Goal: Task Accomplishment & Management: Manage account settings

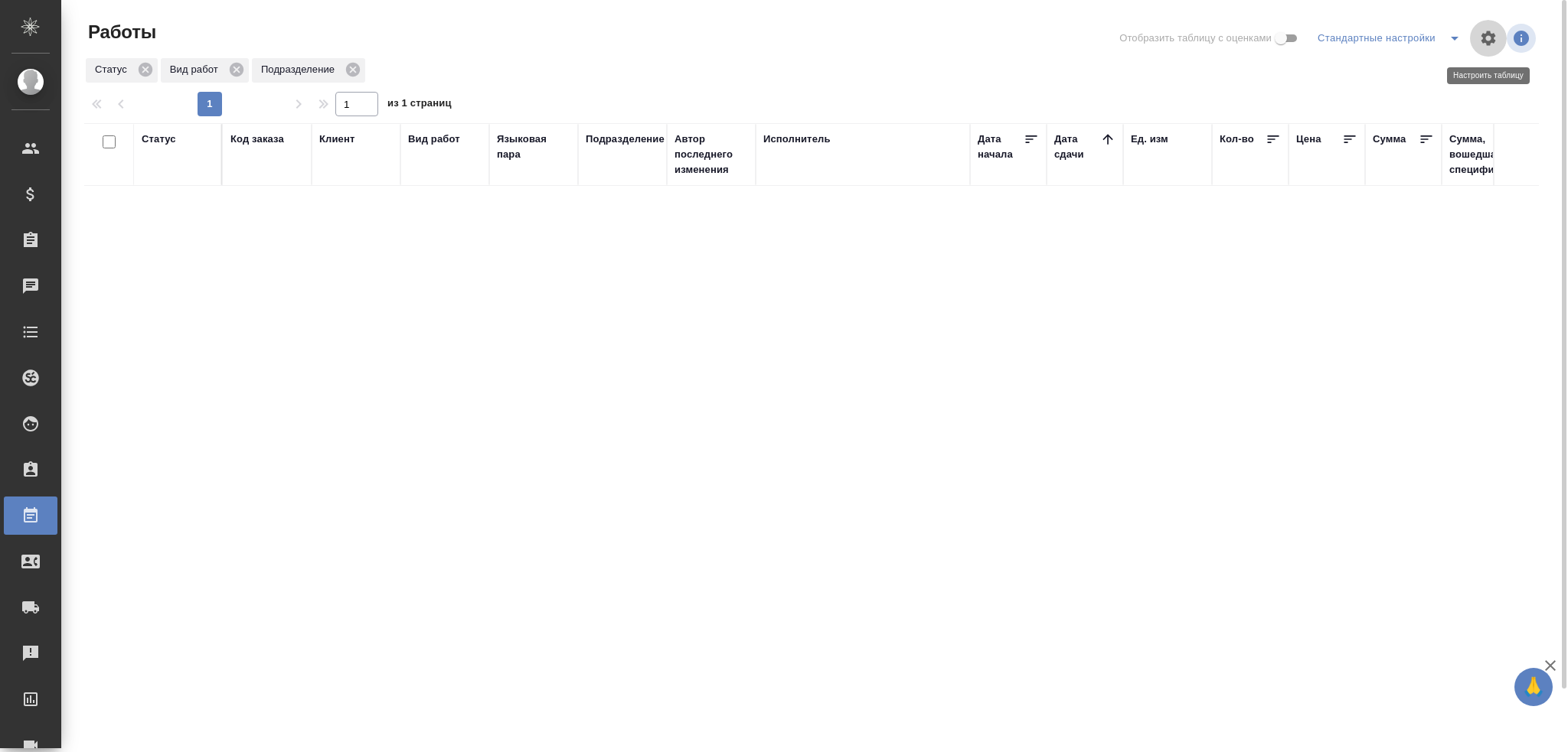
click at [1469, 43] on icon "button" at bounding box center [1487, 38] width 18 height 18
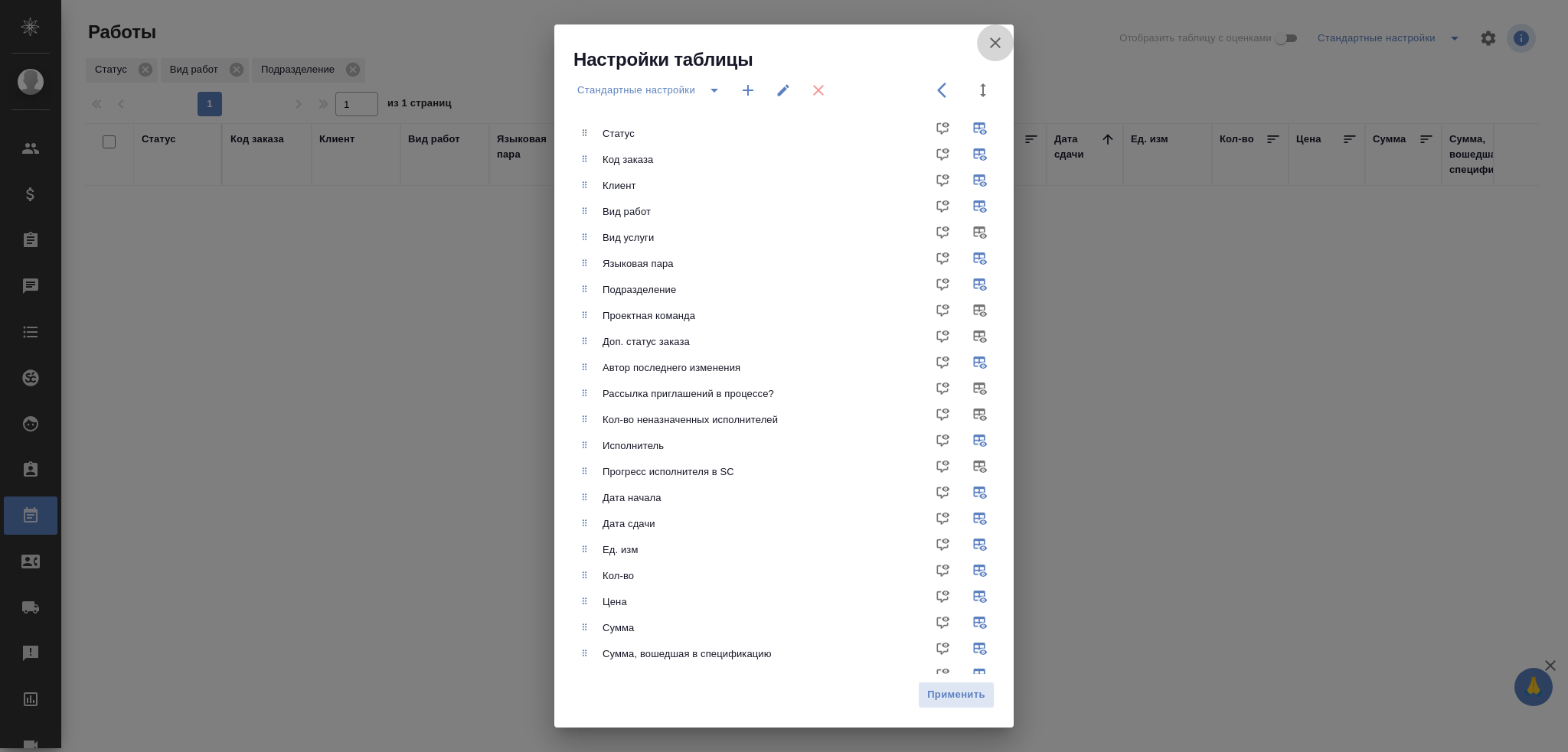
click at [998, 44] on icon "button" at bounding box center [995, 42] width 18 height 18
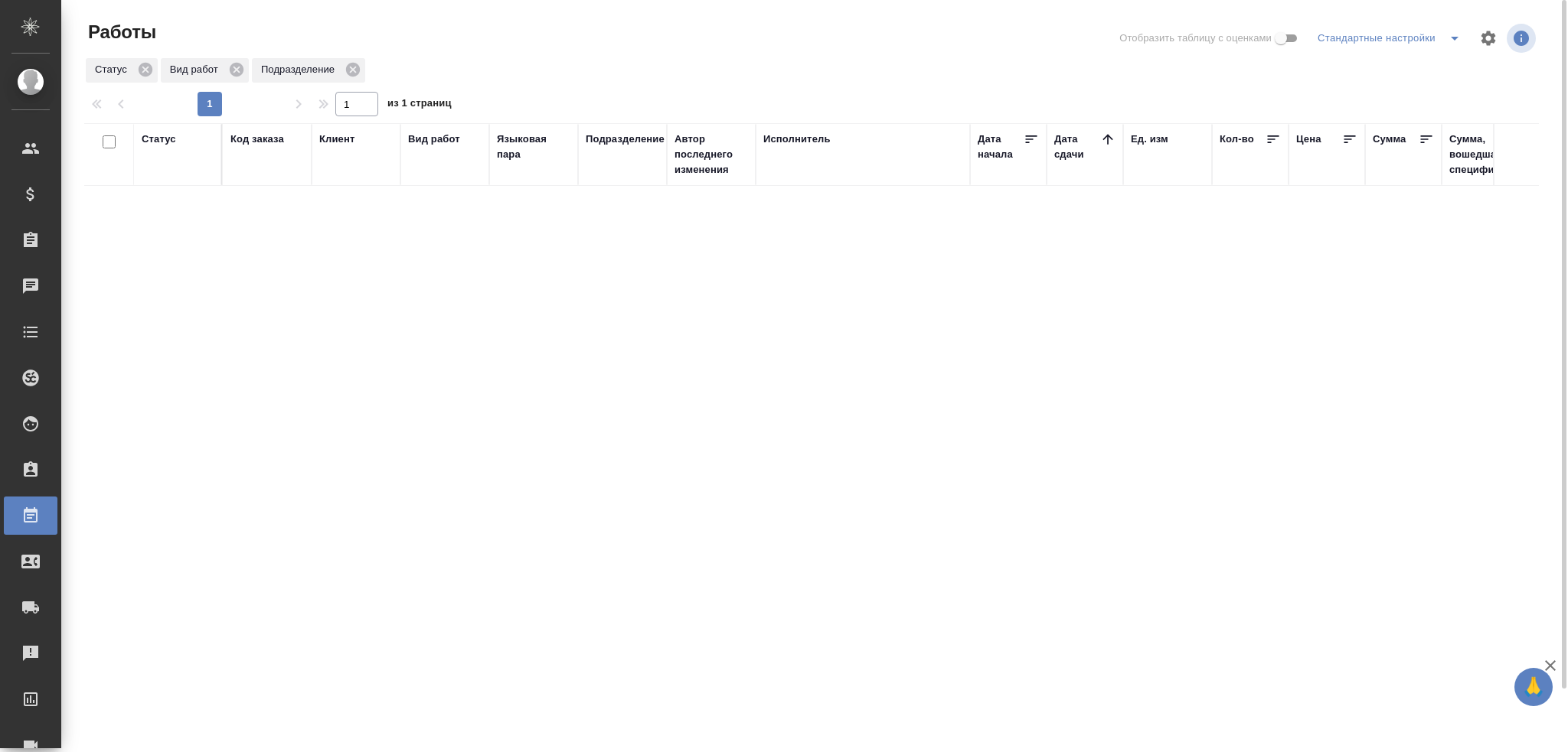
click at [166, 143] on div "Статус" at bounding box center [159, 139] width 34 height 16
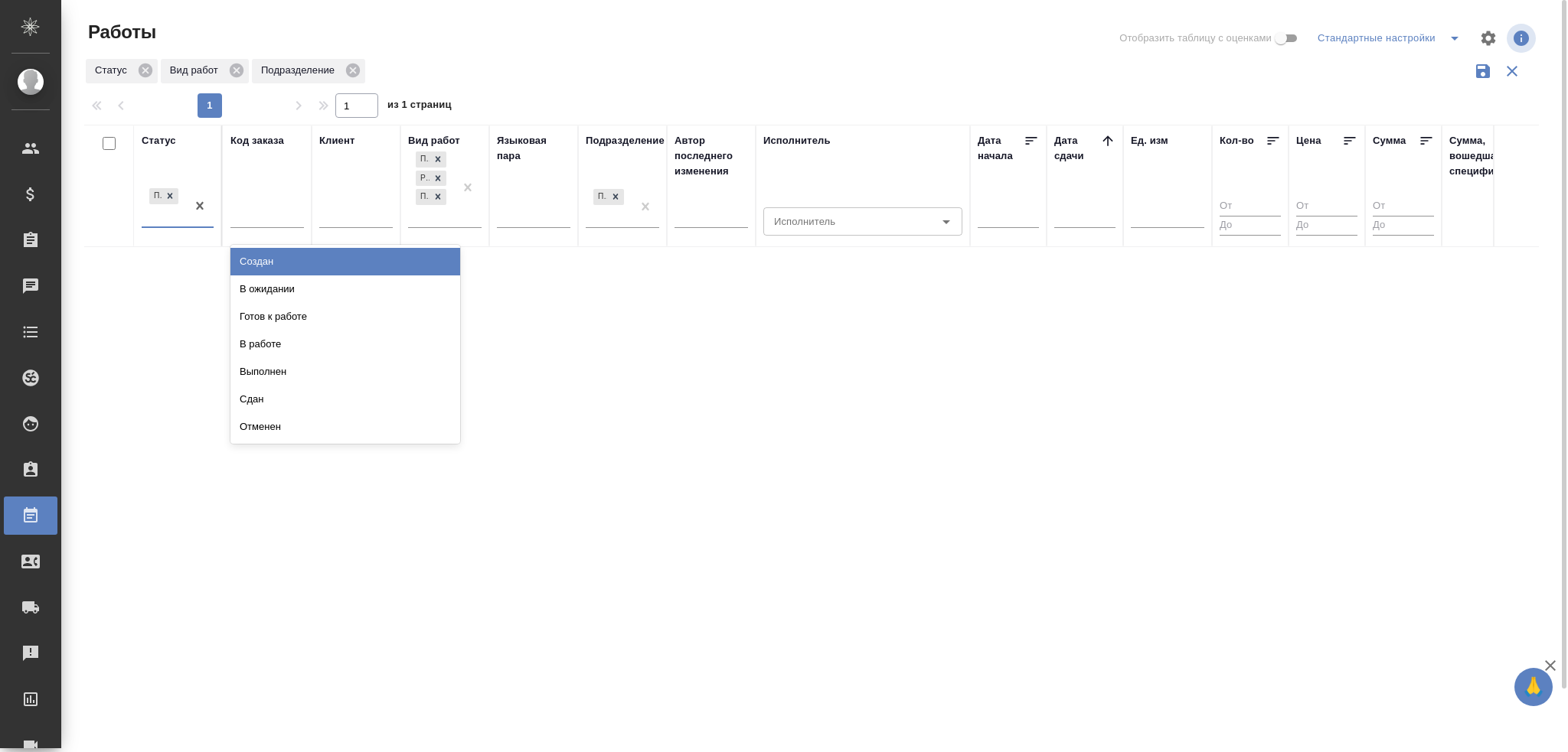
click at [161, 218] on div "Подбор" at bounding box center [163, 206] width 45 height 41
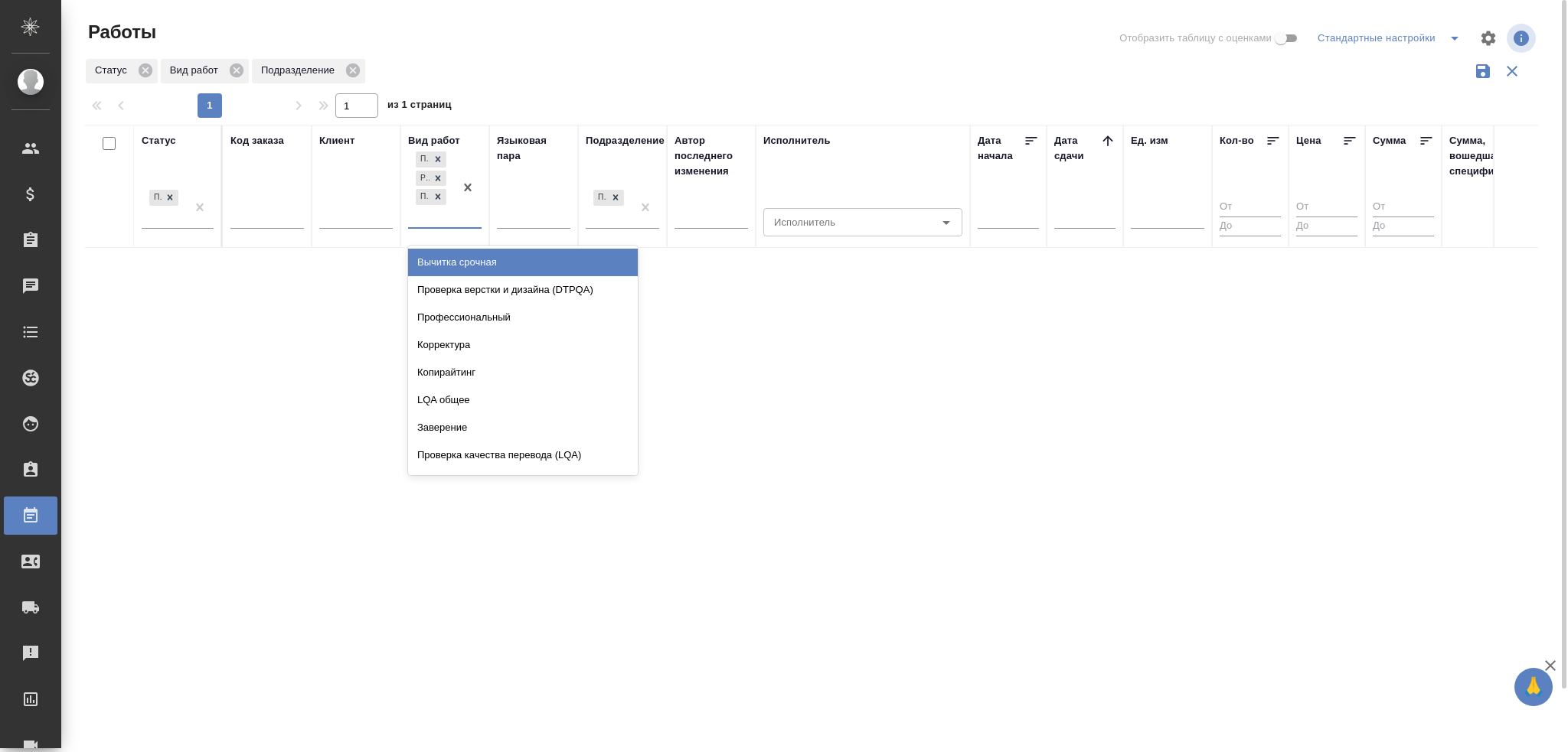
click at [433, 209] on div "Перевод Редактура Постредактура машинного перевода" at bounding box center [431, 188] width 46 height 79
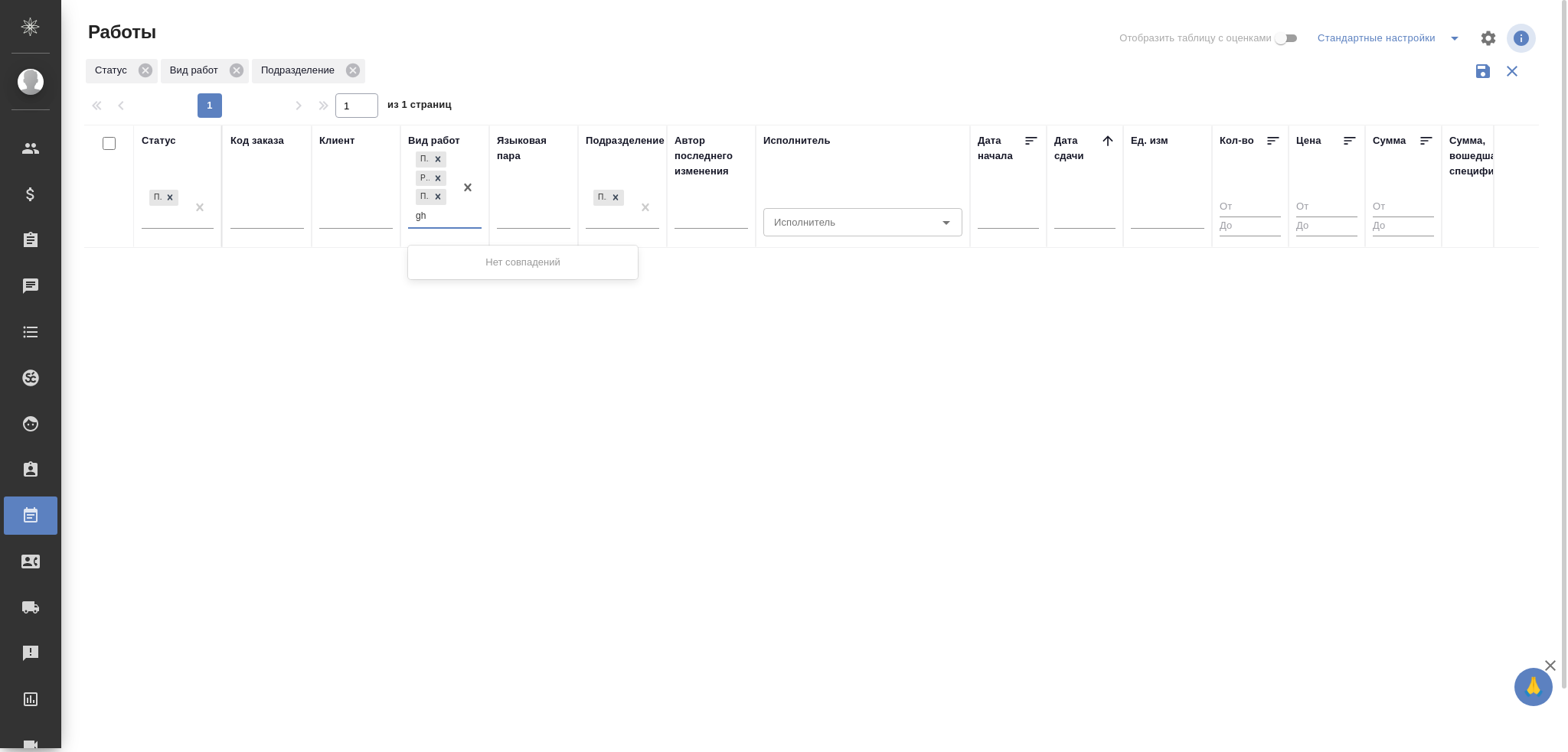
type input "g"
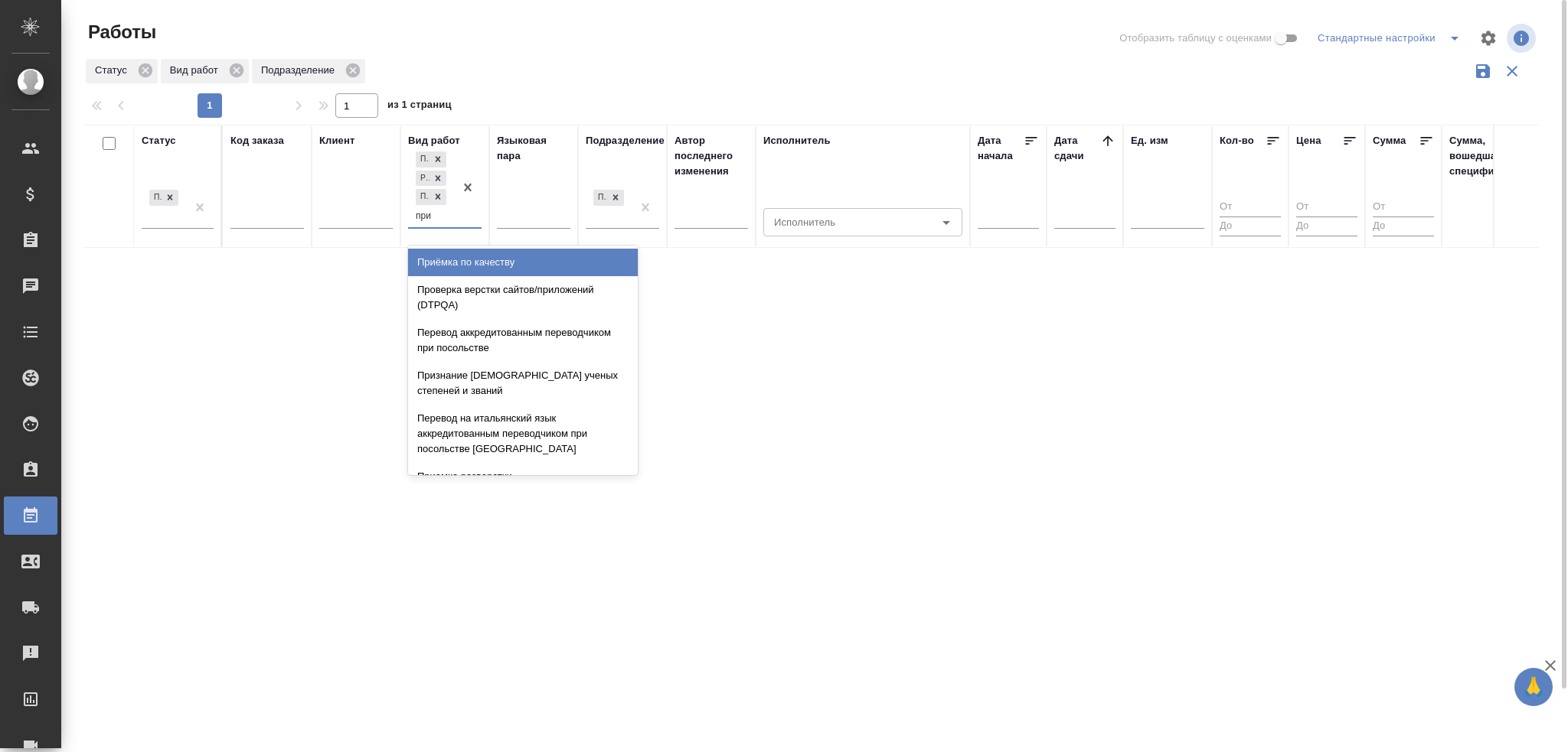
type input "приё"
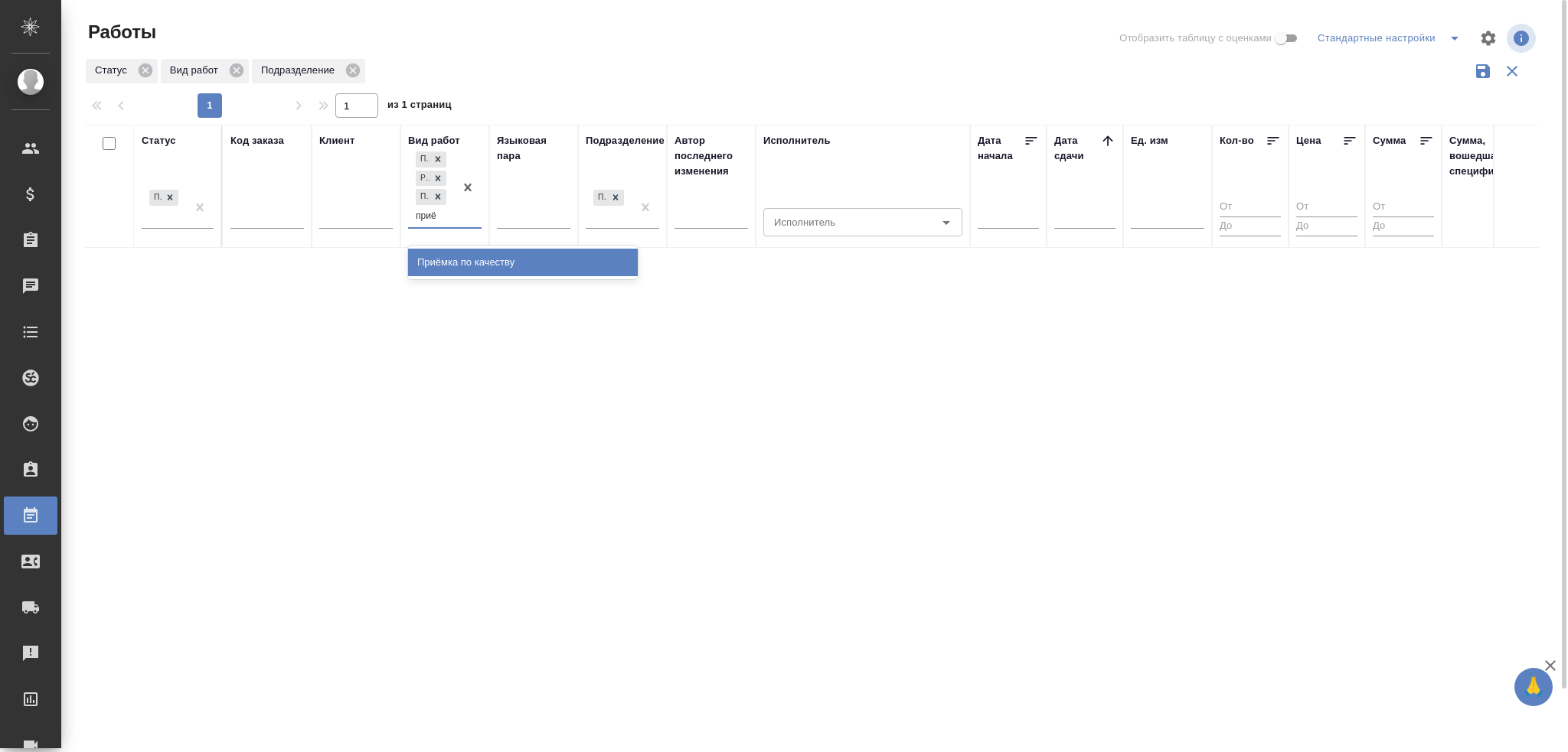
click at [459, 268] on div "Приёмка по качеству" at bounding box center [523, 262] width 230 height 27
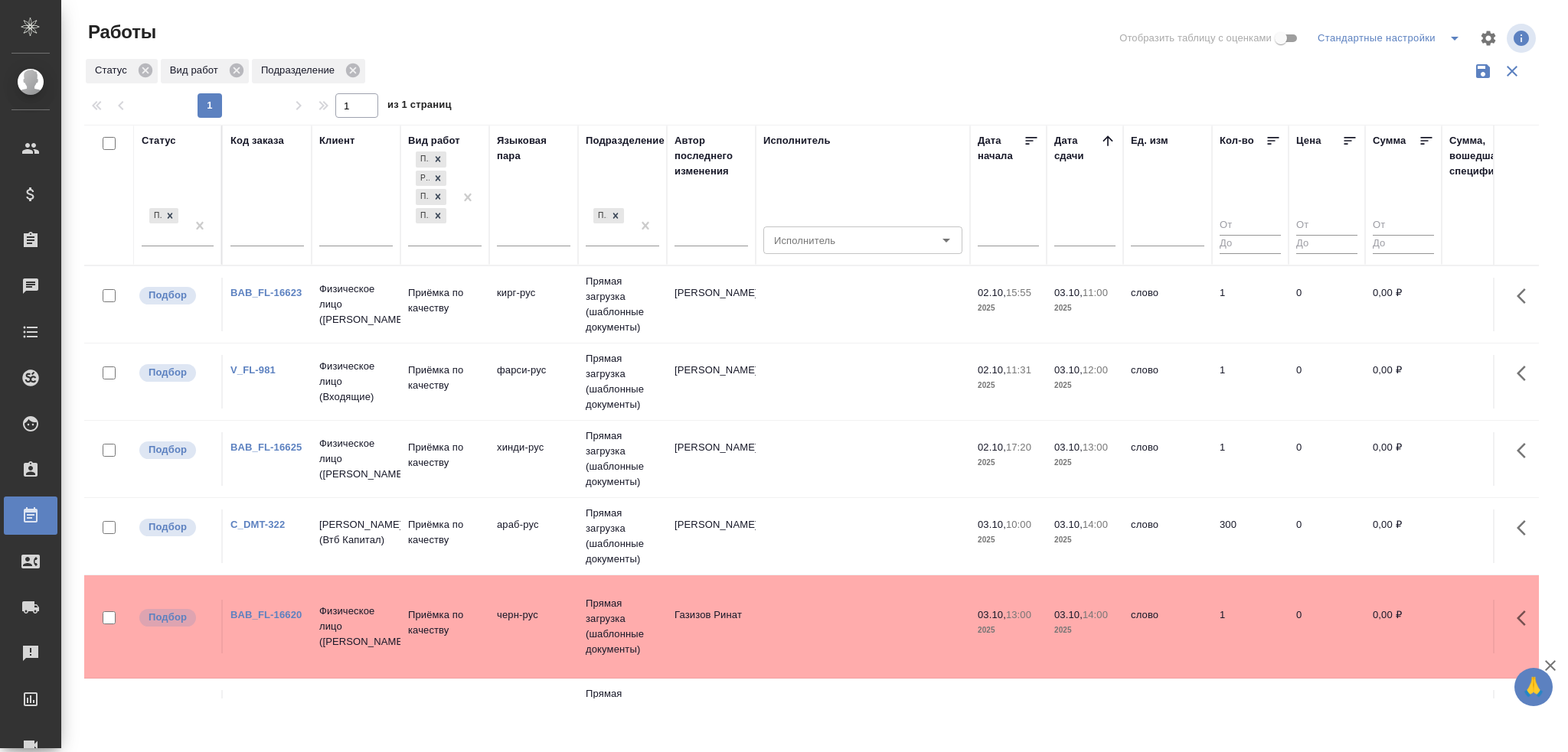
click at [600, 328] on td "Прямая загрузка (шаблонные документы)" at bounding box center [623, 305] width 89 height 77
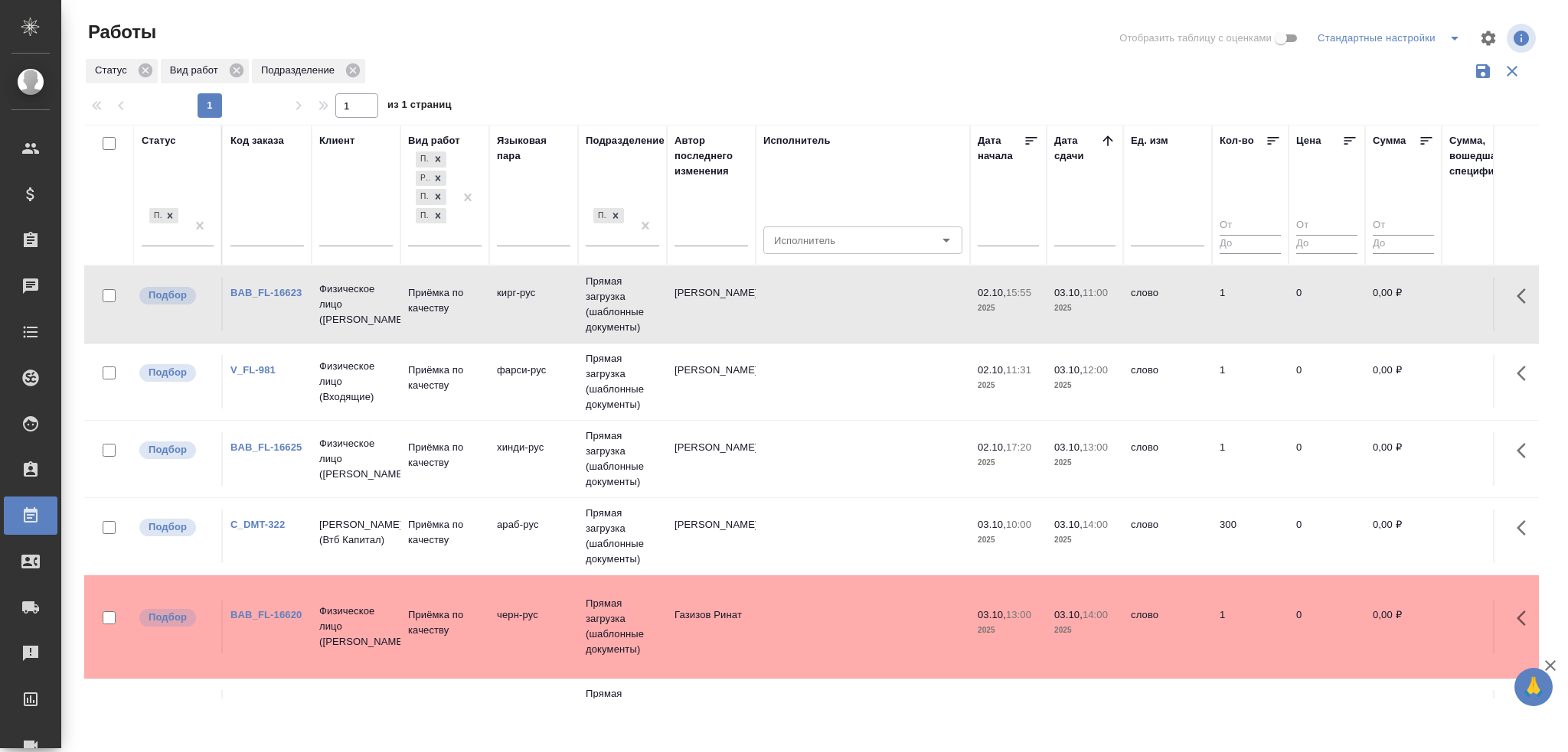
click at [600, 328] on td "Прямая загрузка (шаблонные документы)" at bounding box center [623, 305] width 89 height 77
click at [531, 406] on td "фарси-рус" at bounding box center [534, 381] width 89 height 54
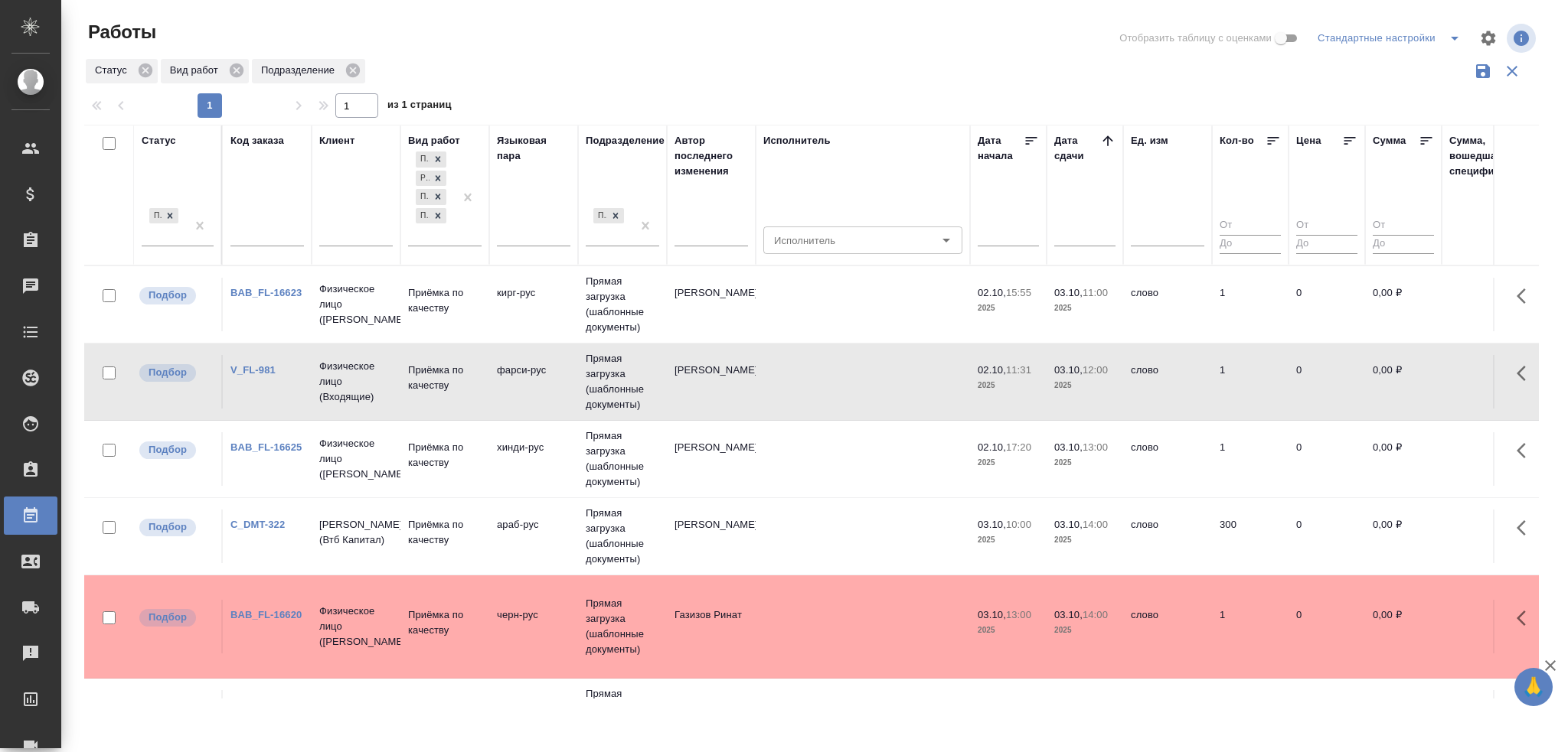
click at [531, 406] on td "фарси-рус" at bounding box center [534, 381] width 89 height 54
click at [383, 303] on p "Физическое лицо (Бабушкинская)" at bounding box center [356, 304] width 74 height 46
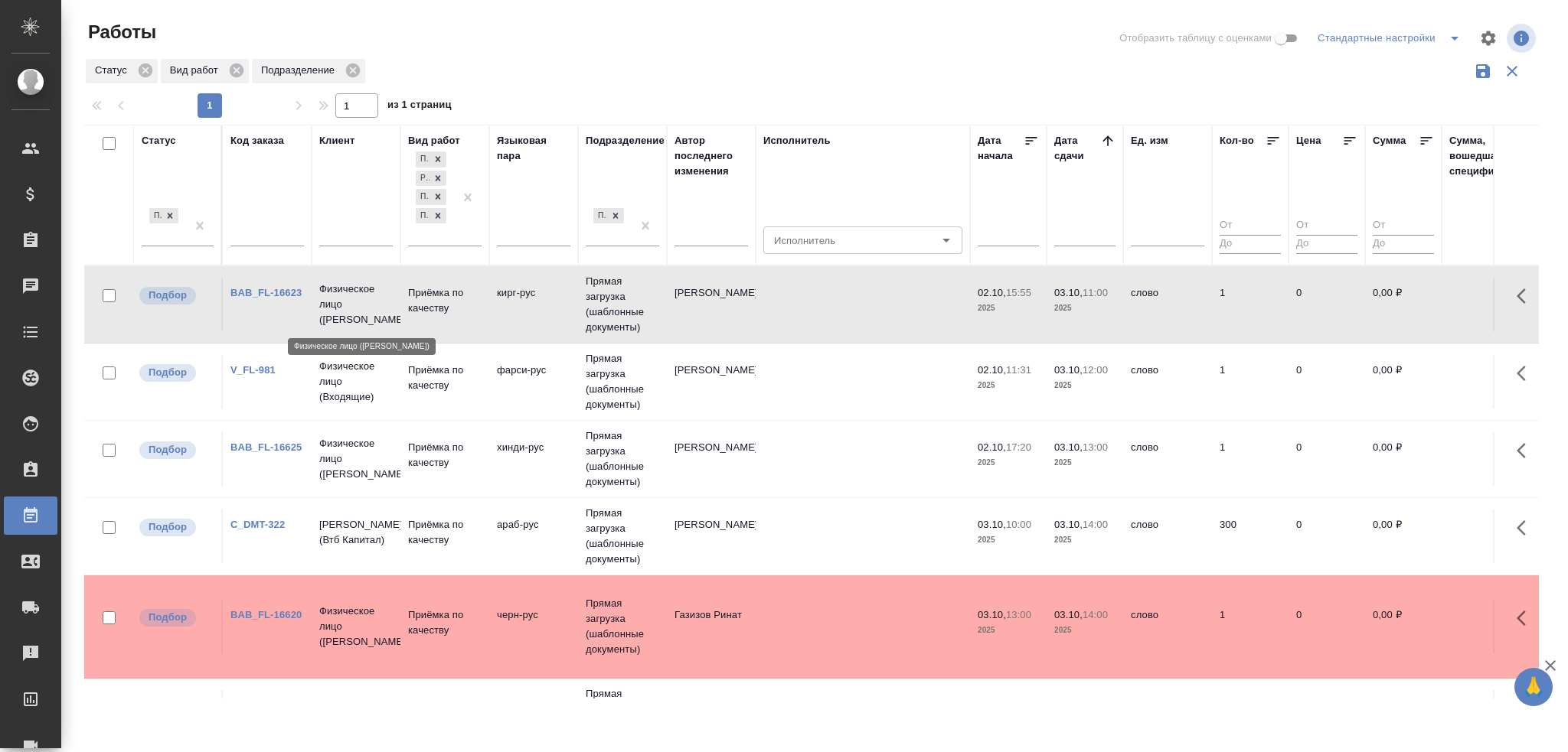
click at [383, 303] on p "Физическое лицо (Бабушкинская)" at bounding box center [356, 304] width 74 height 46
click at [362, 467] on p "Физическое лицо (Бабушкинская)" at bounding box center [356, 459] width 74 height 46
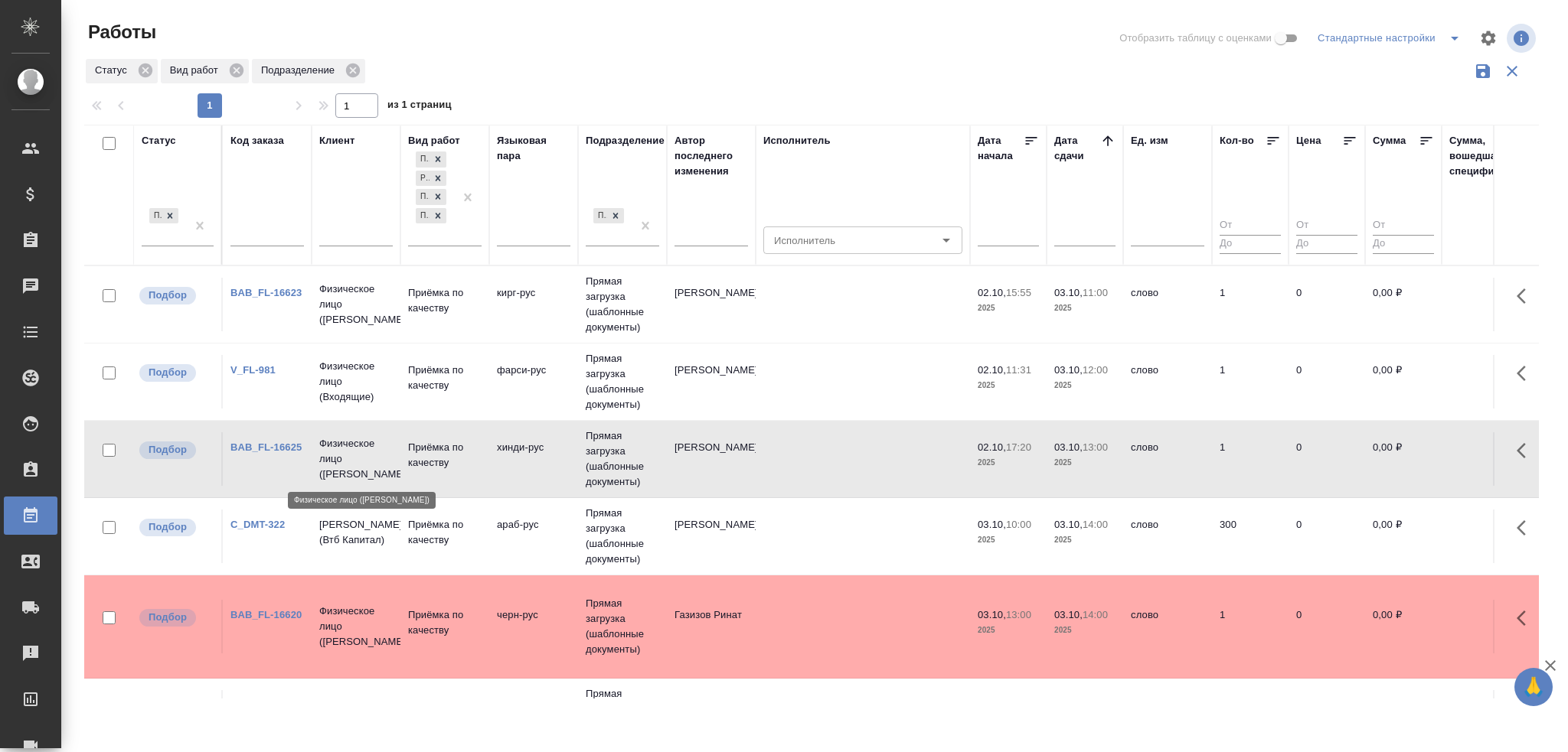
click at [362, 467] on p "Физическое лицо (Бабушкинская)" at bounding box center [356, 459] width 74 height 46
click at [1469, 39] on icon "button" at bounding box center [1487, 38] width 18 height 18
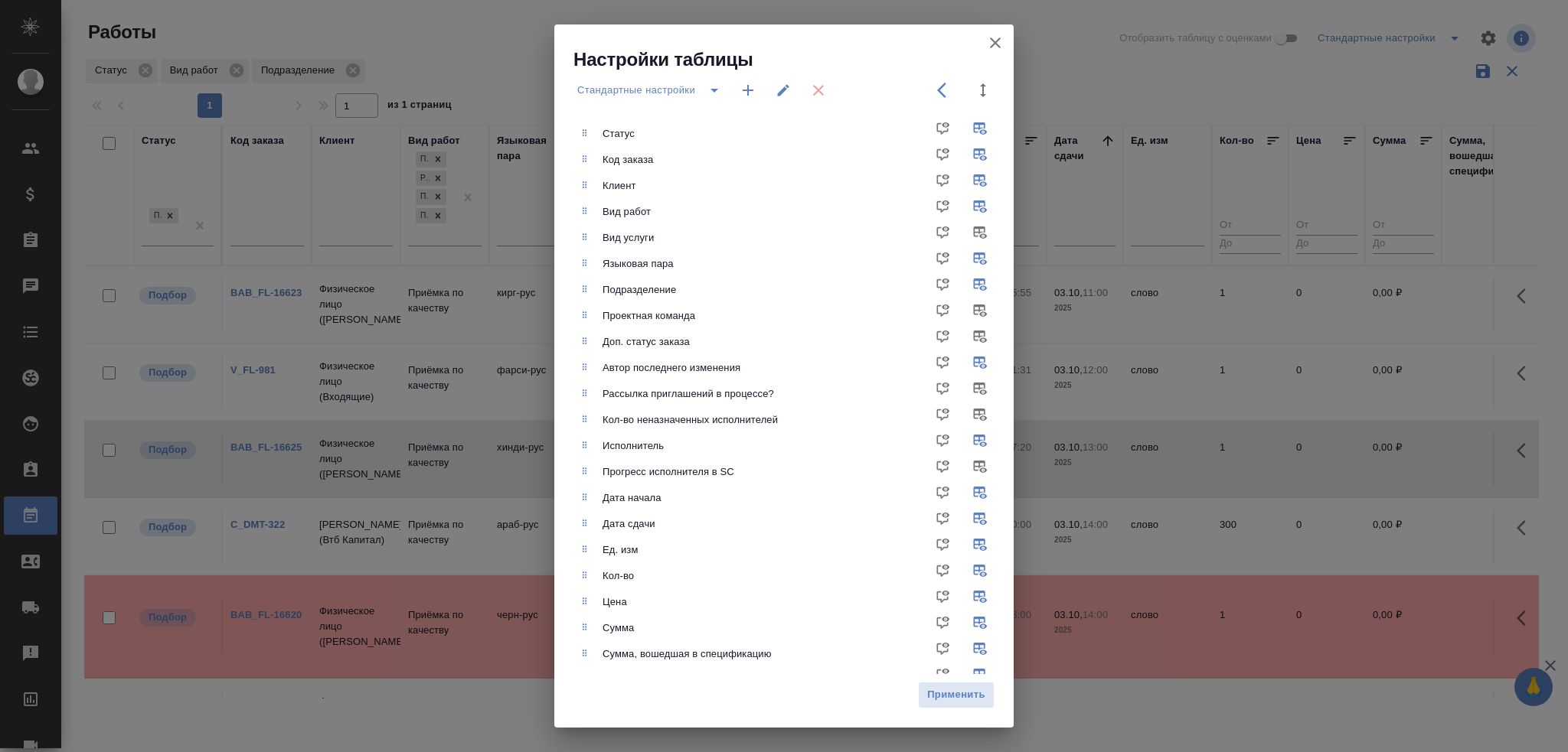
click at [750, 91] on icon "button" at bounding box center [748, 91] width 11 height 11
click at [996, 37] on icon "button" at bounding box center [995, 42] width 18 height 18
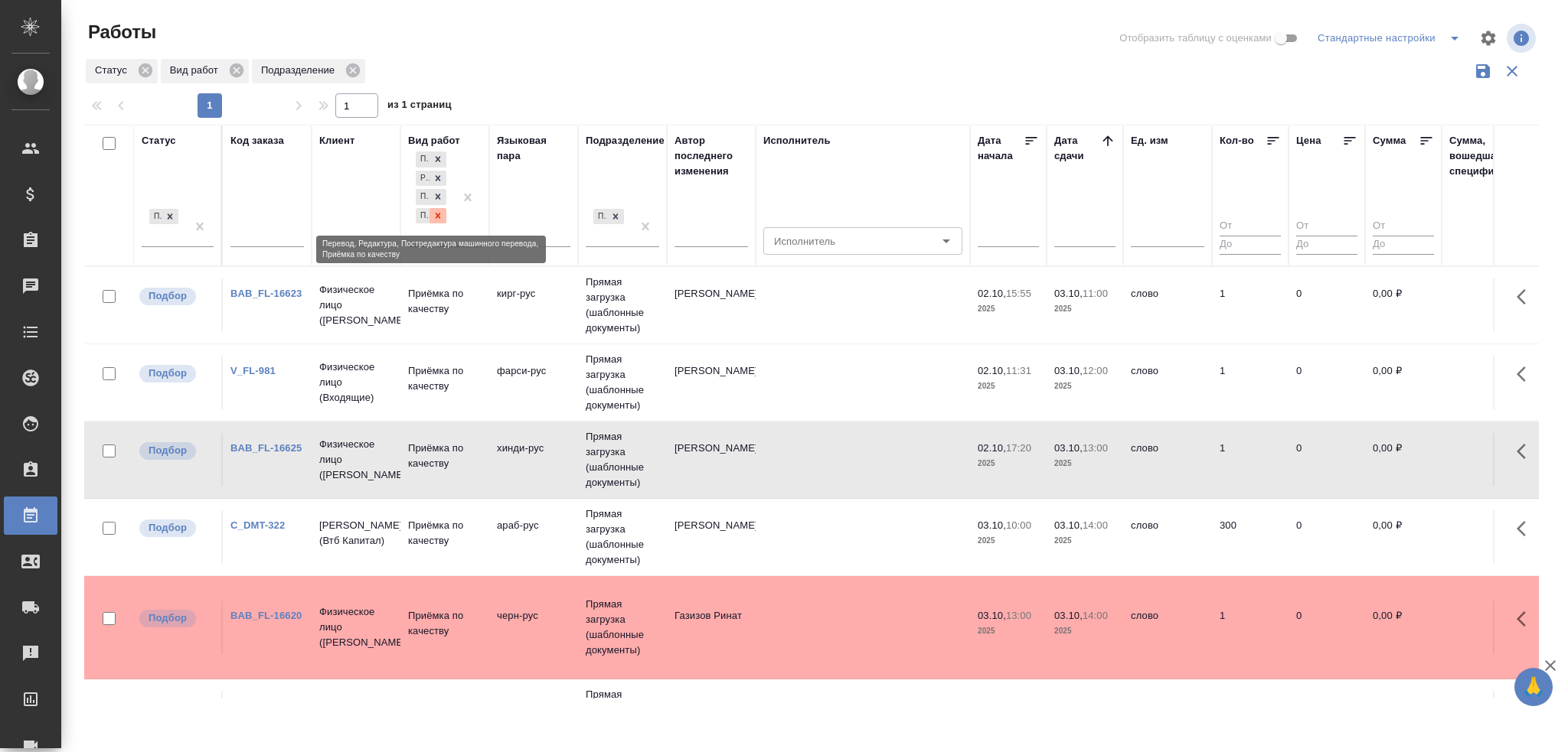
click at [435, 214] on icon at bounding box center [438, 216] width 11 height 11
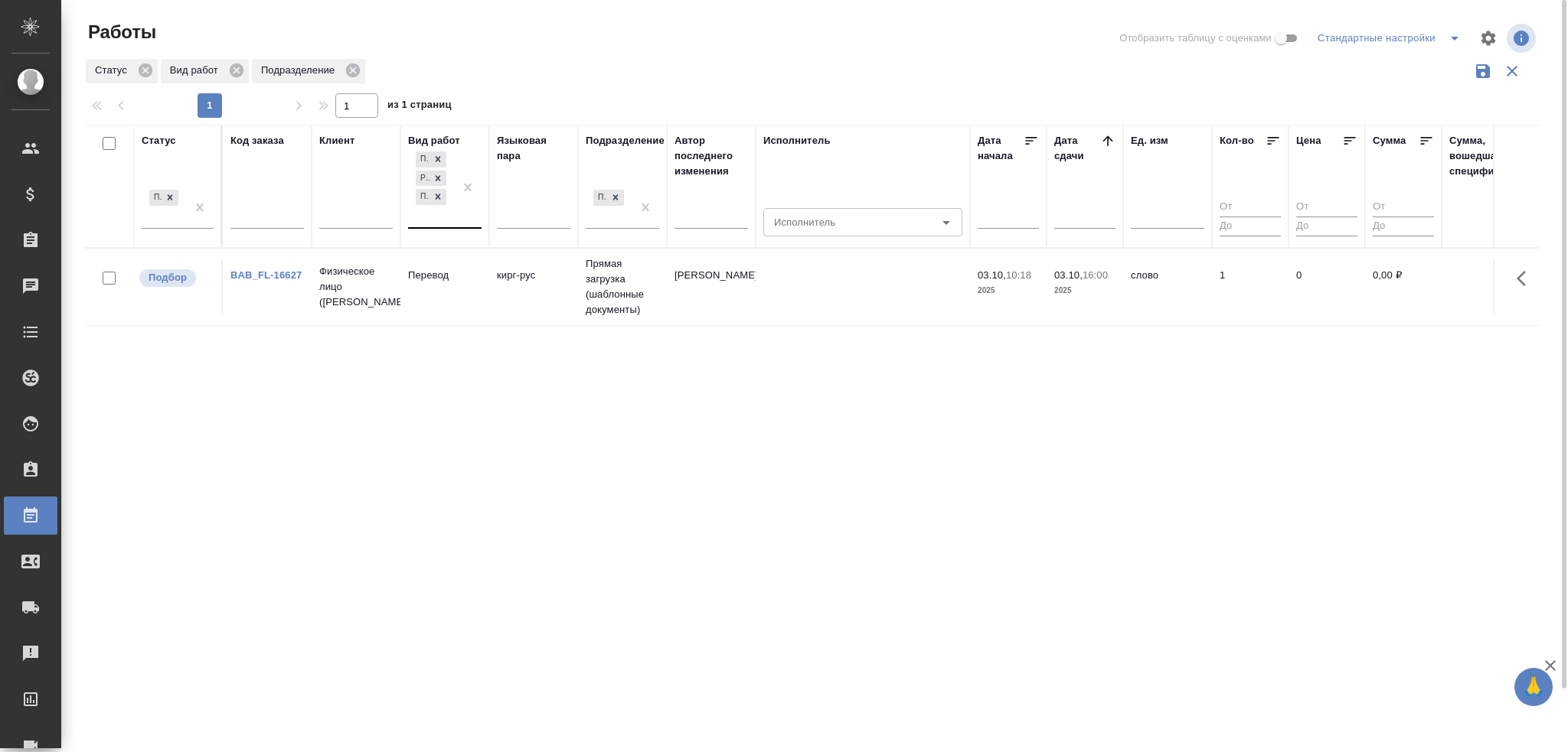
click at [495, 286] on td "кирг-рус" at bounding box center [534, 287] width 89 height 54
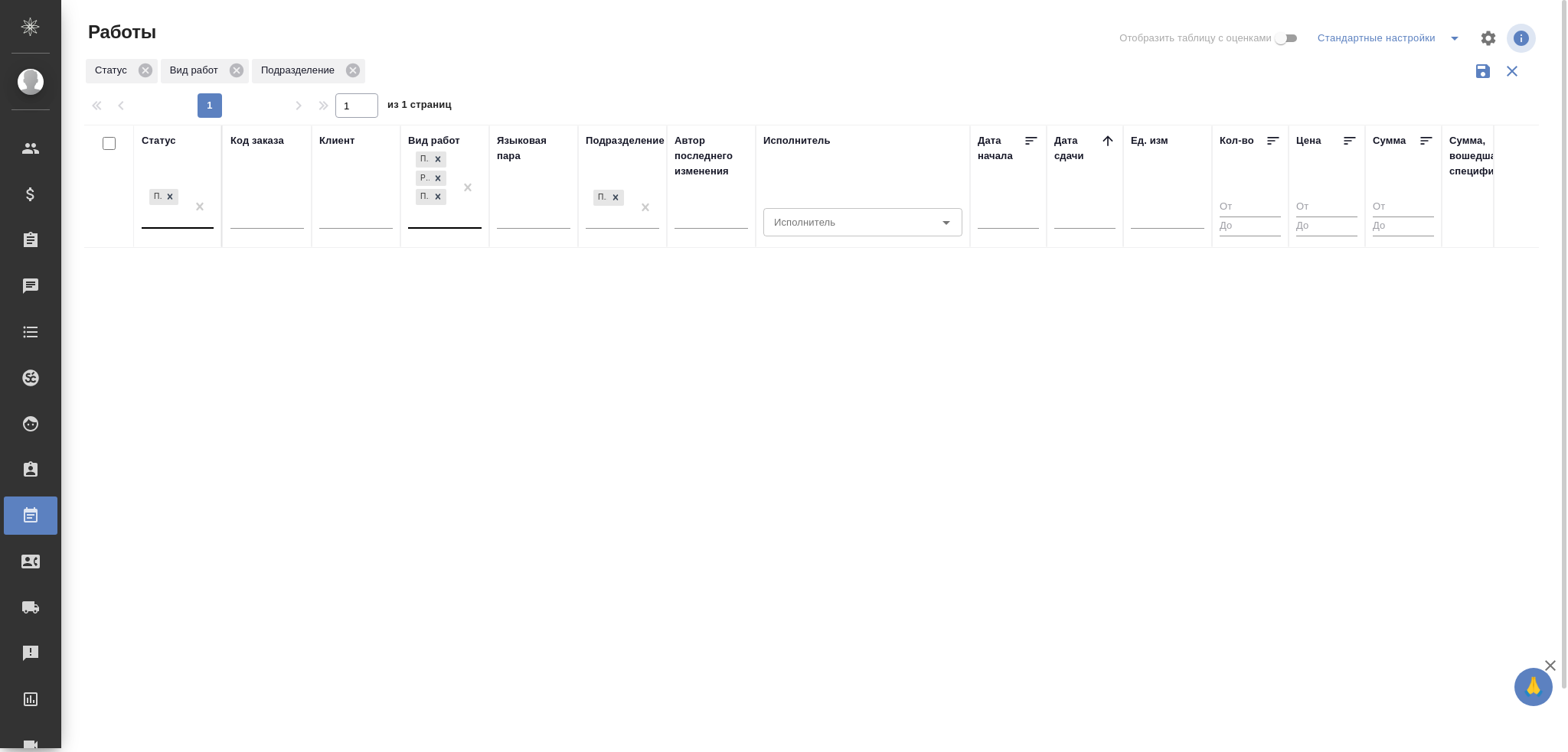
click at [176, 220] on div "Подбор" at bounding box center [163, 206] width 45 height 41
drag, startPoint x: 1481, startPoint y: 42, endPoint x: 1486, endPoint y: 33, distance: 10.3
click at [1469, 33] on icon "button" at bounding box center [1487, 38] width 18 height 18
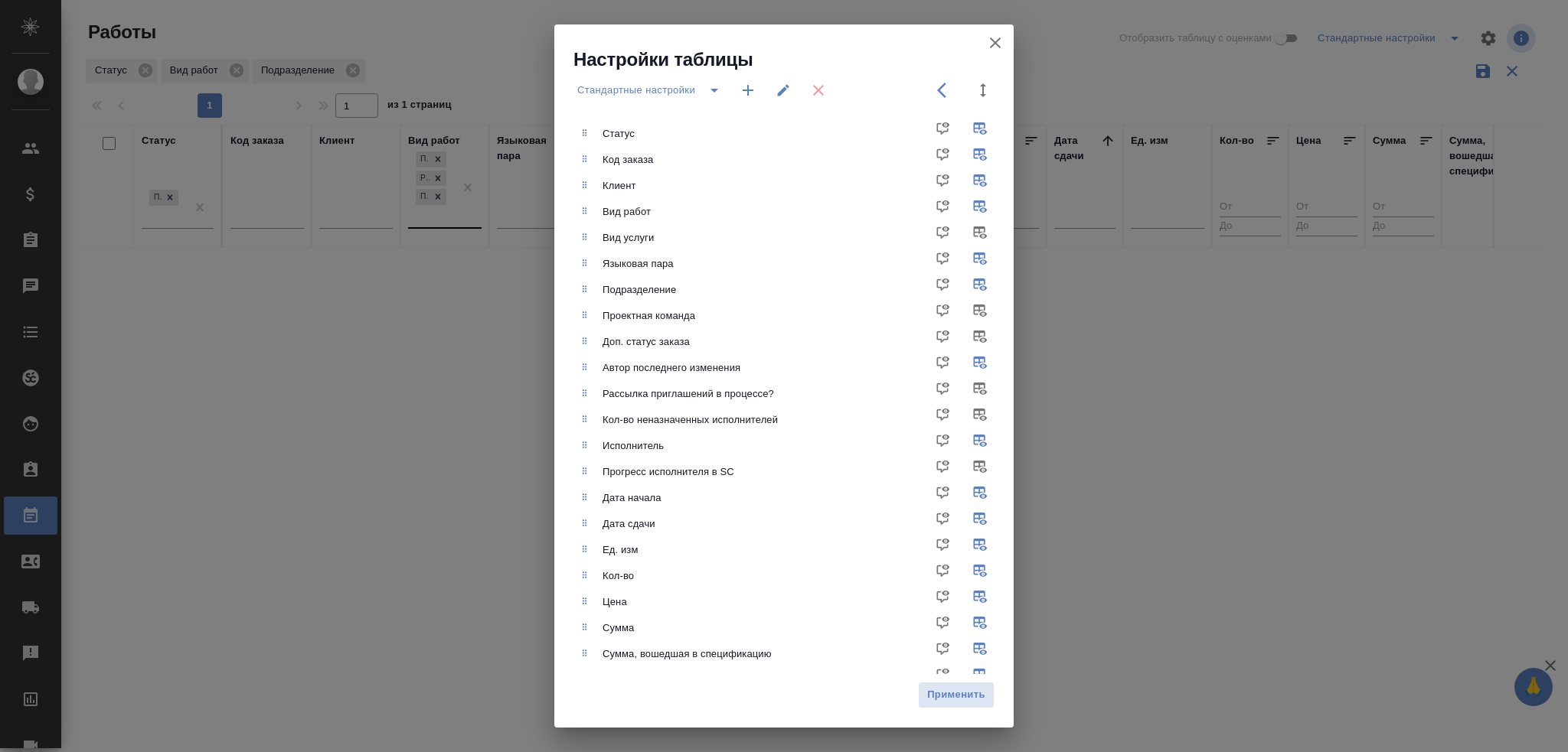
click at [745, 84] on icon "button" at bounding box center [748, 90] width 18 height 18
click at [994, 36] on icon "button" at bounding box center [995, 42] width 18 height 18
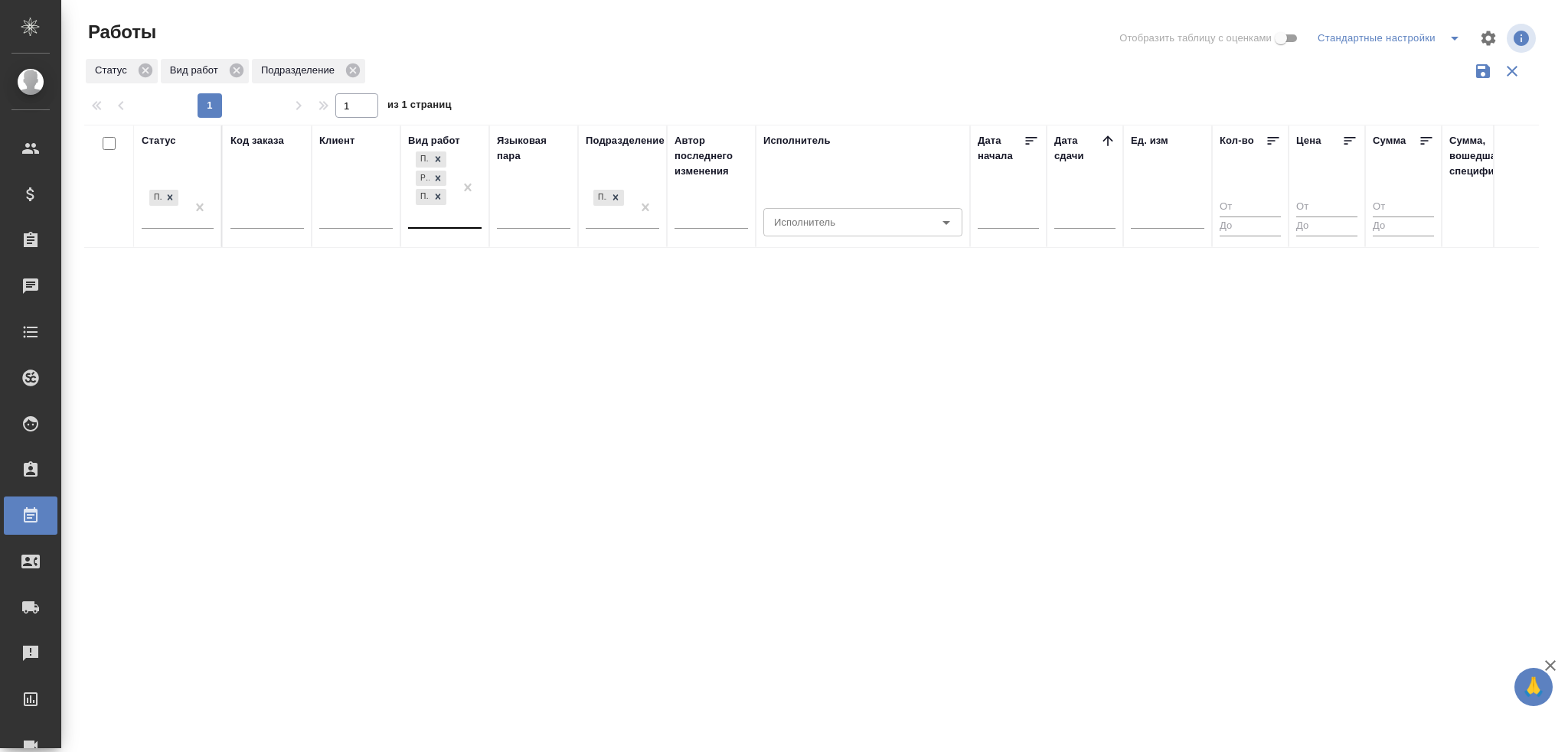
click at [1451, 41] on icon "split button" at bounding box center [1454, 38] width 18 height 18
click at [1400, 73] on li "Мои, в работе" at bounding box center [1392, 68] width 156 height 24
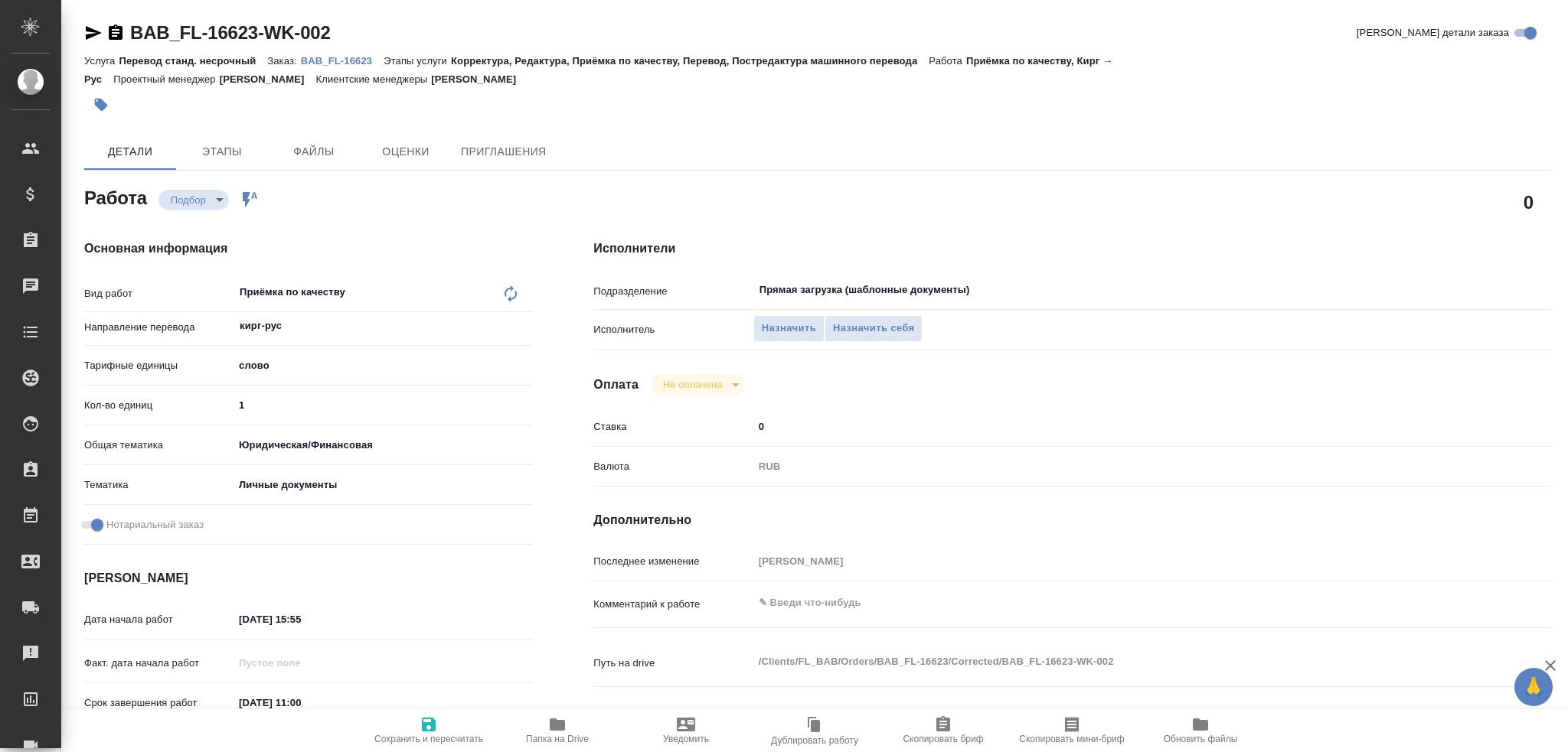
type textarea "x"
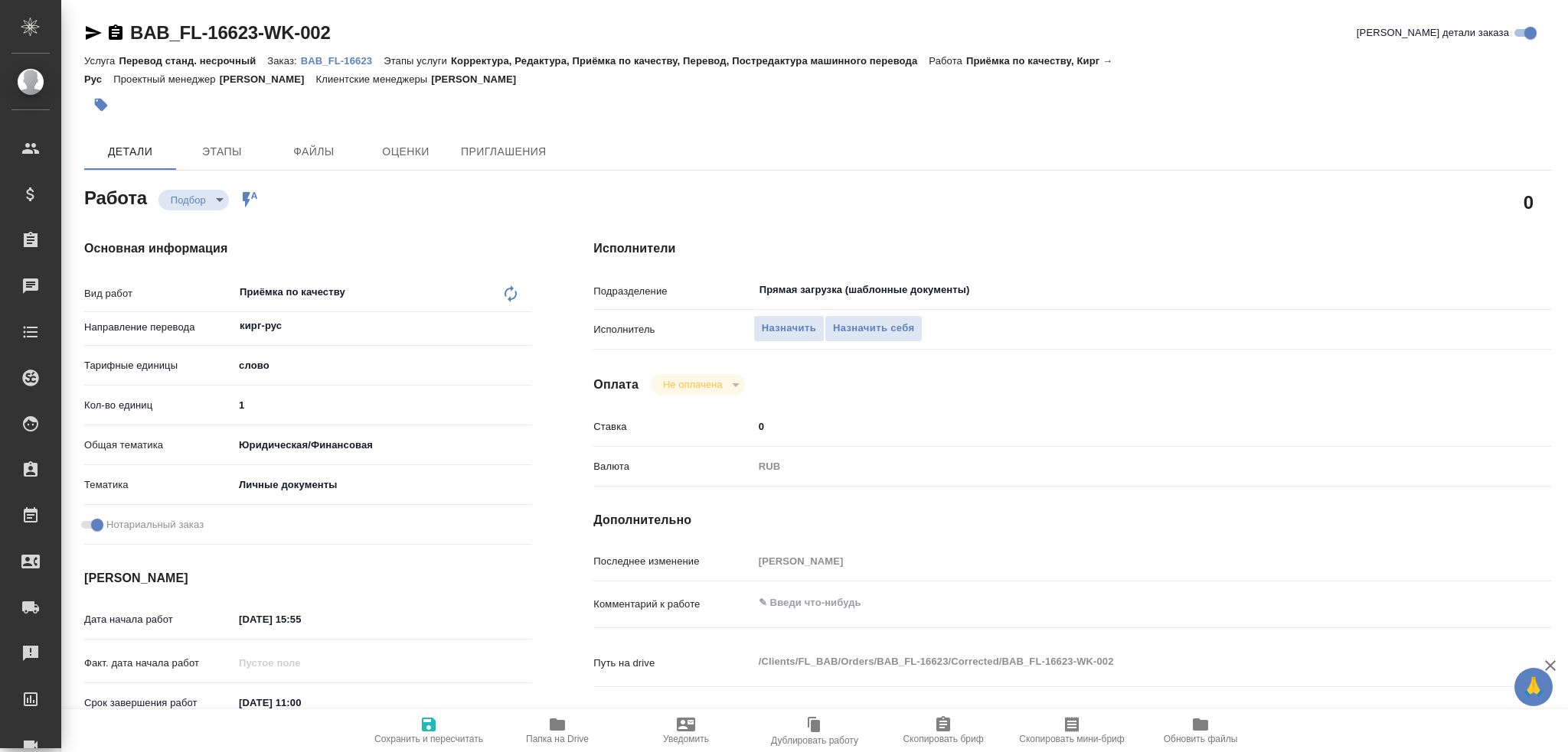
type textarea "x"
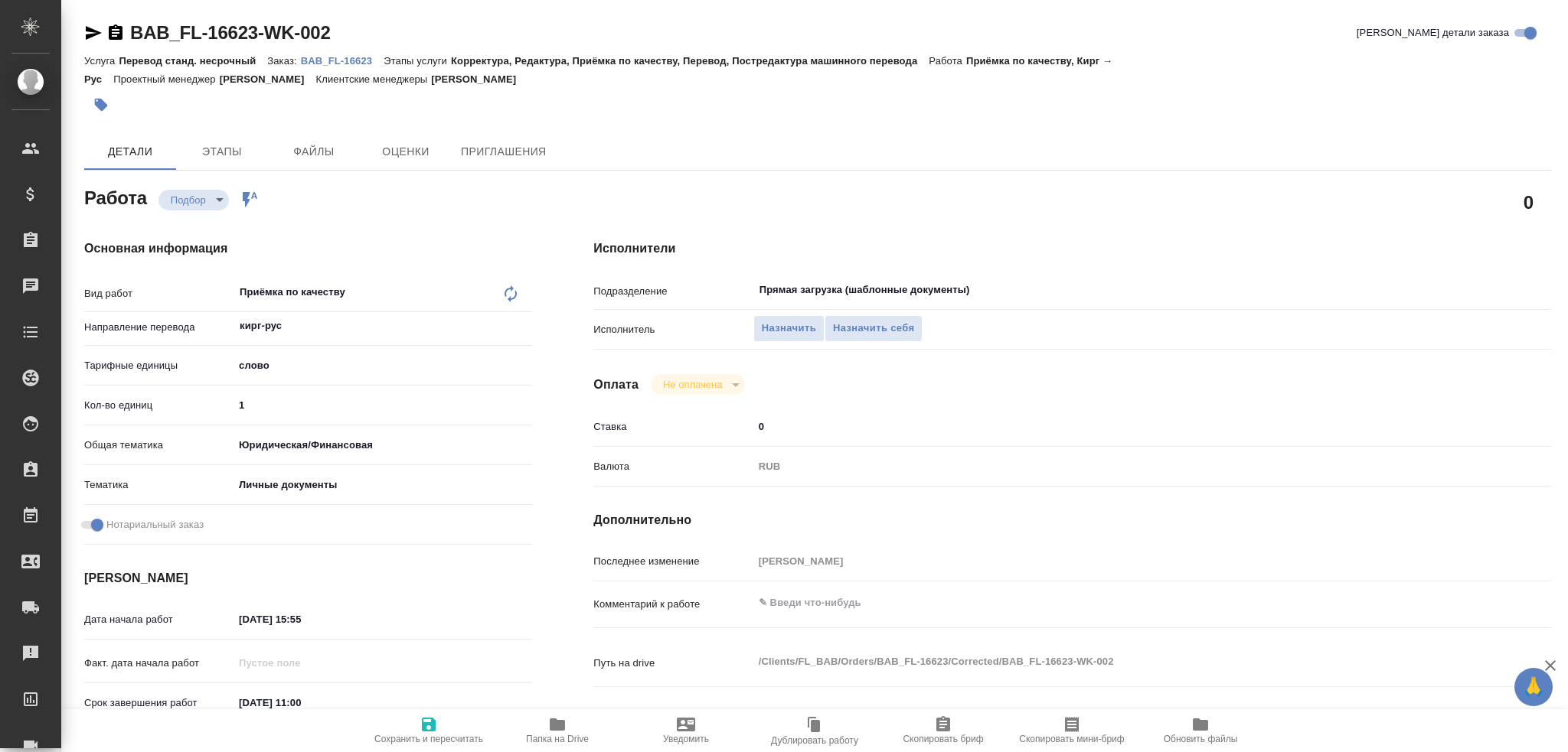
type textarea "x"
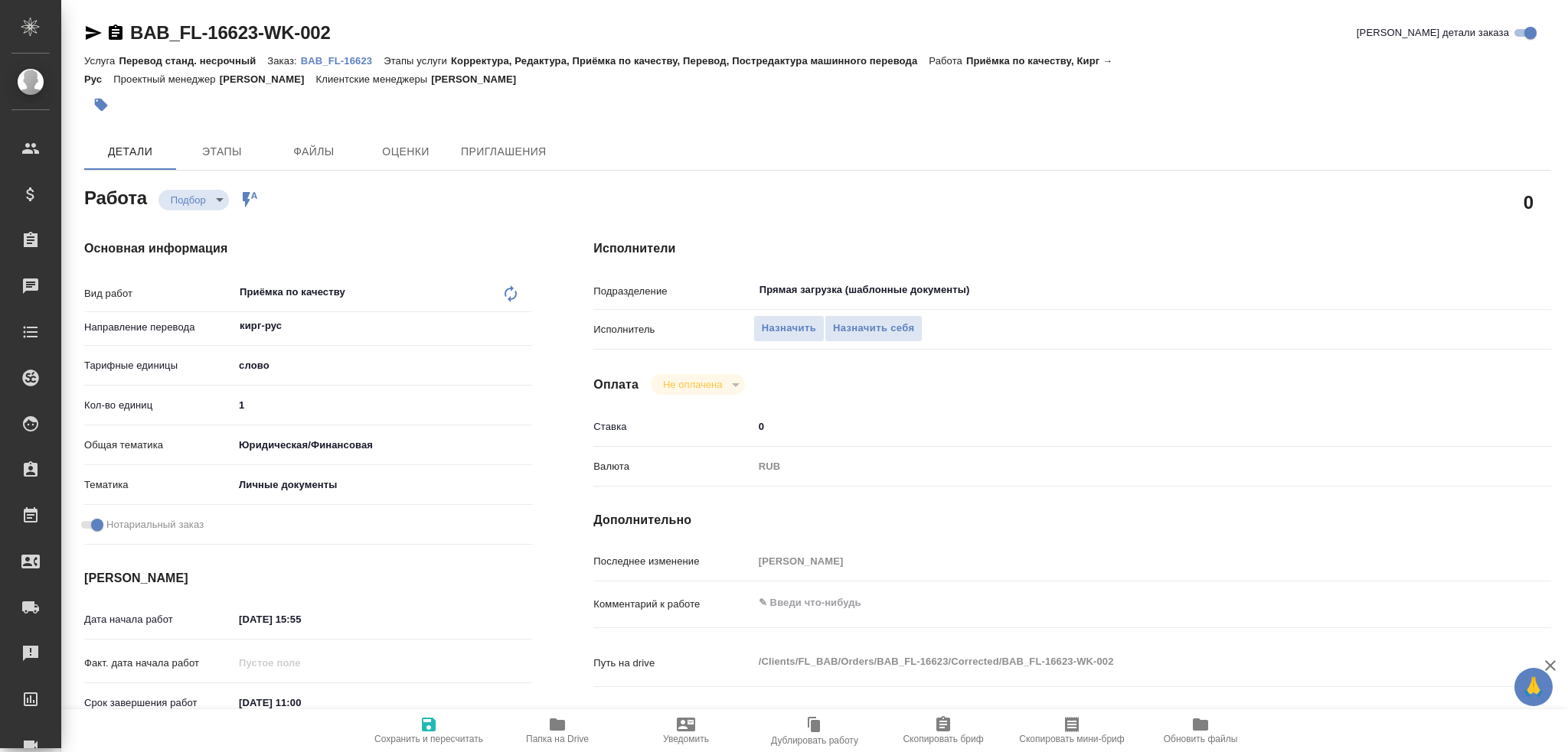
type textarea "x"
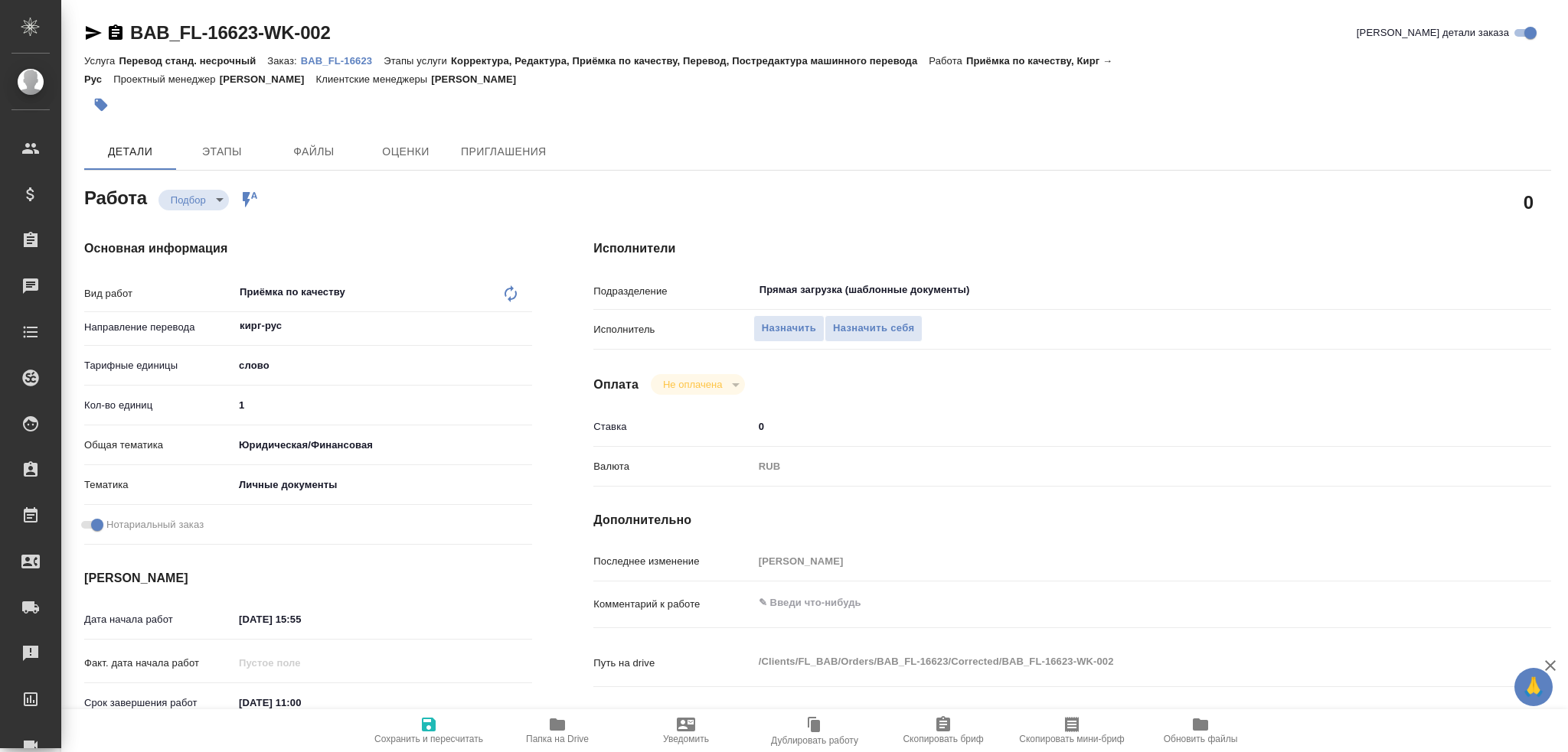
type textarea "x"
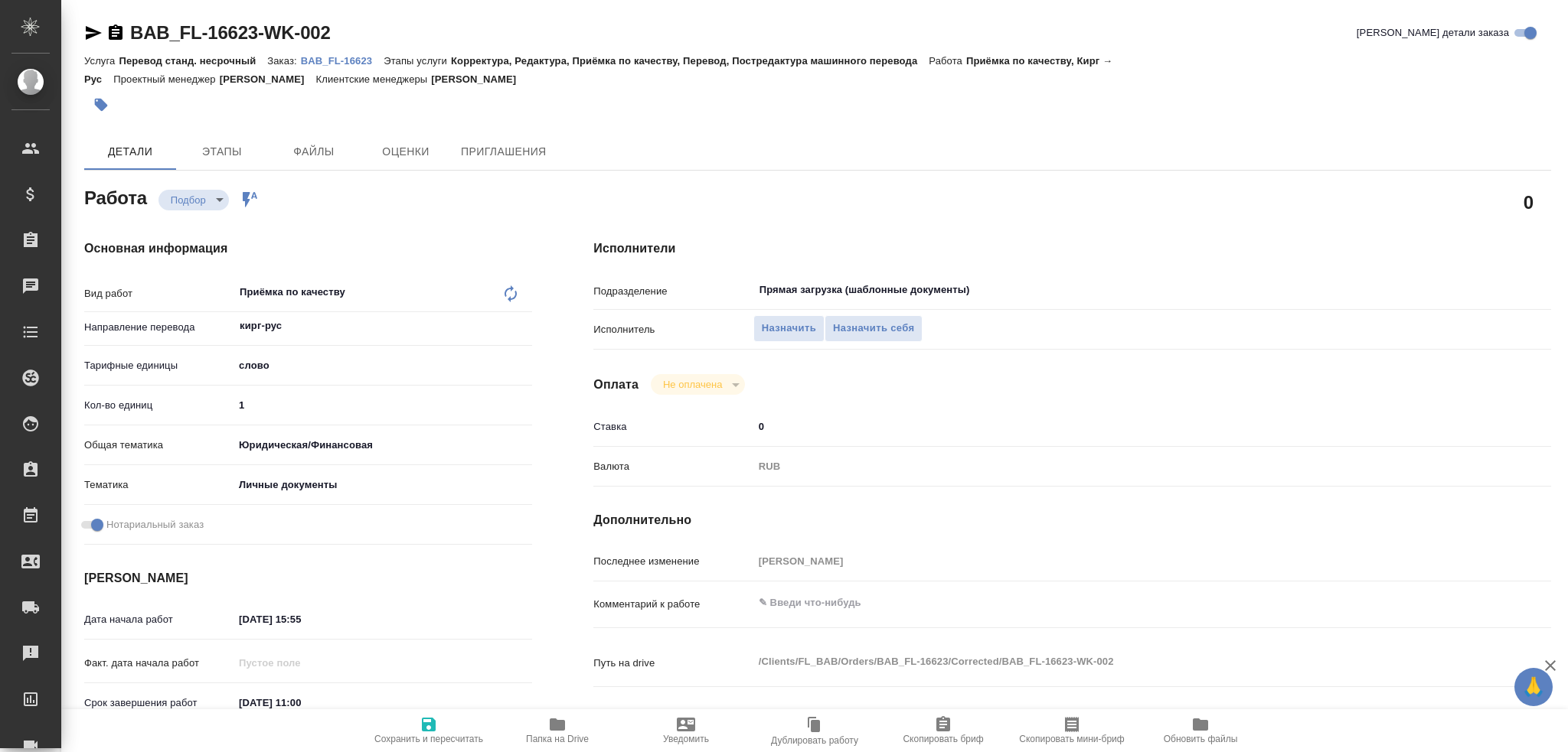
type textarea "x"
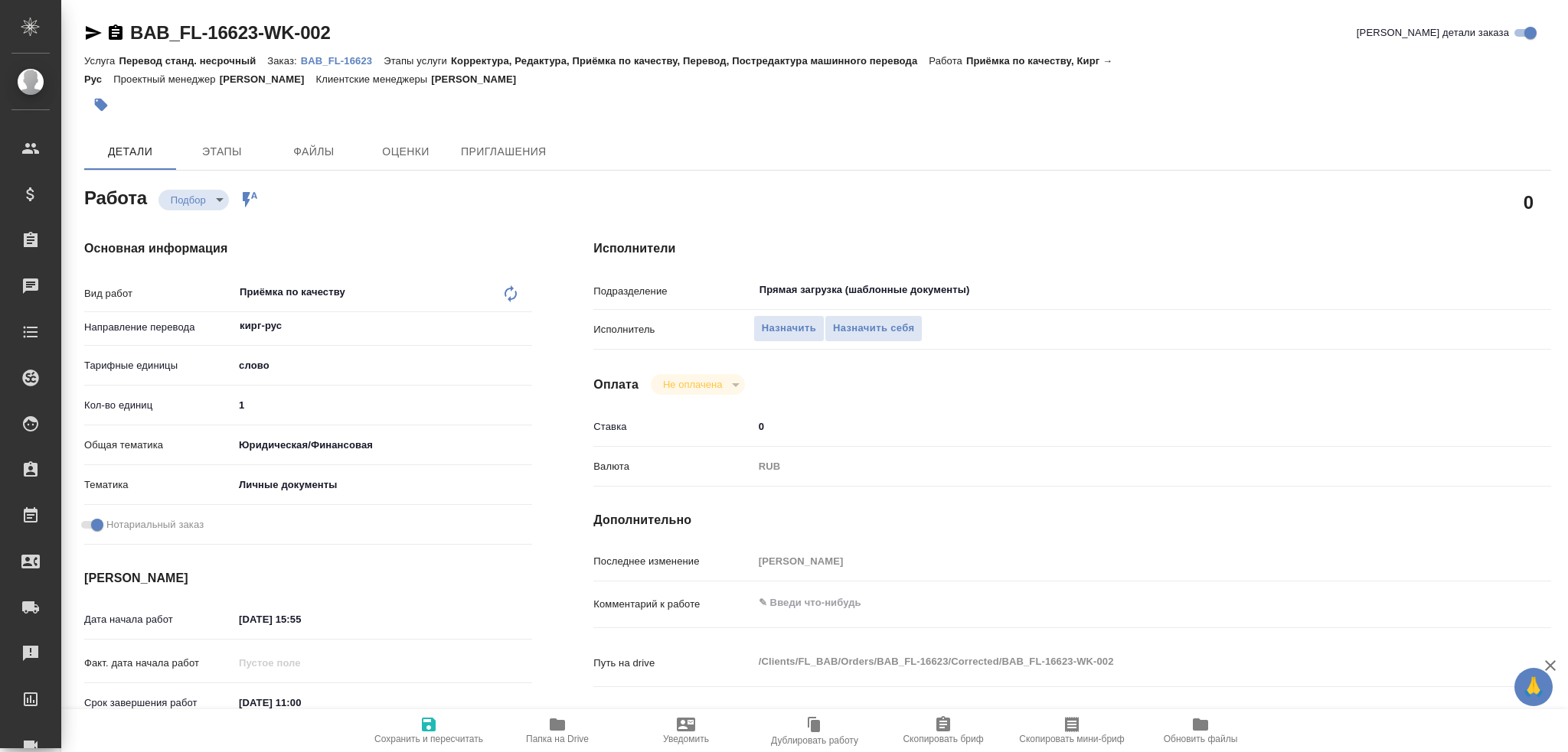
type textarea "x"
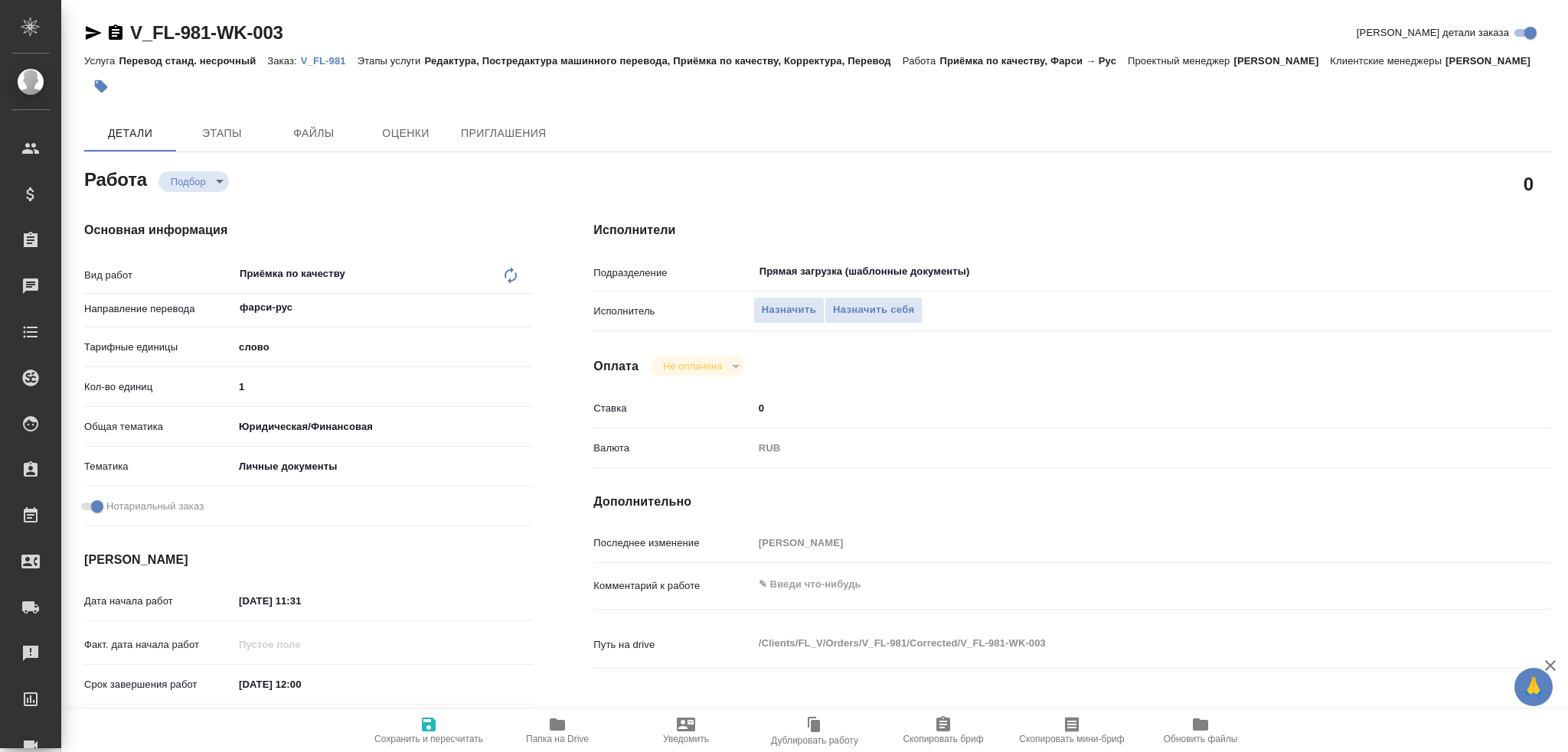
type textarea "x"
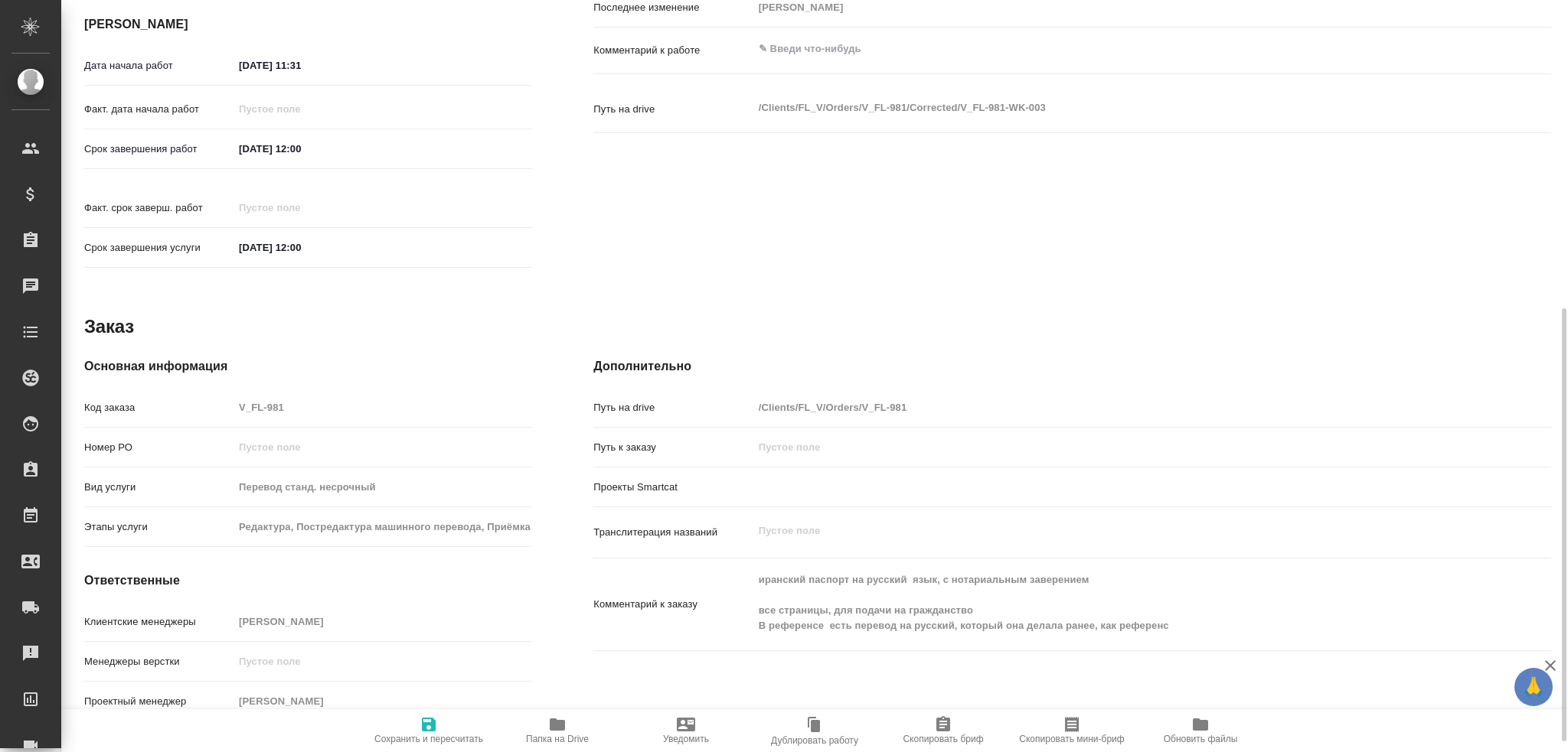
type textarea "x"
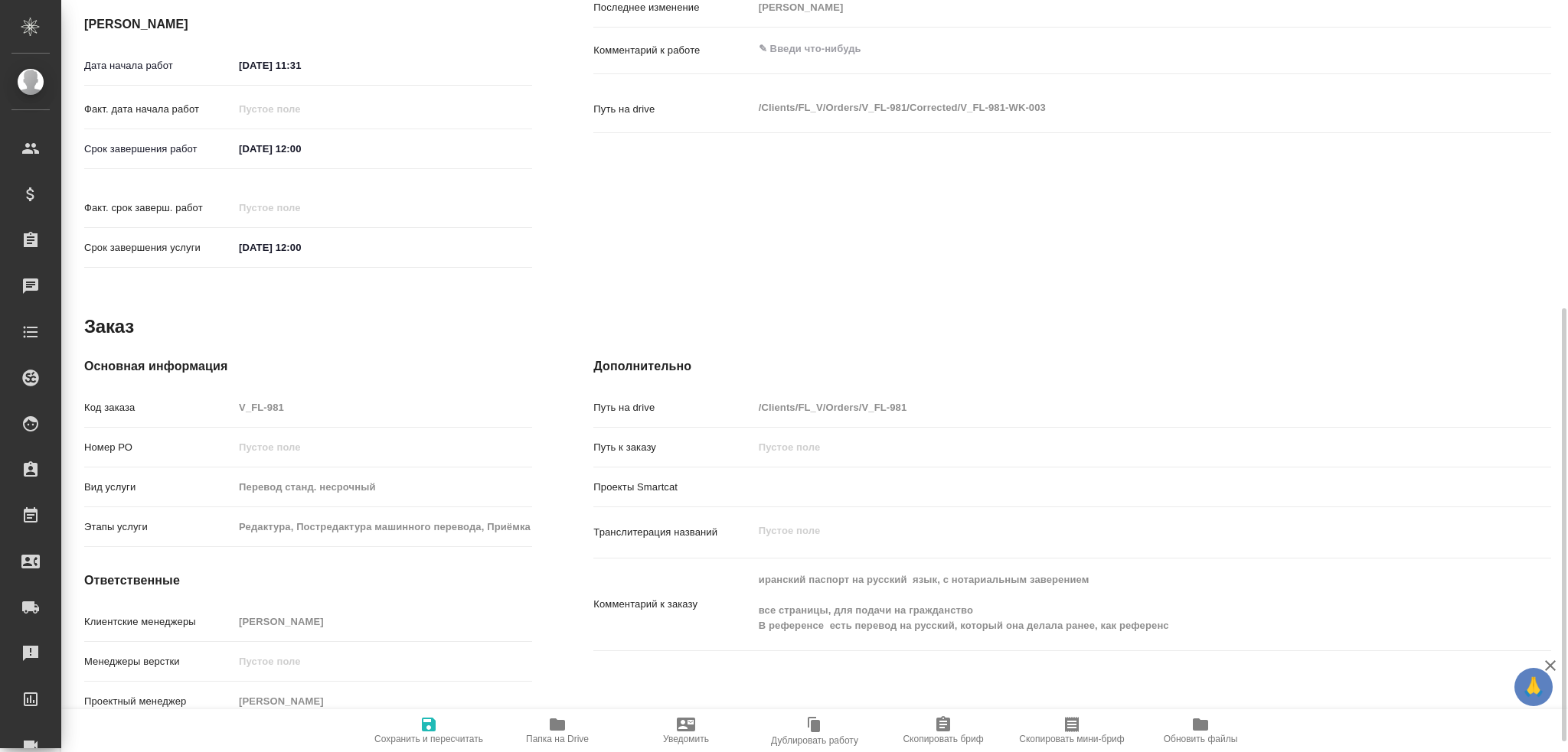
scroll to position [553, 0]
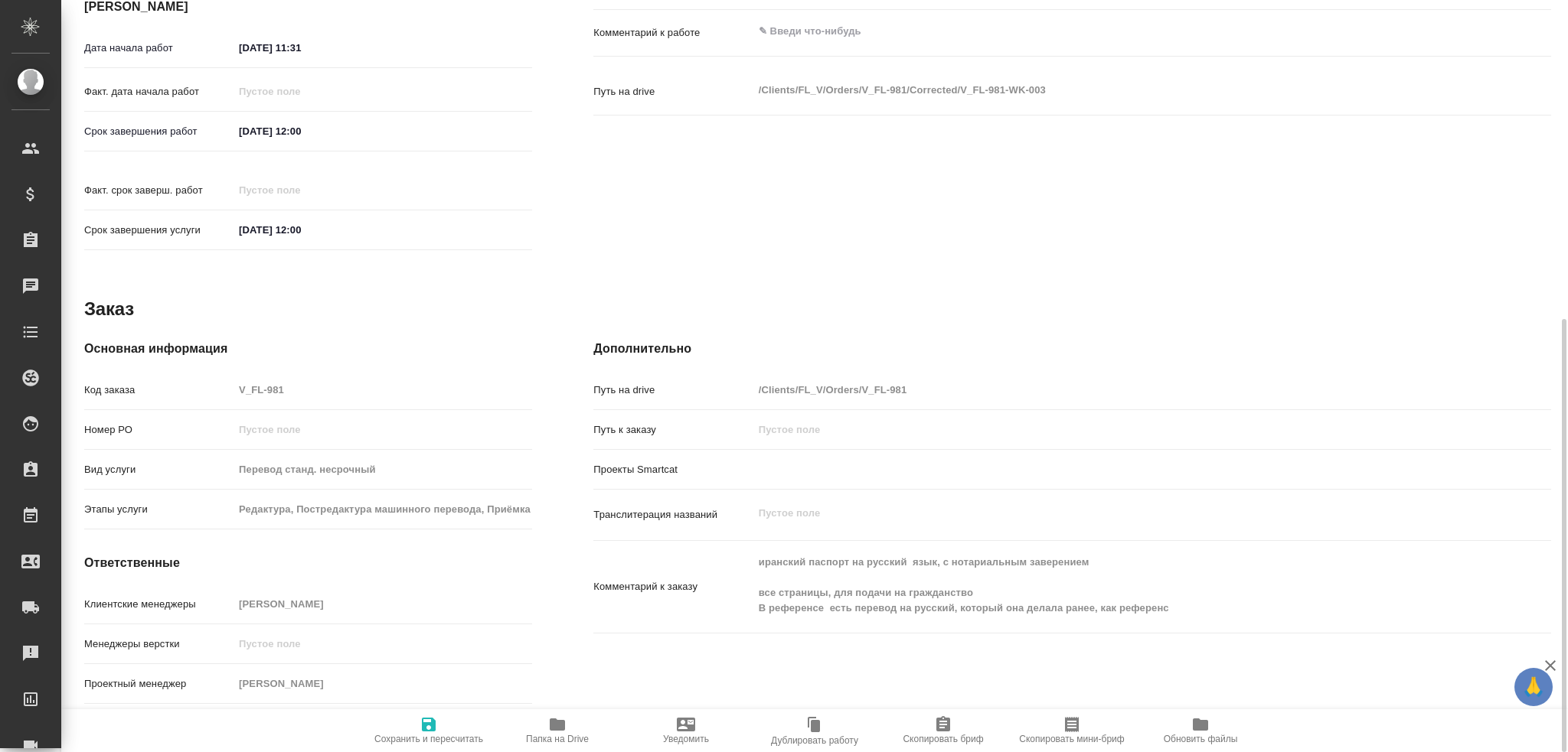
type textarea "x"
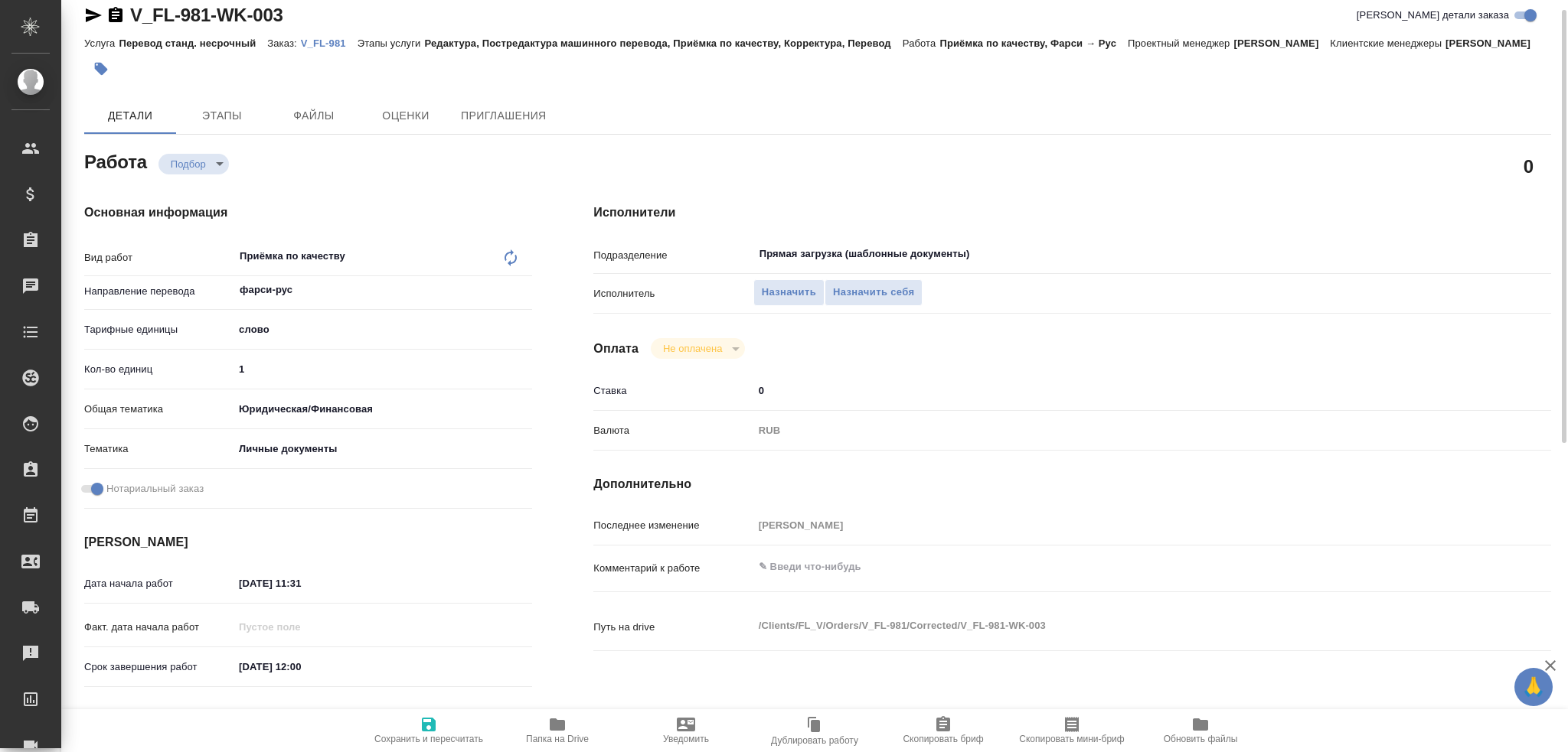
scroll to position [0, 0]
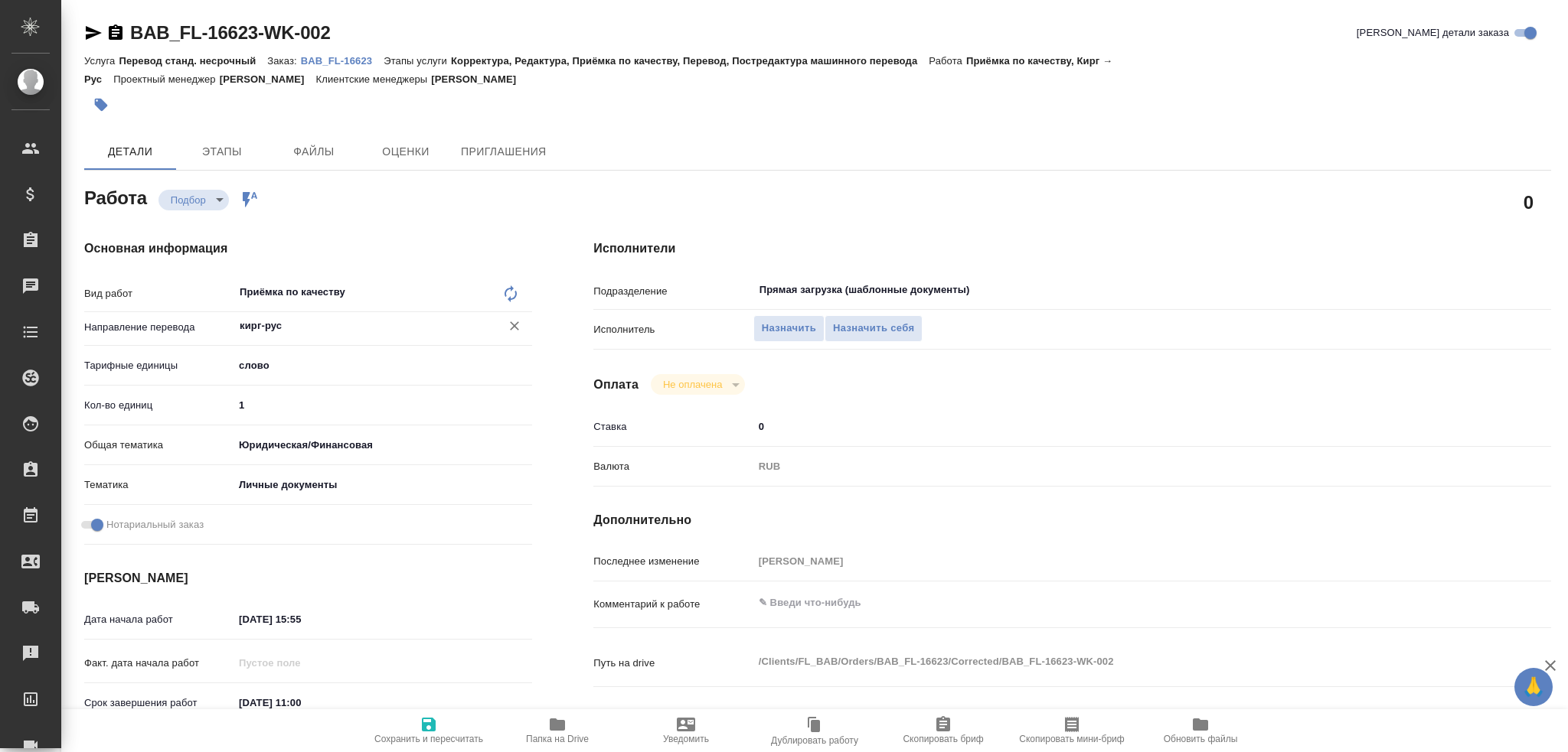
type textarea "x"
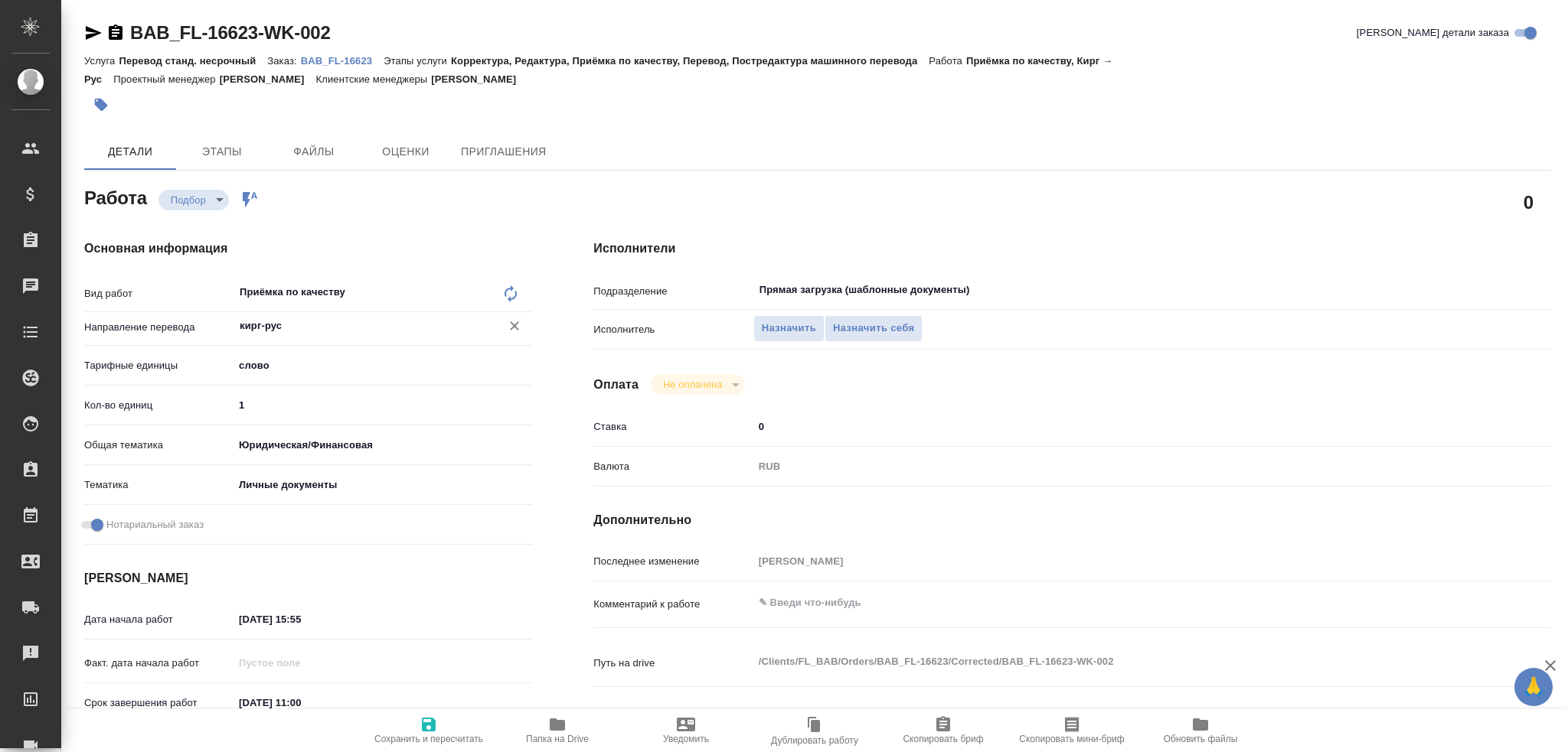
type textarea "x"
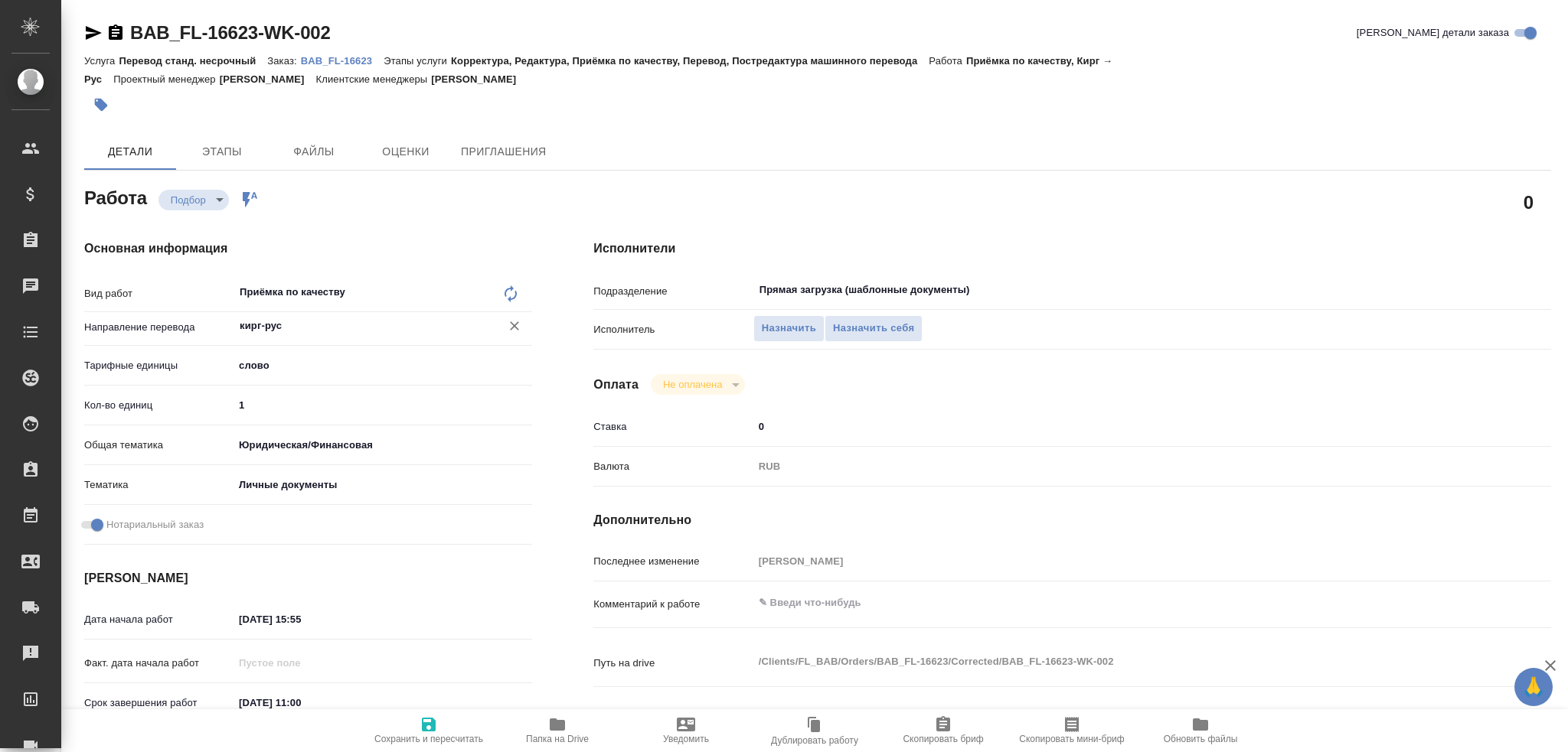
type textarea "x"
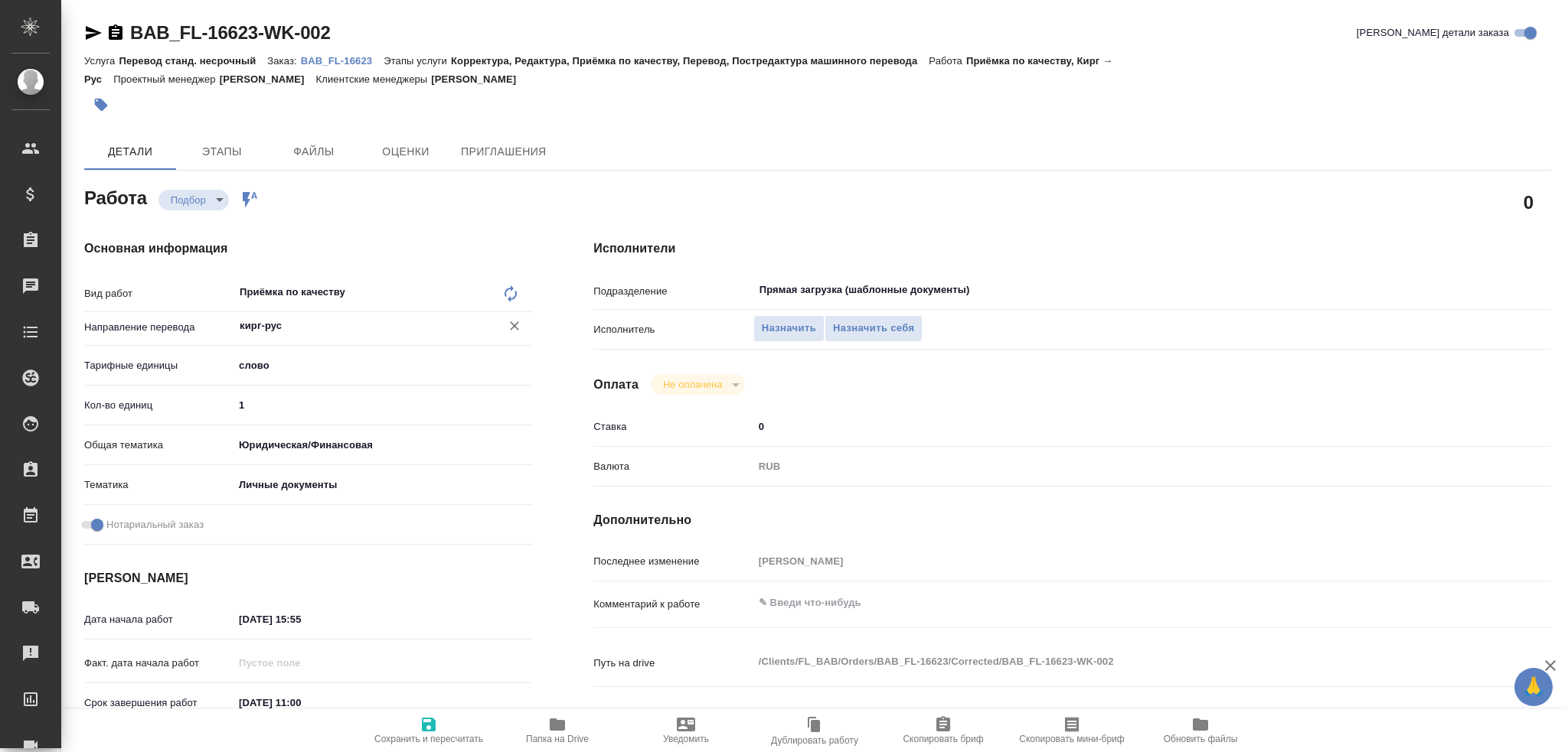
type textarea "x"
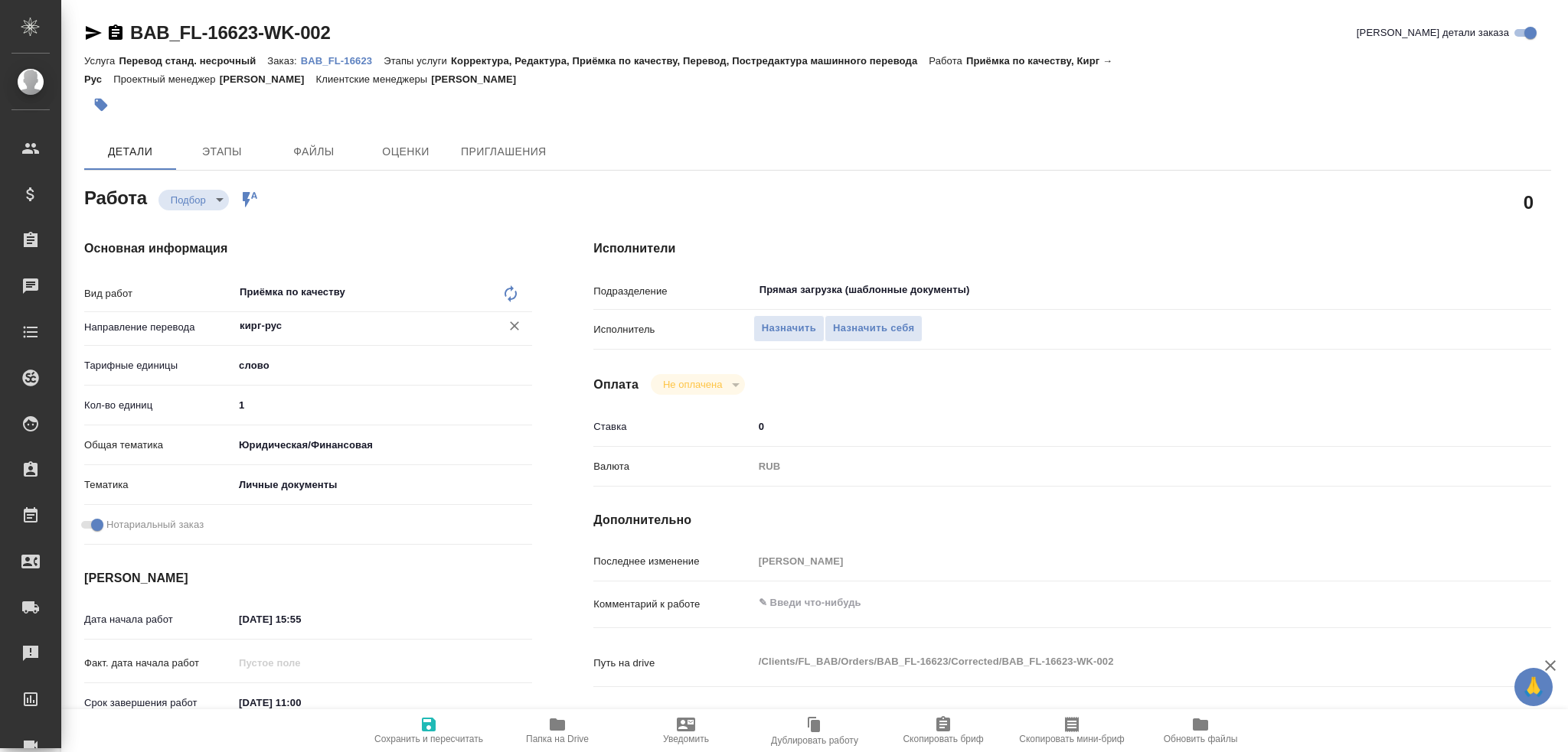
type textarea "x"
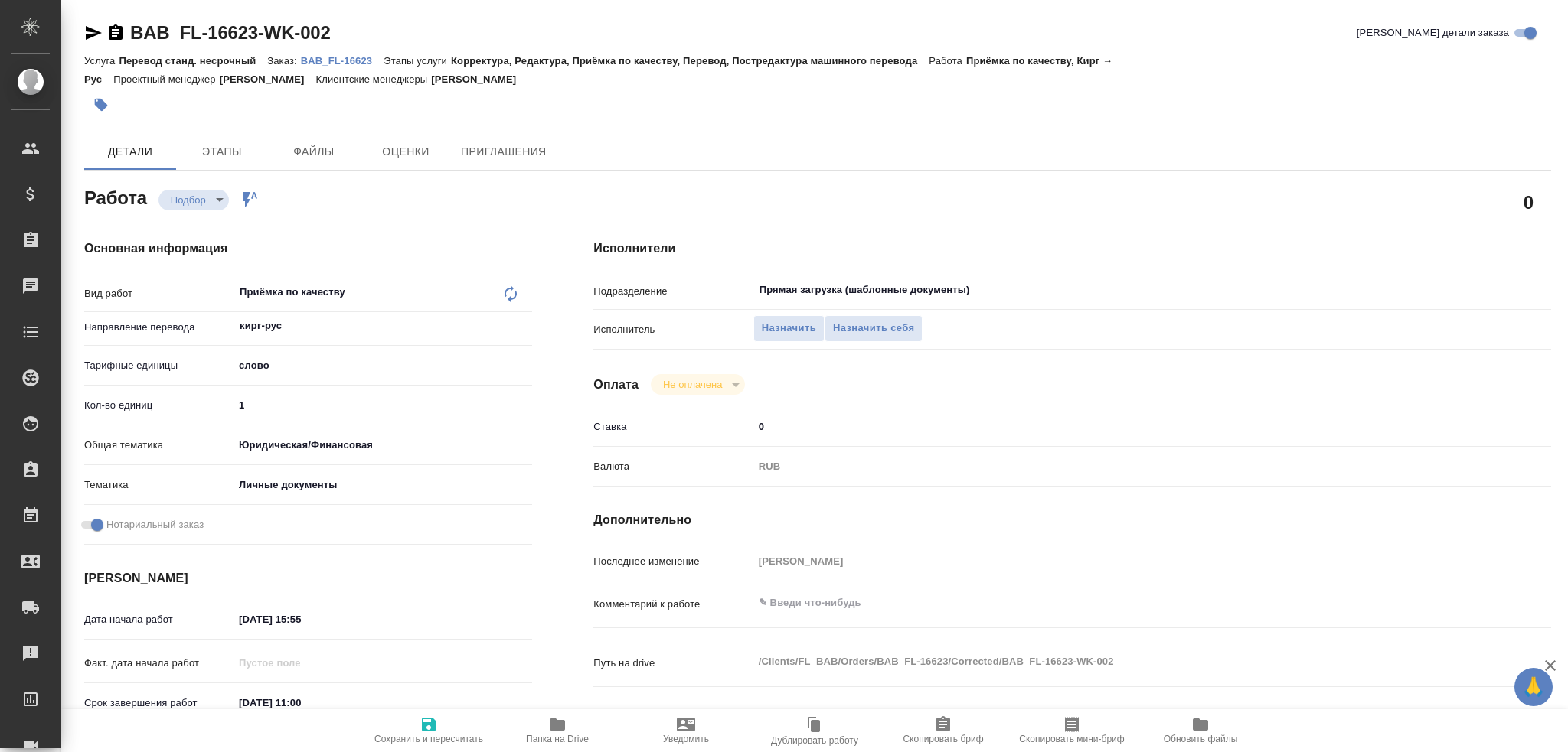
type textarea "x"
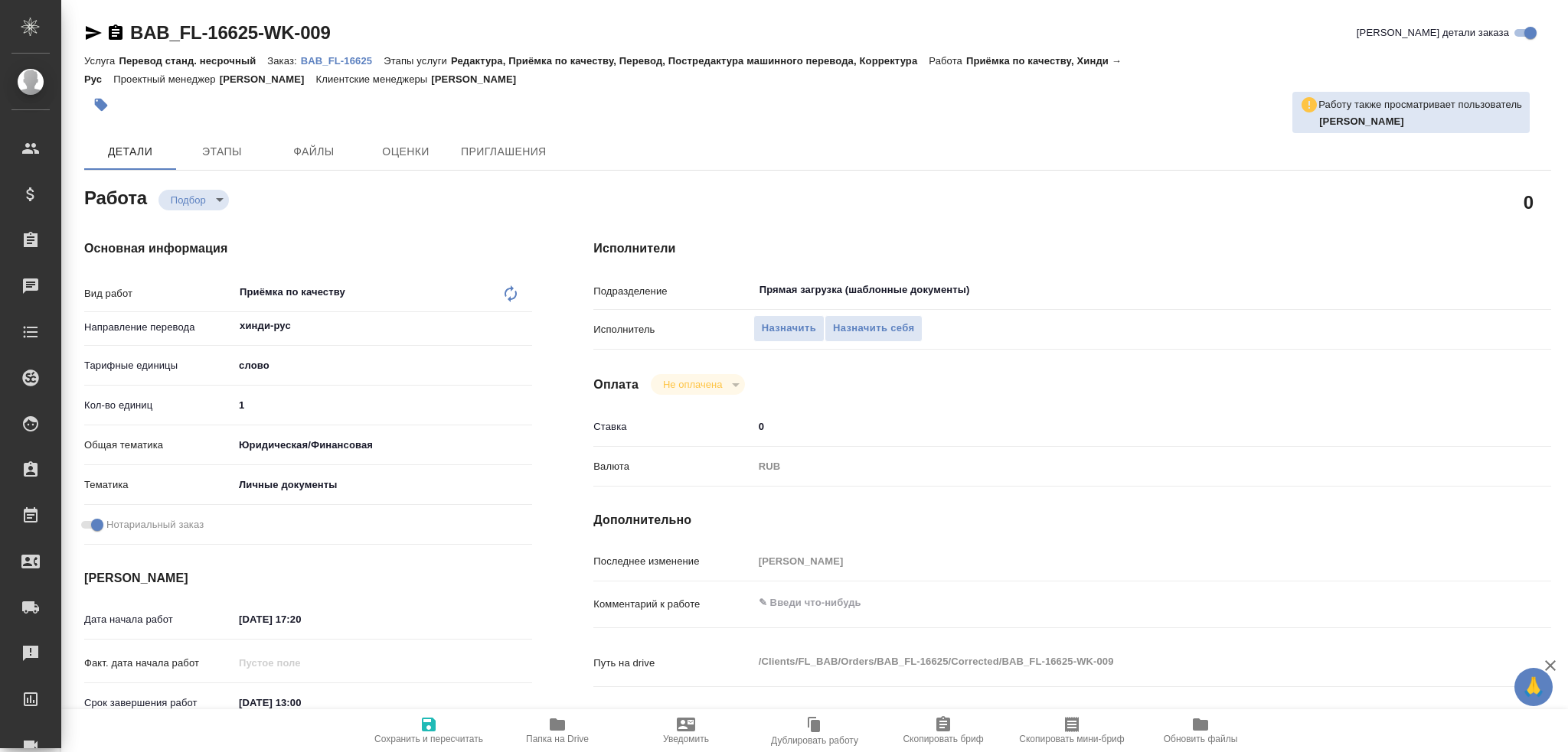
type textarea "x"
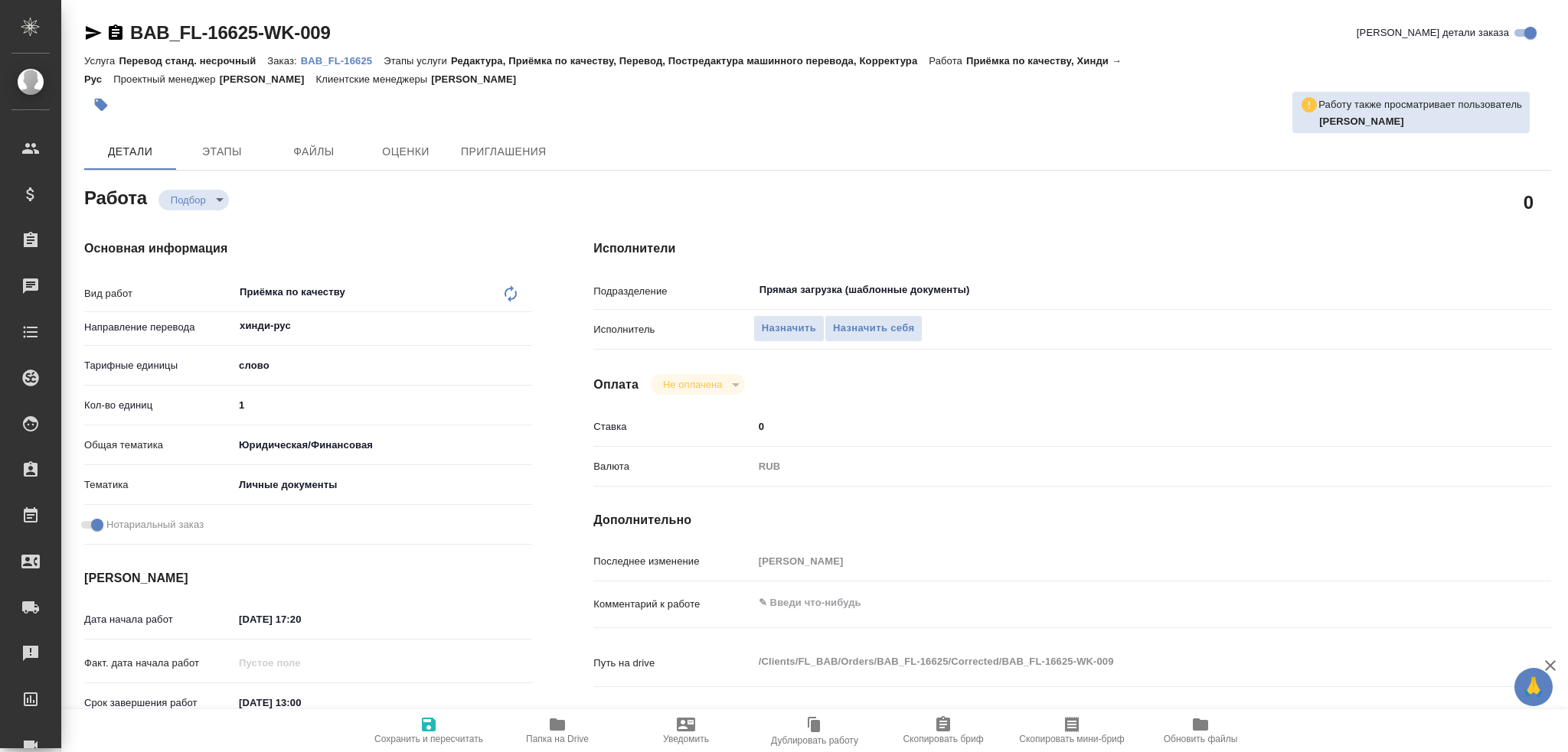
type textarea "x"
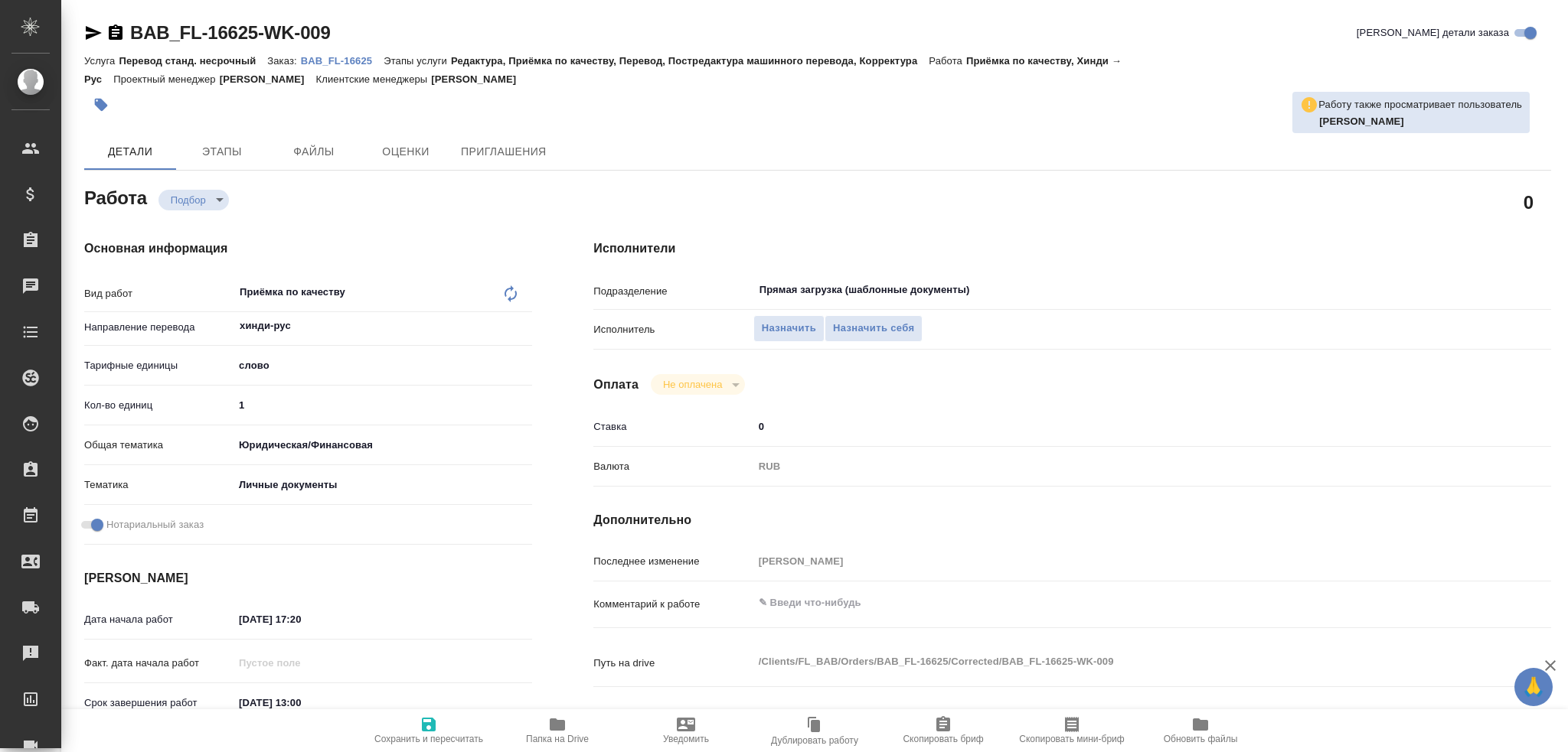
type textarea "x"
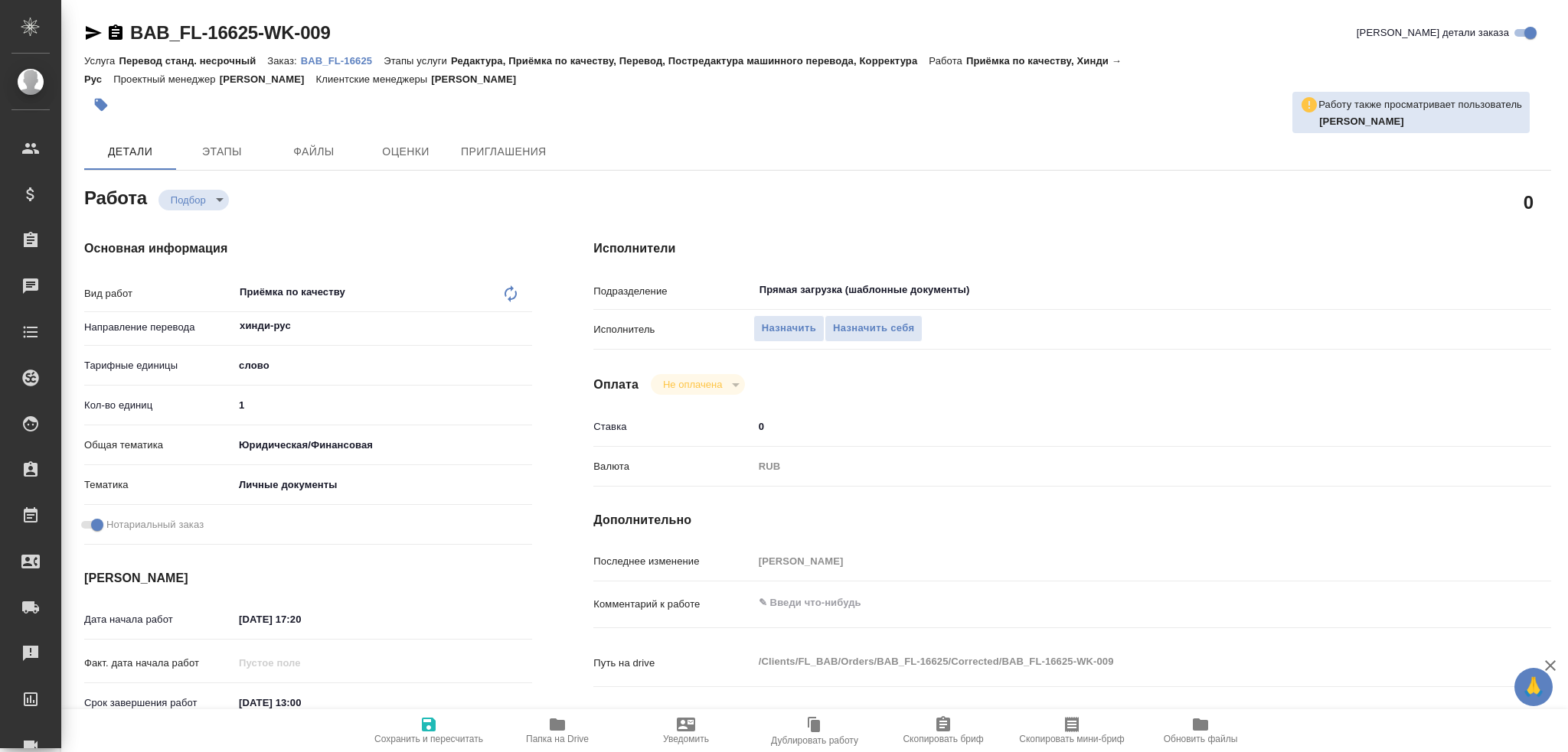
type textarea "x"
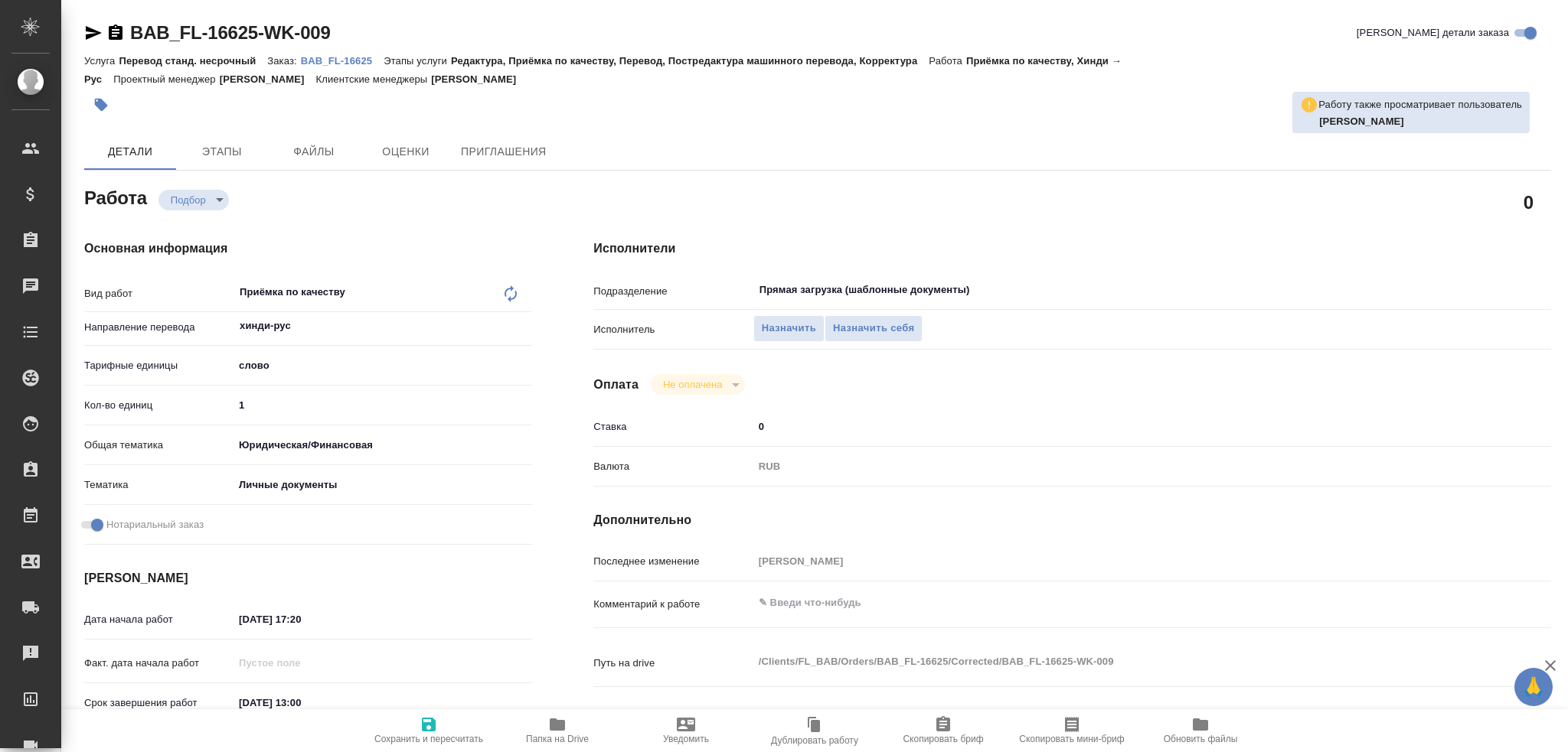
type textarea "x"
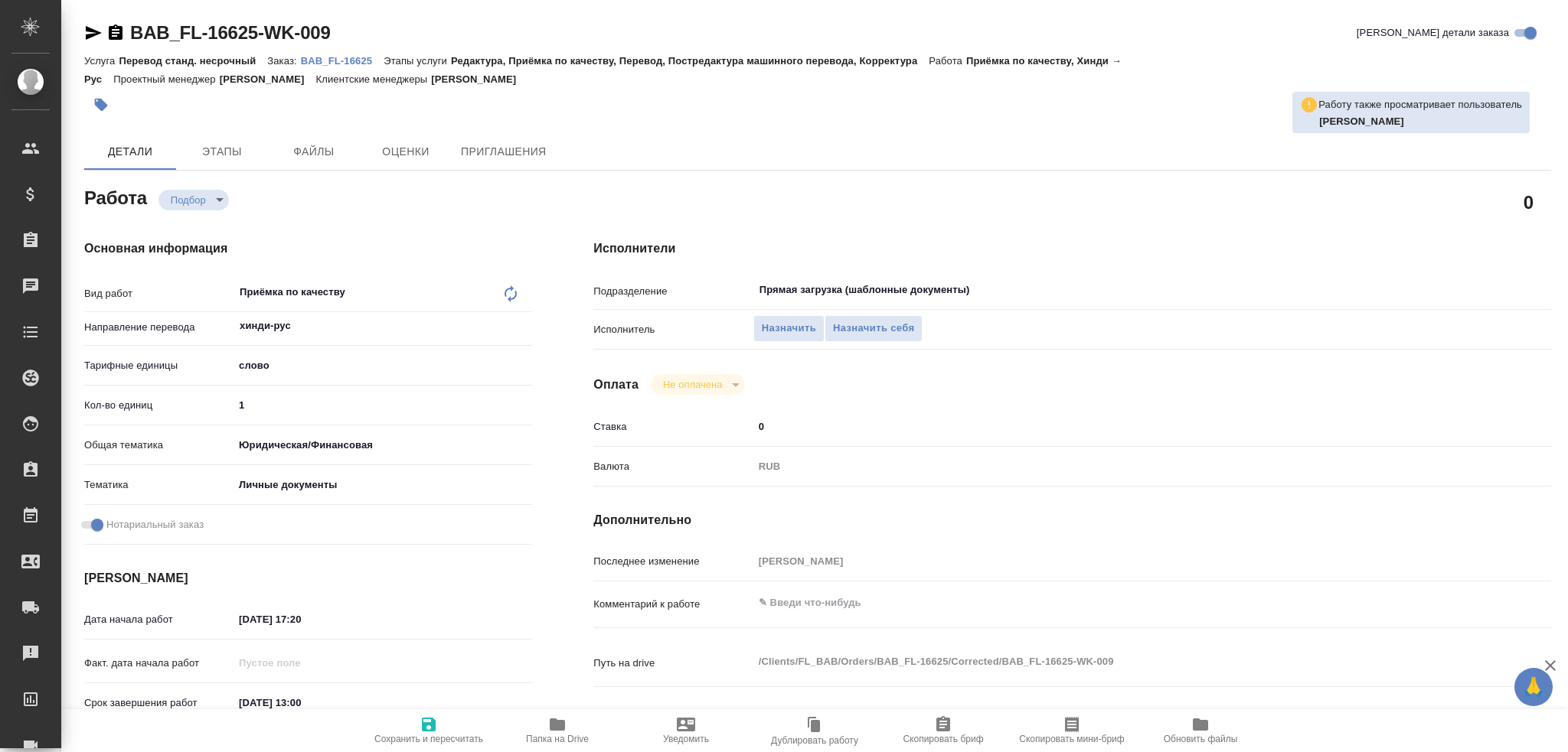
type textarea "x"
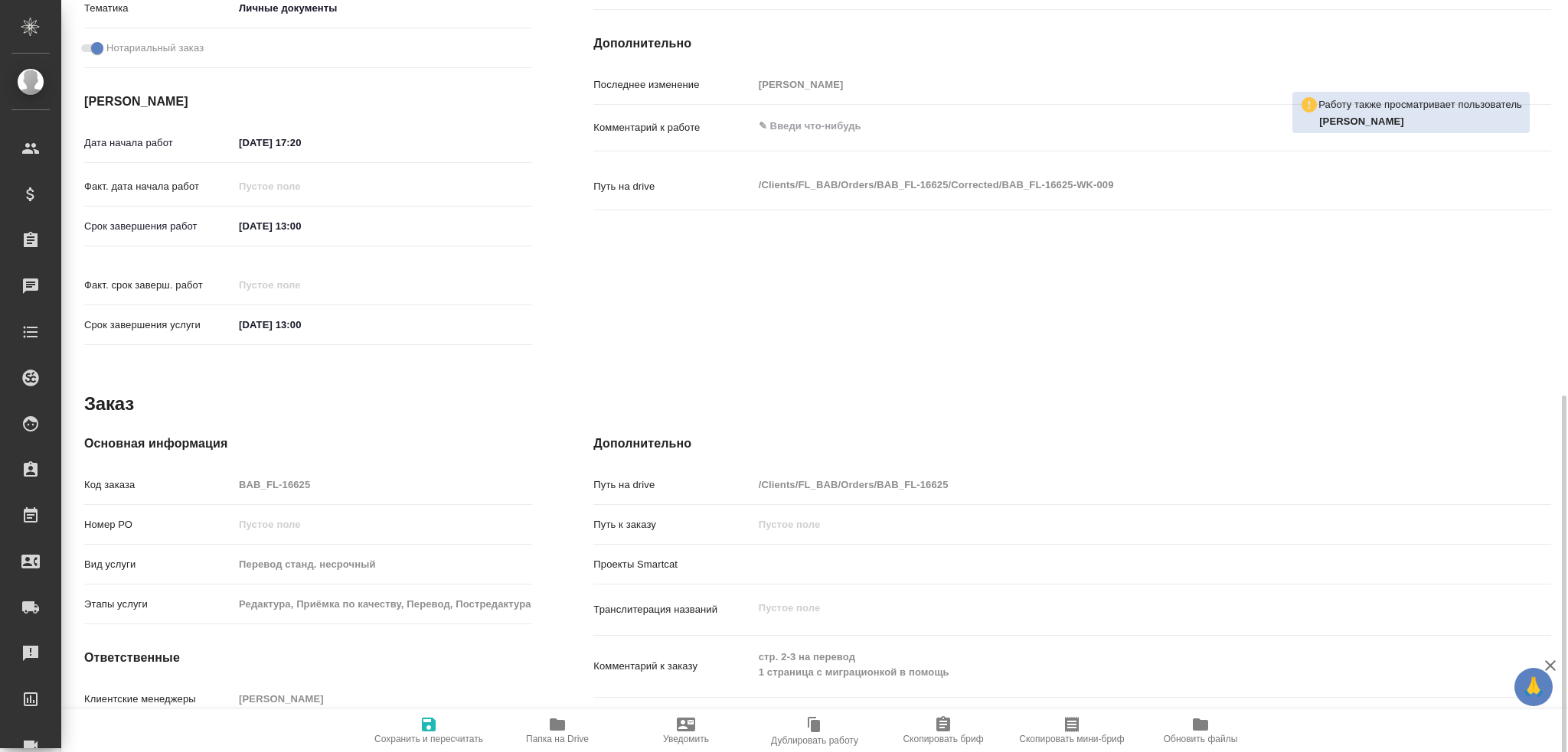
scroll to position [553, 0]
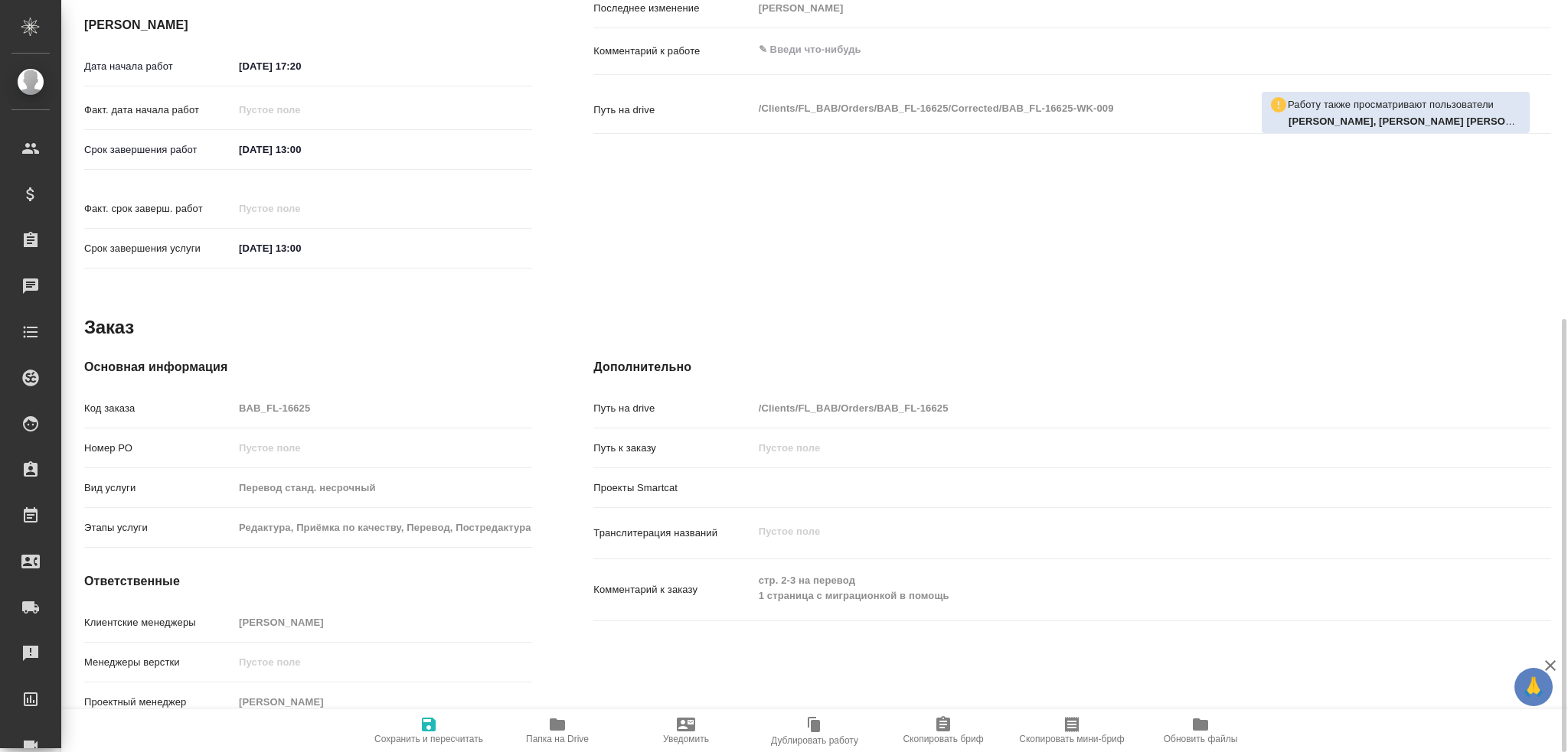
click at [552, 725] on icon "button" at bounding box center [558, 725] width 16 height 13
click at [551, 729] on icon "button" at bounding box center [558, 725] width 16 height 13
click at [567, 722] on span "Папка на Drive" at bounding box center [557, 729] width 110 height 29
click at [555, 727] on icon "button" at bounding box center [558, 725] width 16 height 13
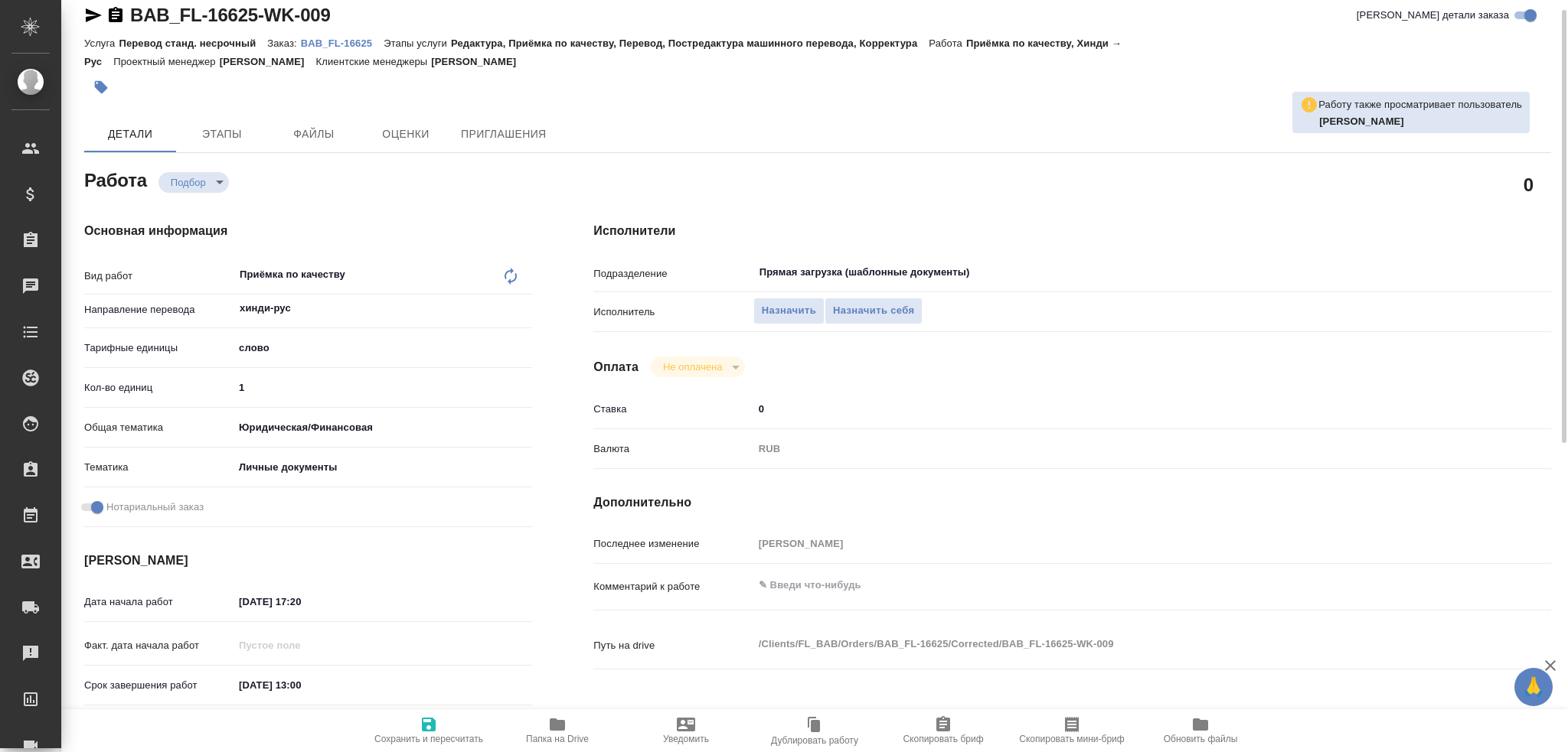
scroll to position [0, 0]
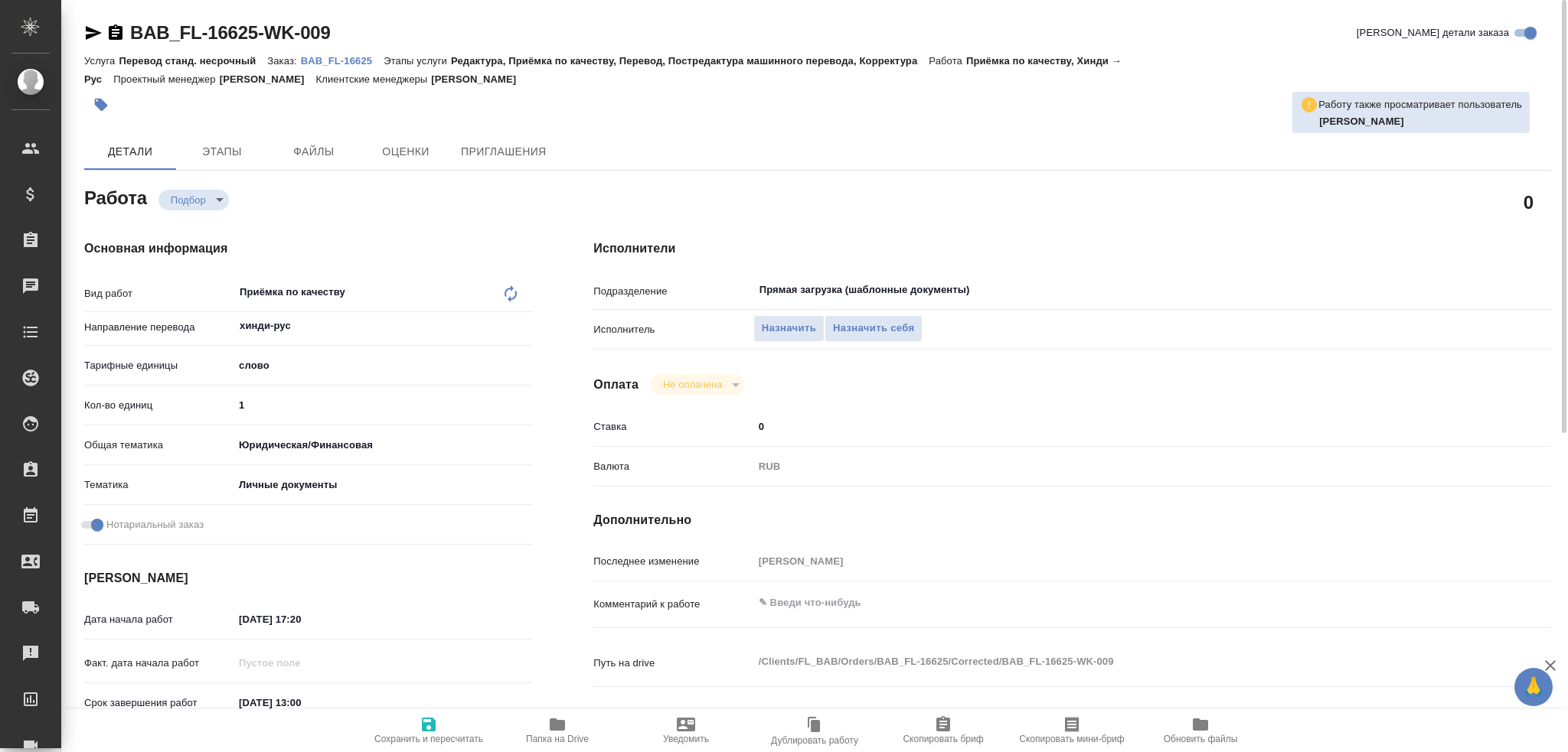
click at [106, 106] on icon "button" at bounding box center [101, 105] width 16 height 16
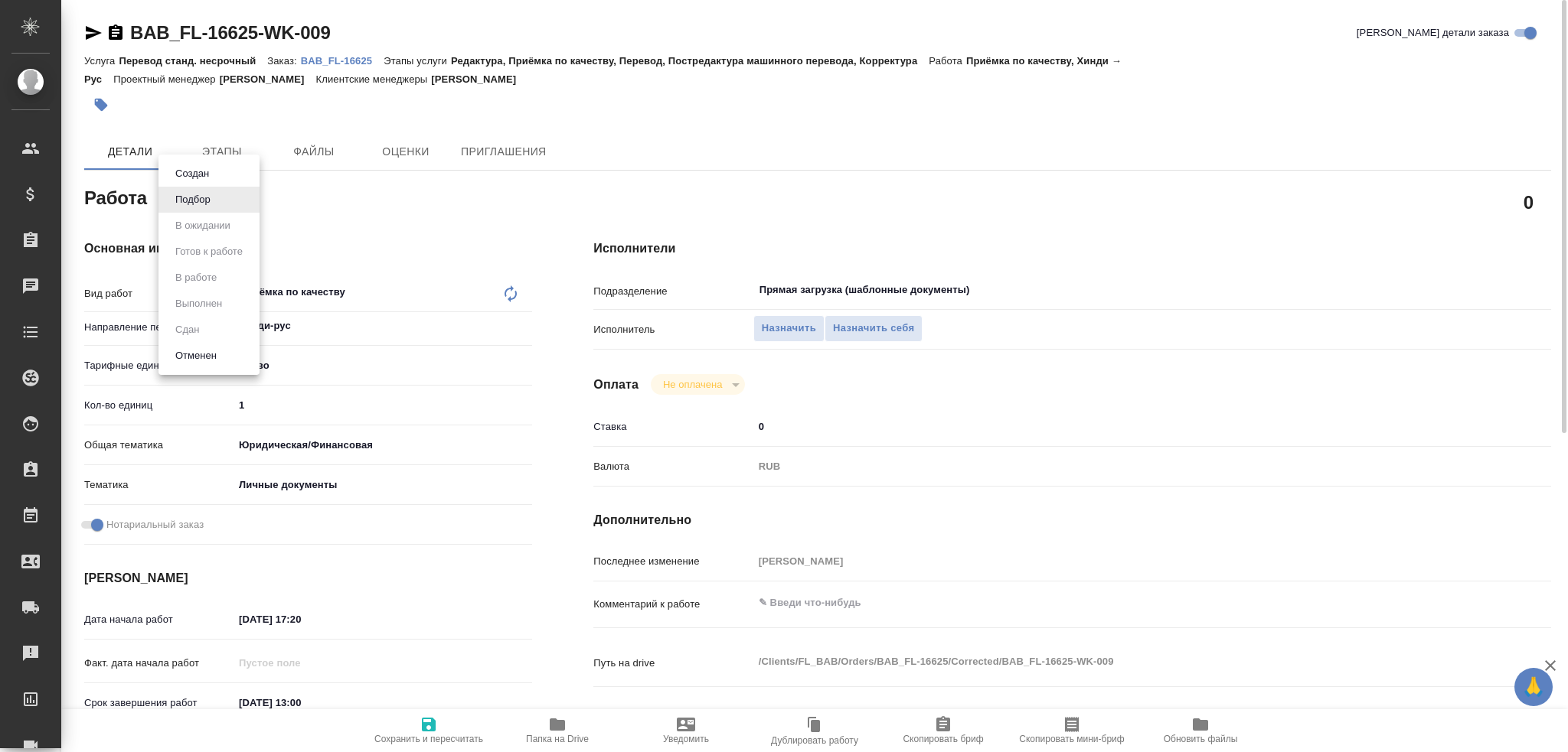
click at [207, 204] on body "🙏 .cls-1 fill:#fff; AWATERA Gusev Alexandr Клиенты Спецификации Заказы 0 Чаты T…" at bounding box center [784, 376] width 1568 height 752
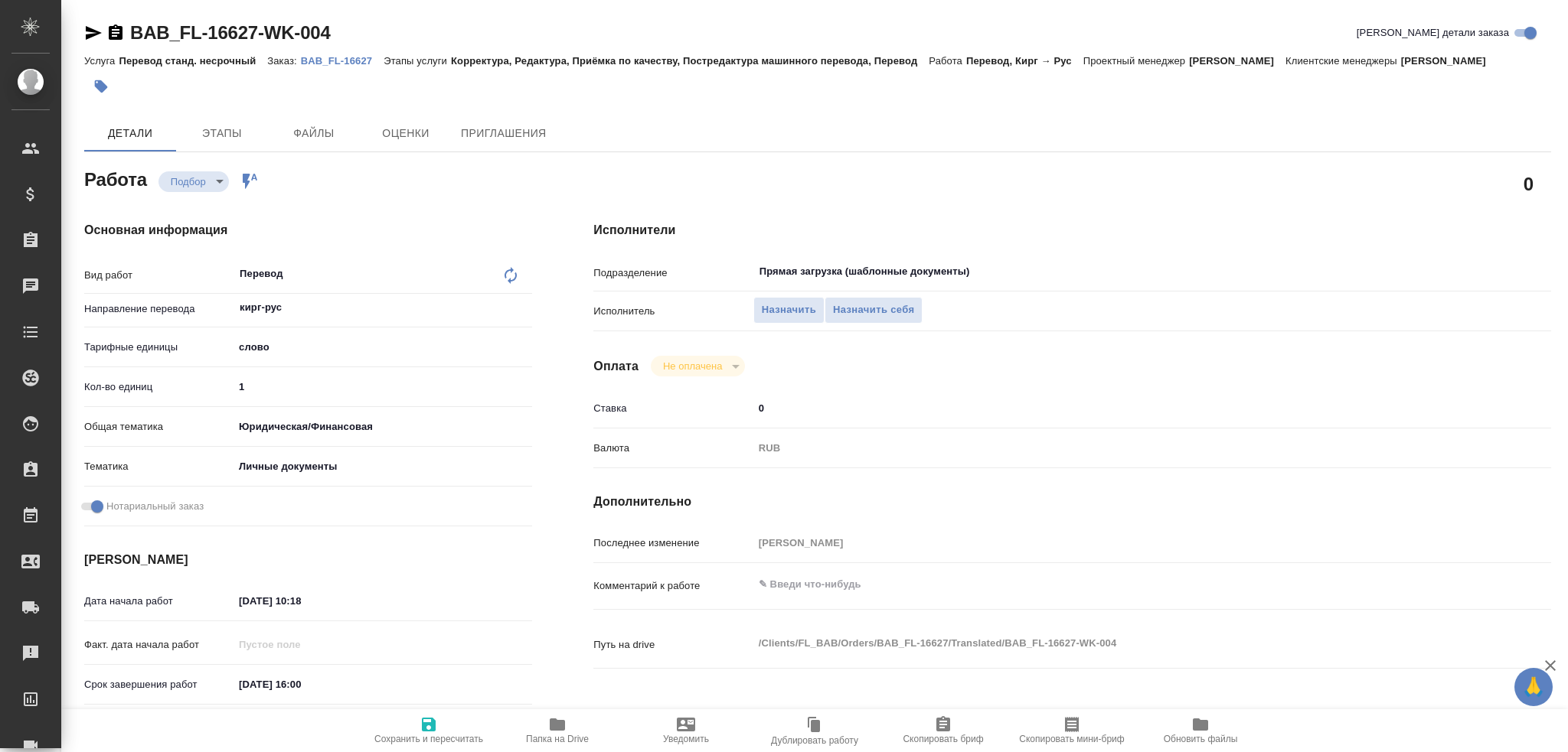
type textarea "x"
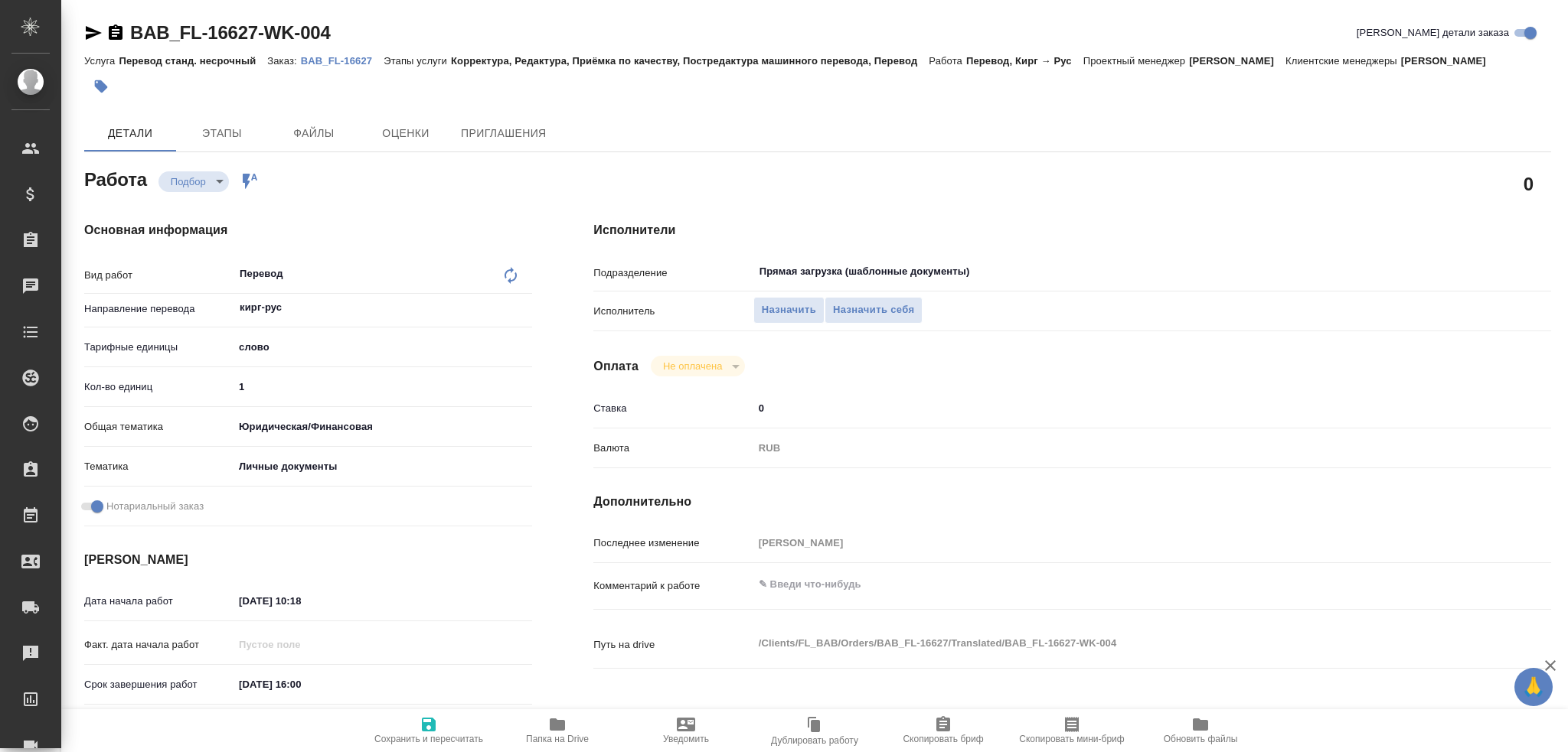
type textarea "x"
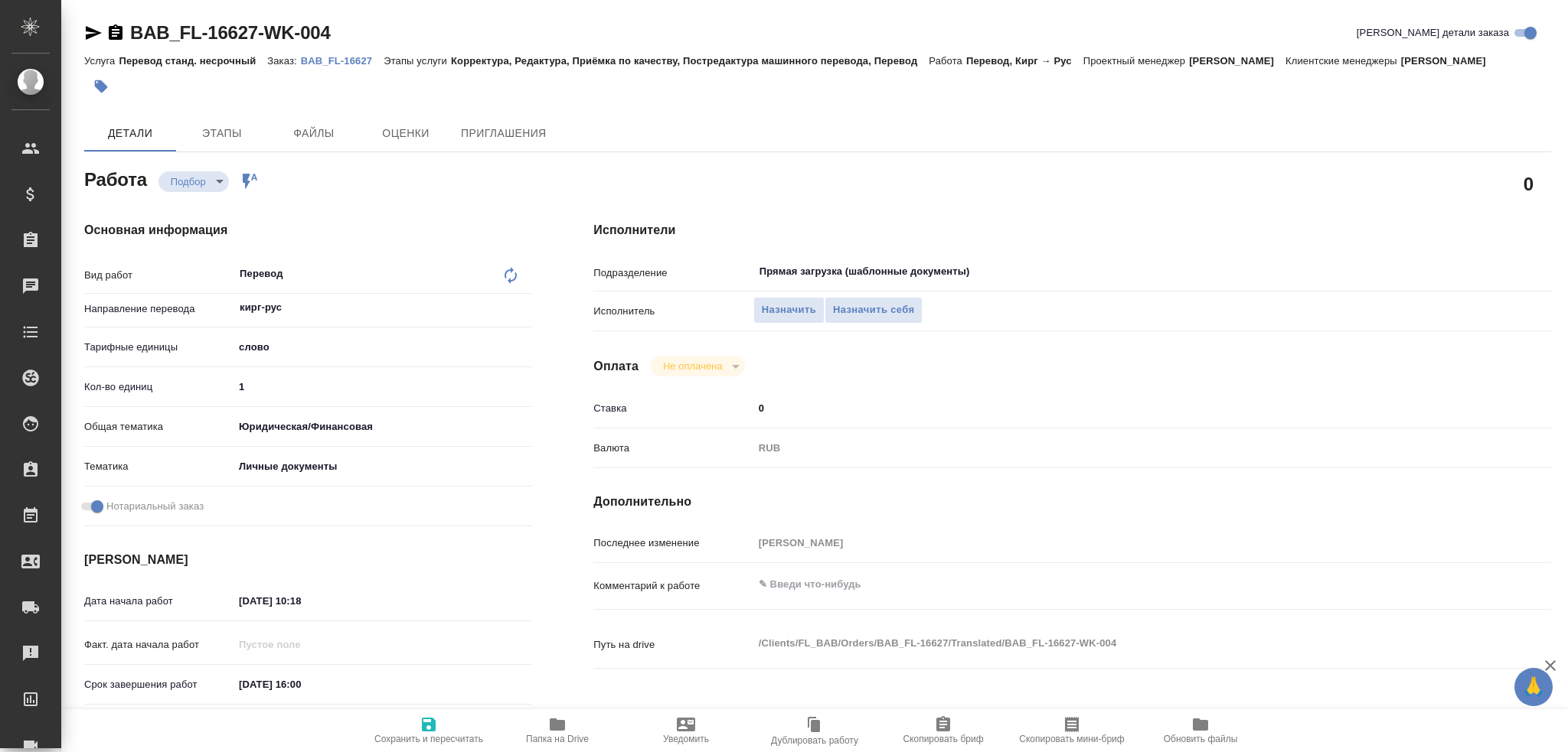
type textarea "x"
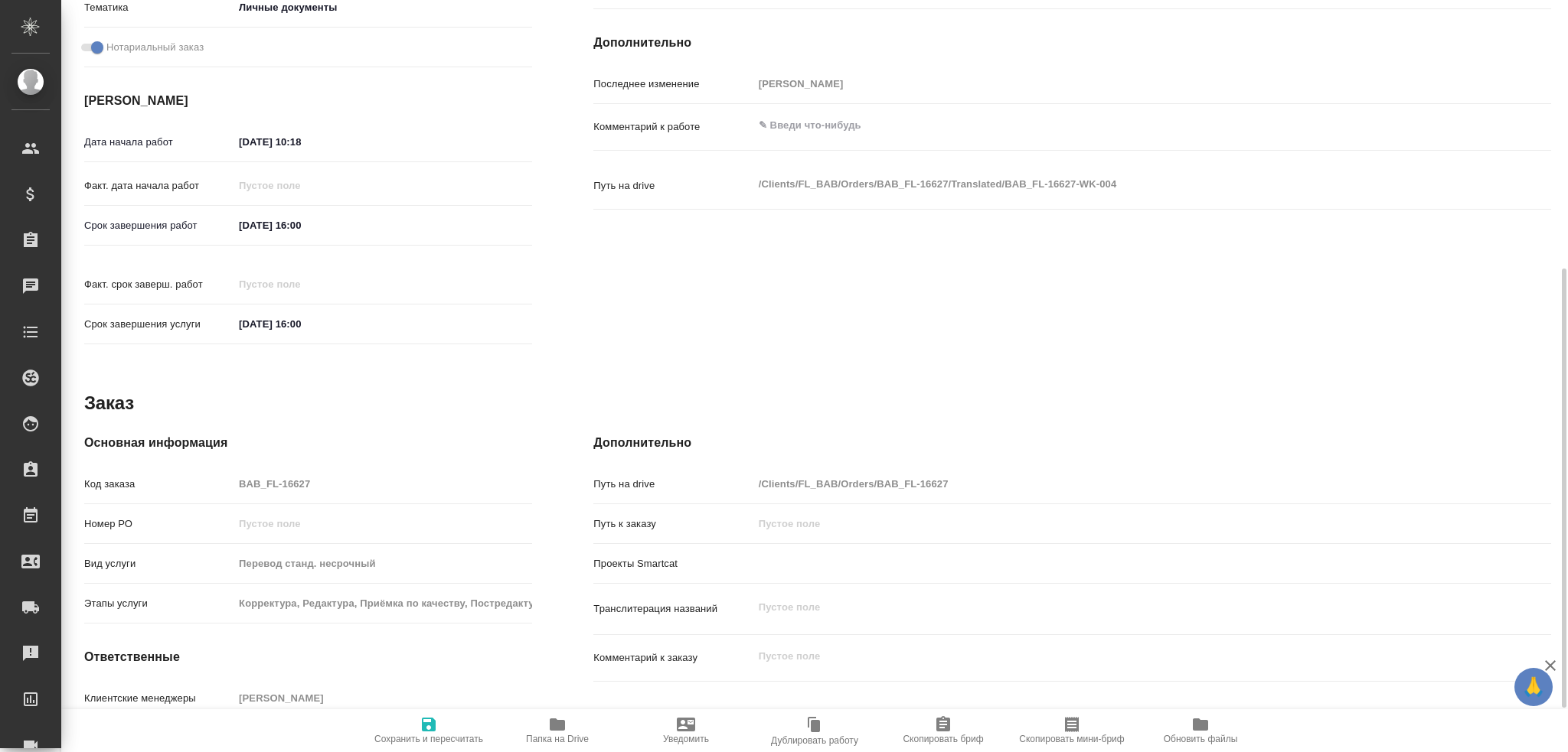
scroll to position [535, 0]
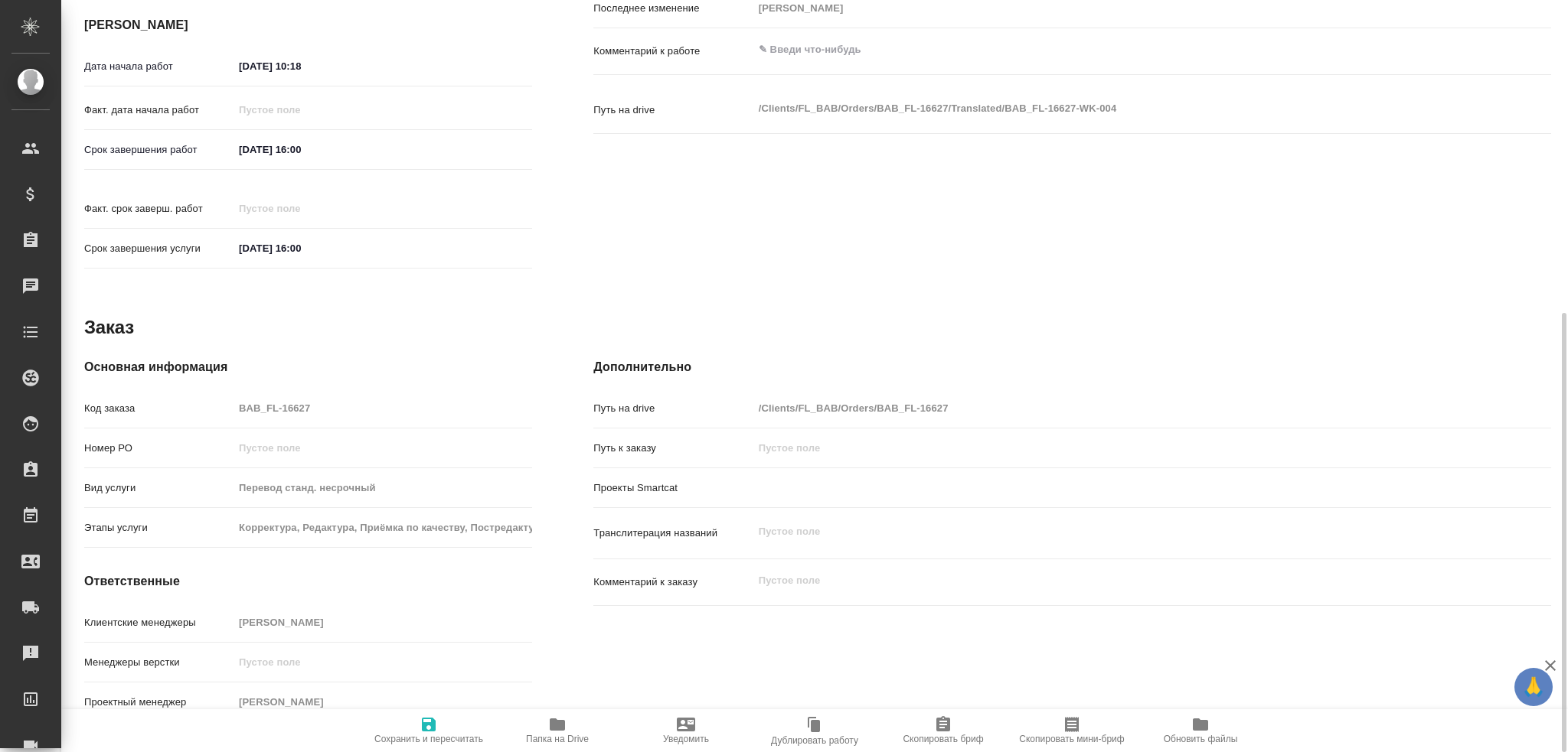
type textarea "x"
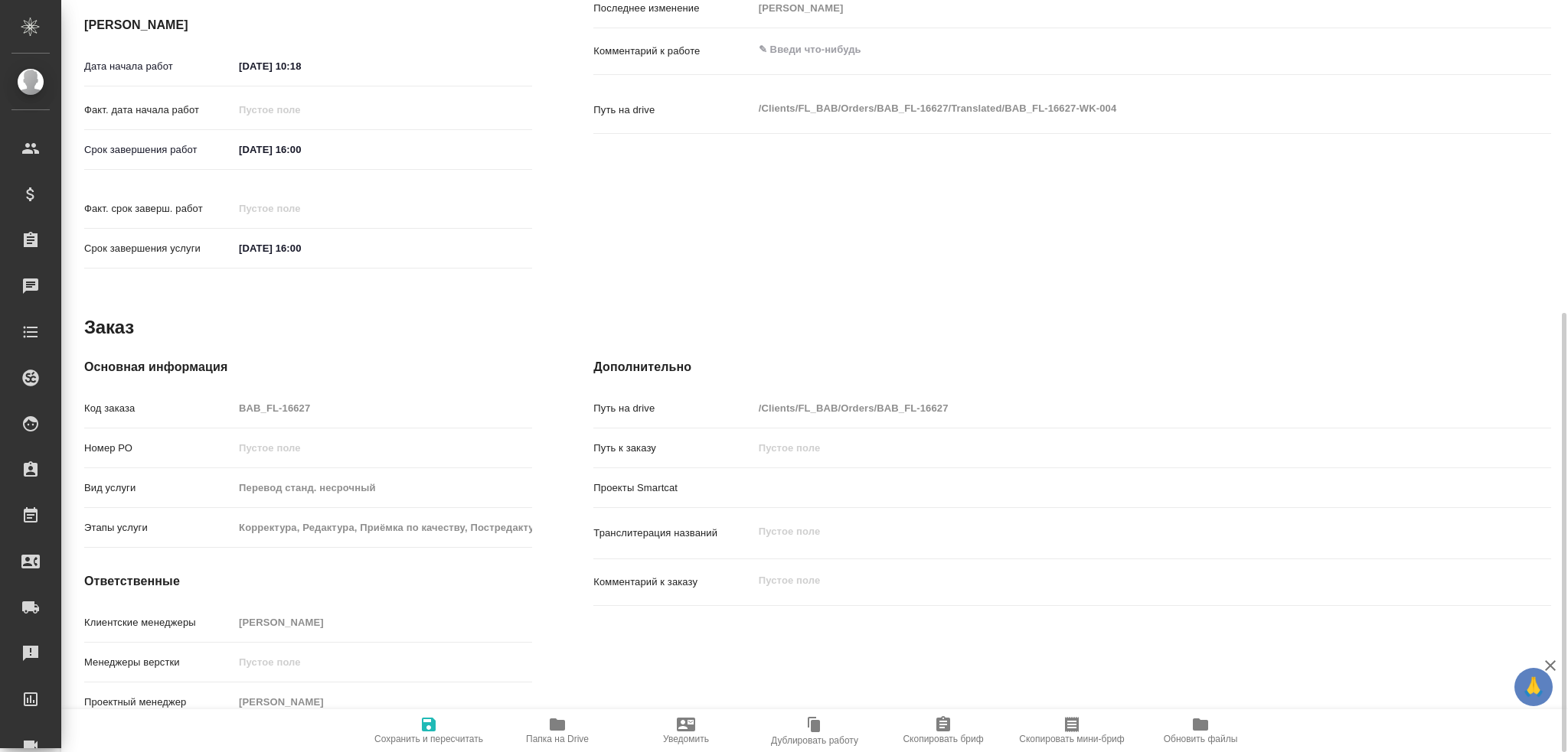
type textarea "x"
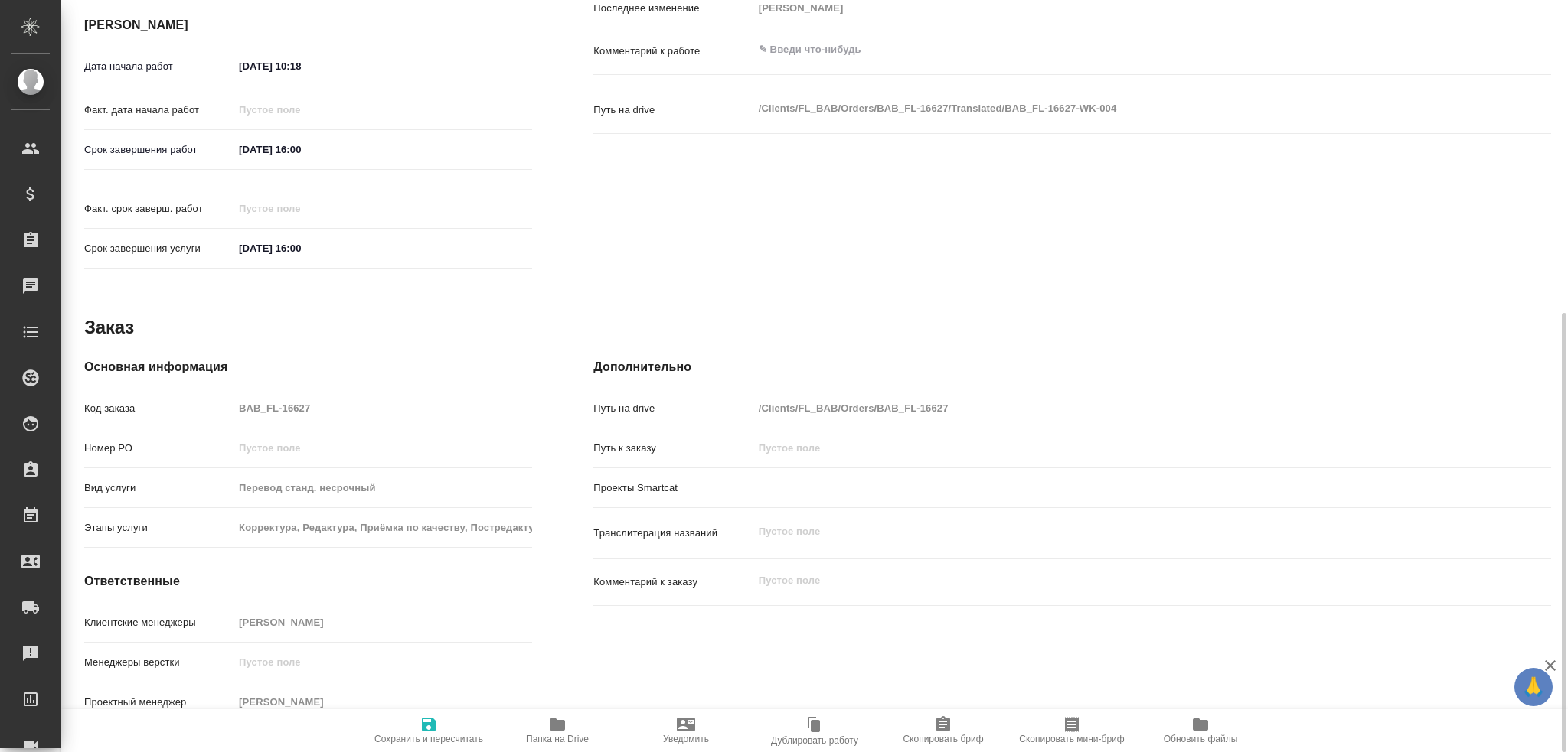
click at [551, 727] on icon "button" at bounding box center [558, 725] width 16 height 13
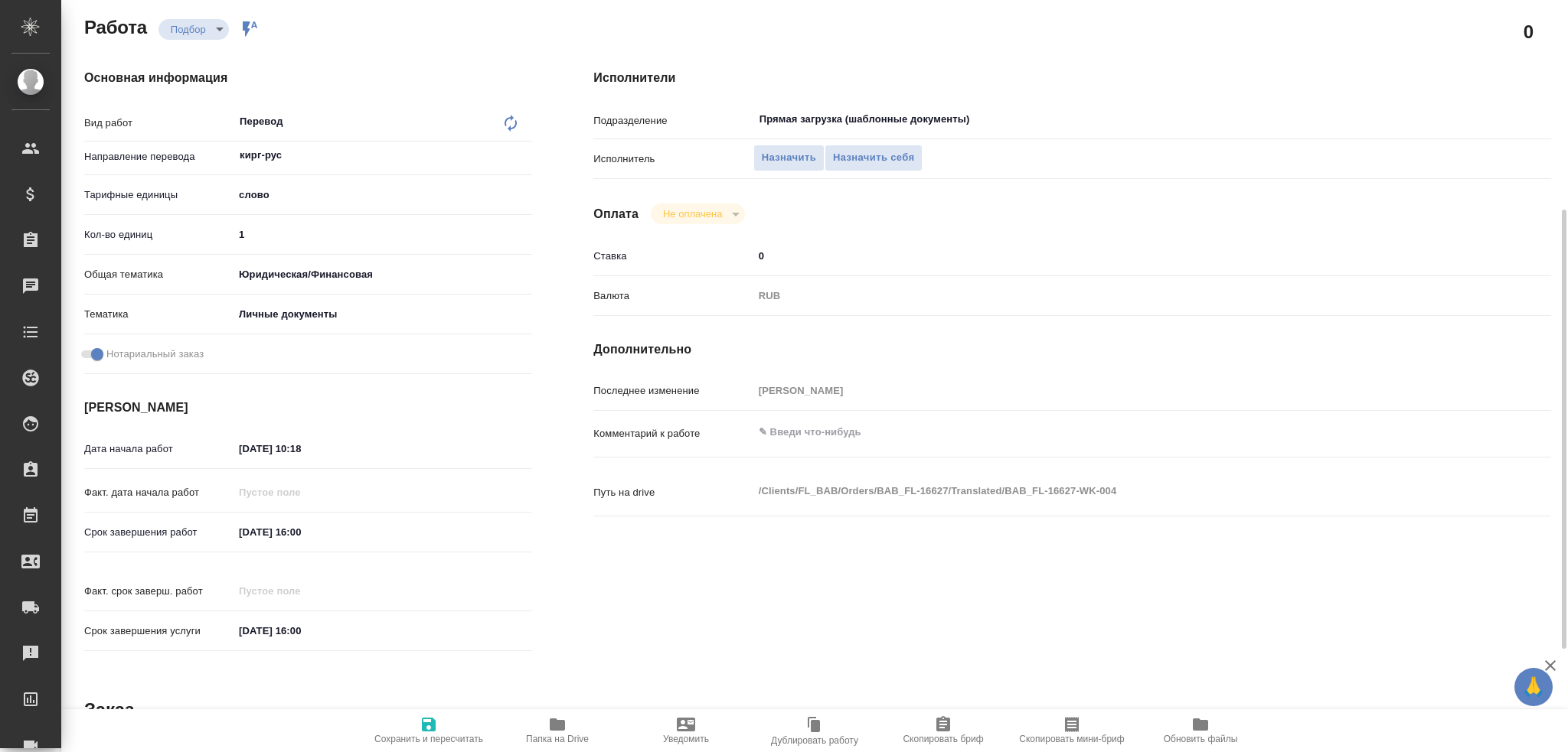
scroll to position [0, 0]
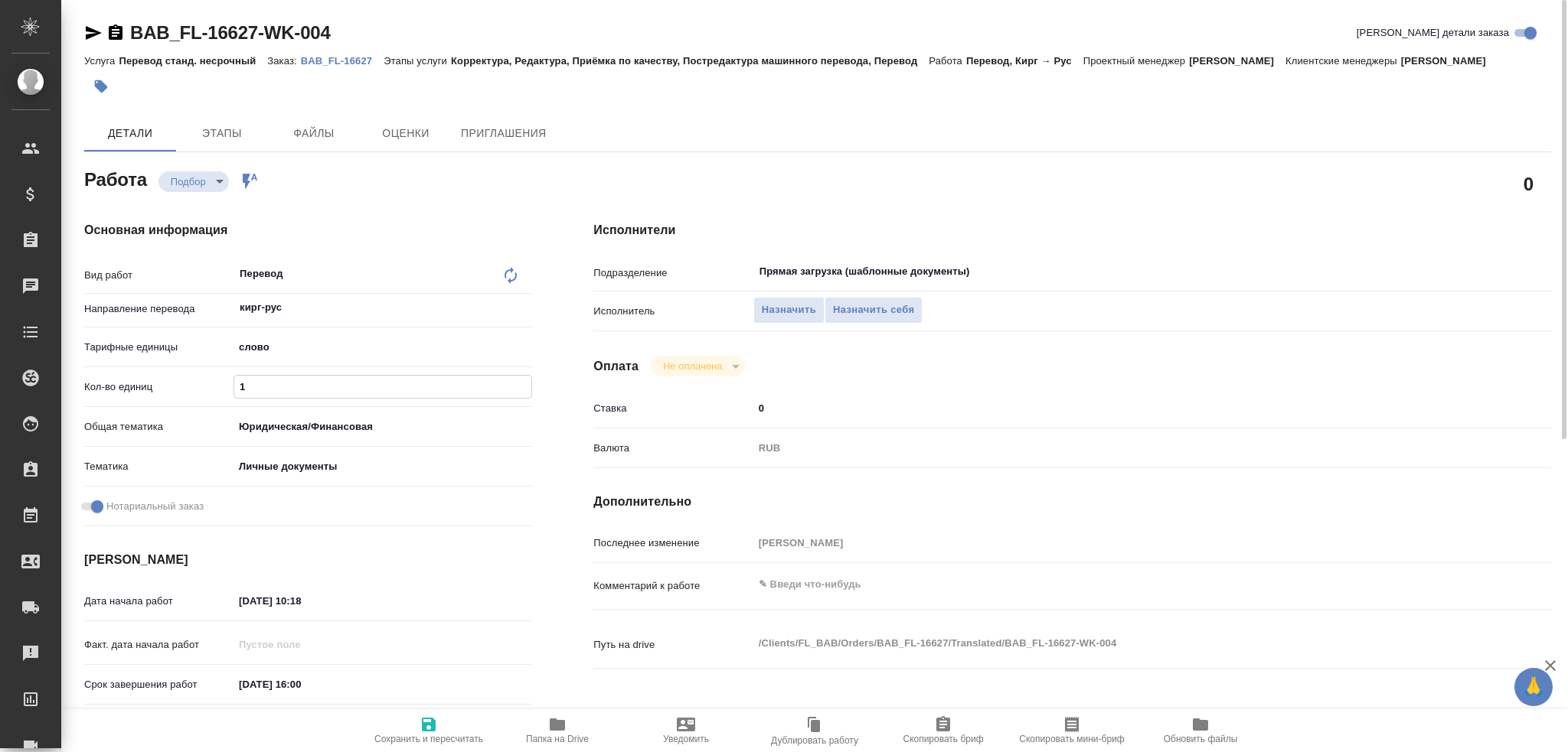
click at [275, 392] on input "1" at bounding box center [383, 387] width 297 height 22
drag, startPoint x: 232, startPoint y: 386, endPoint x: 193, endPoint y: 385, distance: 39.0
click at [193, 385] on div "Кол-во единиц 1" at bounding box center [308, 387] width 448 height 27
type textarea "x"
type input "7"
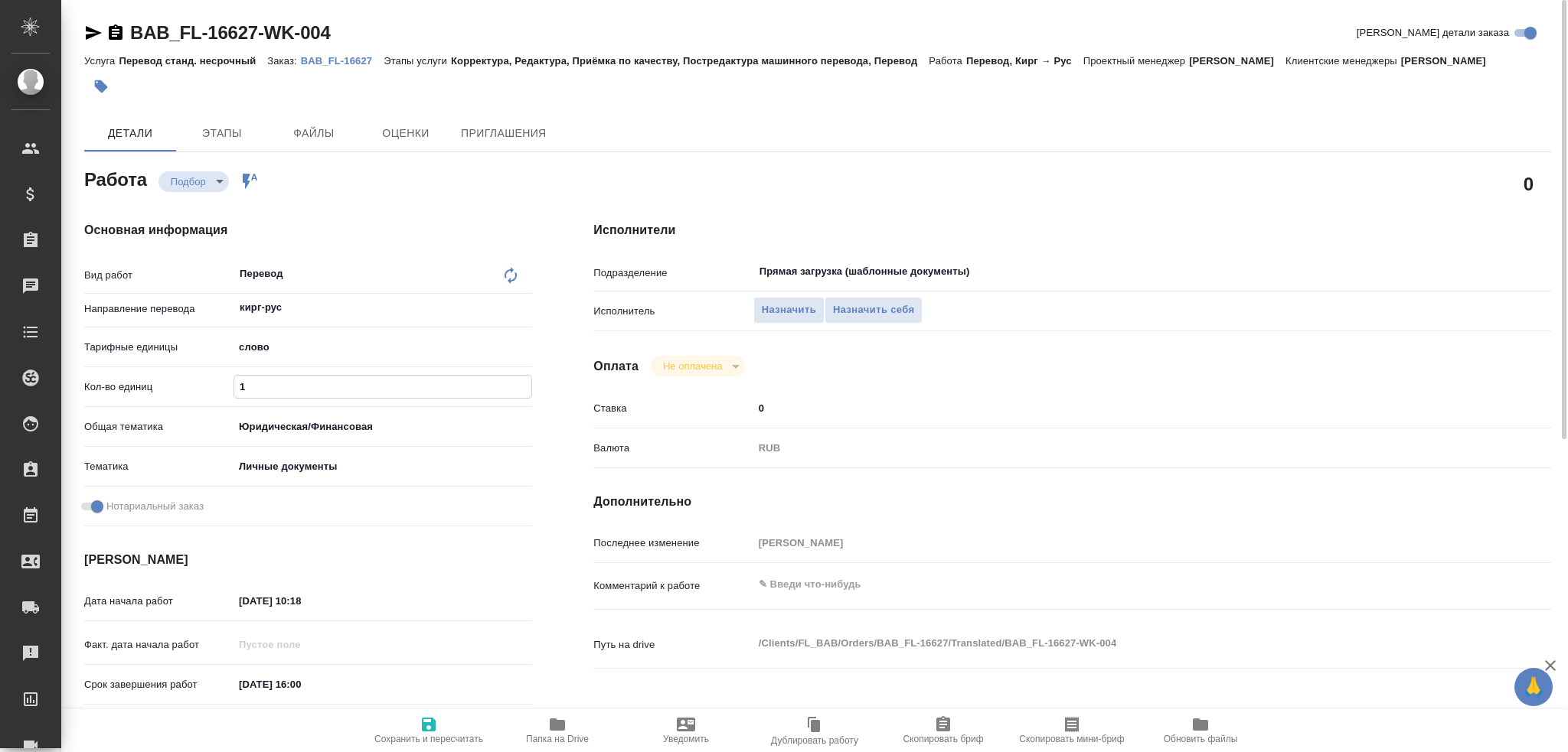
type textarea "x"
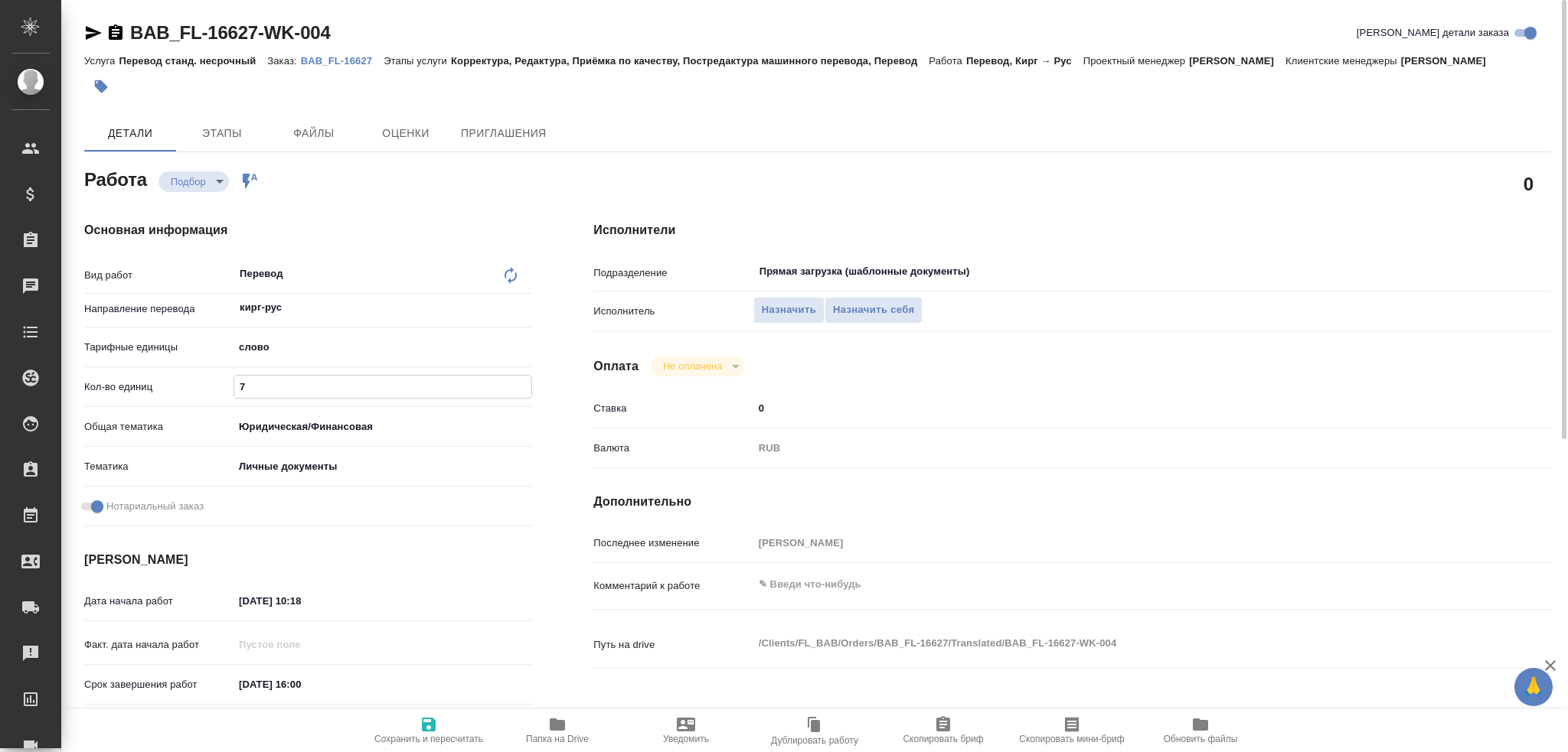
type input "75"
type textarea "x"
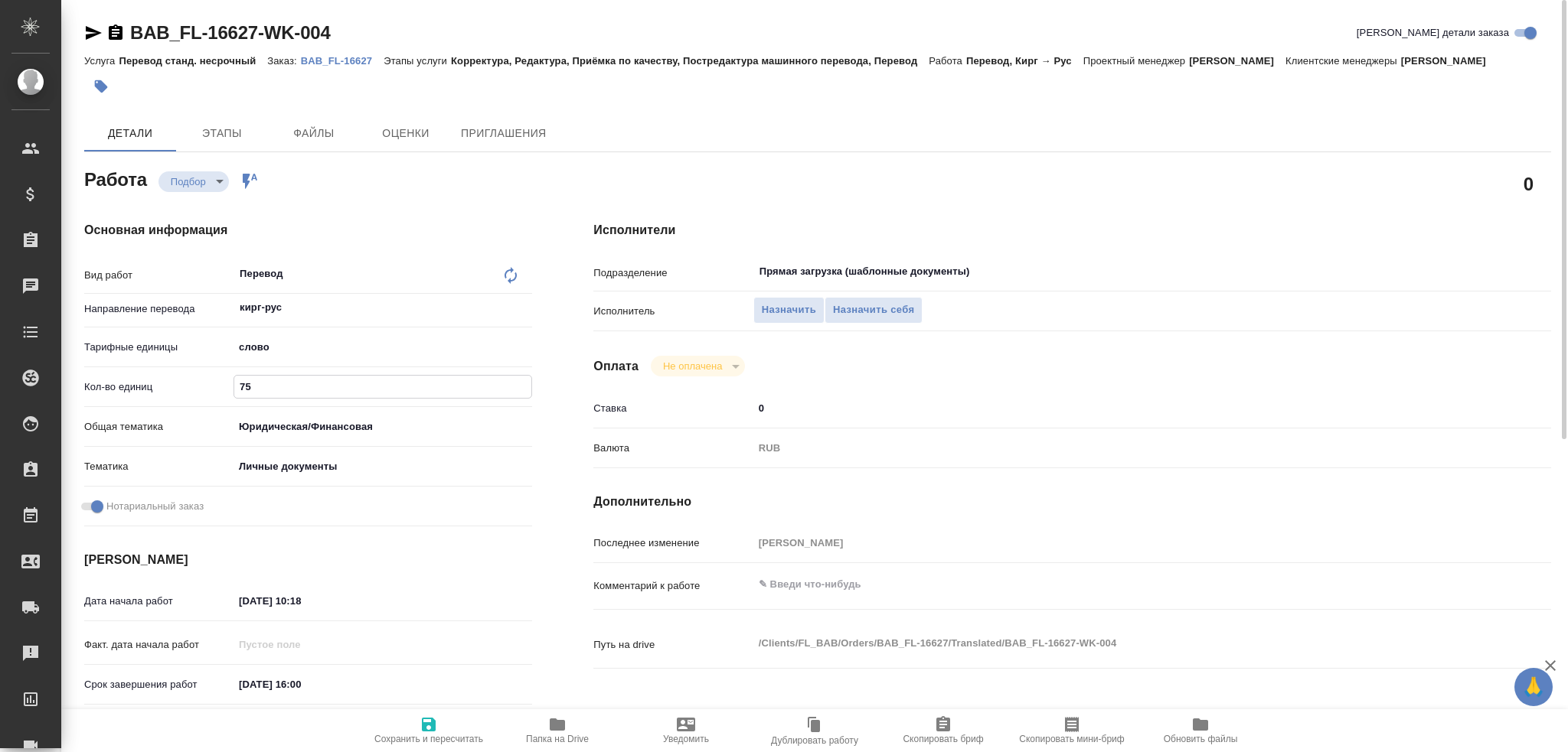
type input "75"
click at [420, 735] on span "Сохранить и пересчитать" at bounding box center [429, 739] width 109 height 11
type textarea "x"
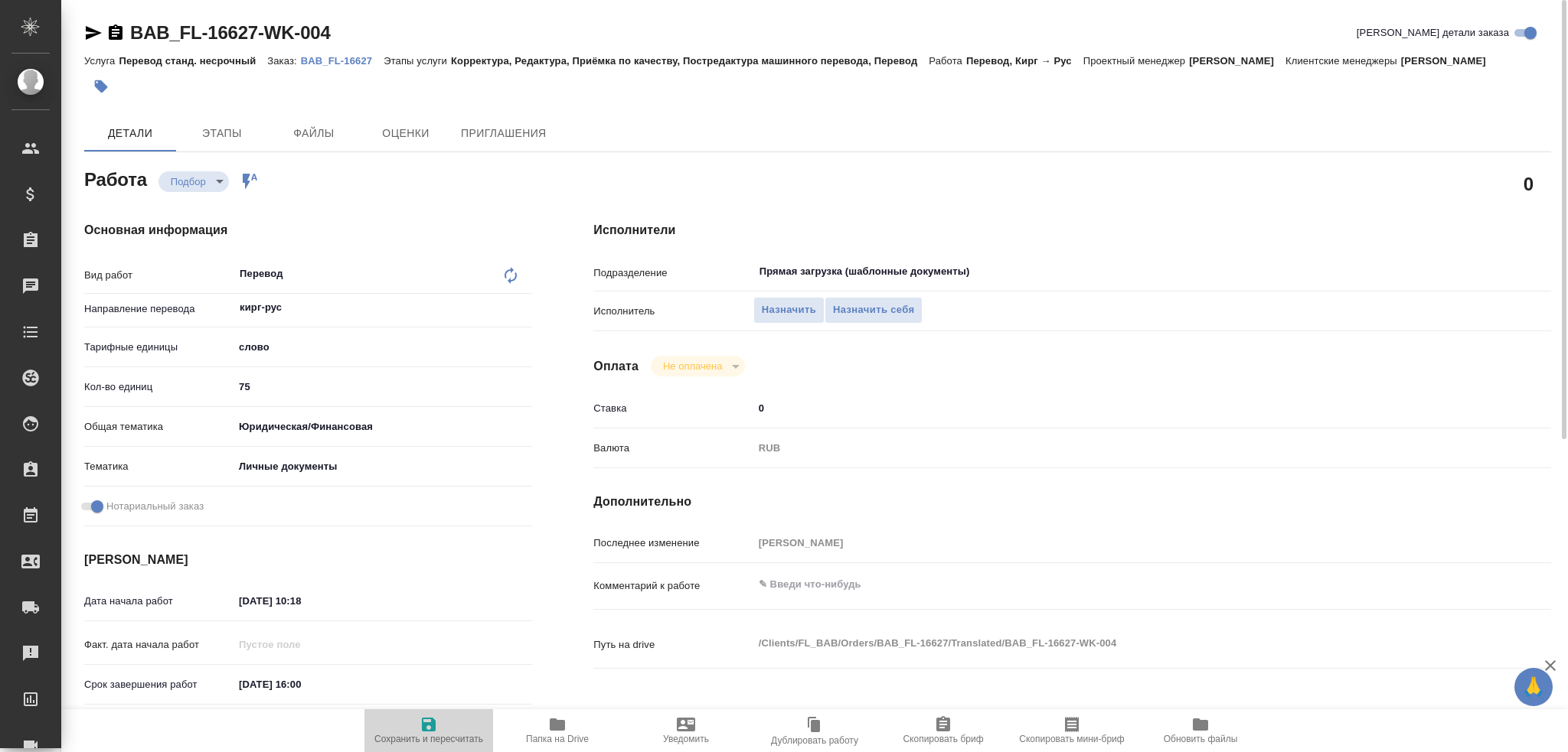
type textarea "x"
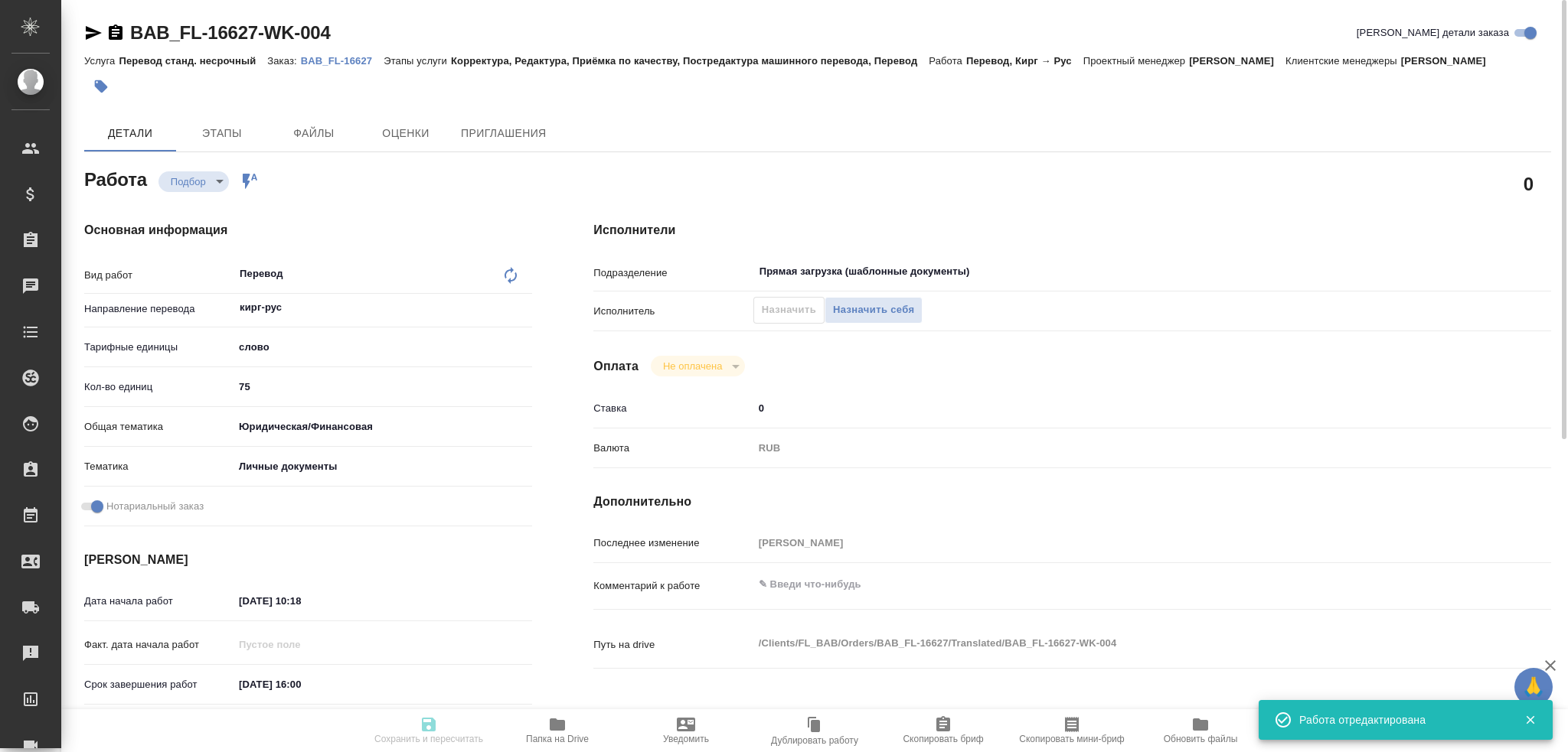
type textarea "x"
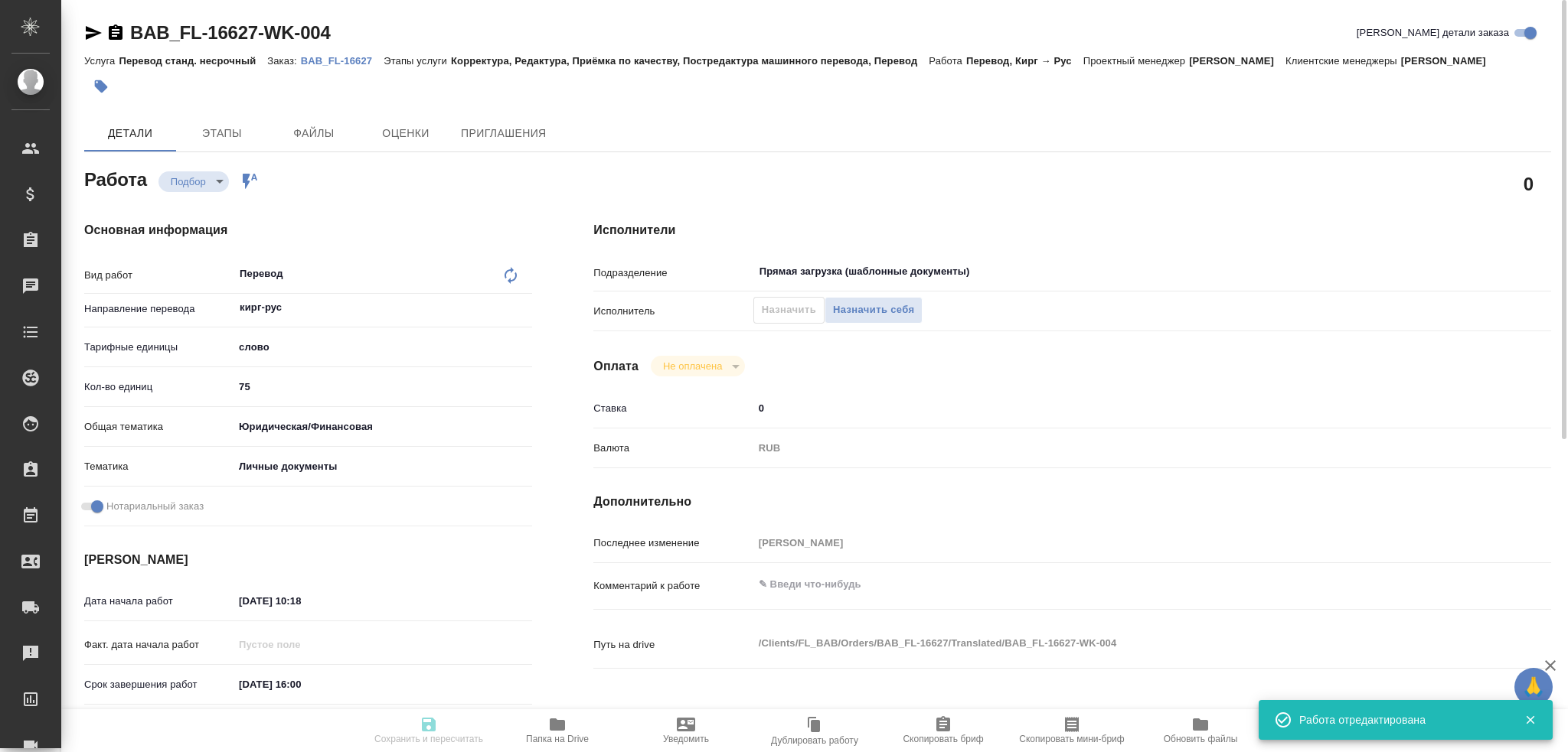
type input "recruiting"
type textarea "Перевод"
type textarea "x"
type input "кирг-рус"
type input "5a8b1489cc6b4906c91bfd90"
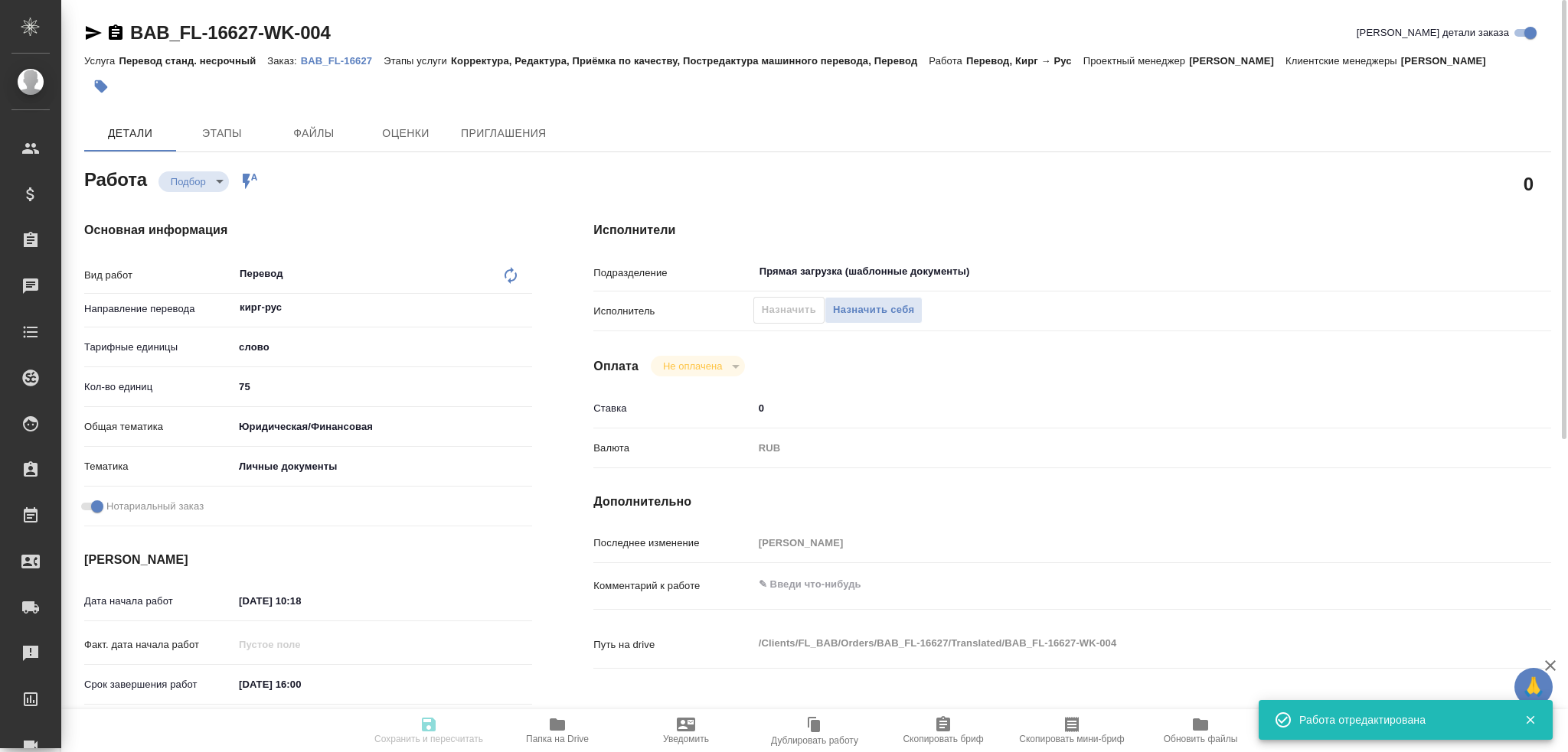
type input "75"
type input "yr-fn"
type input "5a8b8b956a9677013d343cfe"
checkbox input "true"
type input "03.10.2025 10:18"
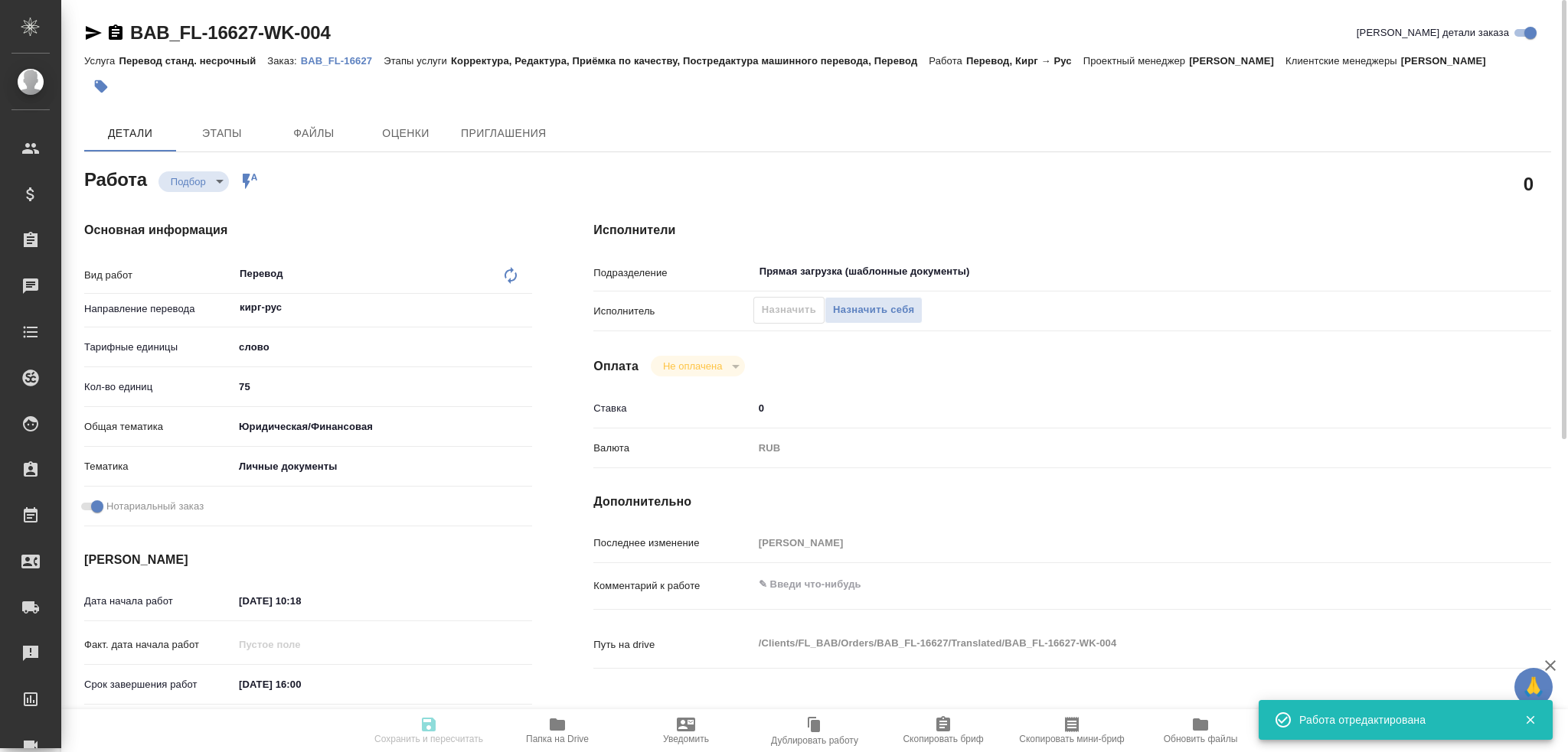
type input "03.10.2025 16:00"
type input "Прямая загрузка (шаблонные документы)"
type input "notPayed"
type input "0"
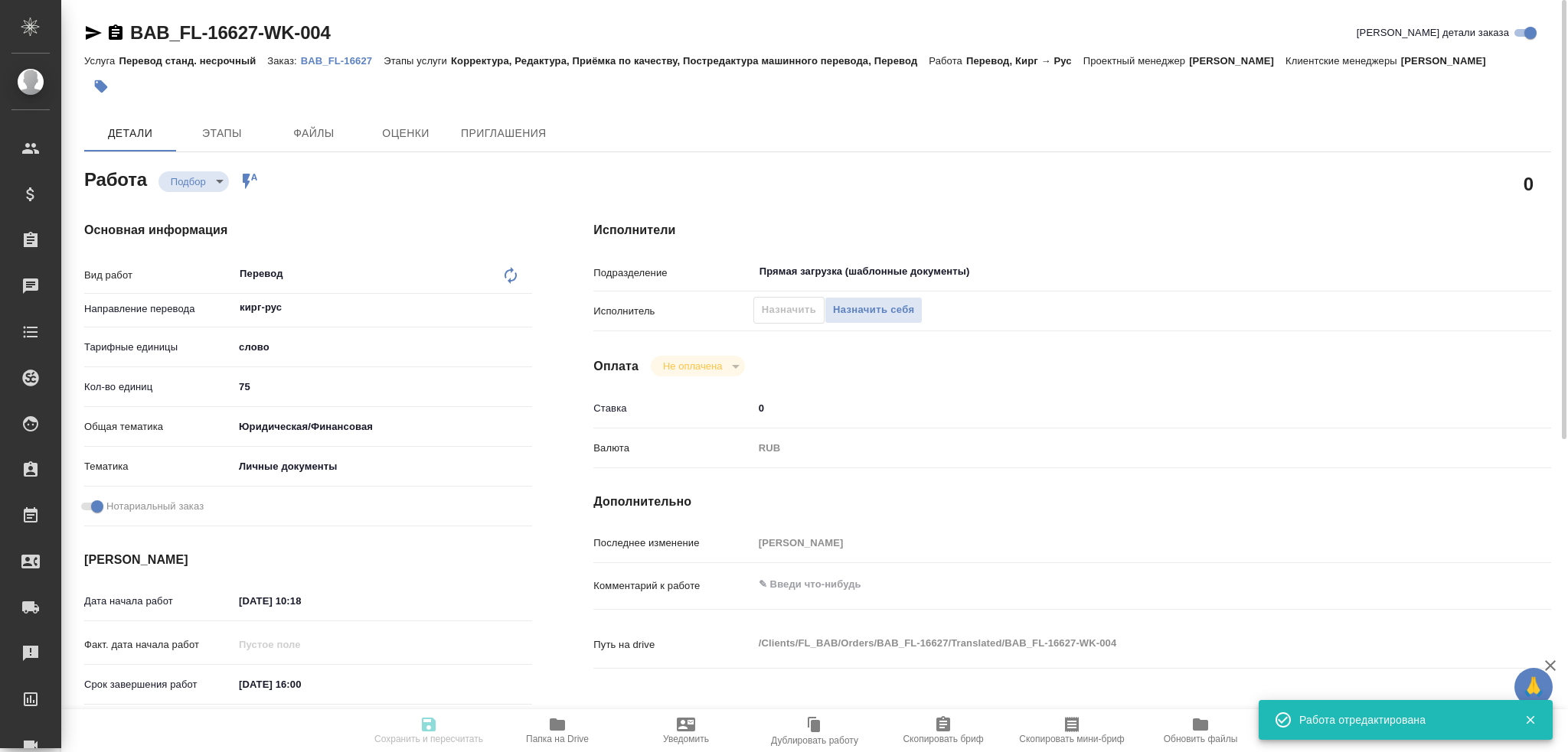
type input "RUB"
type input "[PERSON_NAME]"
type textarea "x"
type textarea "/Clients/FL_BAB/Orders/BAB_FL-16627/Translated/BAB_FL-16627-WK-004"
type textarea "x"
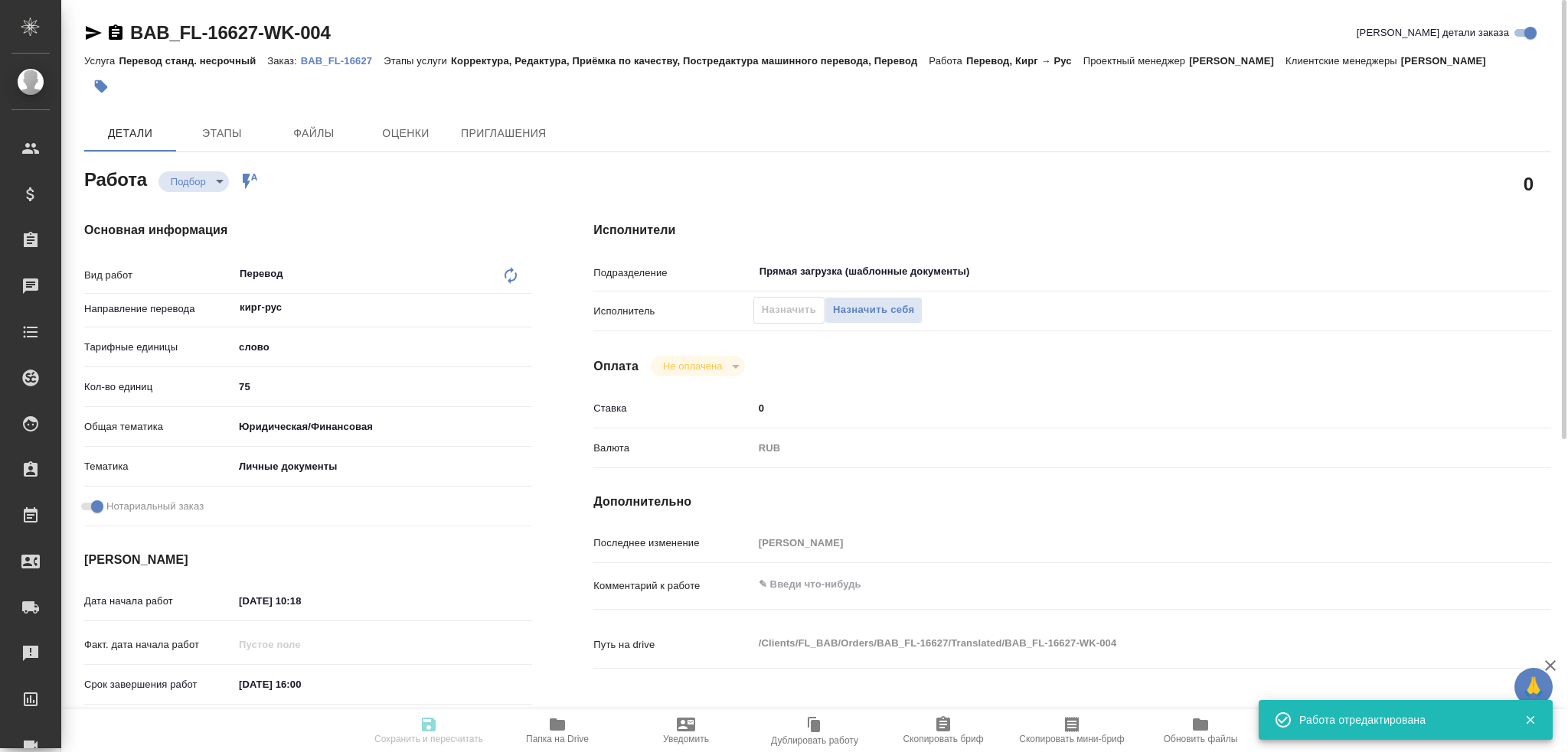
type input "BAB_FL-16627"
type input "Перевод станд. несрочный"
type input "Корректура, Редактура, Приёмка по качеству, Постредактура машинного перевода, П…"
type input "Ильина Екатерина"
type input "/Clients/FL_BAB/Orders/BAB_FL-16627"
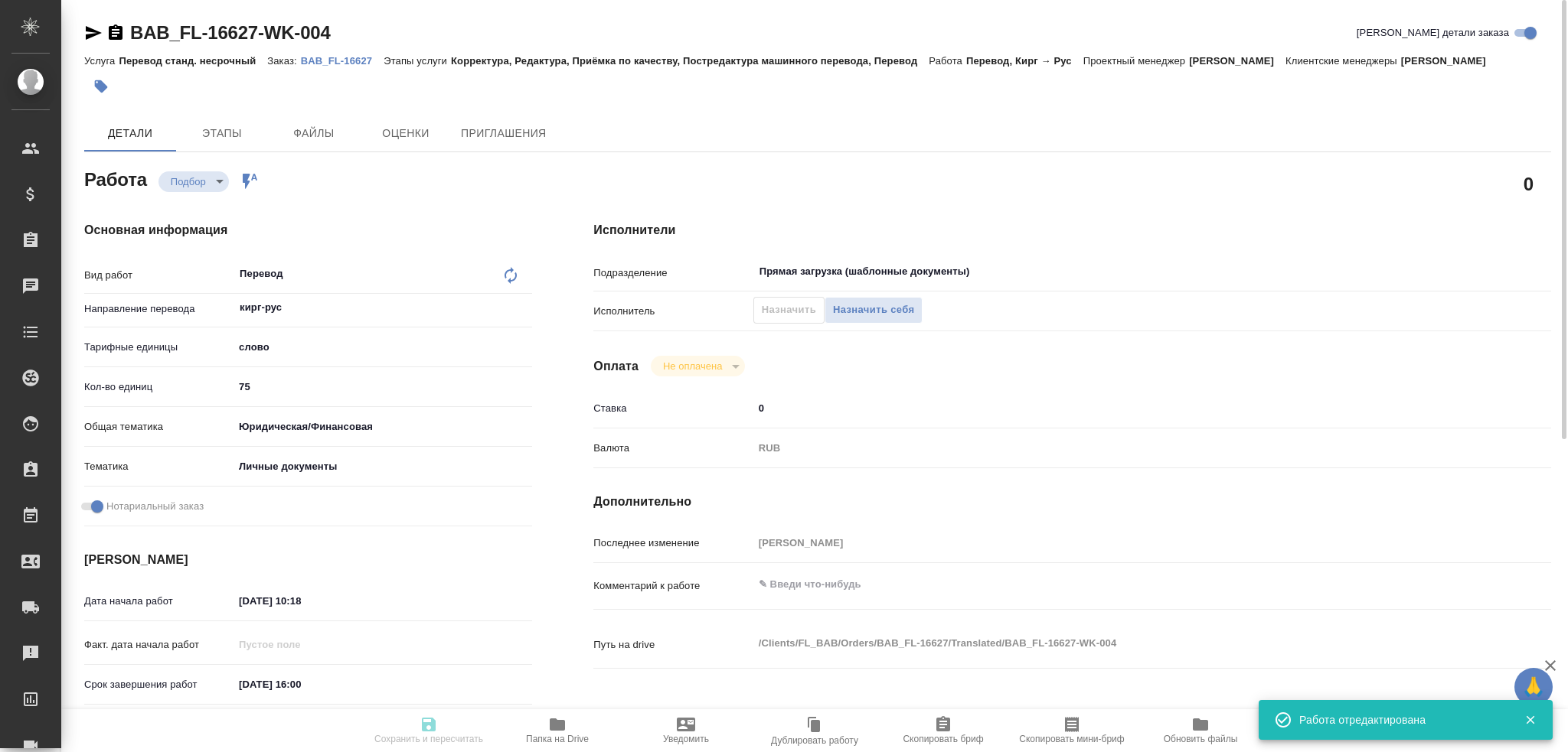
type textarea "x"
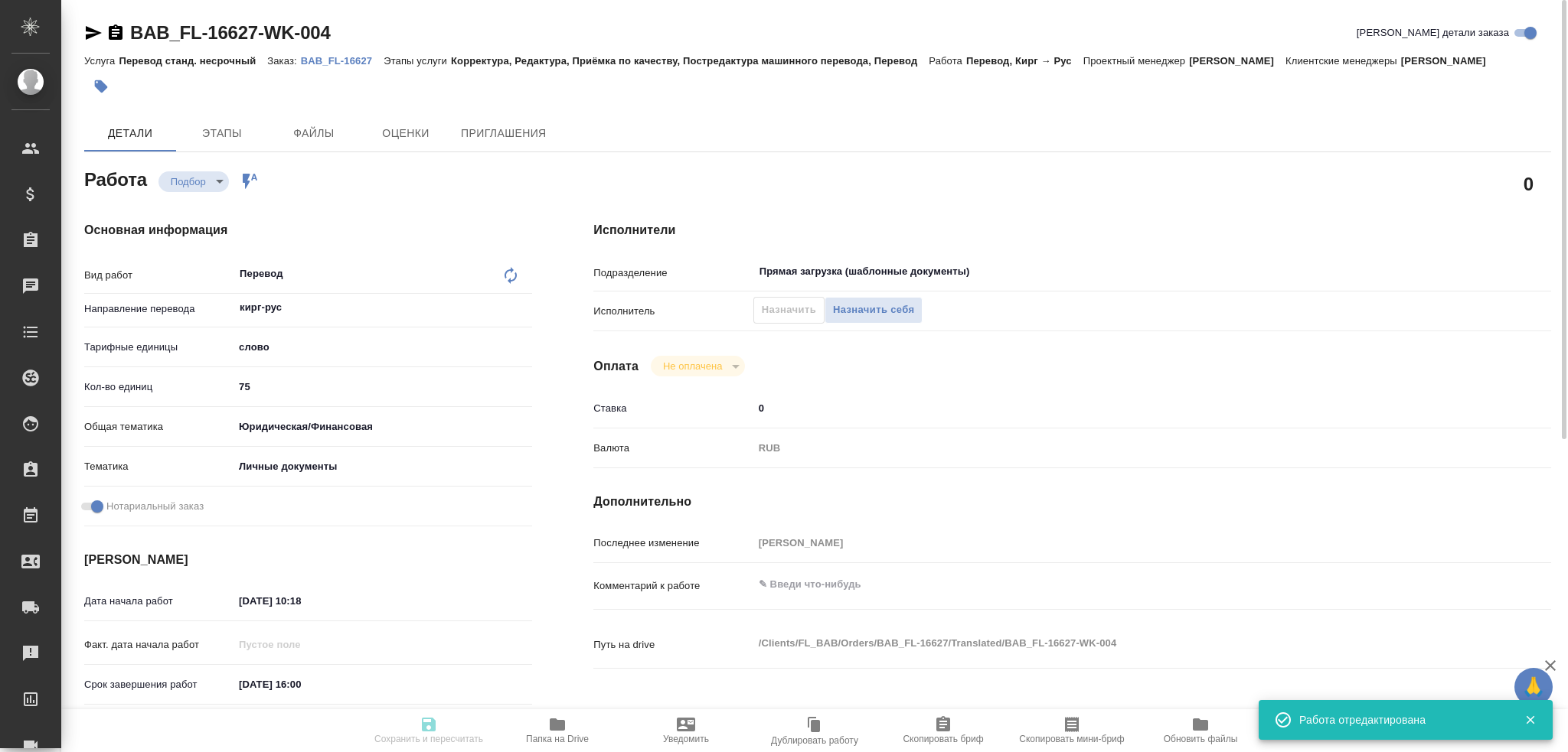
type textarea "x"
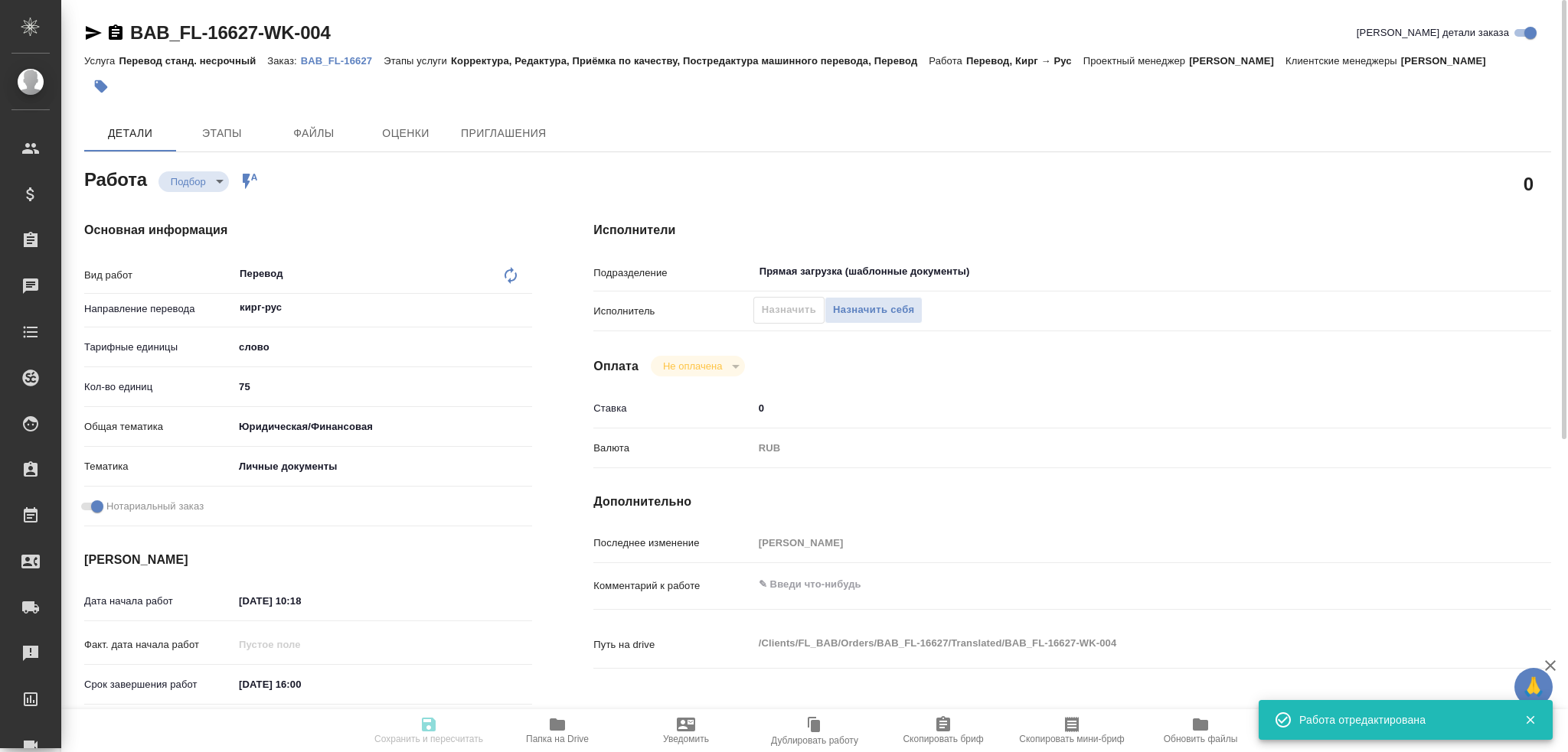
type textarea "x"
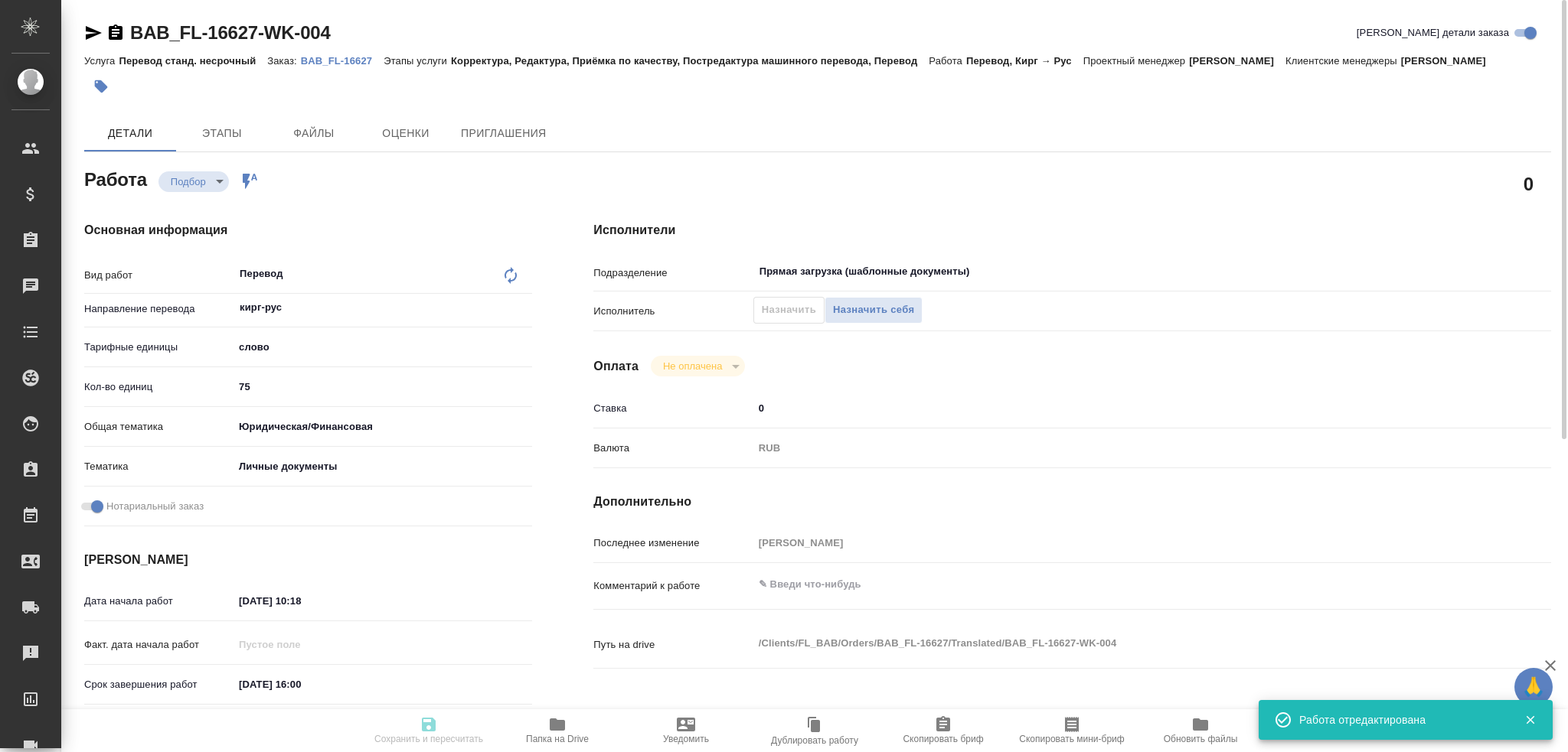
type textarea "x"
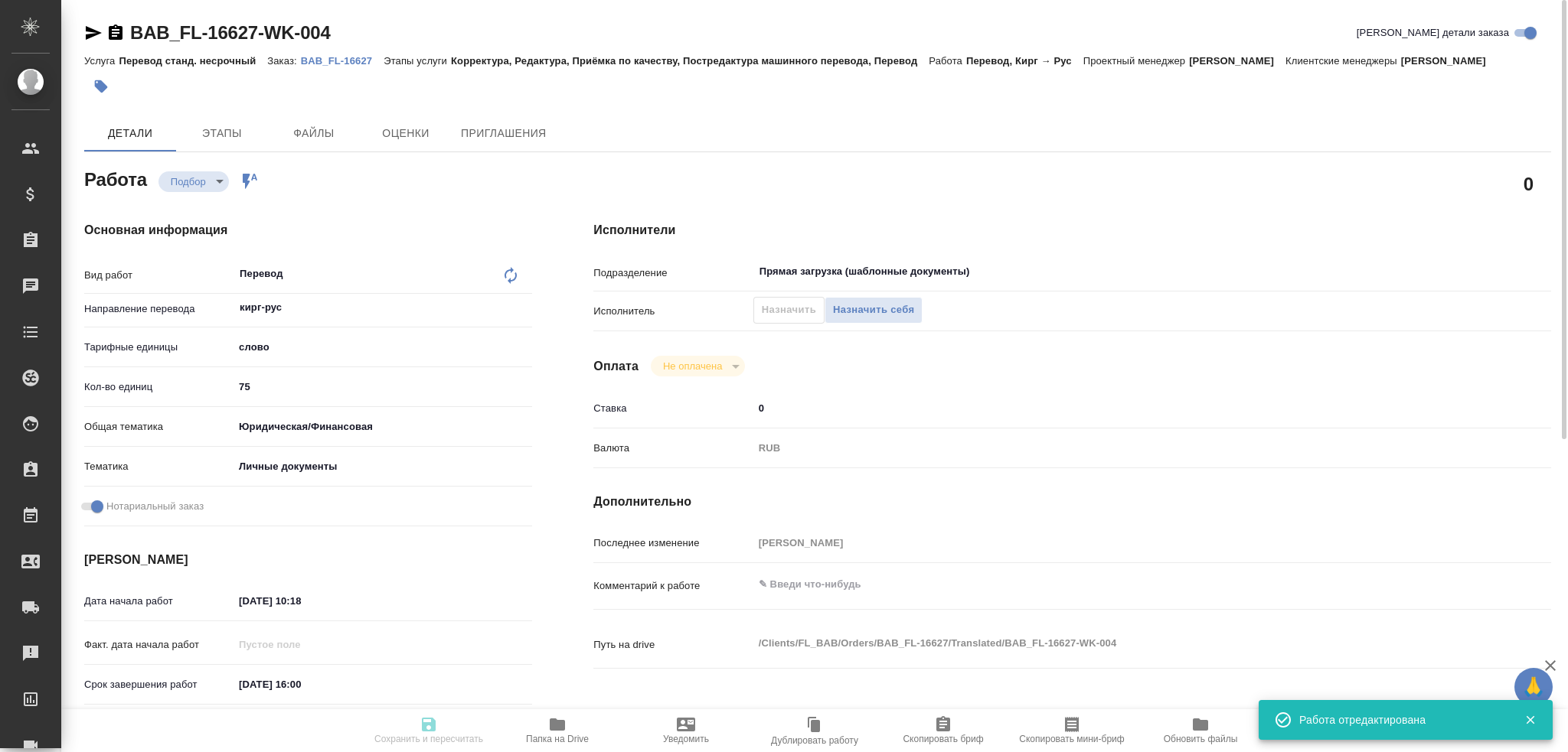
type textarea "x"
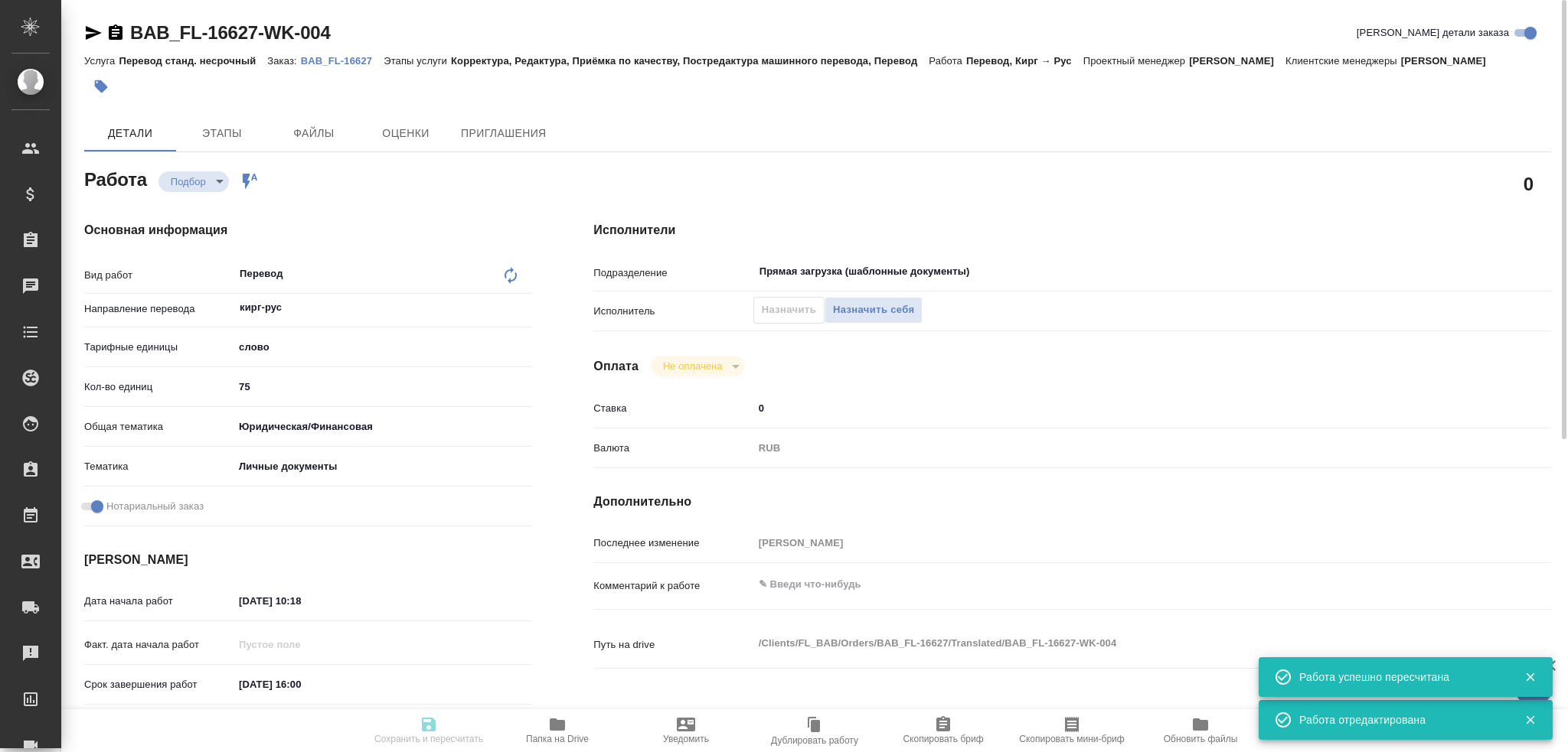
type input "recruiting"
type textarea "Перевод"
type textarea "x"
type input "кирг-рус"
type input "5a8b1489cc6b4906c91bfd90"
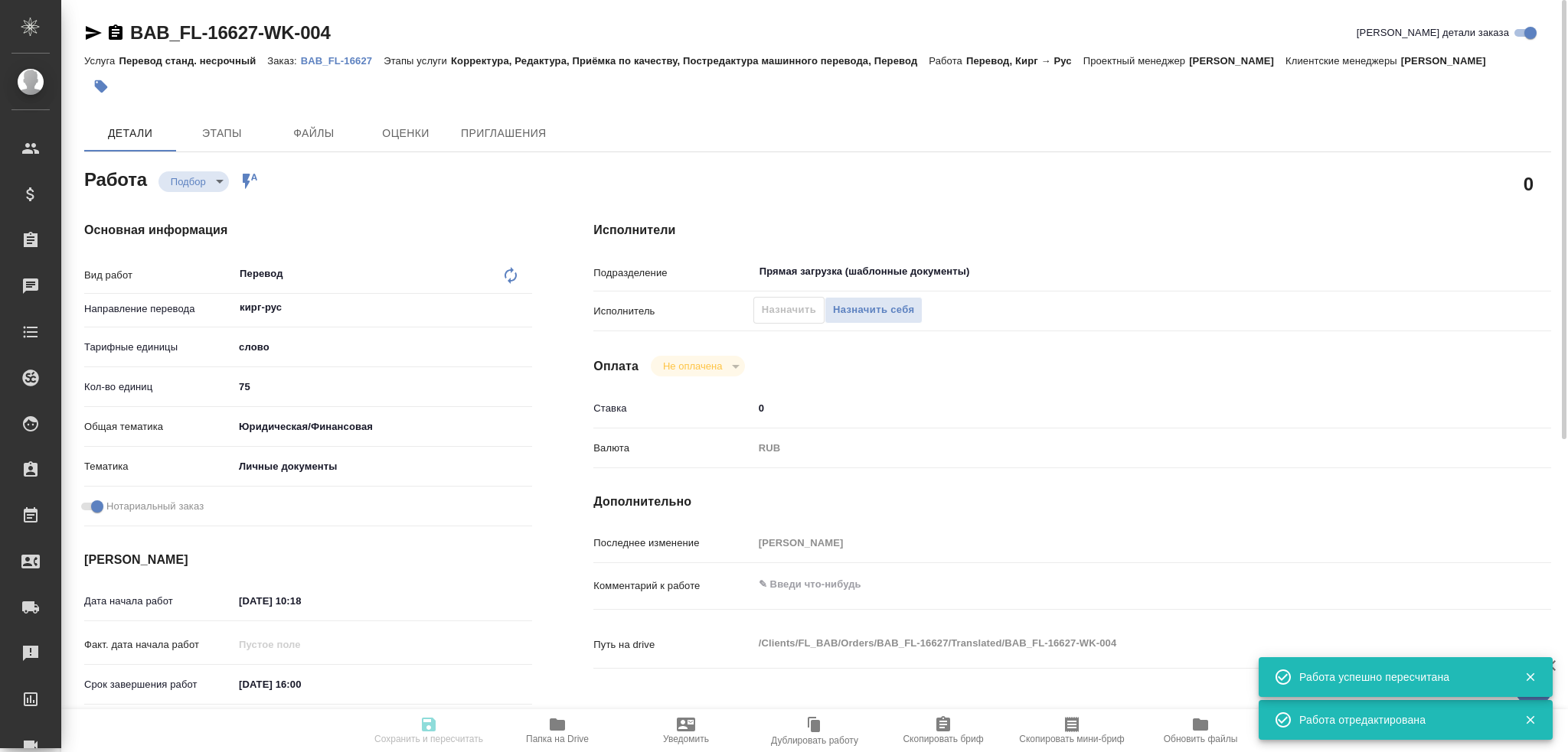
type input "75"
type input "yr-fn"
type input "5a8b8b956a9677013d343cfe"
checkbox input "true"
type input "03.10.2025 10:18"
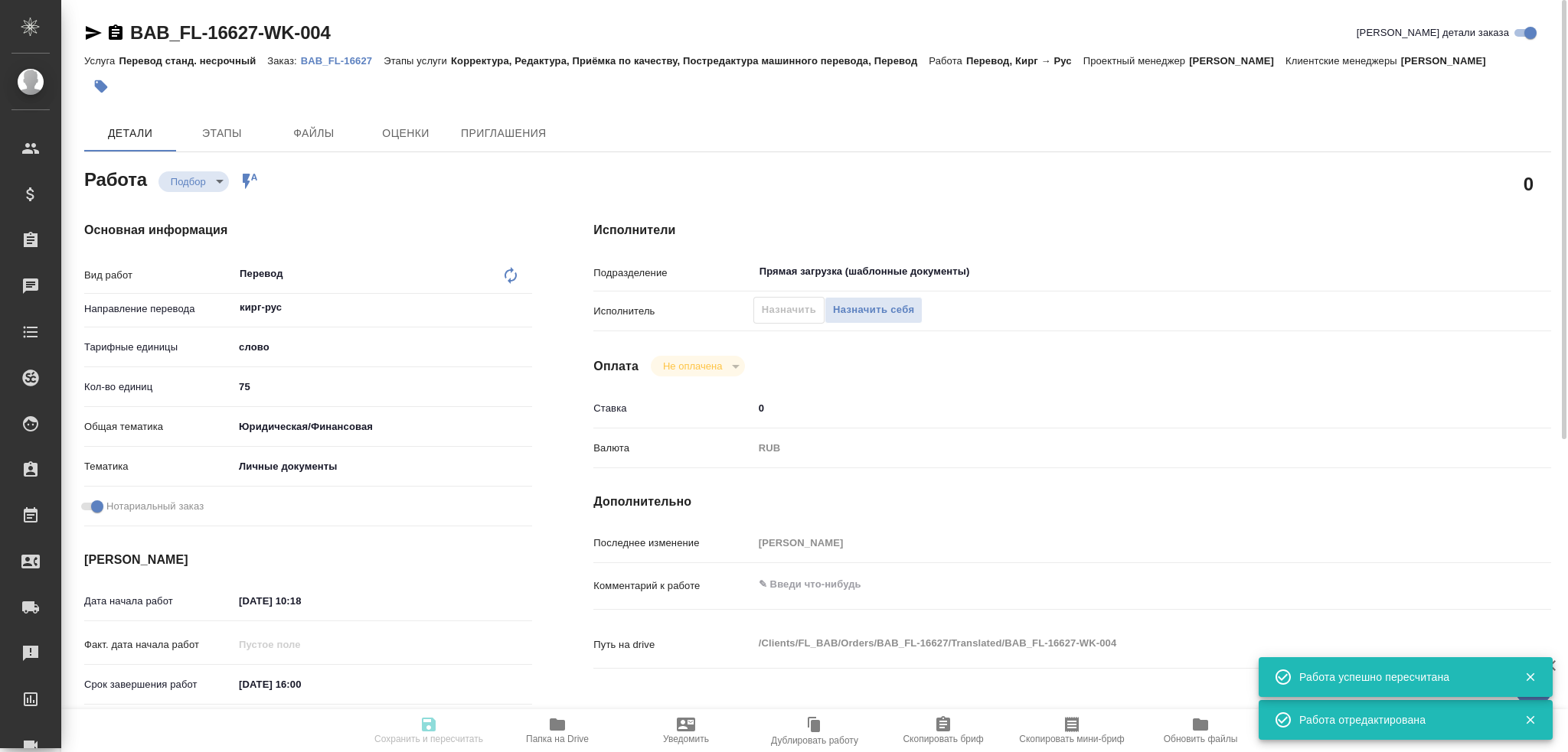
type input "03.10.2025 16:00"
type input "Прямая загрузка (шаблонные документы)"
type input "notPayed"
type input "0"
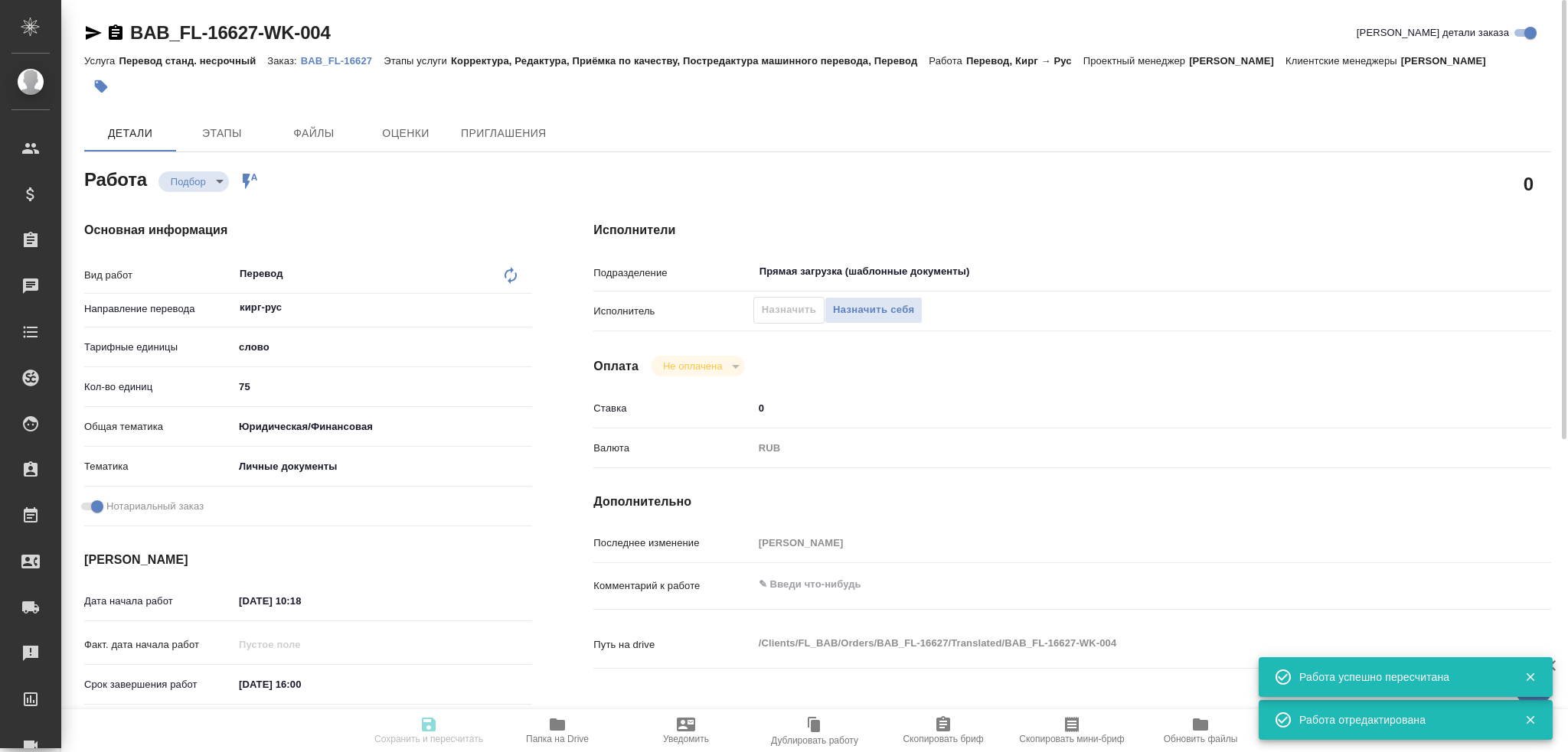
type input "RUB"
type input "[PERSON_NAME]"
type textarea "x"
type textarea "/Clients/FL_BAB/Orders/BAB_FL-16627/Translated/BAB_FL-16627-WK-004"
type textarea "x"
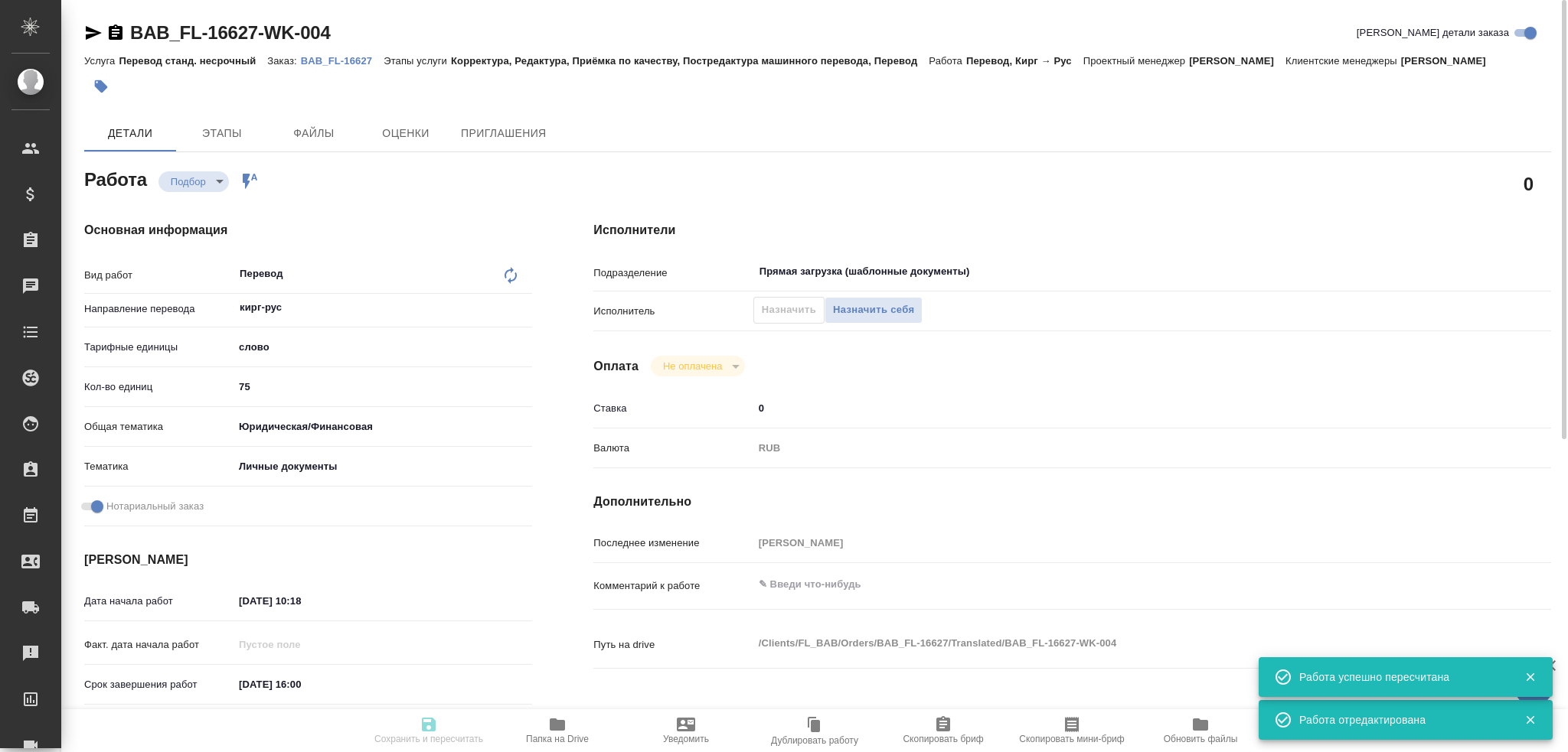
type input "BAB_FL-16627"
type input "Перевод станд. несрочный"
type input "Корректура, Редактура, Приёмка по качеству, Постредактура машинного перевода, П…"
type input "Ильина Екатерина"
type input "/Clients/FL_BAB/Orders/BAB_FL-16627"
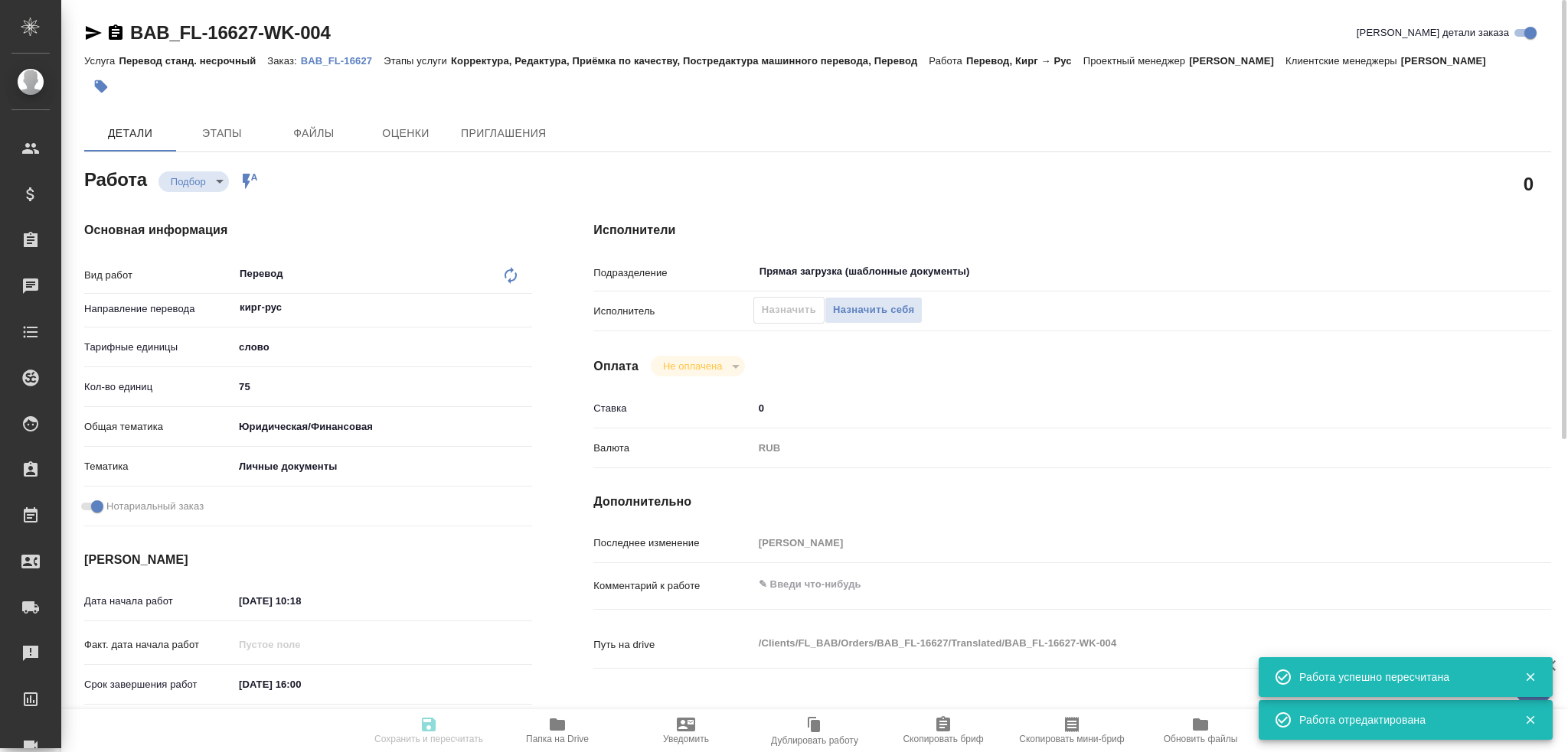
type textarea "x"
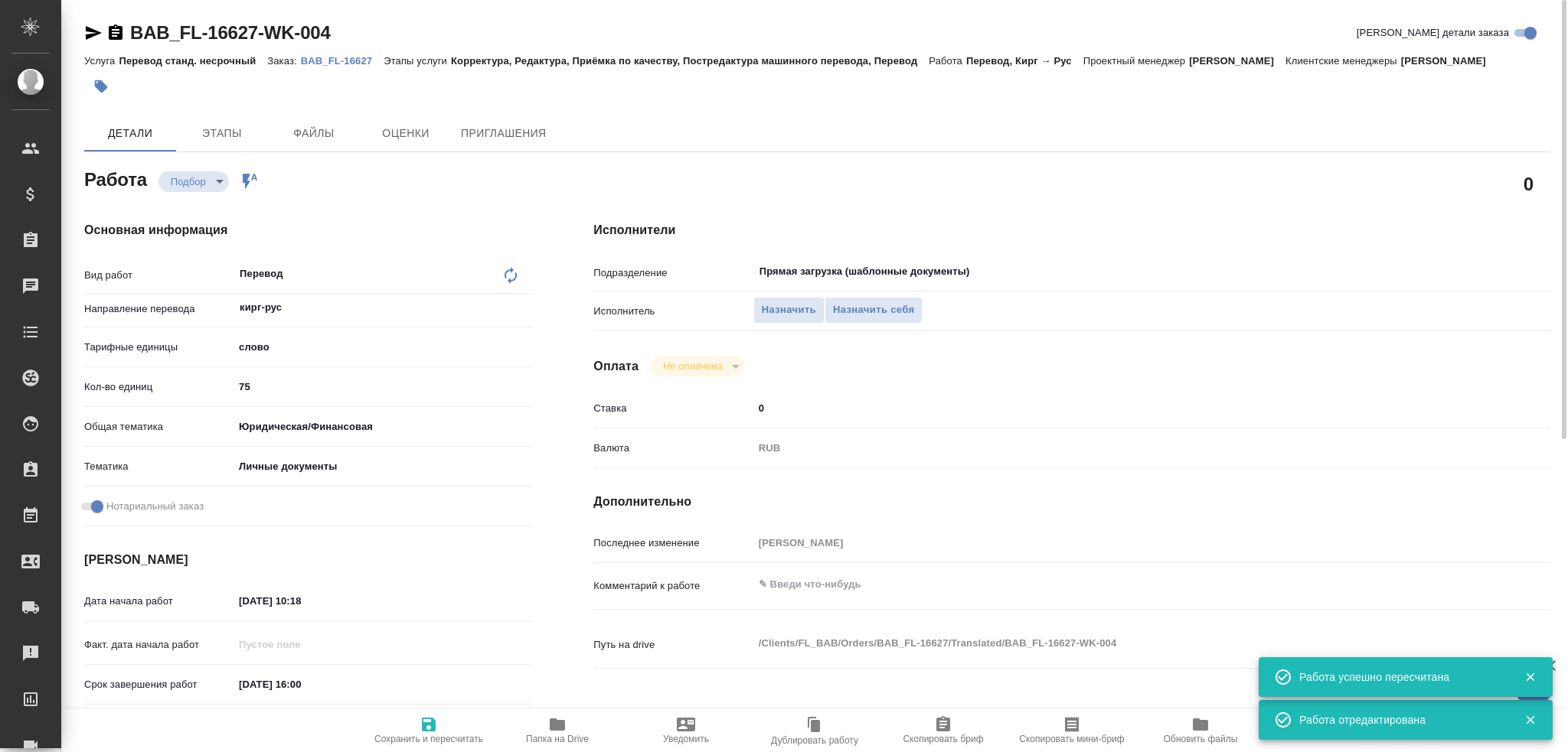
type textarea "x"
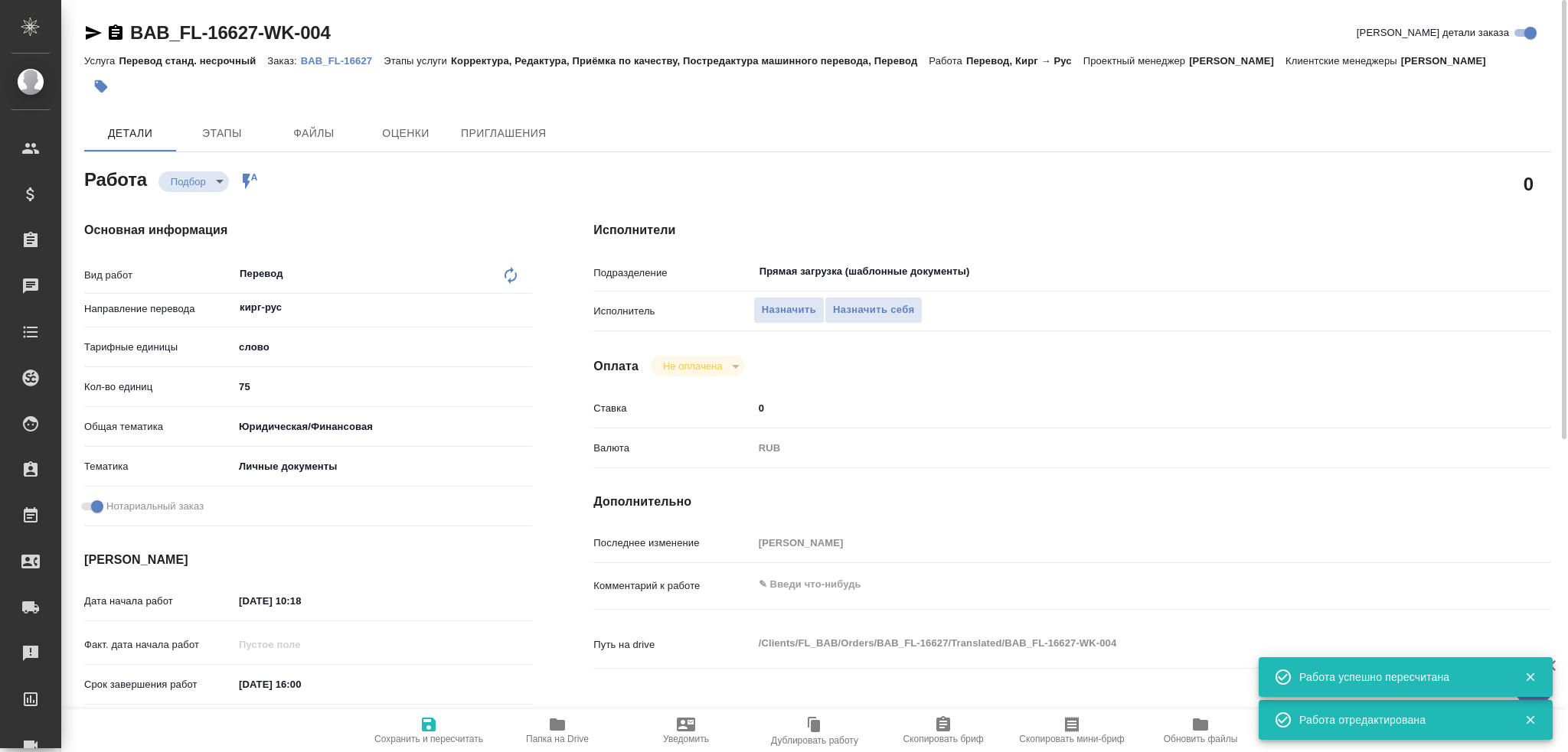
type textarea "x"
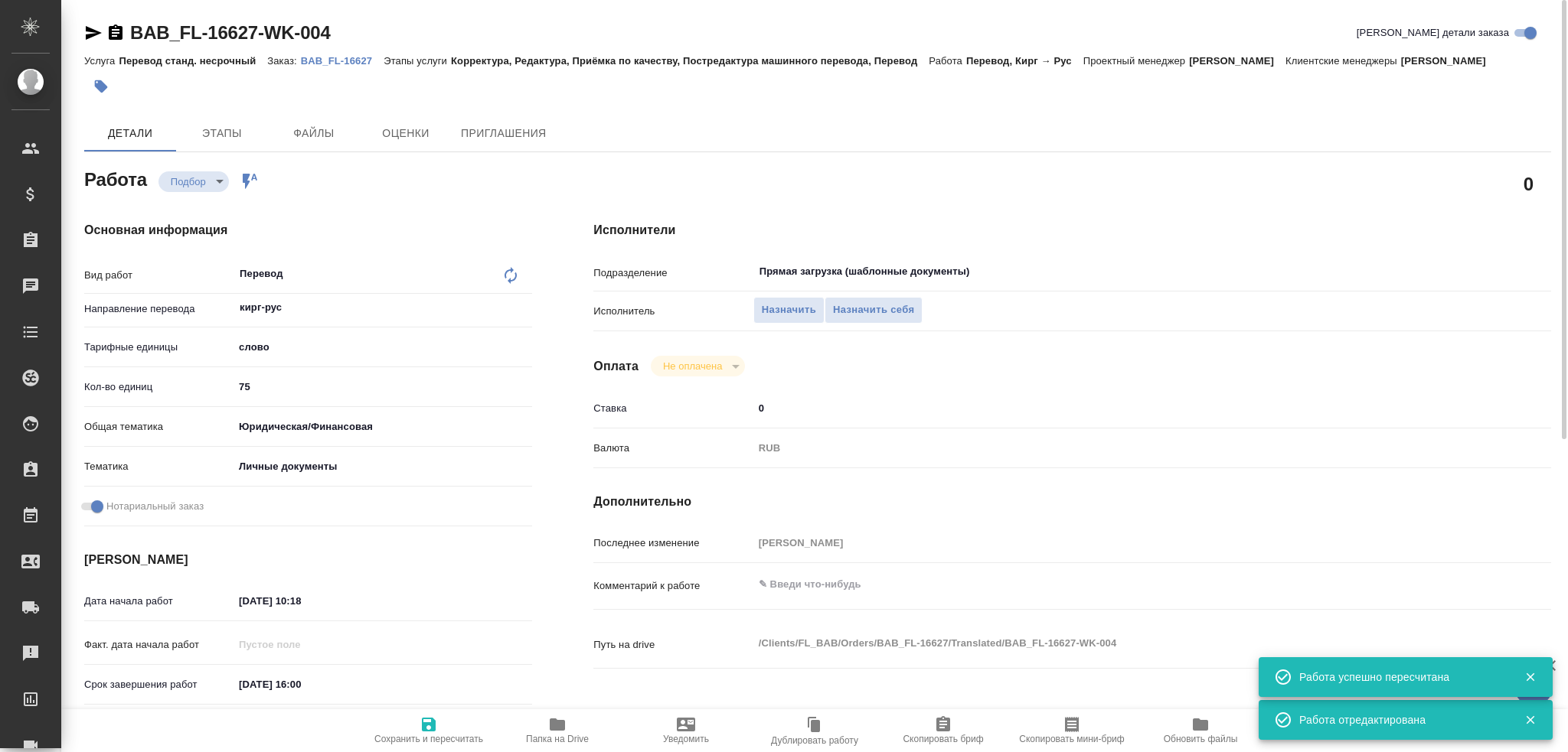
type textarea "x"
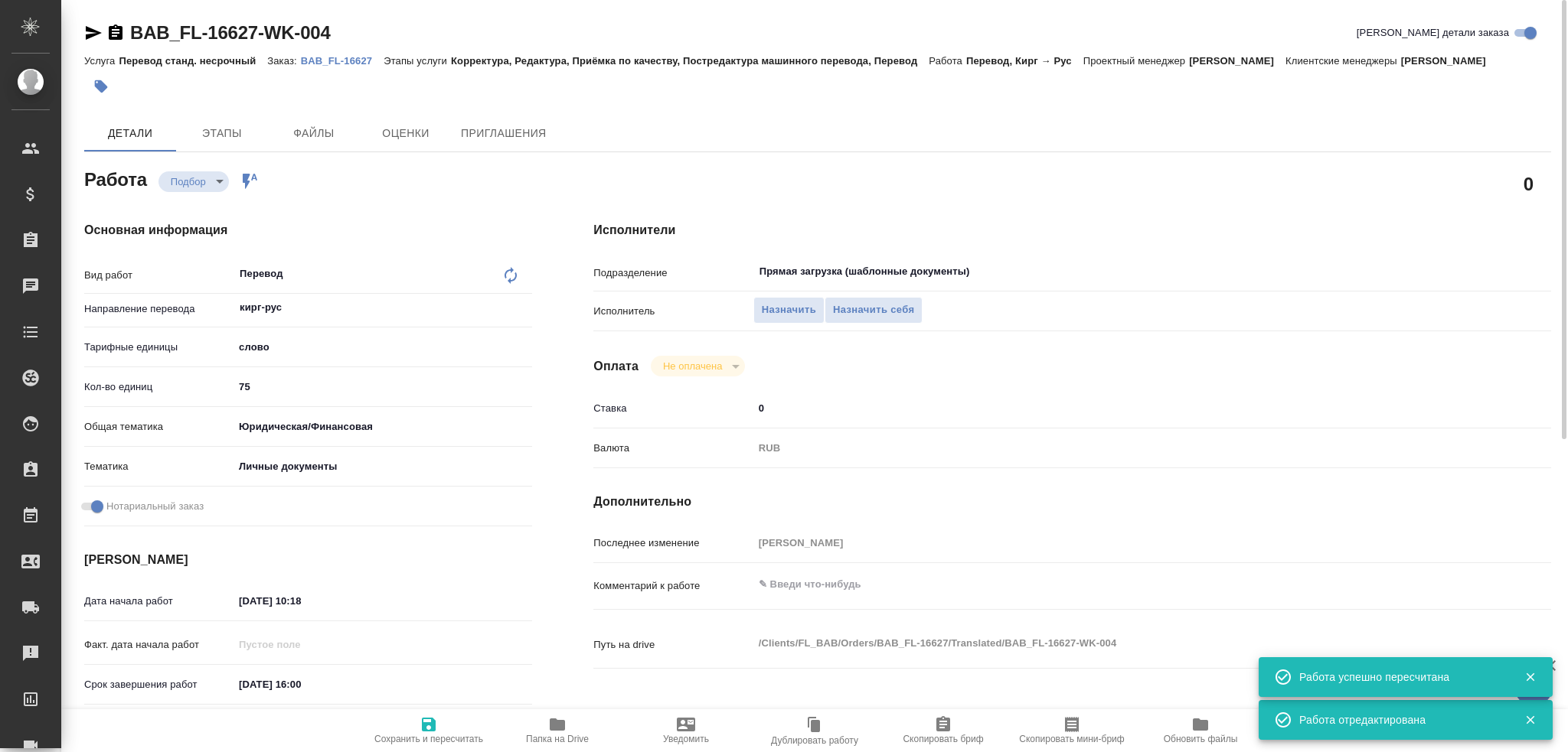
type textarea "x"
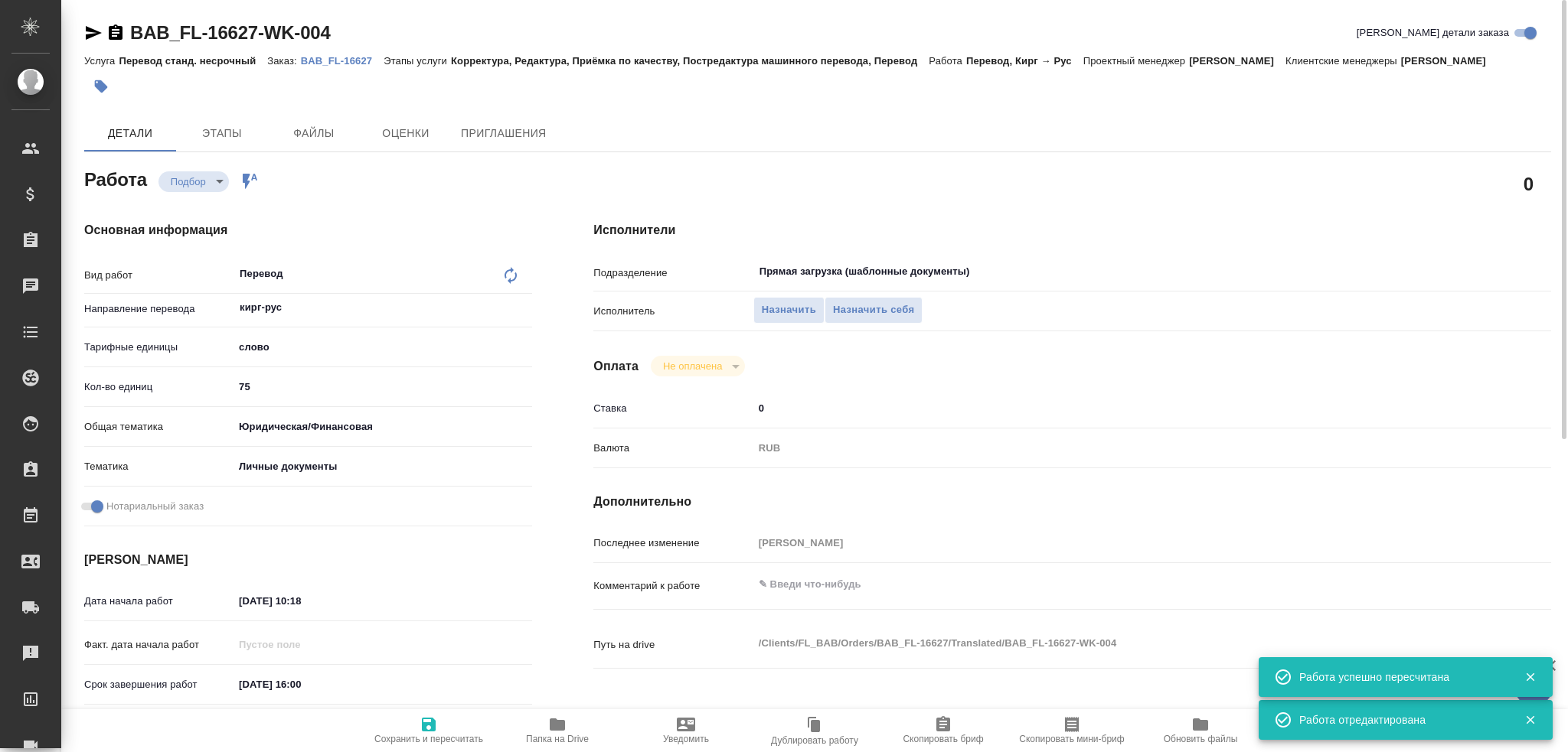
type textarea "x"
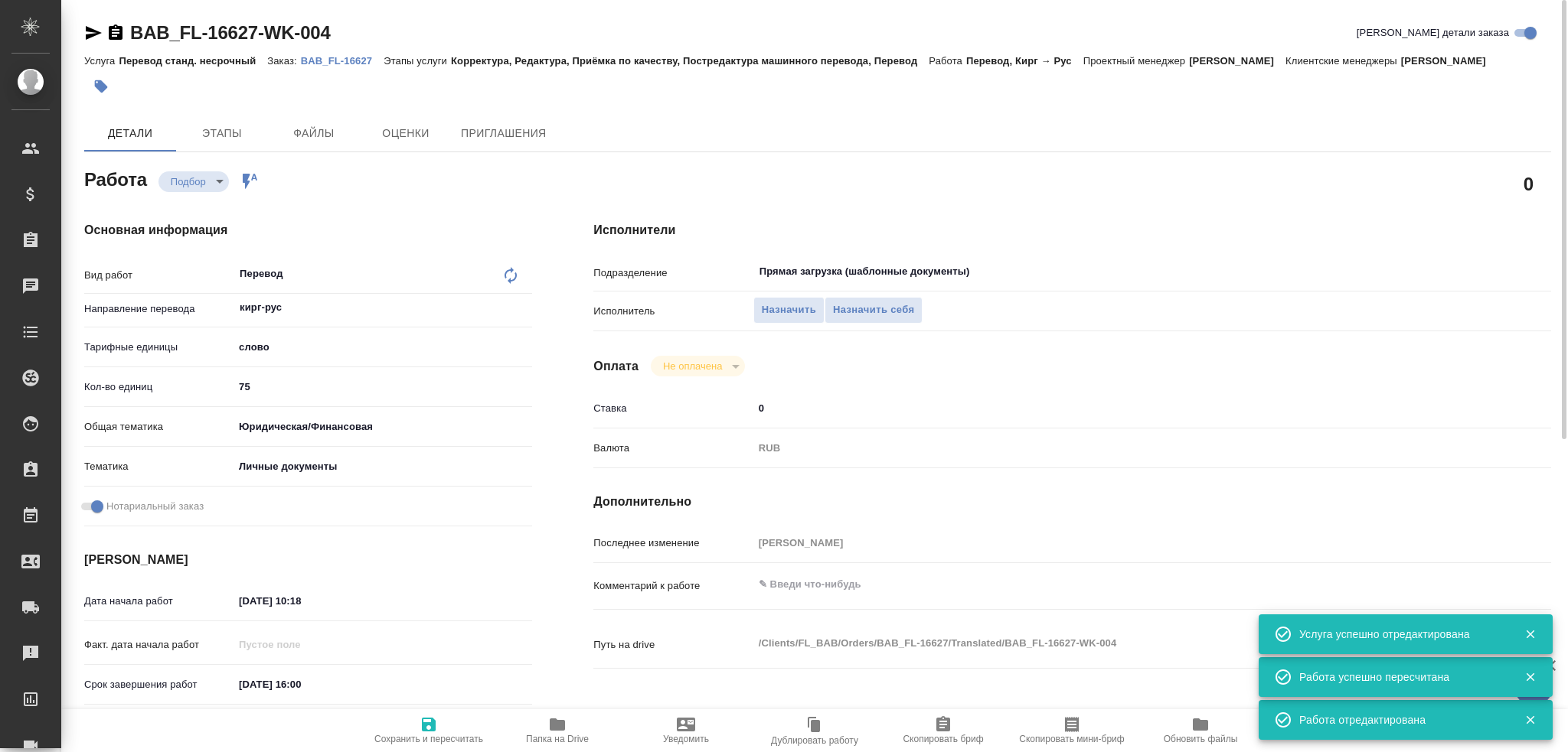
type textarea "x"
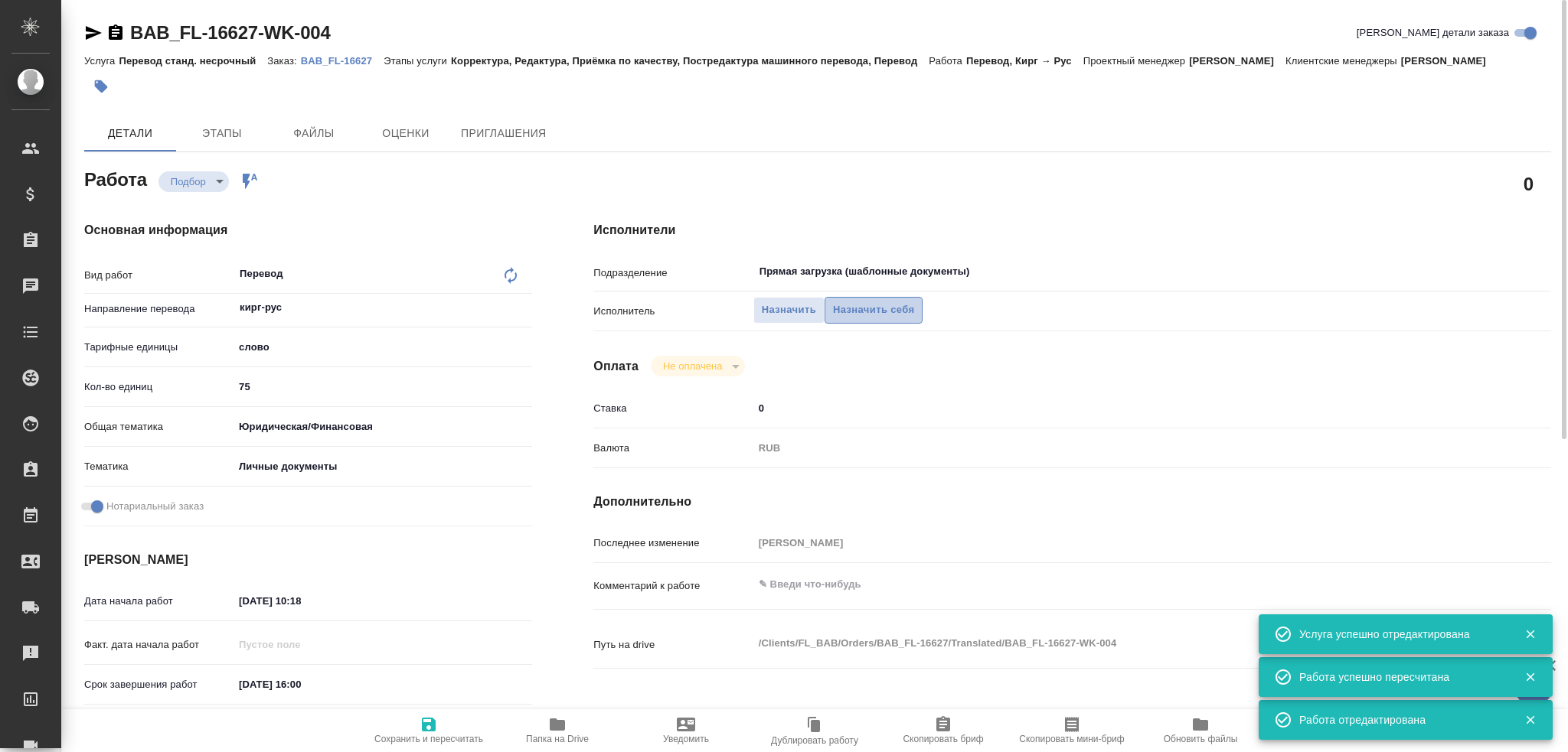
click at [877, 313] on span "Назначить себя" at bounding box center [874, 310] width 81 height 18
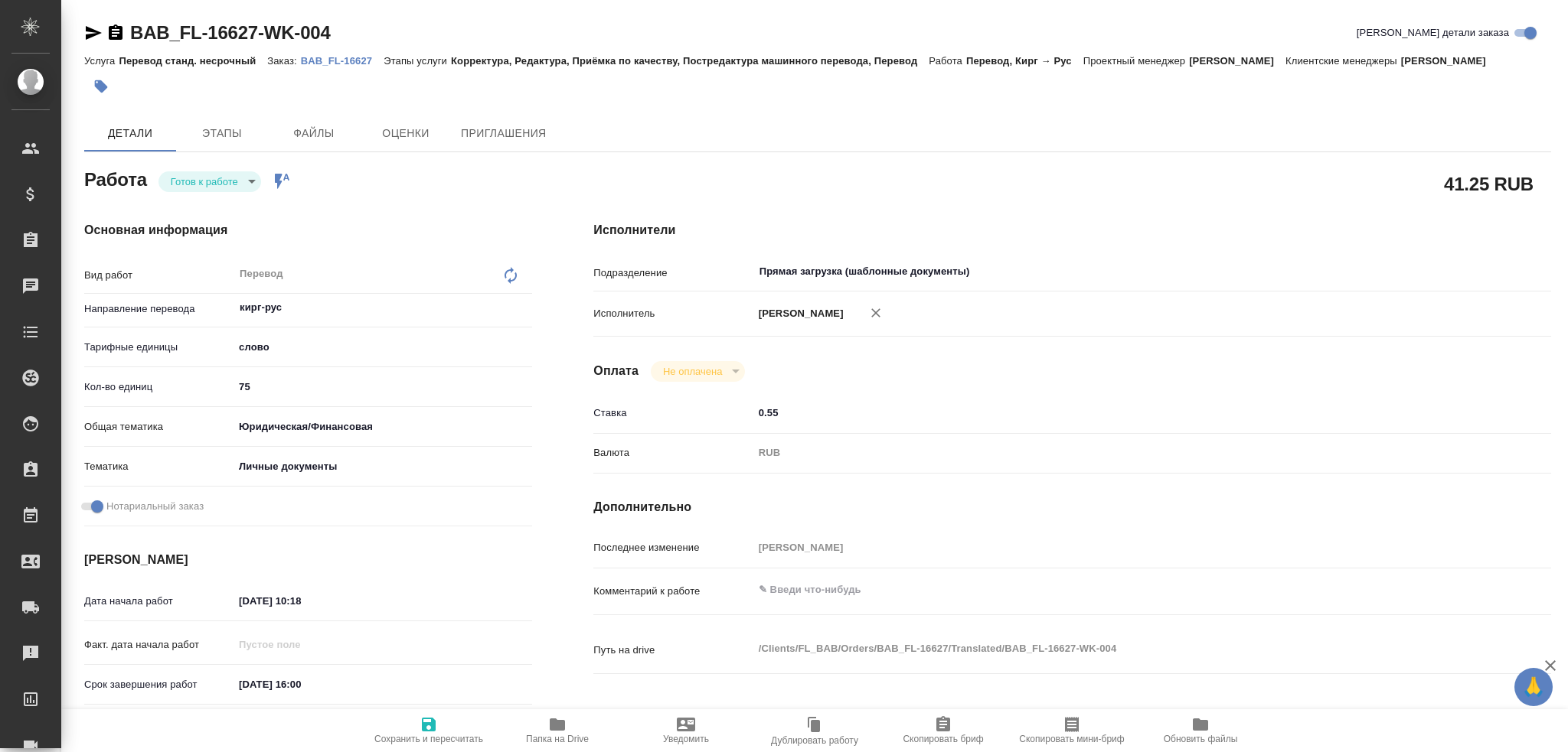
type textarea "x"
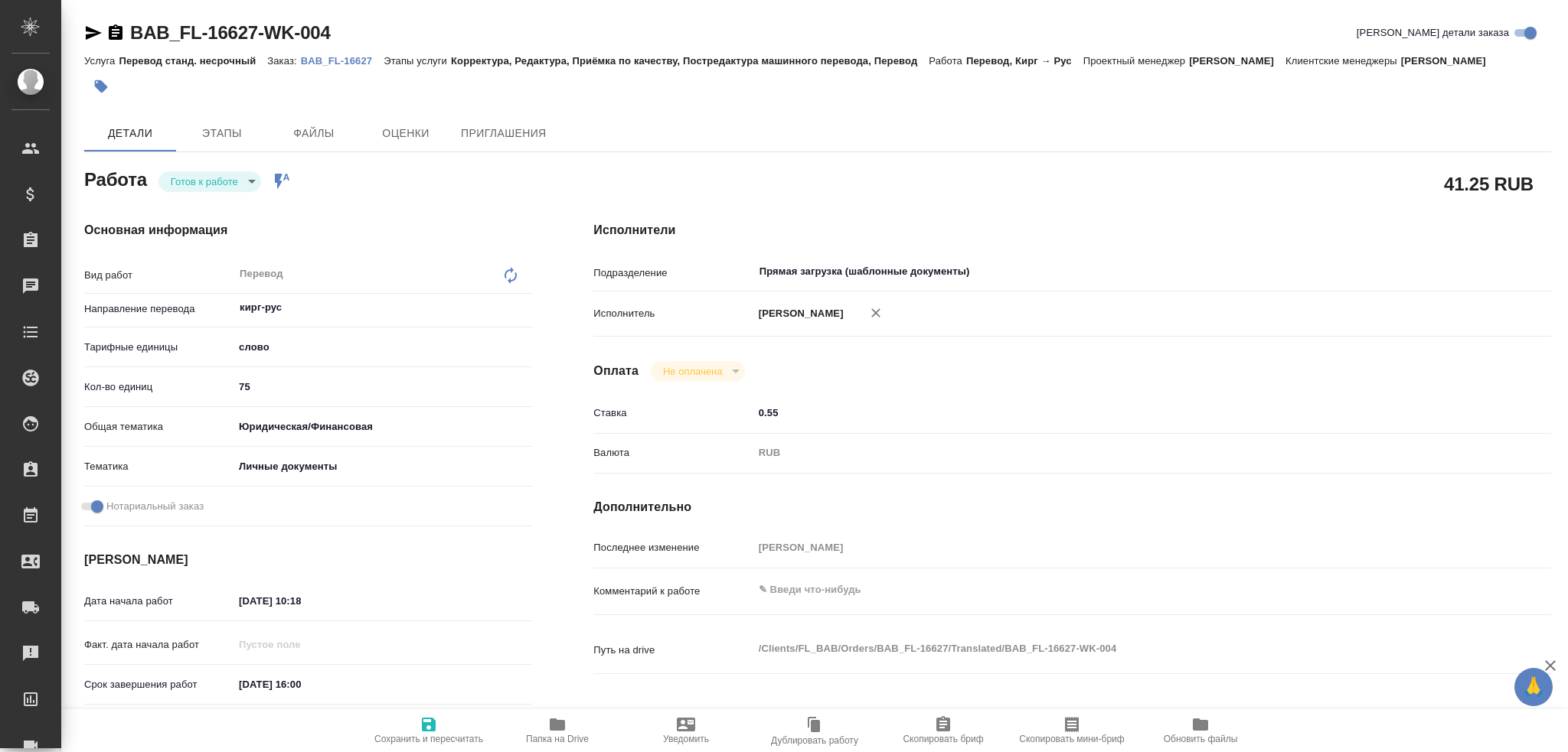
type textarea "x"
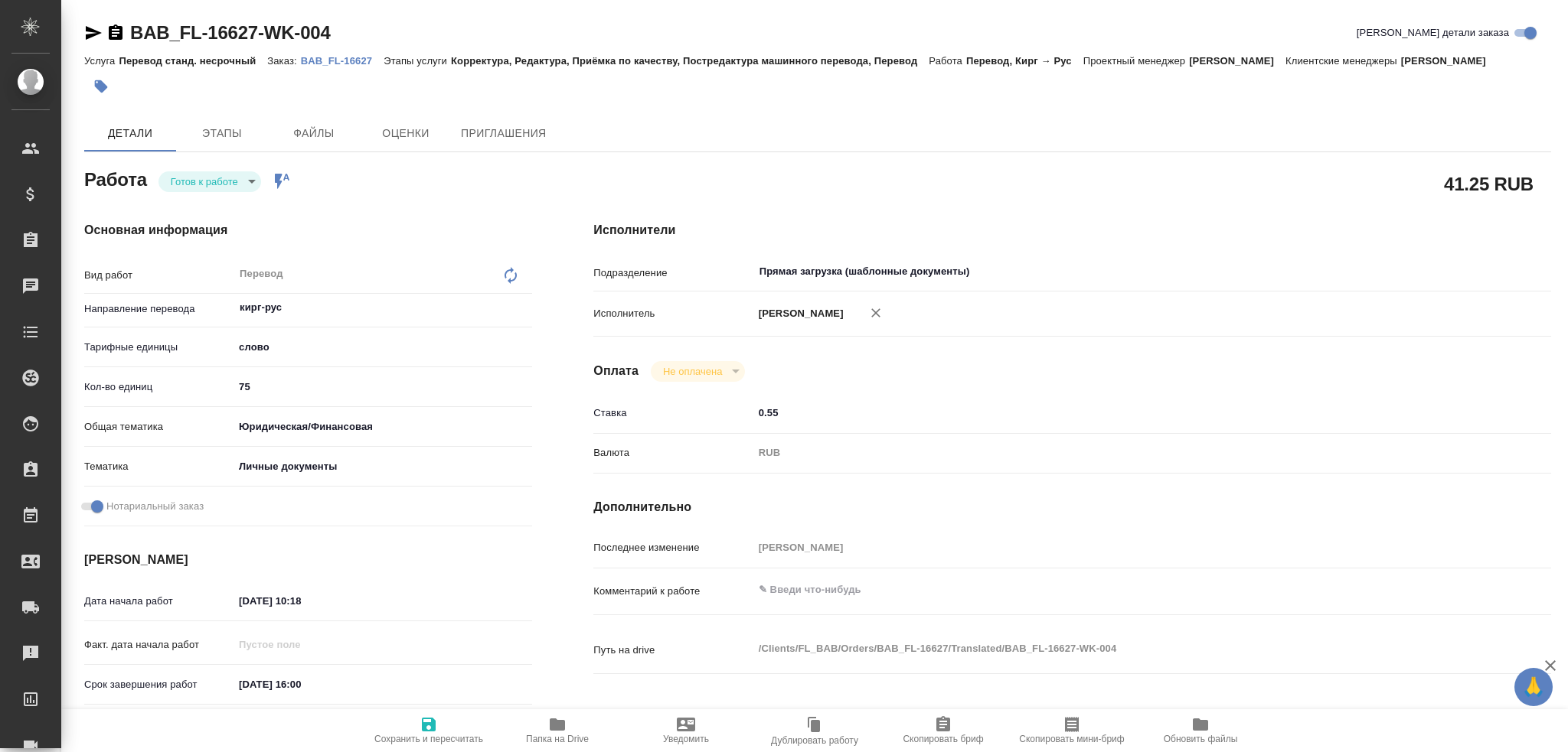
click at [210, 187] on body "🙏 .cls-1 fill:#fff; AWATERA [PERSON_NAME] Спецификации Заказы Чаты Todo Проекты…" at bounding box center [784, 376] width 1568 height 752
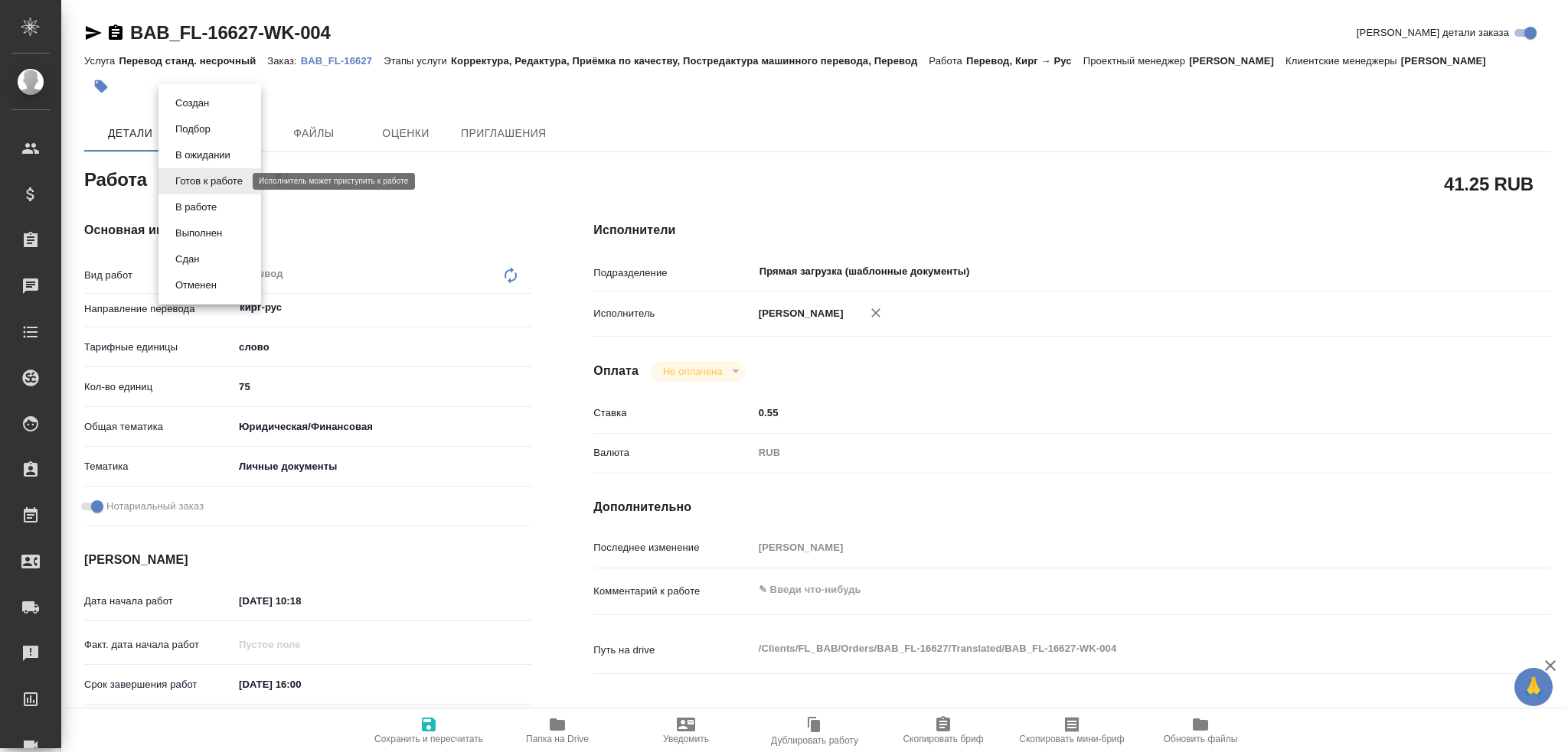
type textarea "x"
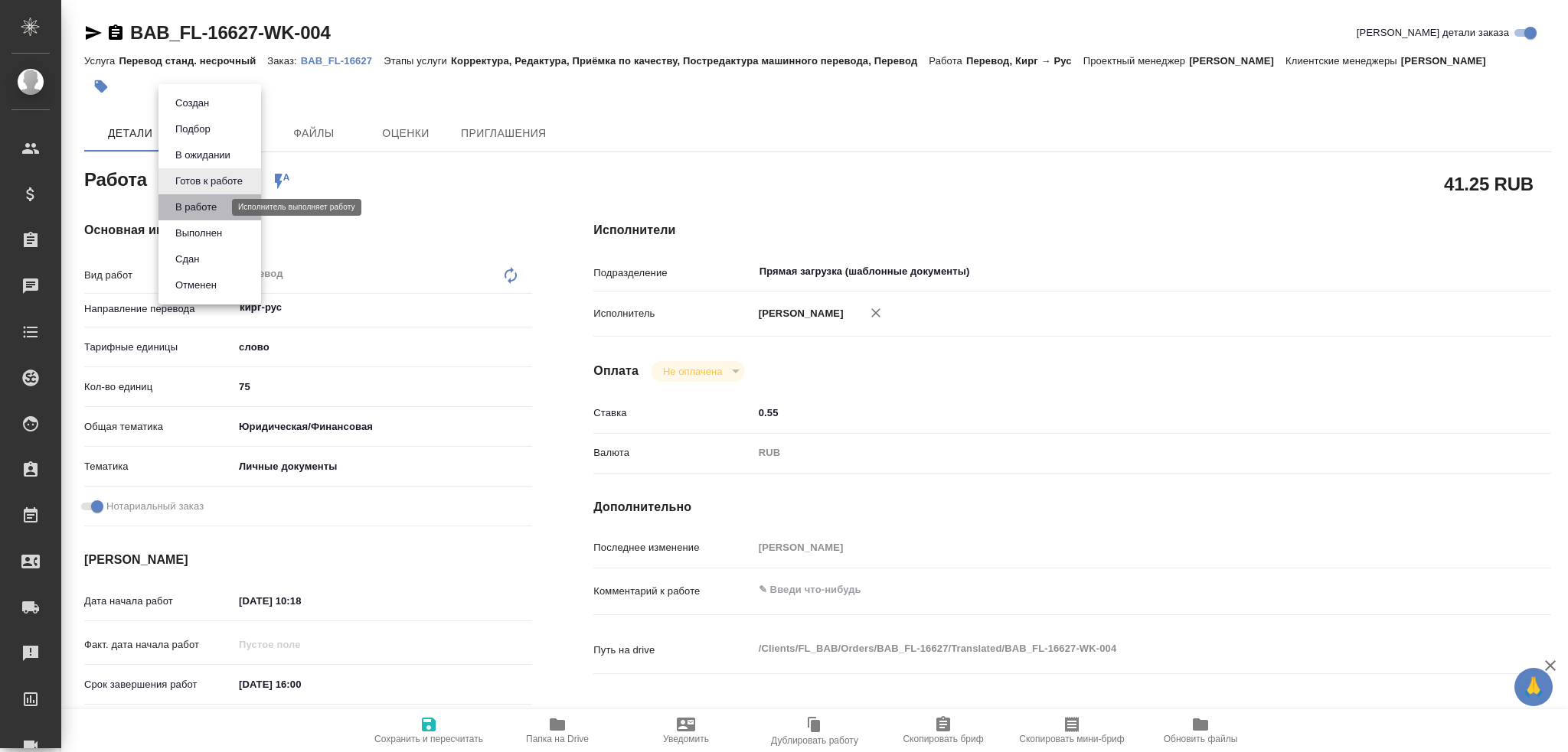
click at [212, 207] on button "В работе" at bounding box center [196, 208] width 51 height 17
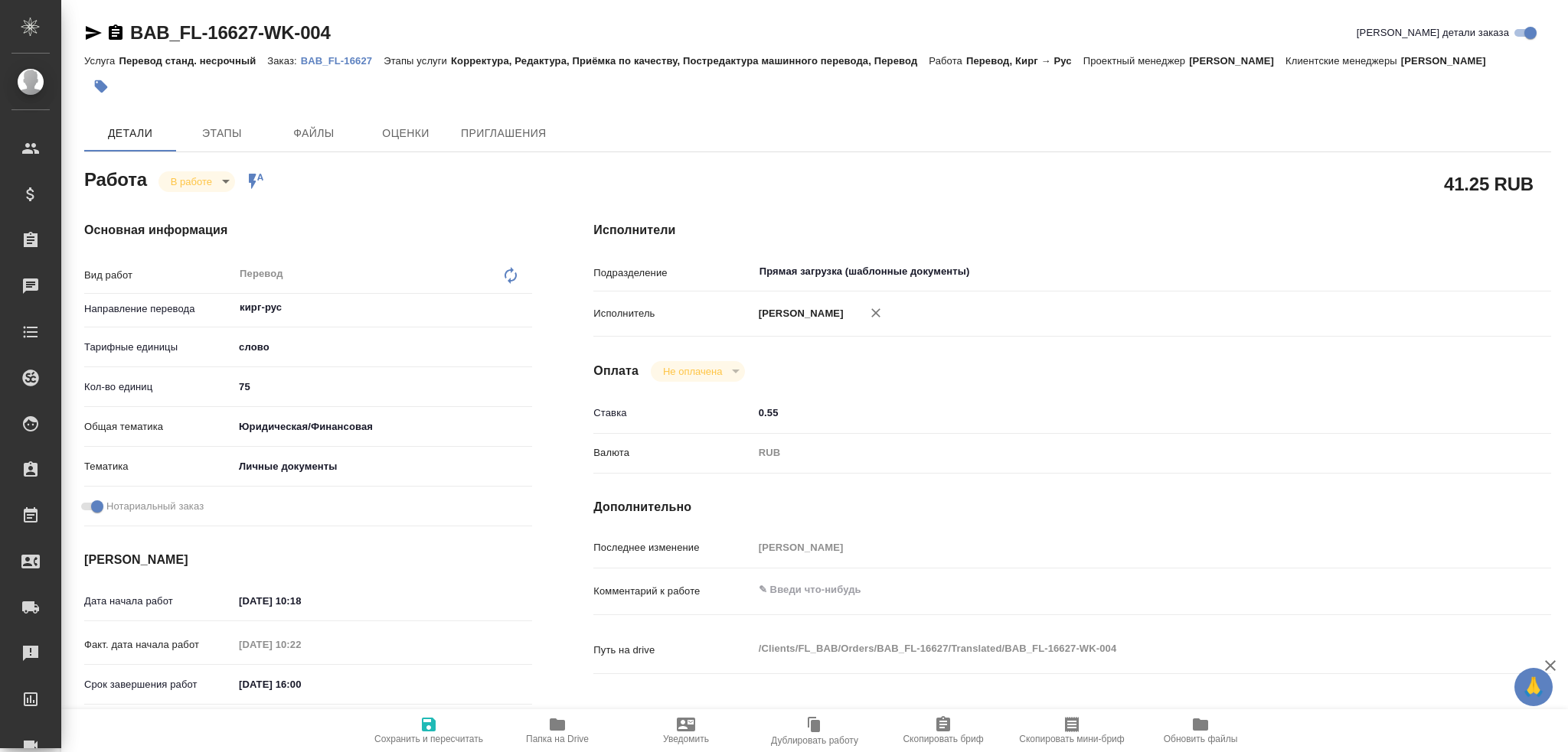
type textarea "x"
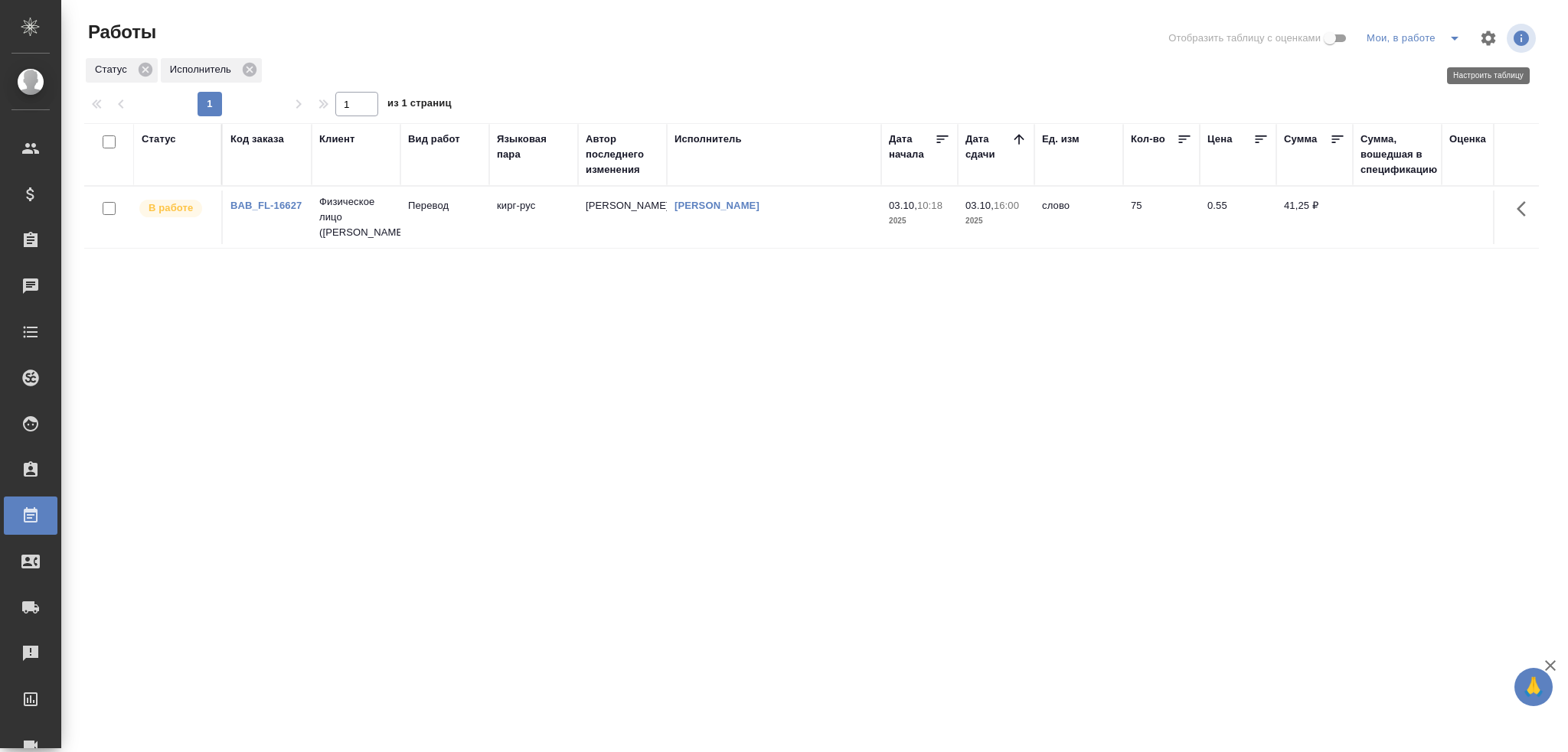
click at [1482, 35] on icon "button" at bounding box center [1488, 38] width 15 height 15
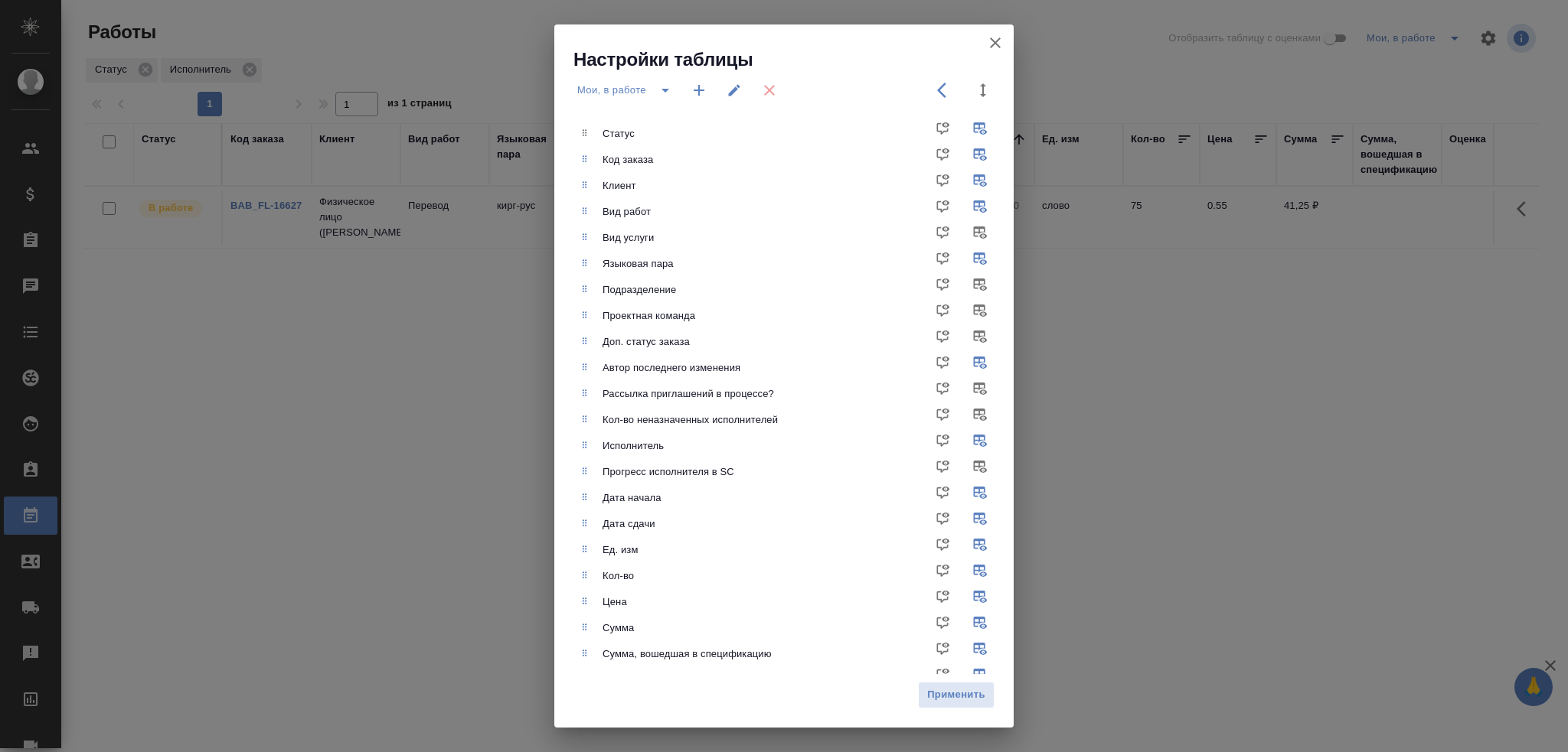
click at [996, 41] on icon "button" at bounding box center [995, 42] width 18 height 18
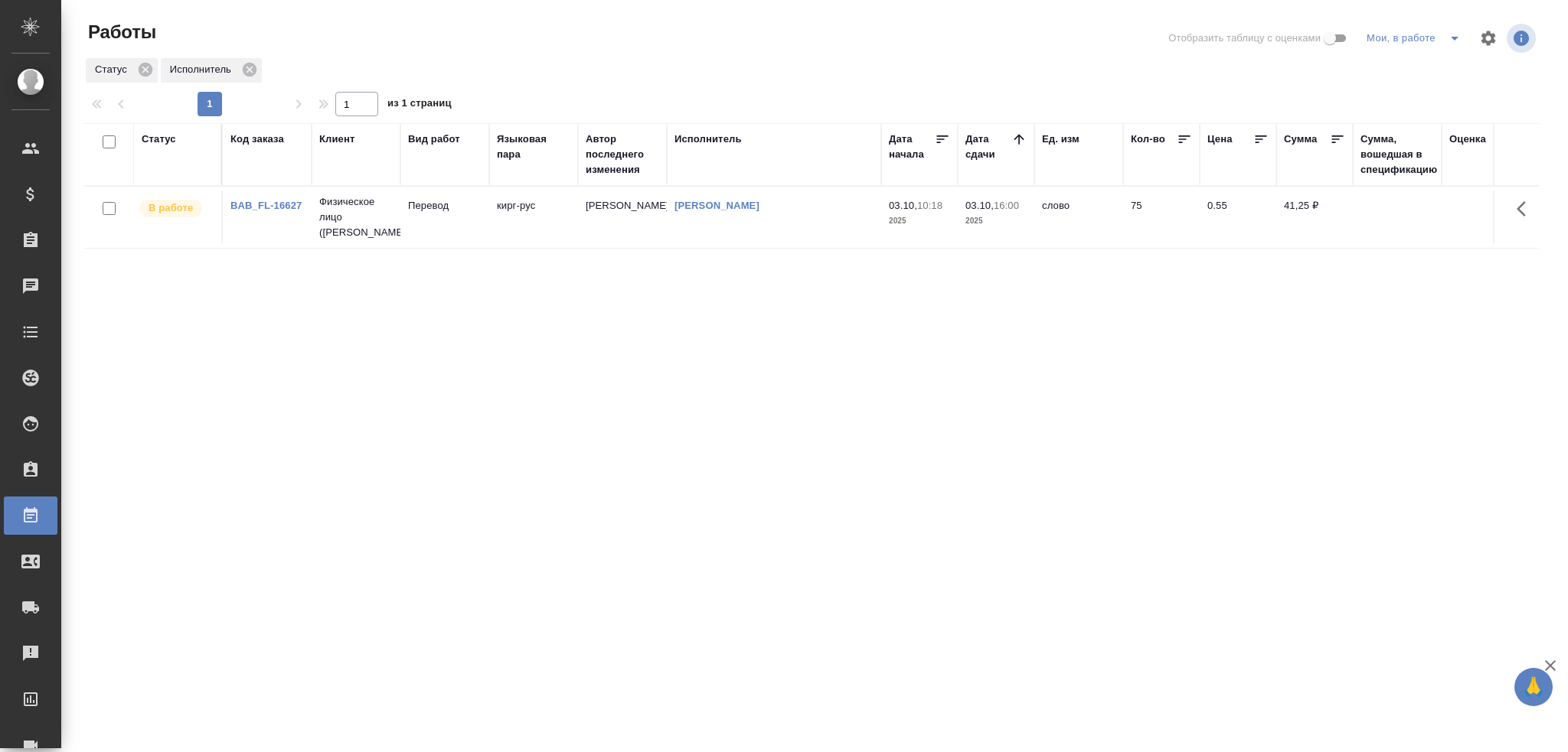
click at [701, 165] on div "Исполнитель" at bounding box center [773, 154] width 199 height 46
click at [714, 142] on div "Исполнитель" at bounding box center [708, 139] width 67 height 16
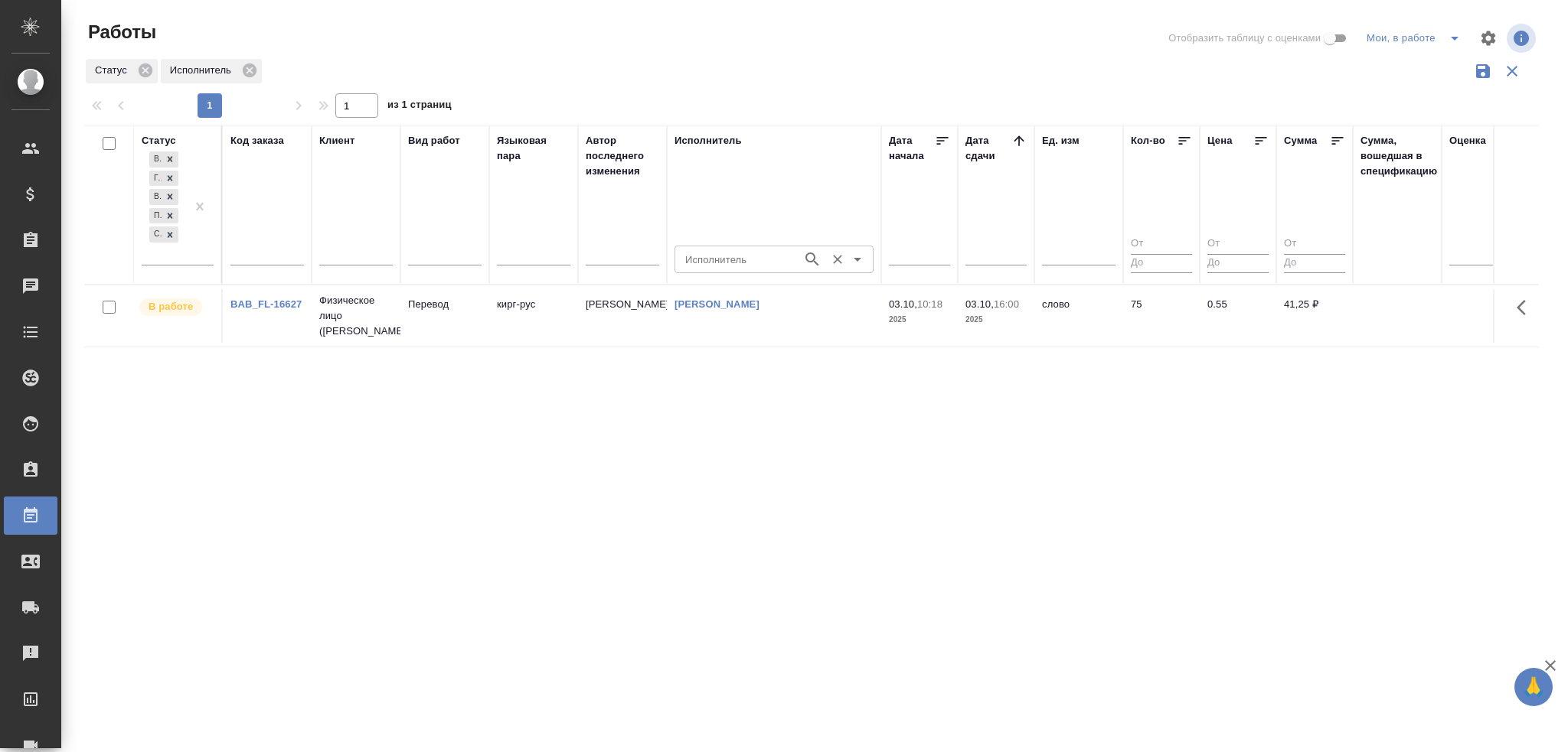
click at [711, 256] on input "Исполнитель" at bounding box center [737, 259] width 116 height 18
click at [1461, 41] on icon "split button" at bounding box center [1454, 38] width 18 height 18
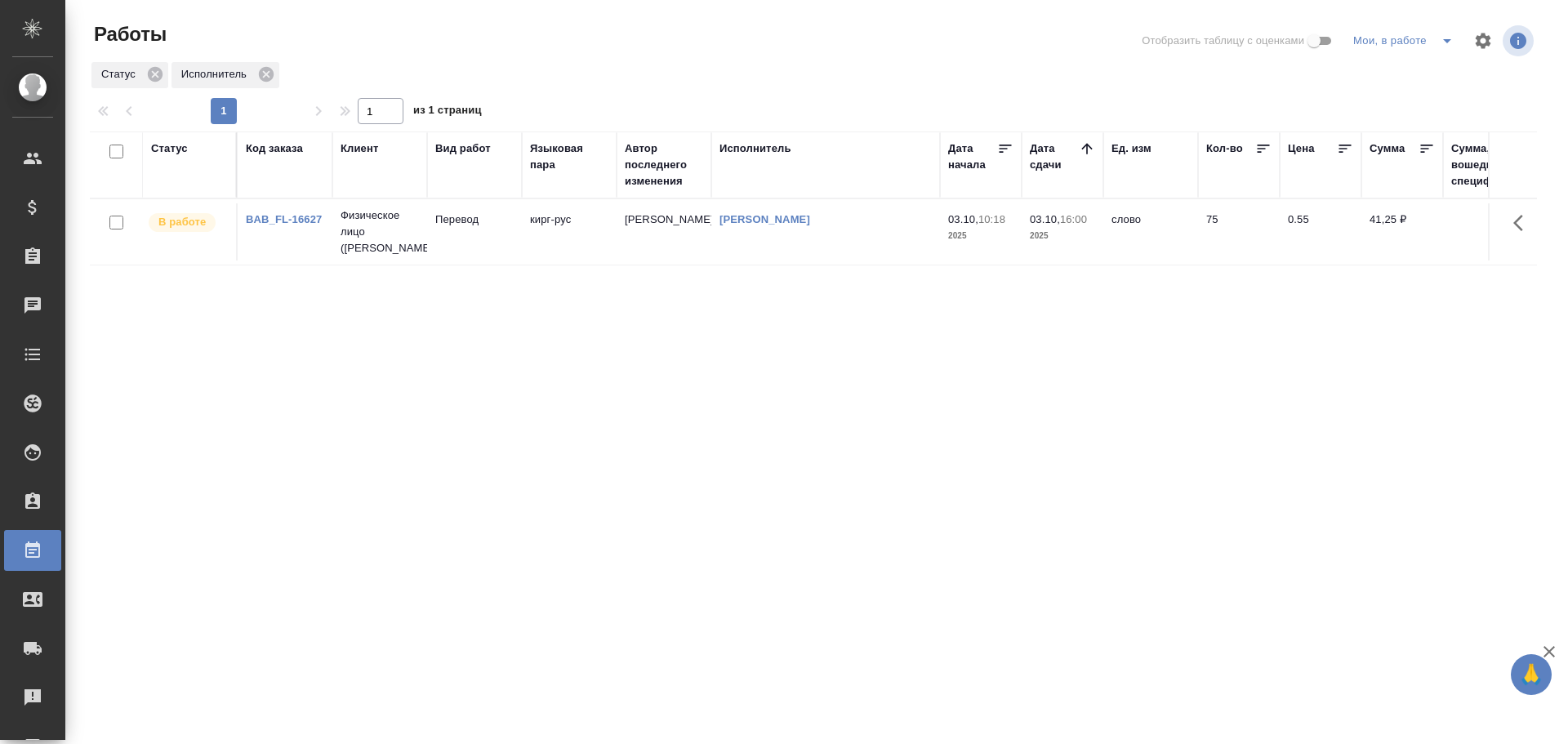
click at [1438, 43] on icon "split button" at bounding box center [1446, 40] width 19 height 19
click at [1398, 68] on li "Стандартные настройки" at bounding box center [1406, 73] width 157 height 26
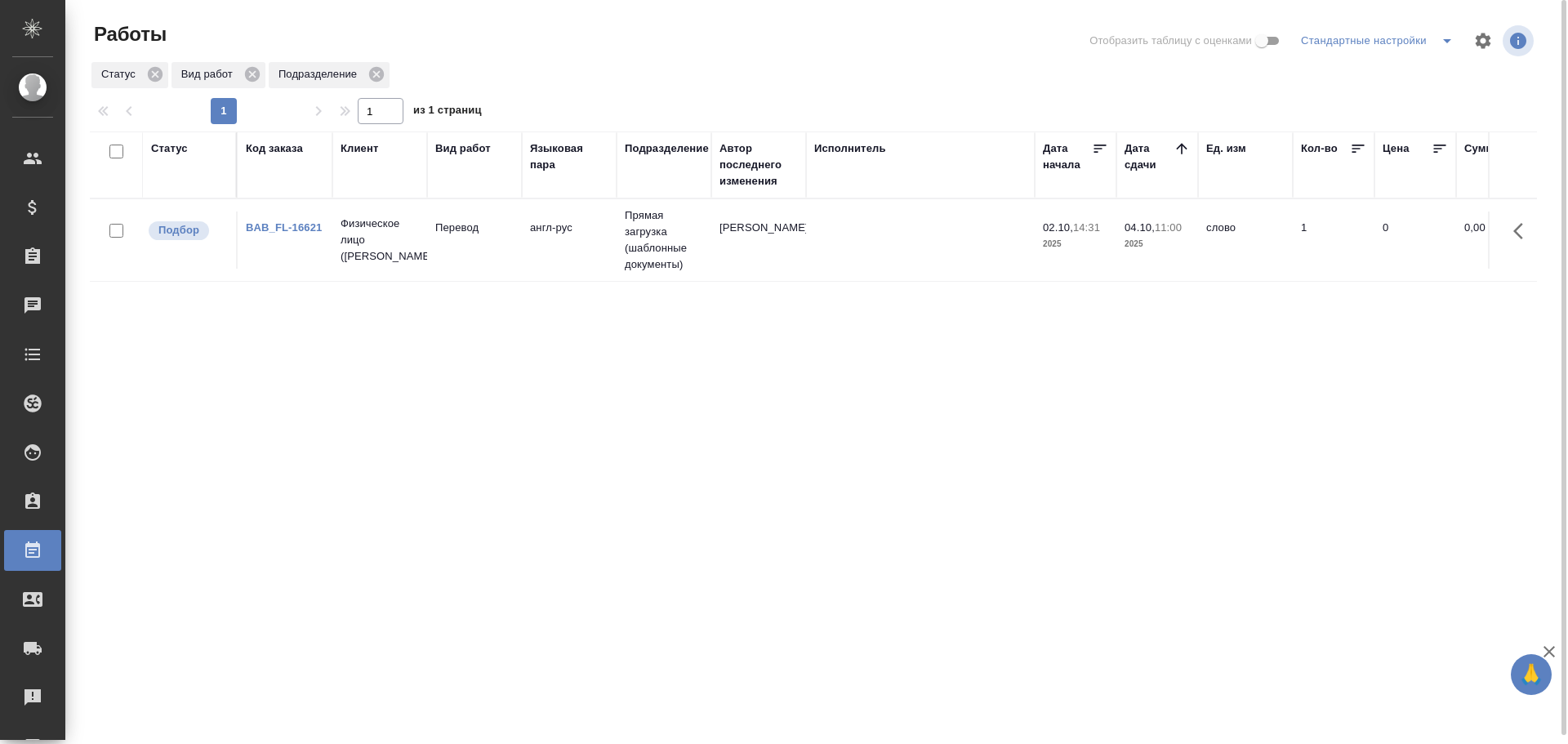
click at [762, 229] on td "[PERSON_NAME]" at bounding box center [759, 240] width 95 height 58
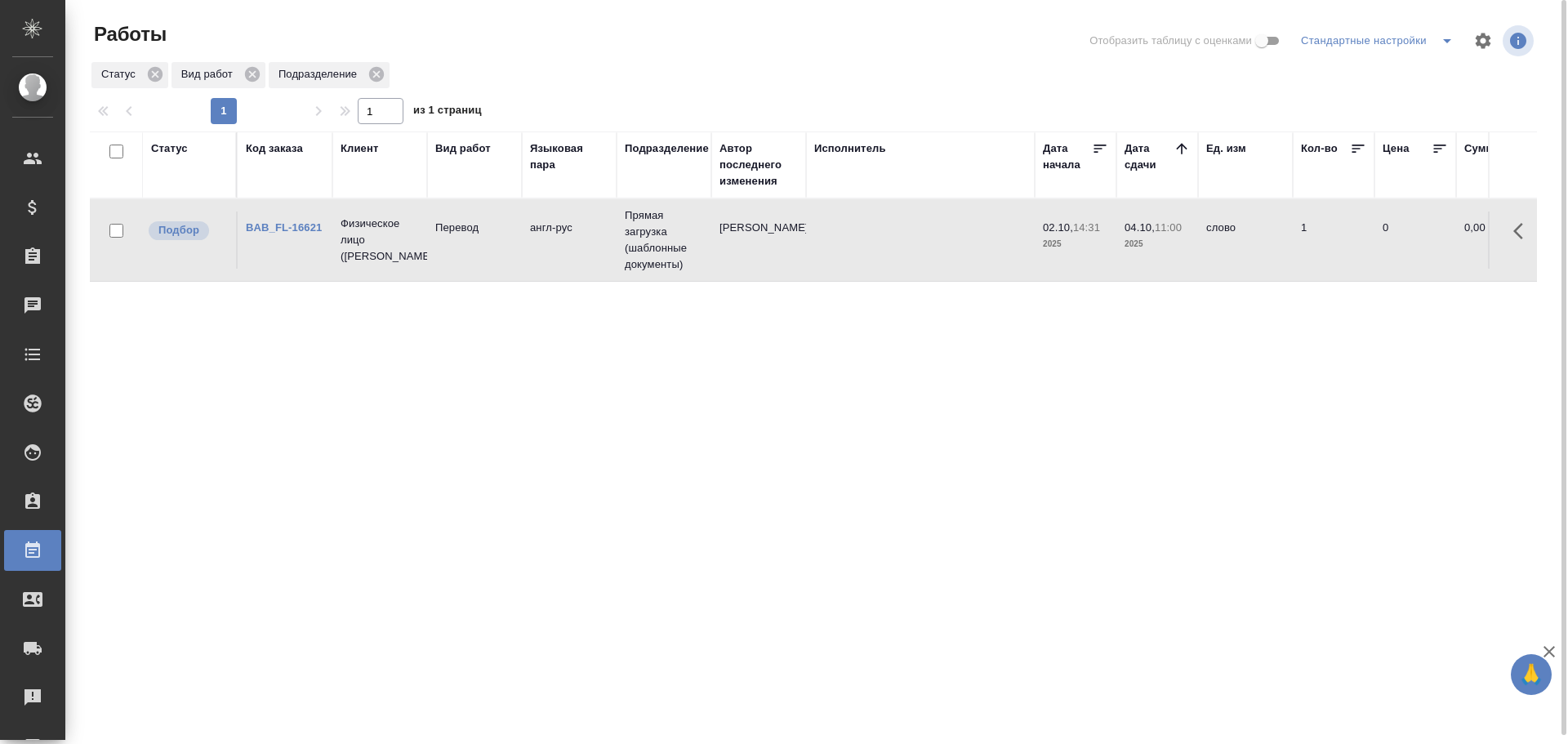
click at [762, 229] on td "[PERSON_NAME]" at bounding box center [759, 240] width 95 height 58
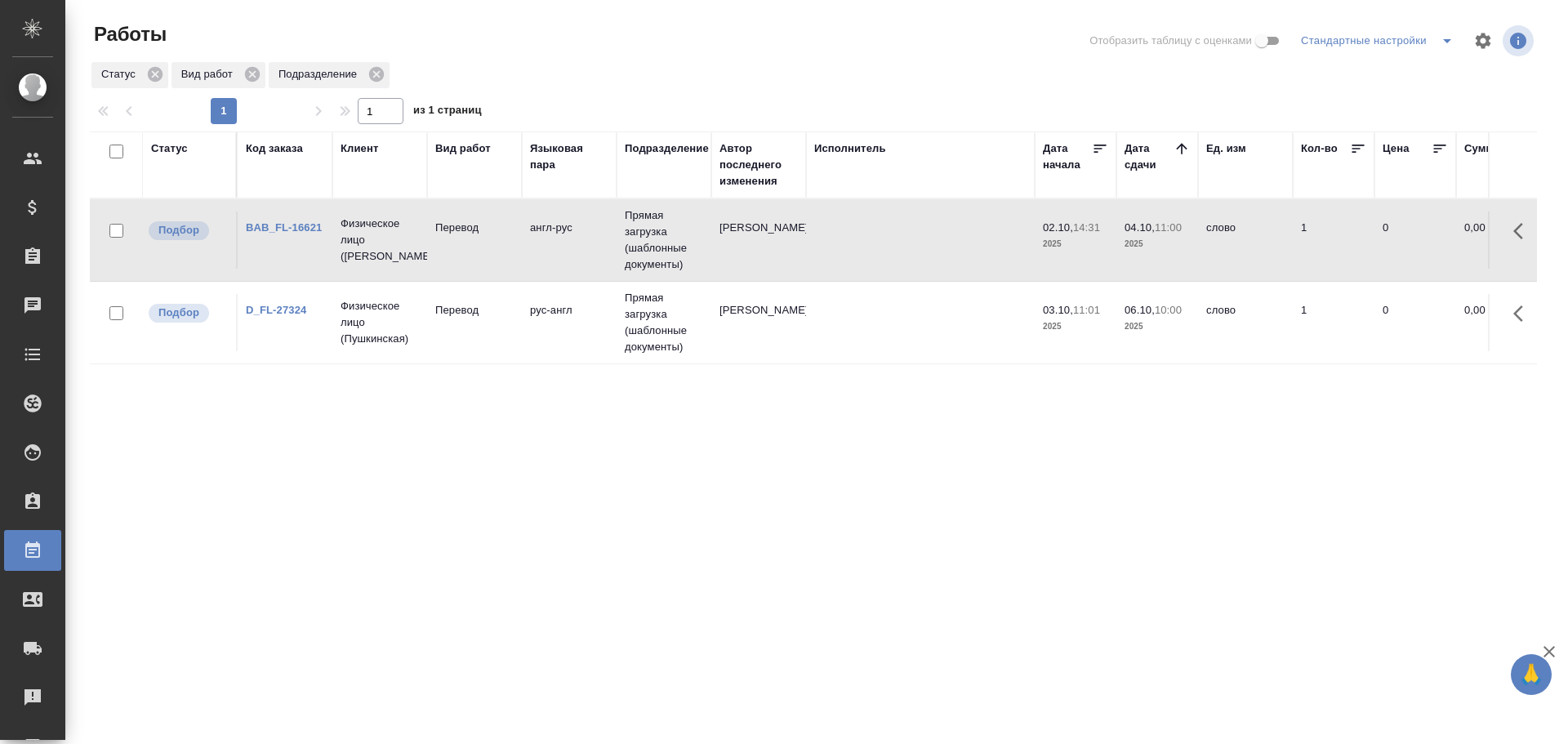
click at [817, 343] on td at bounding box center [920, 322] width 229 height 58
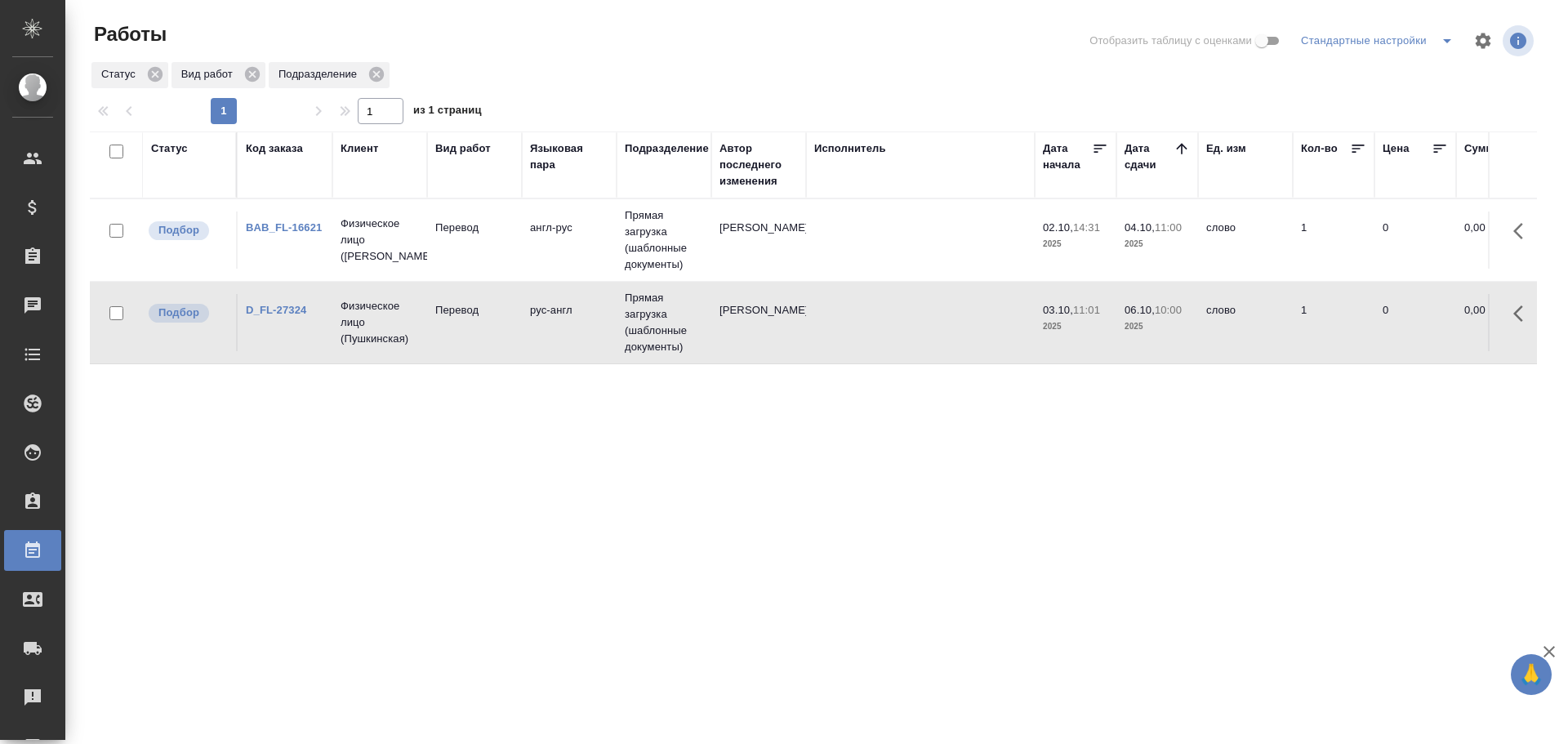
click at [817, 343] on td at bounding box center [920, 322] width 229 height 58
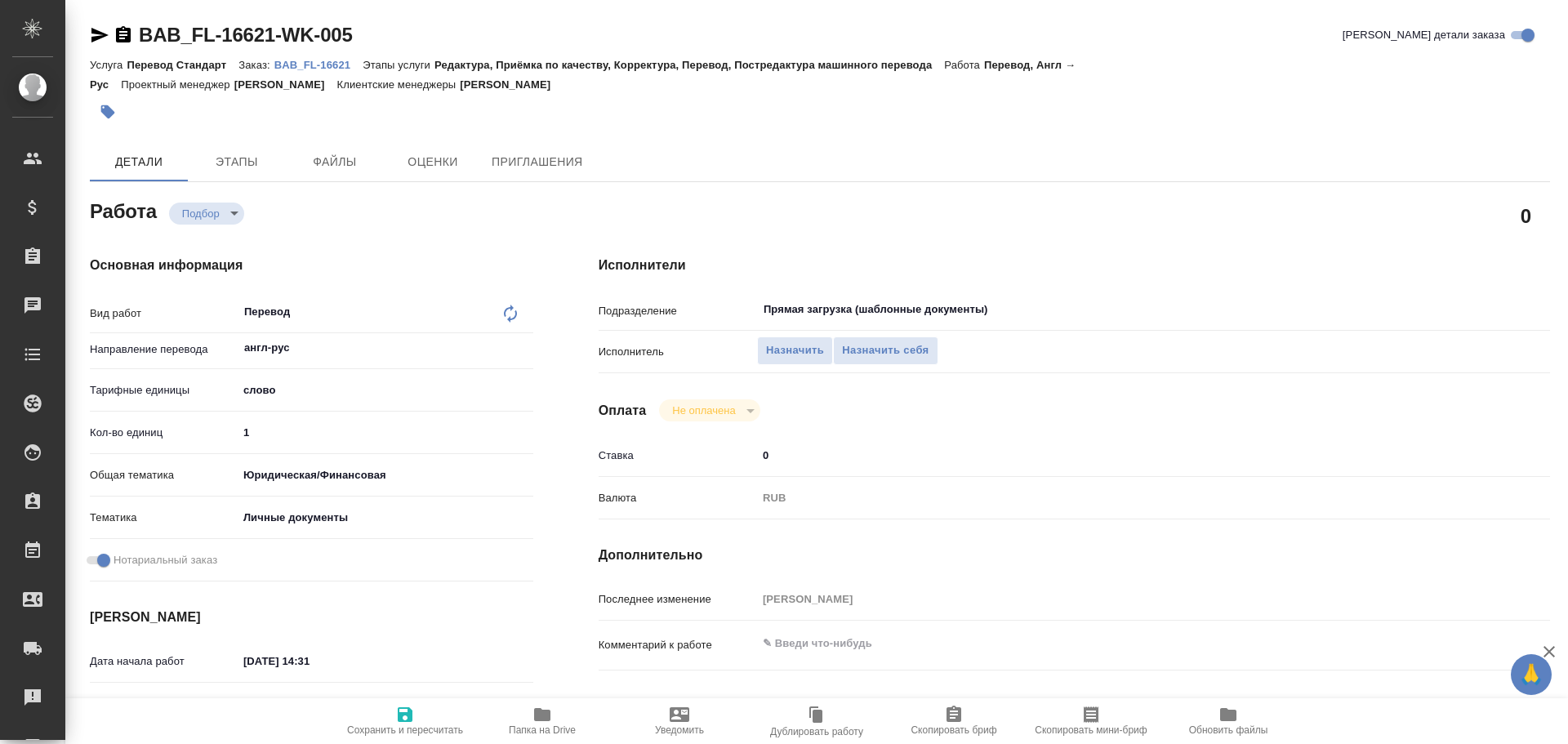
type textarea "x"
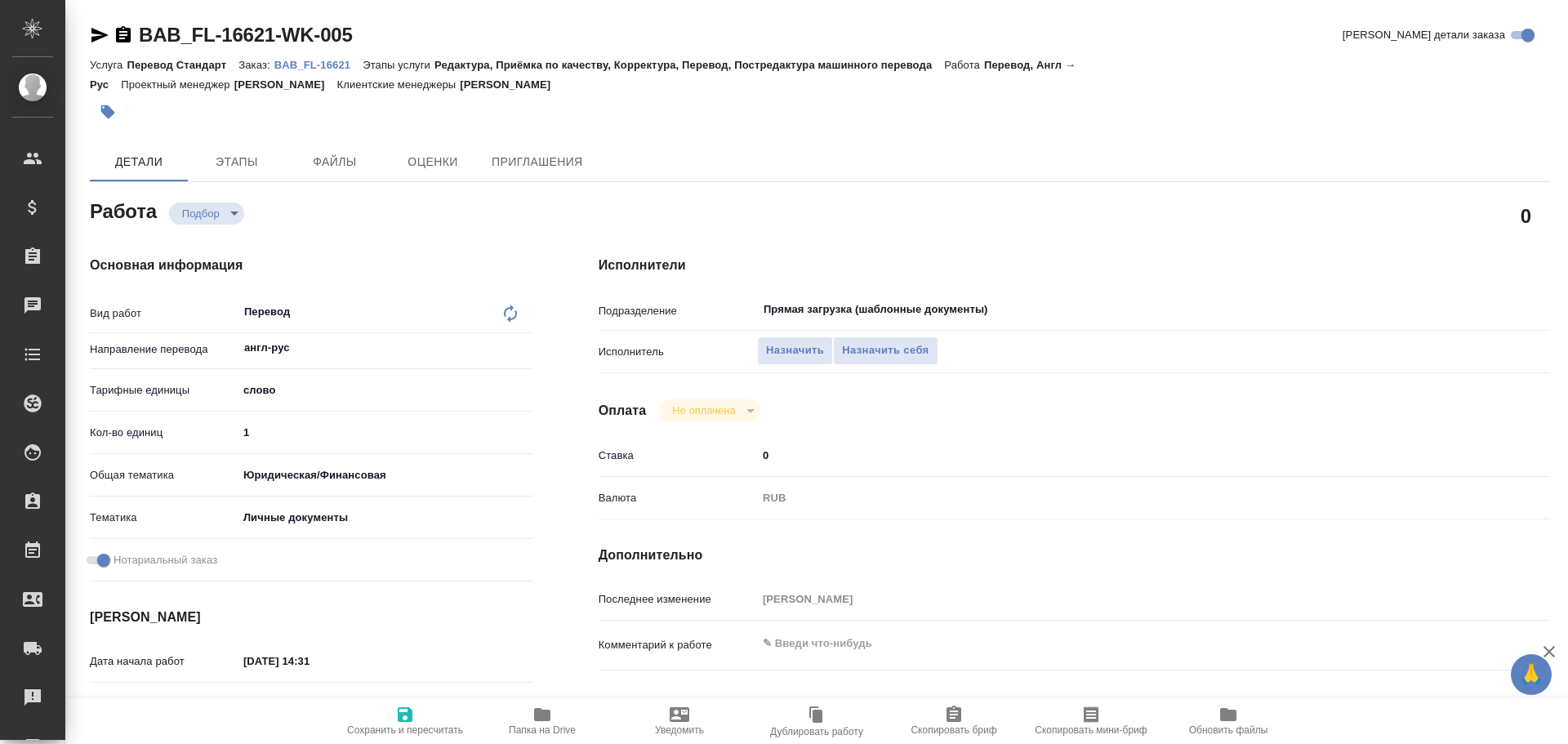
type textarea "x"
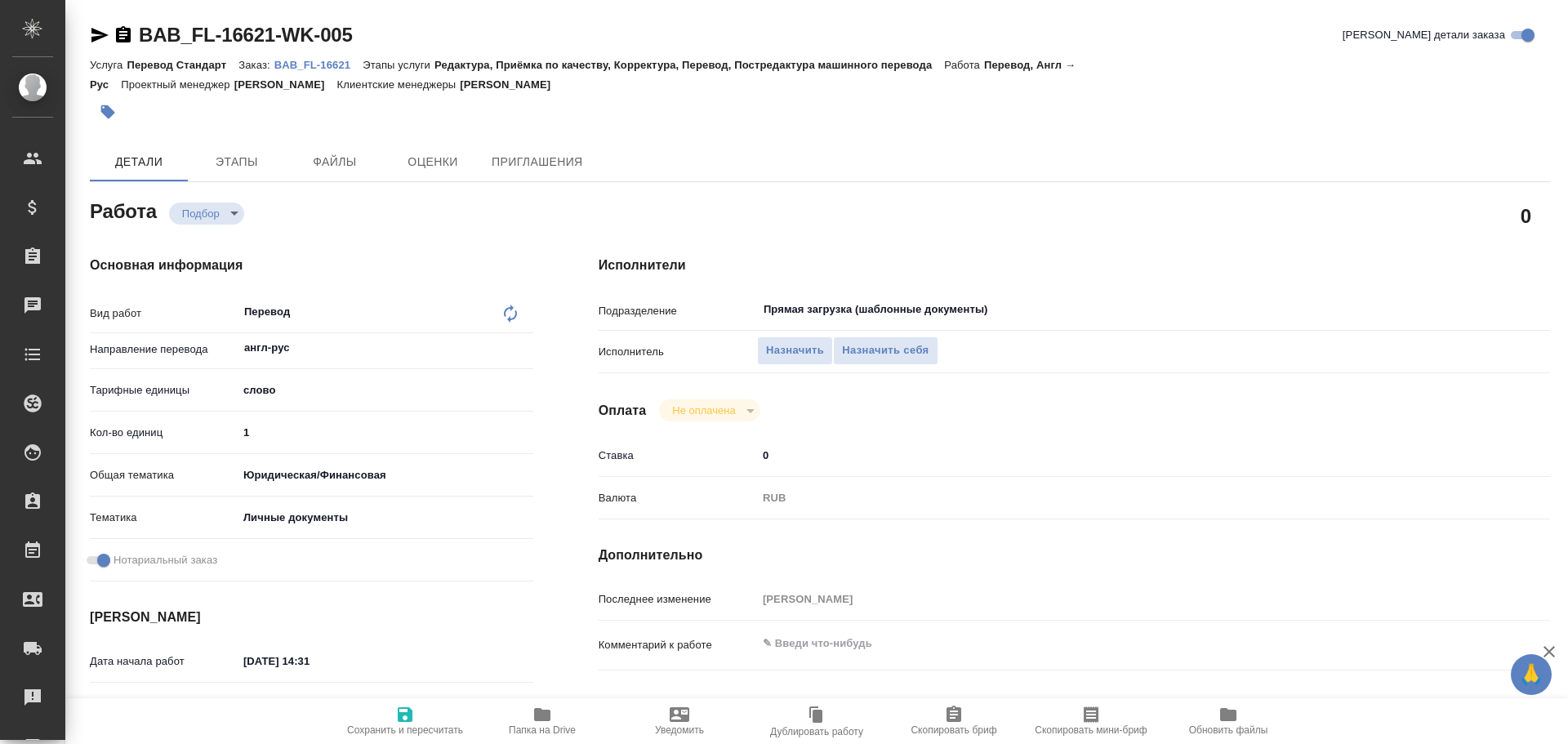
type textarea "x"
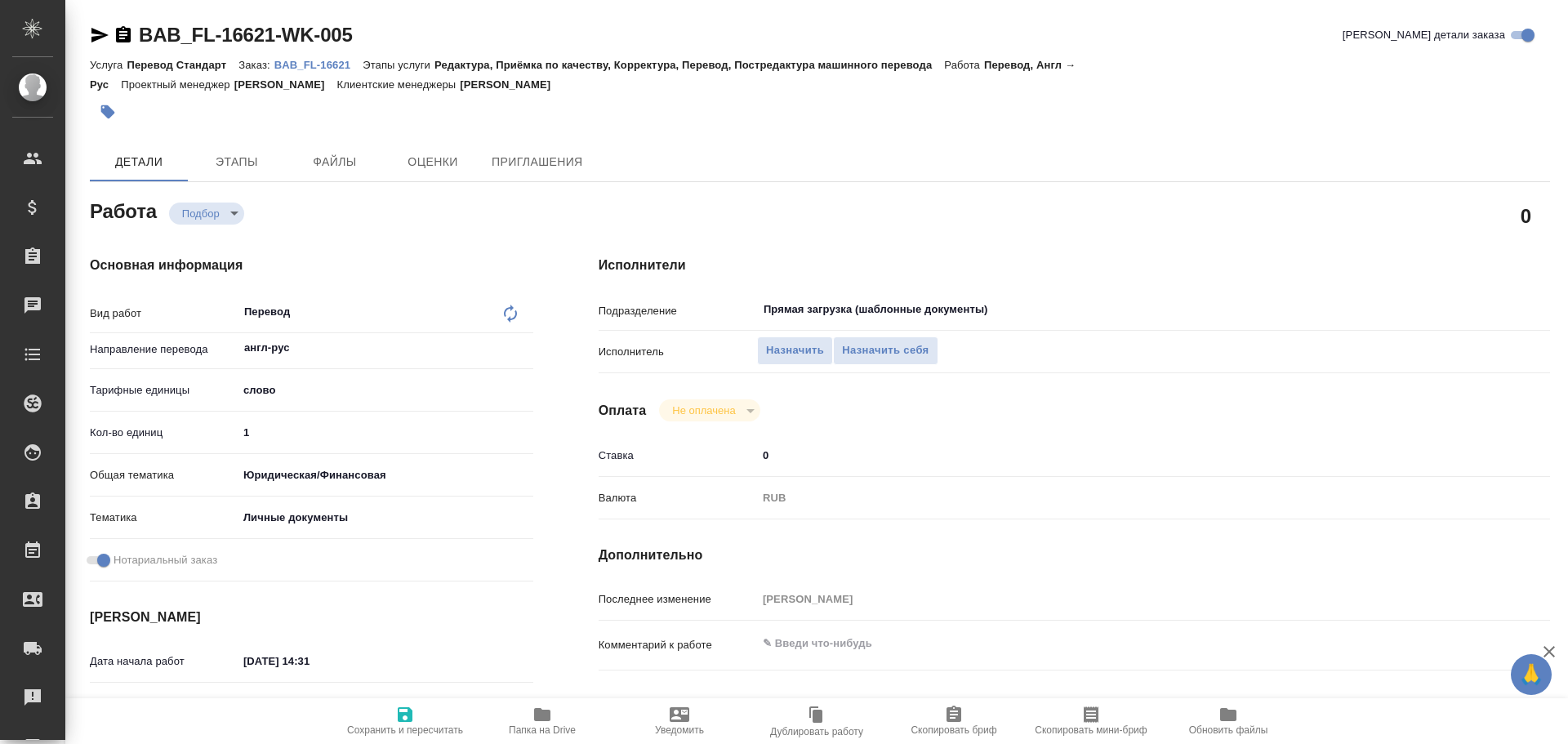
type textarea "x"
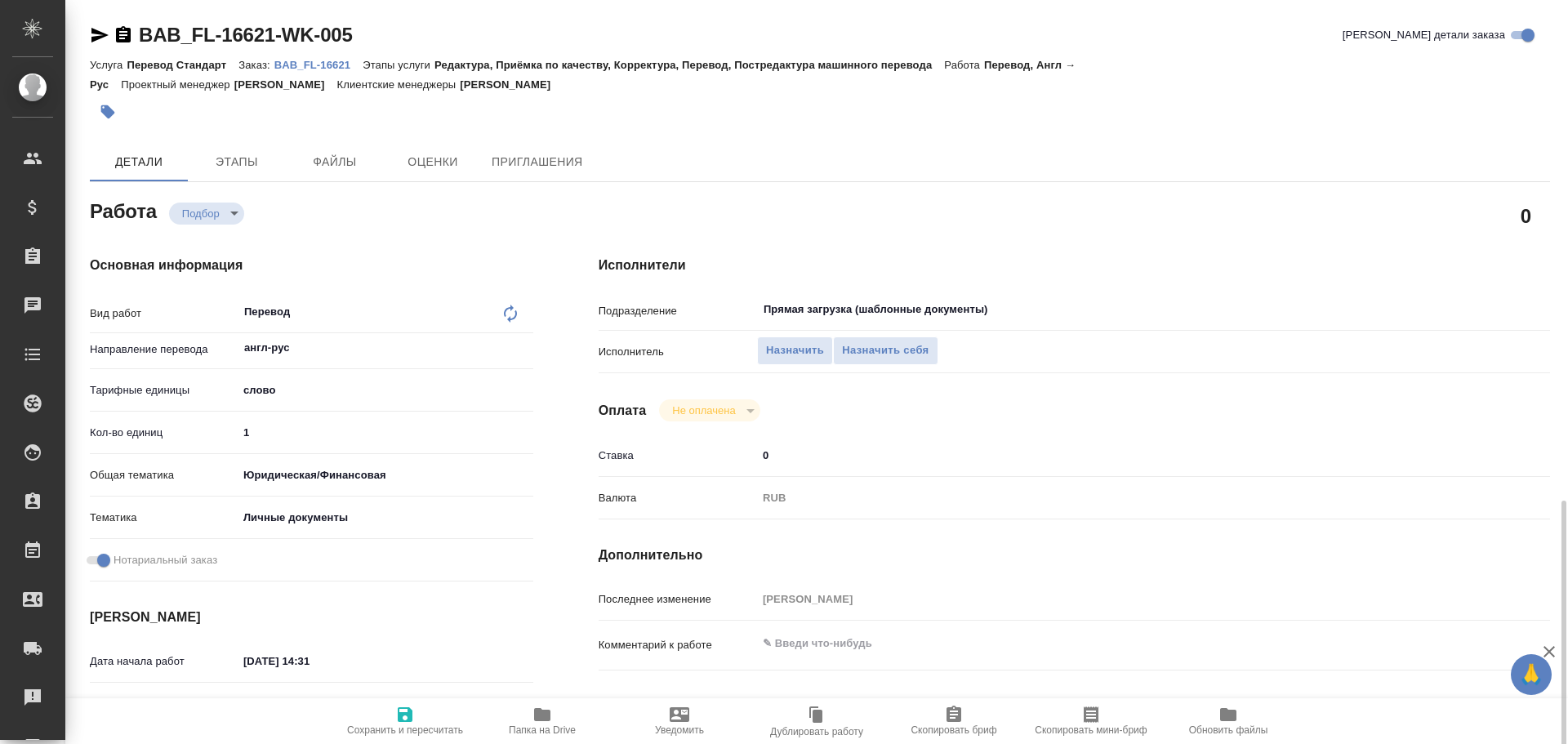
scroll to position [649, 0]
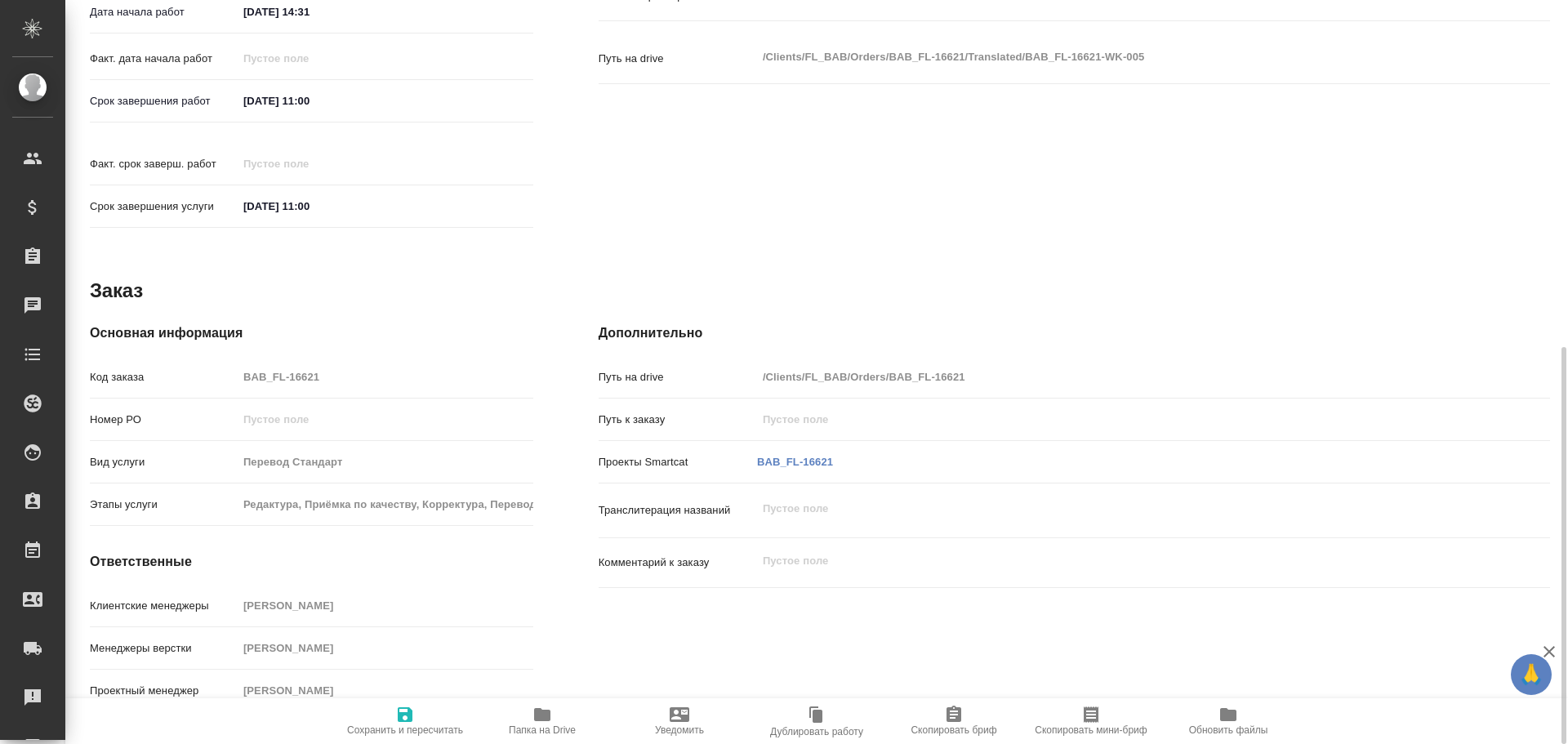
type textarea "x"
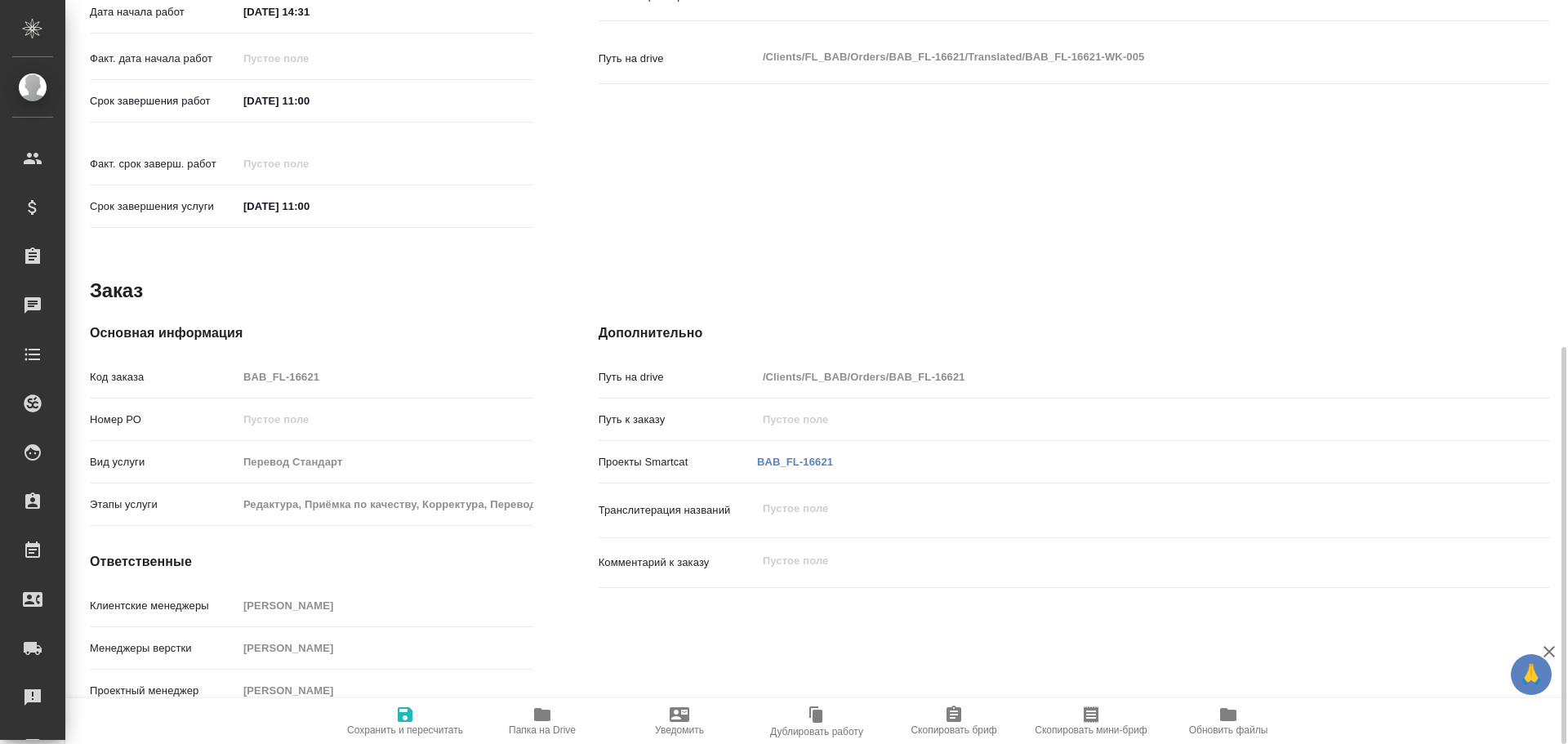
type textarea "x"
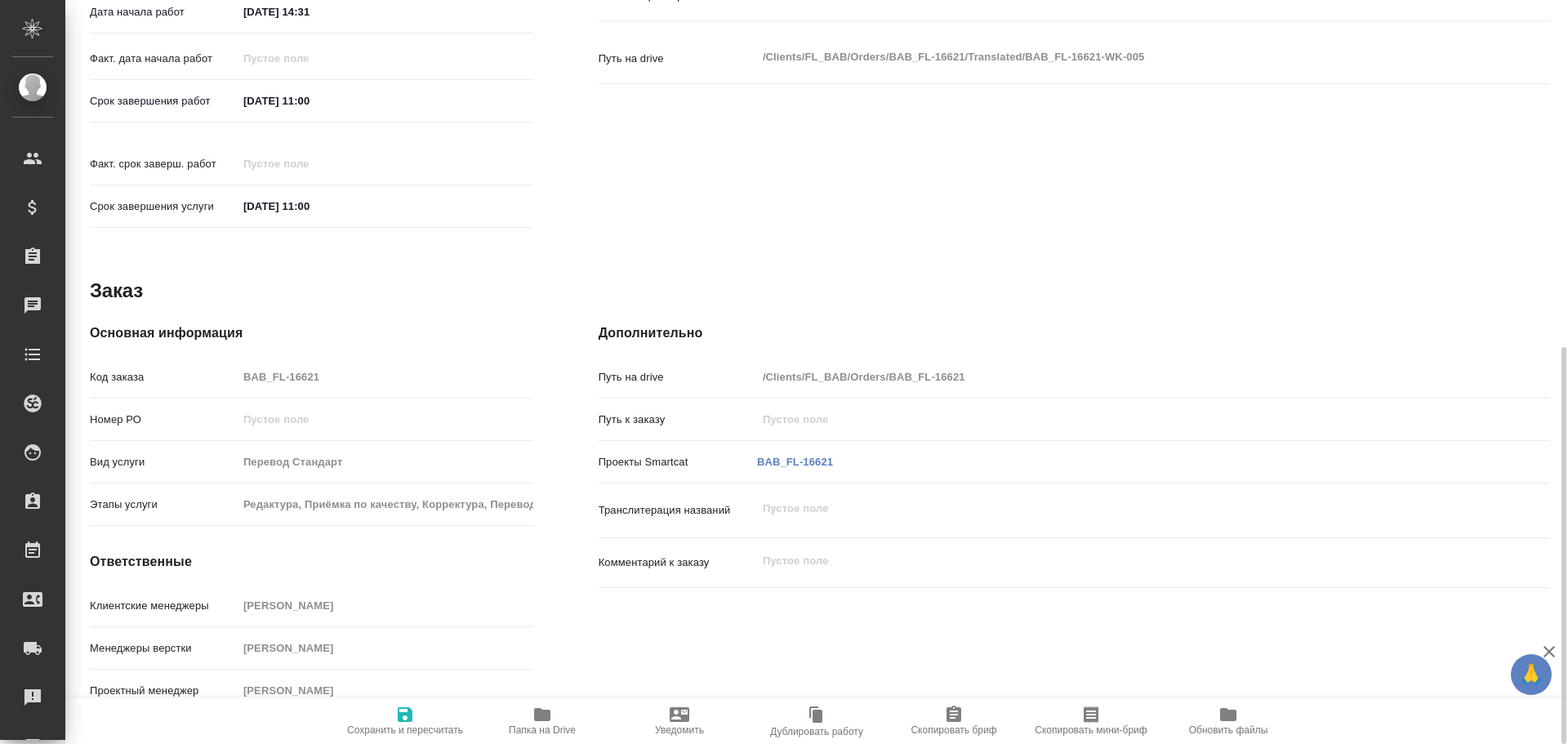
type textarea "x"
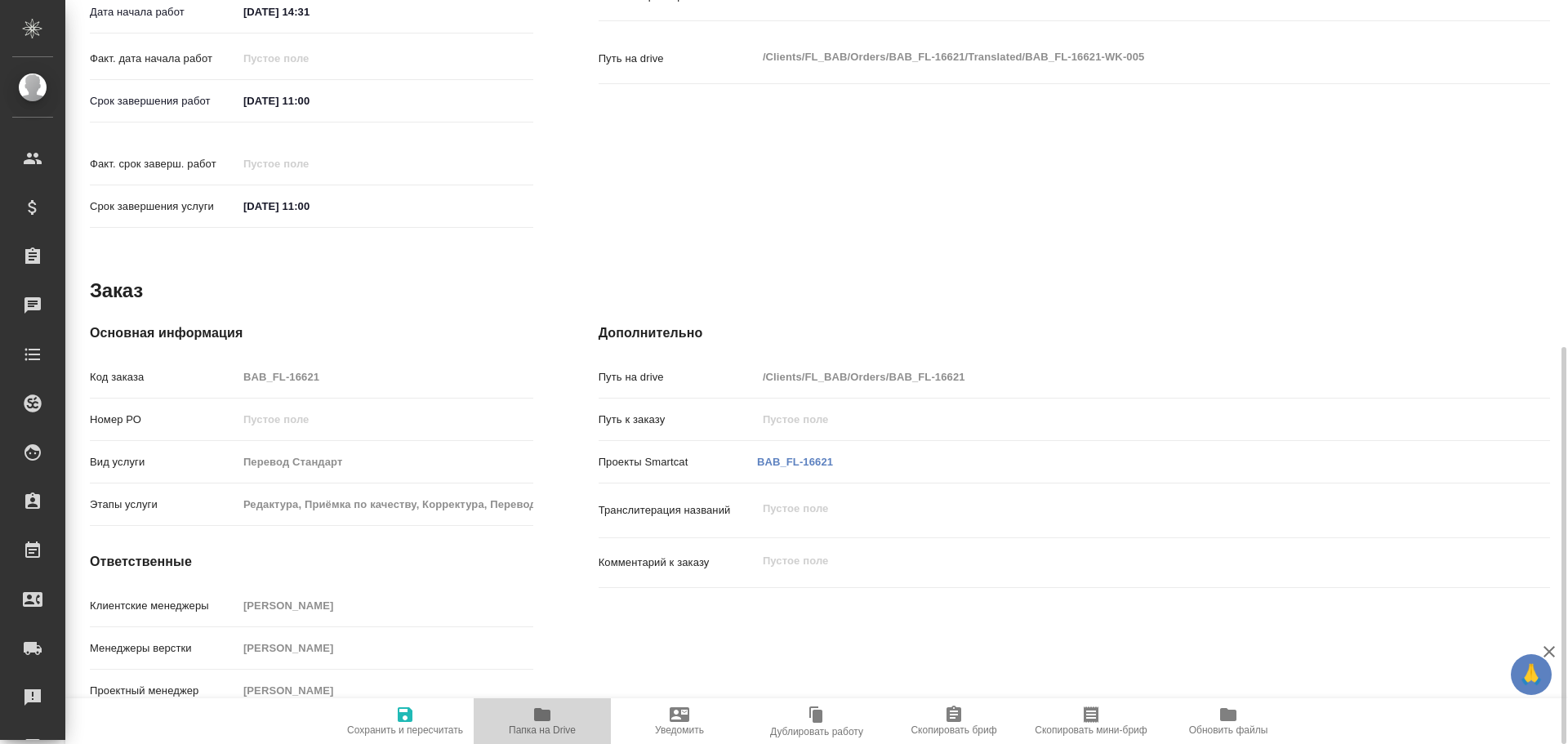
click at [571, 721] on span "Папка на Drive" at bounding box center [542, 720] width 118 height 31
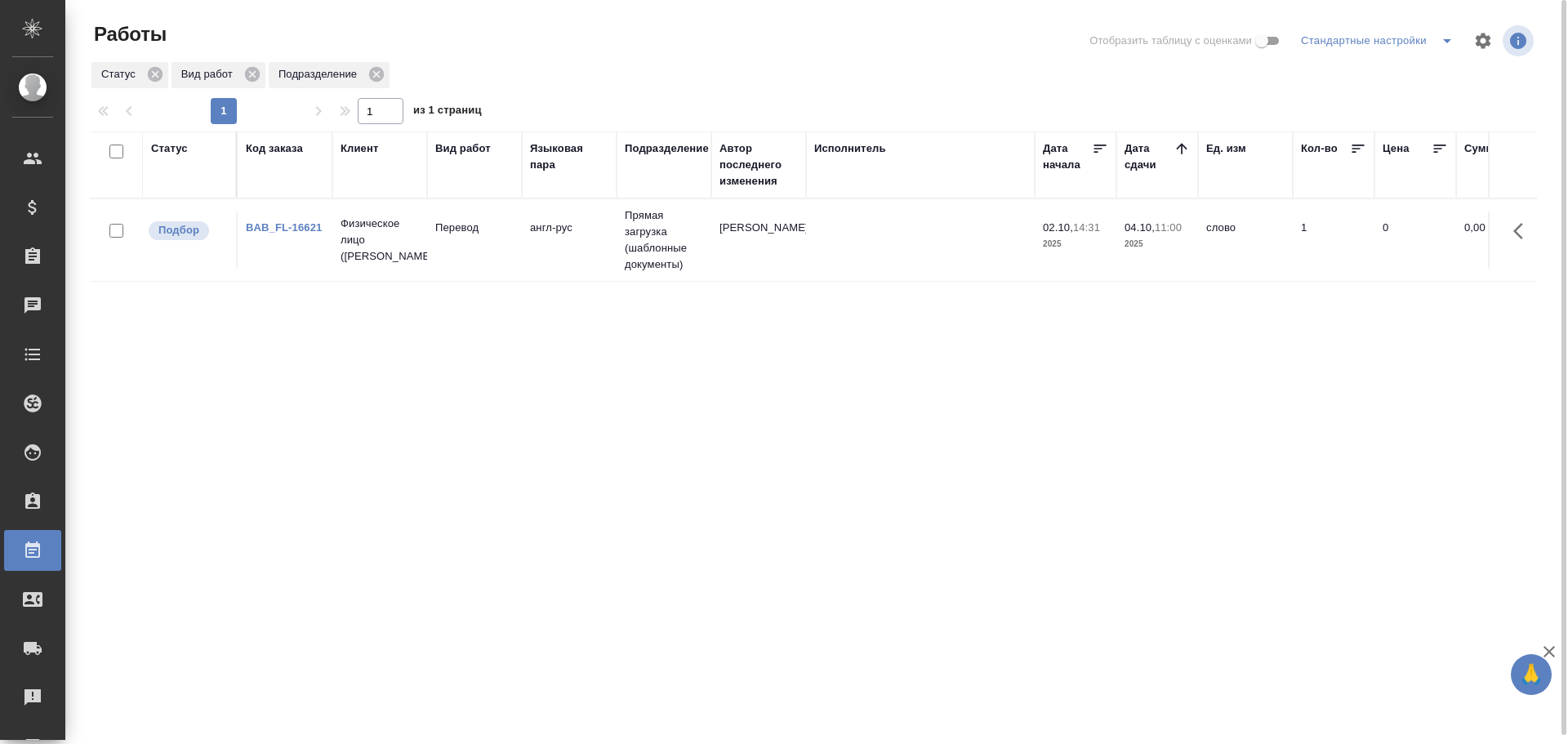
click at [1457, 42] on span "split button" at bounding box center [1446, 40] width 24 height 19
click at [1399, 68] on li "Мои, в работе" at bounding box center [1380, 73] width 167 height 26
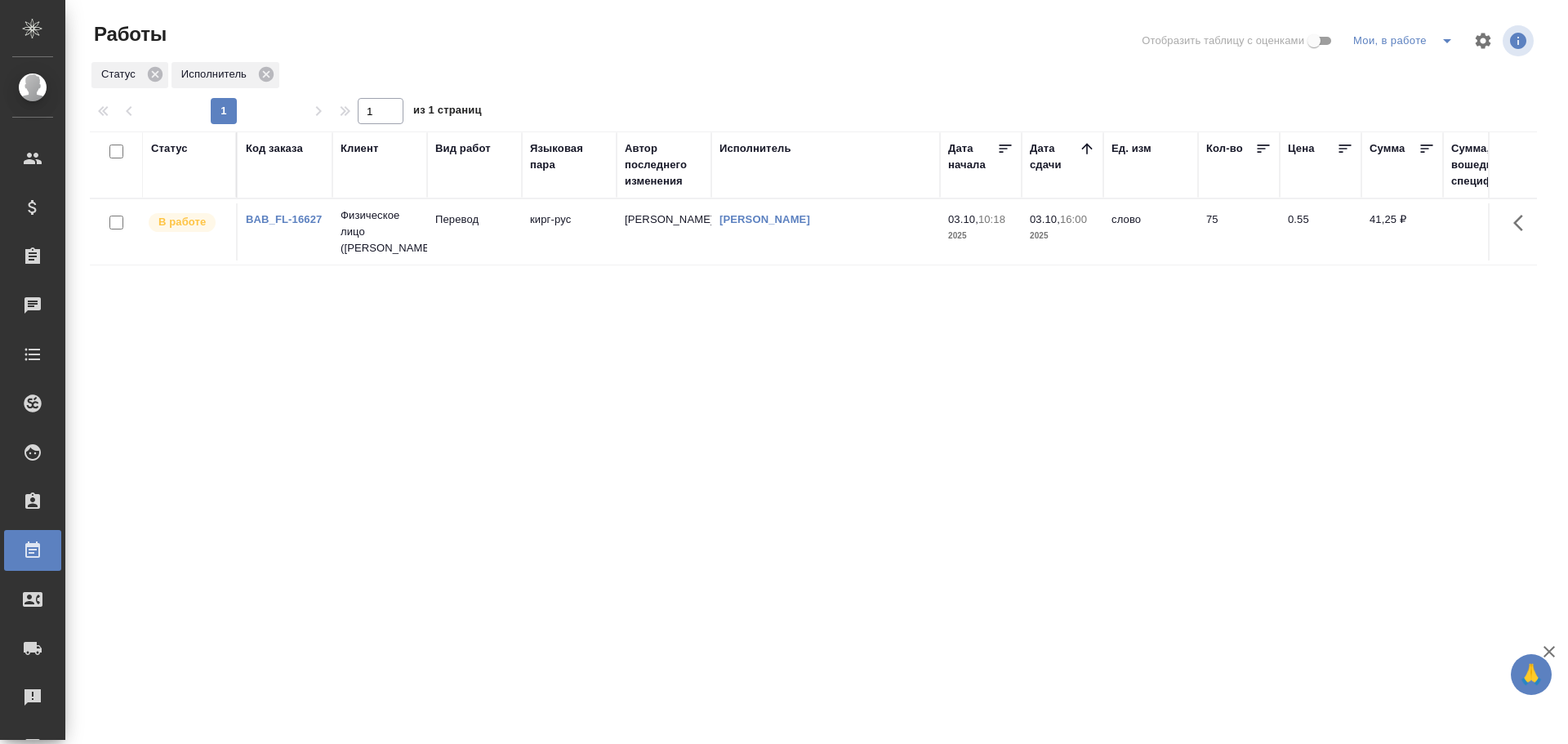
click at [787, 244] on td "Гусев Александр" at bounding box center [826, 232] width 229 height 58
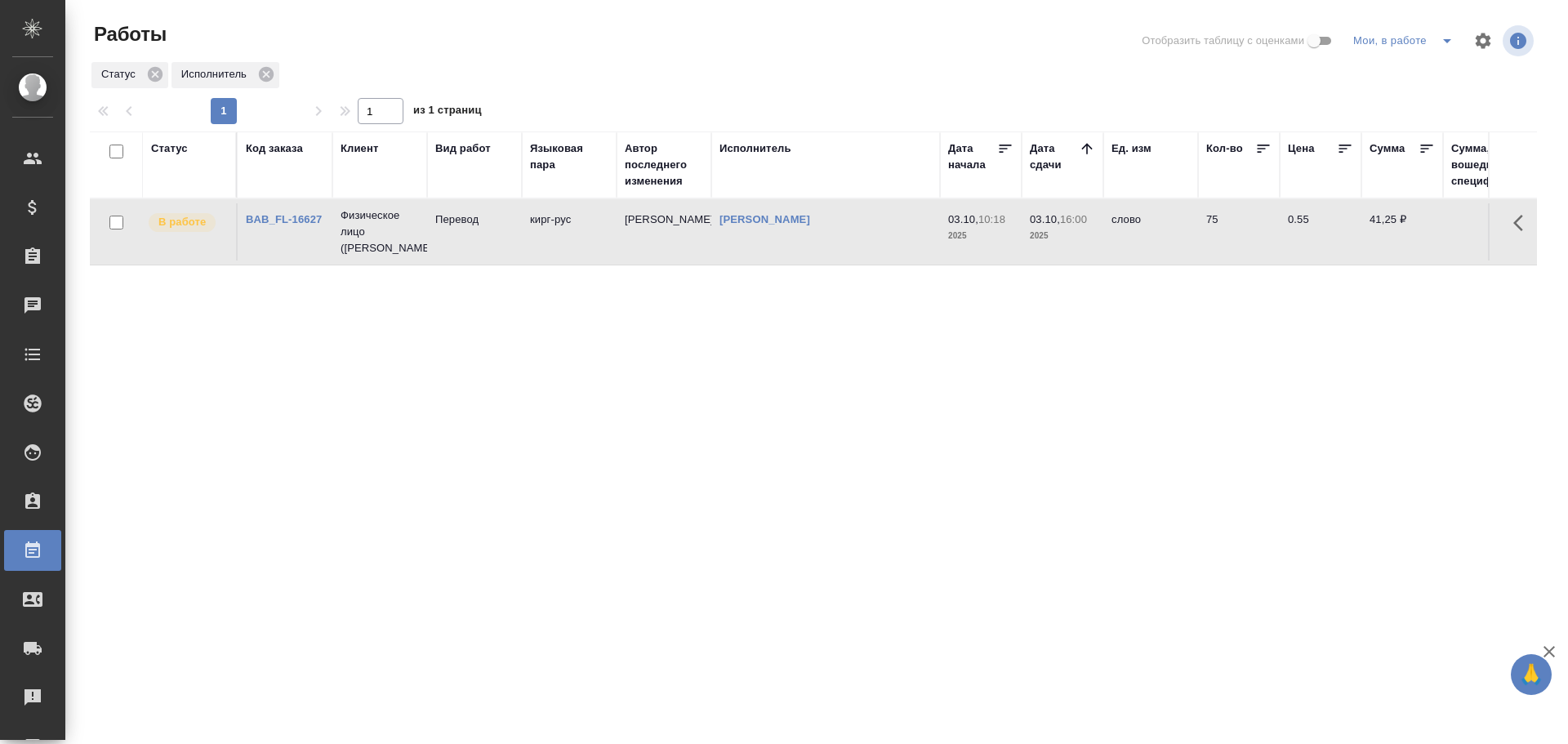
click at [787, 244] on td "Гусев Александр" at bounding box center [826, 232] width 229 height 58
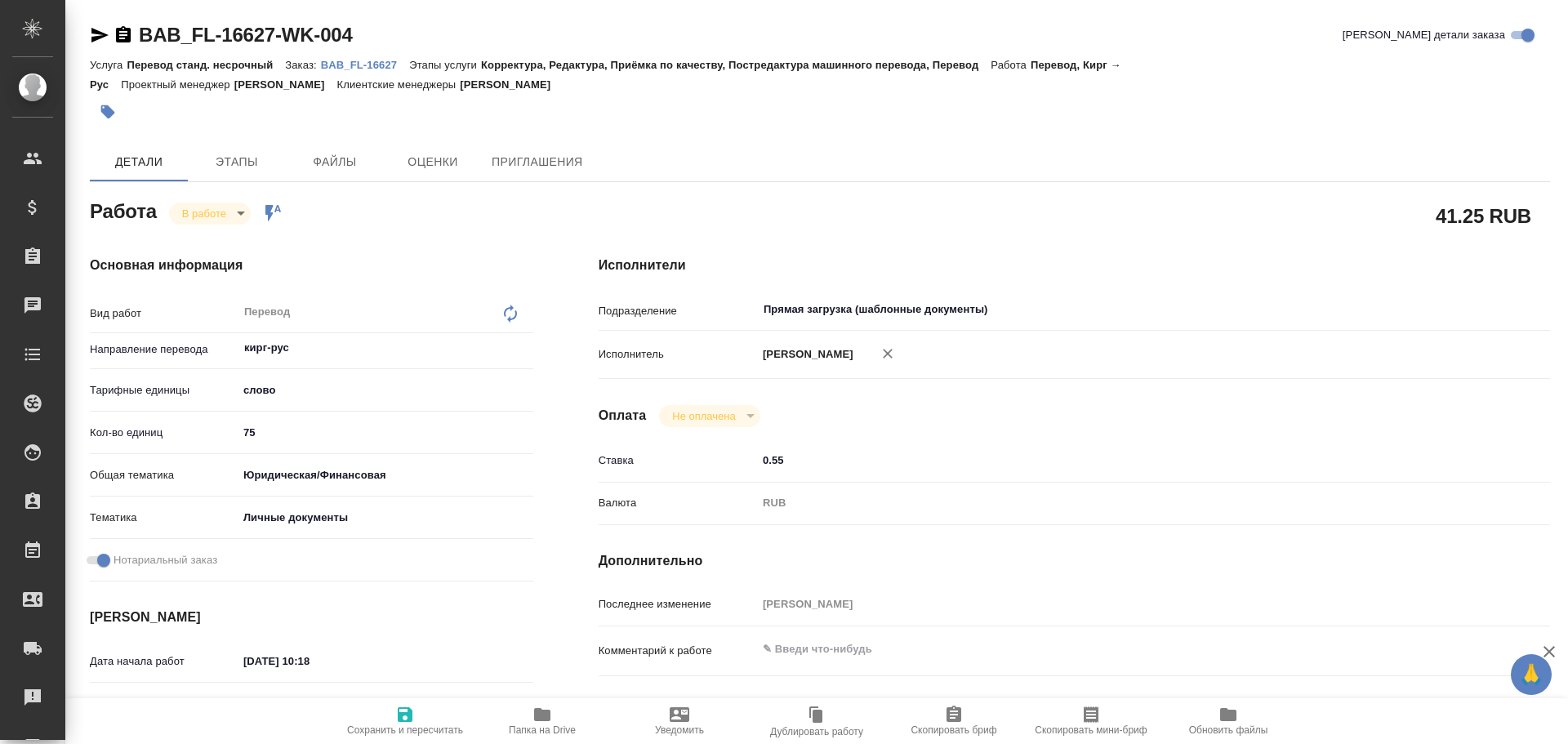
type textarea "x"
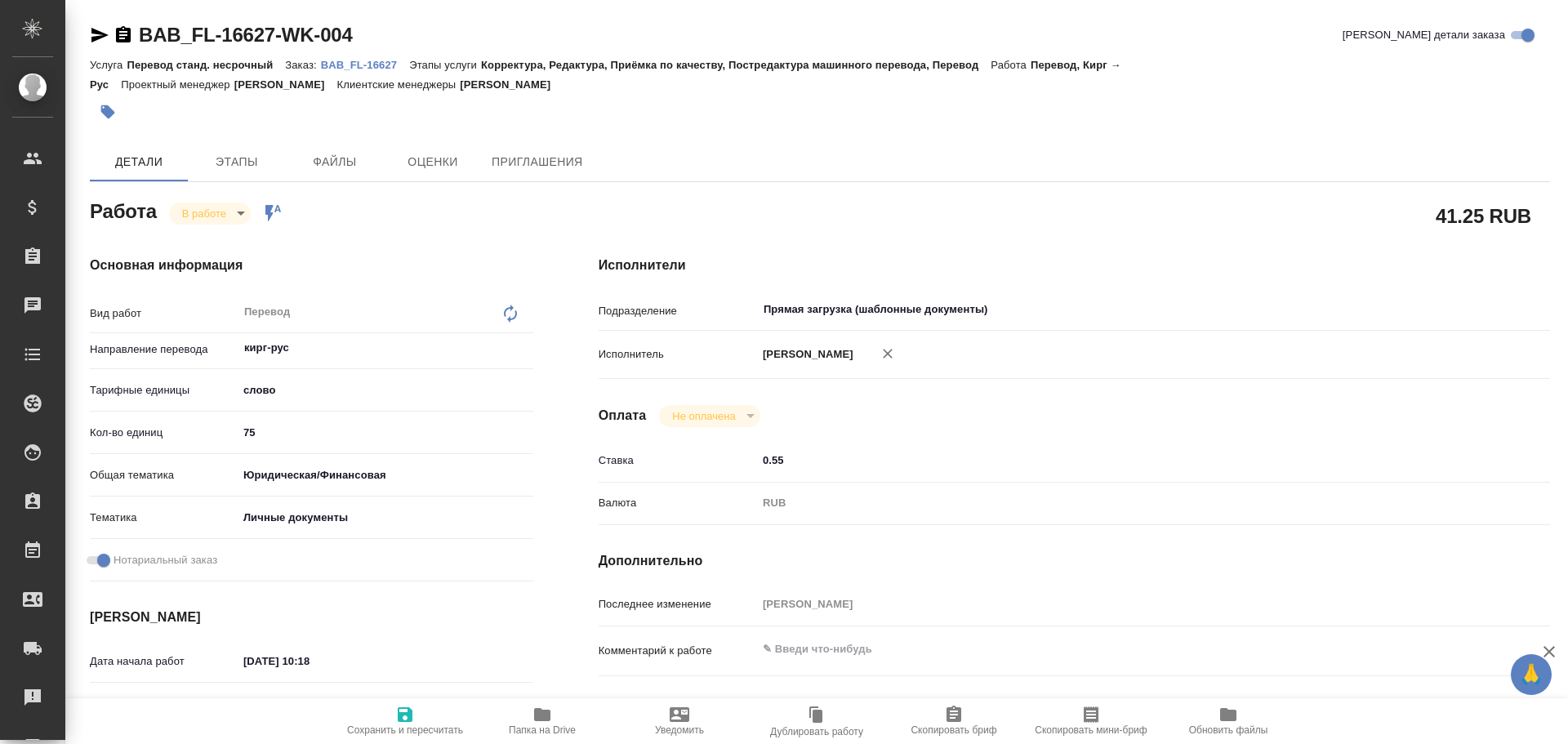
type textarea "x"
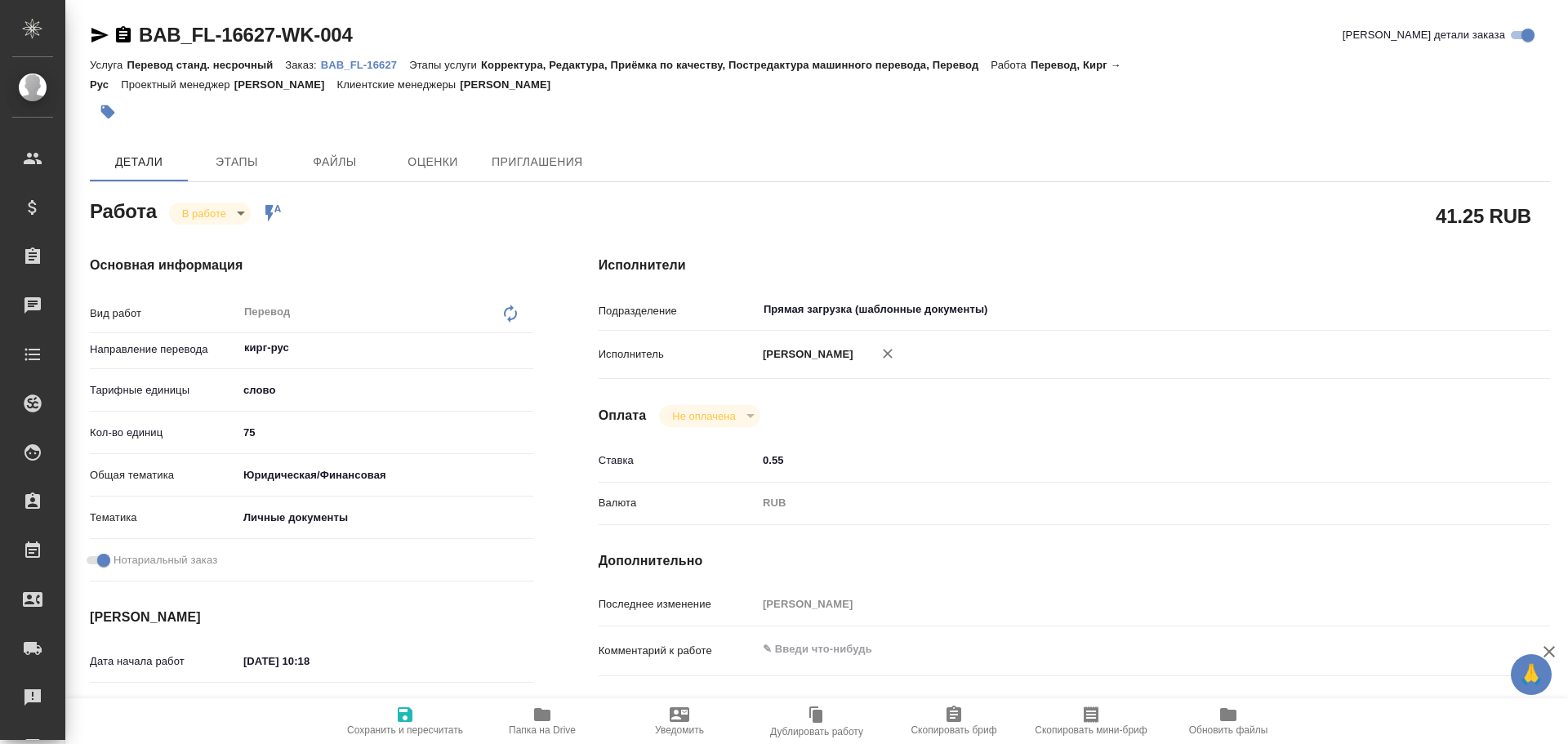
type textarea "x"
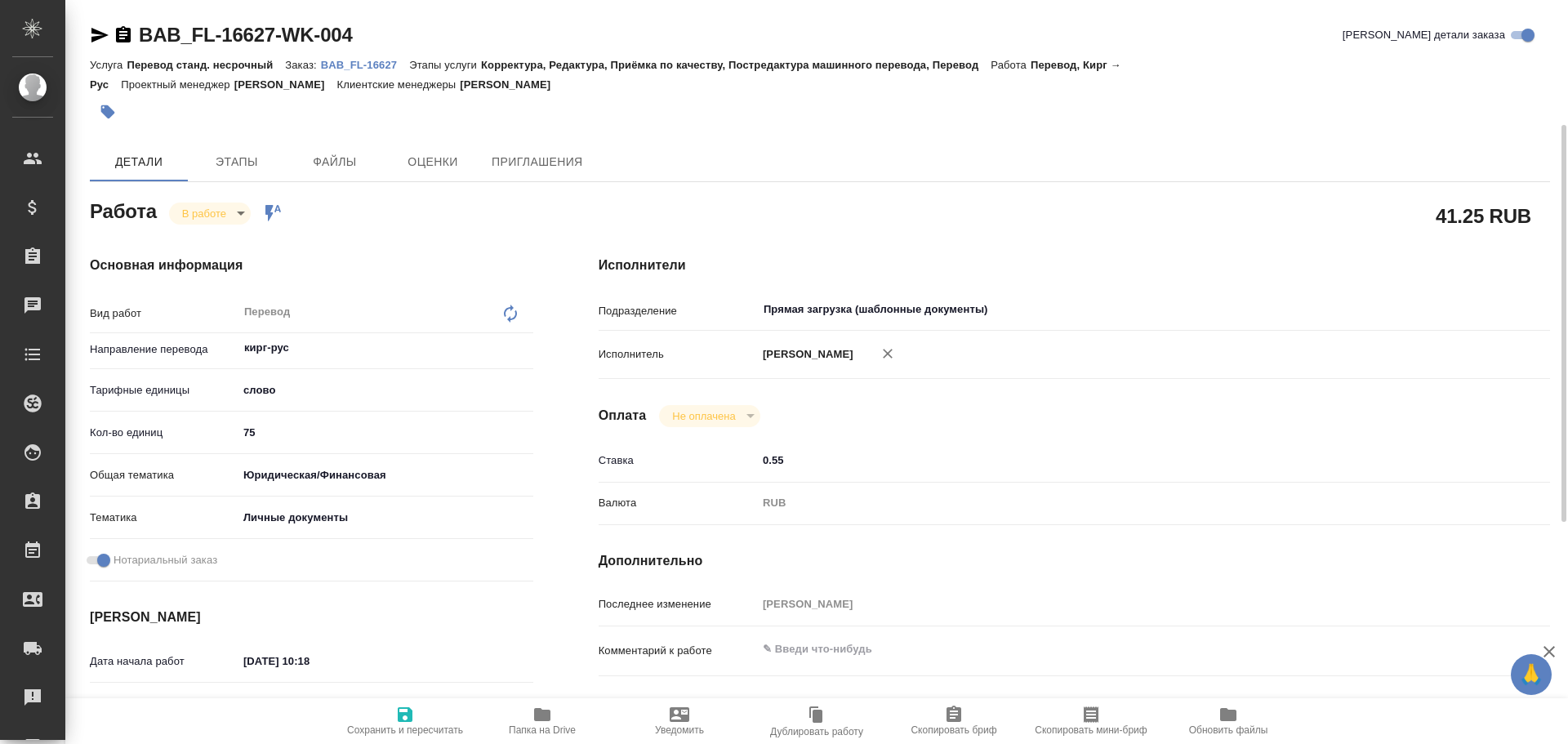
scroll to position [649, 0]
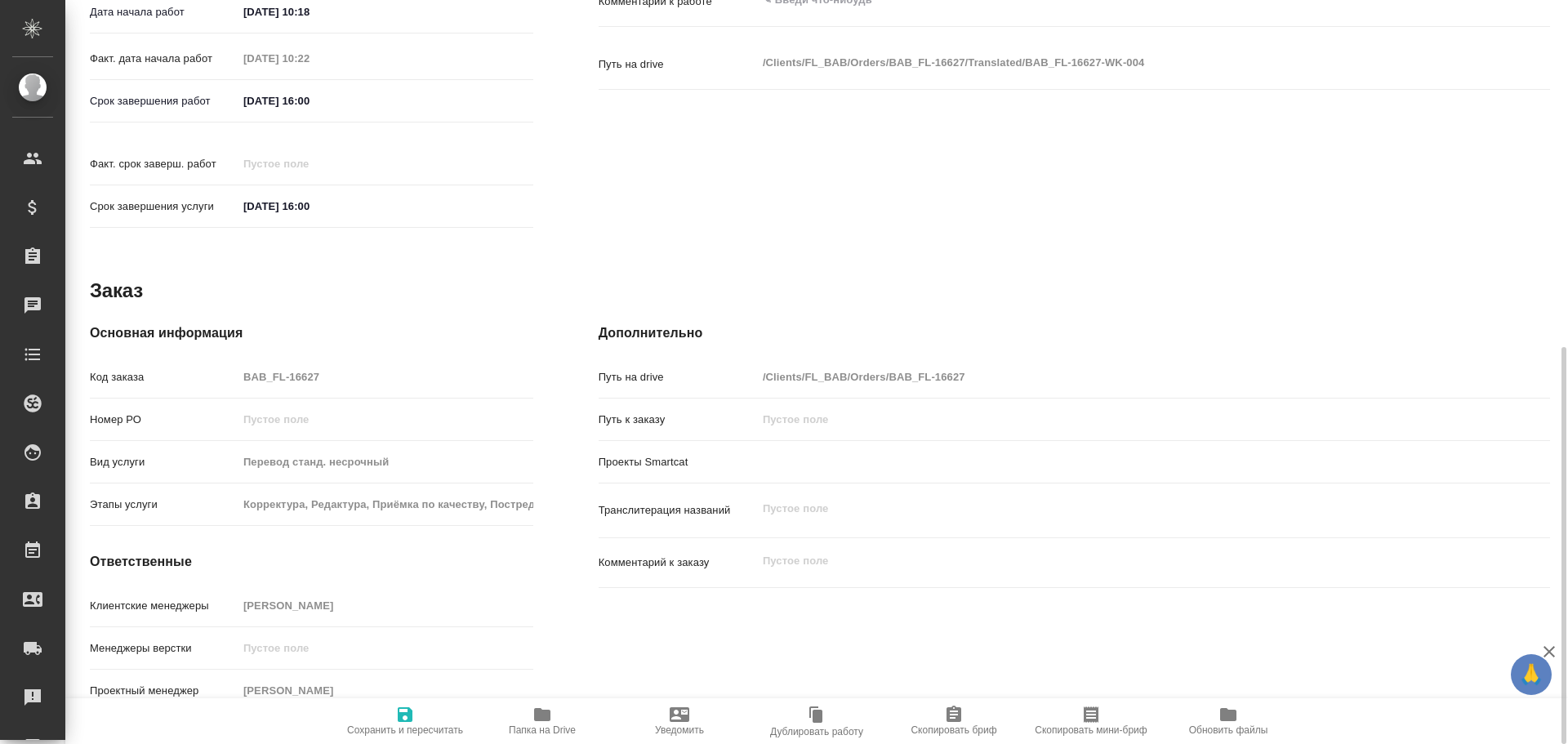
click at [540, 716] on icon "button" at bounding box center [542, 715] width 17 height 13
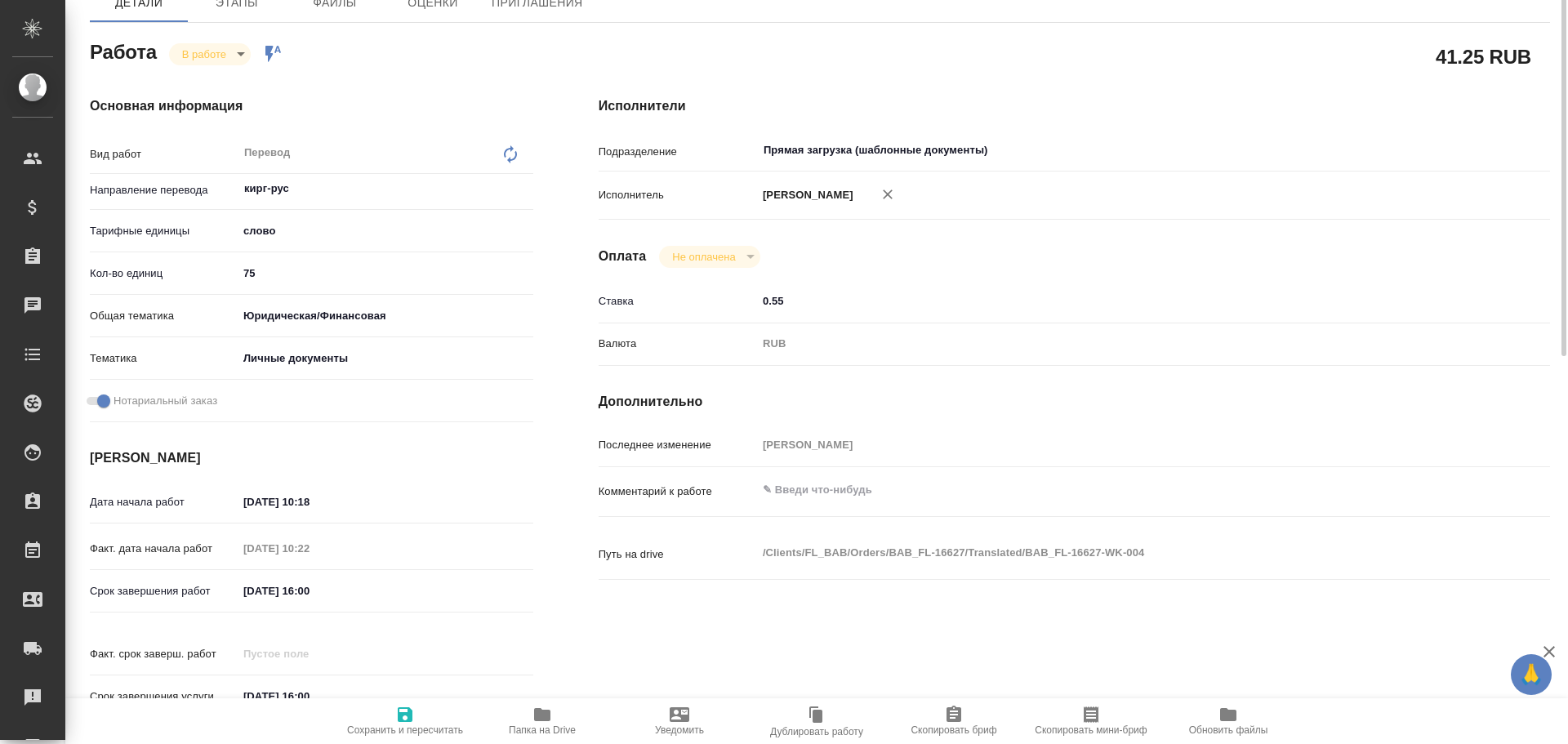
scroll to position [78, 0]
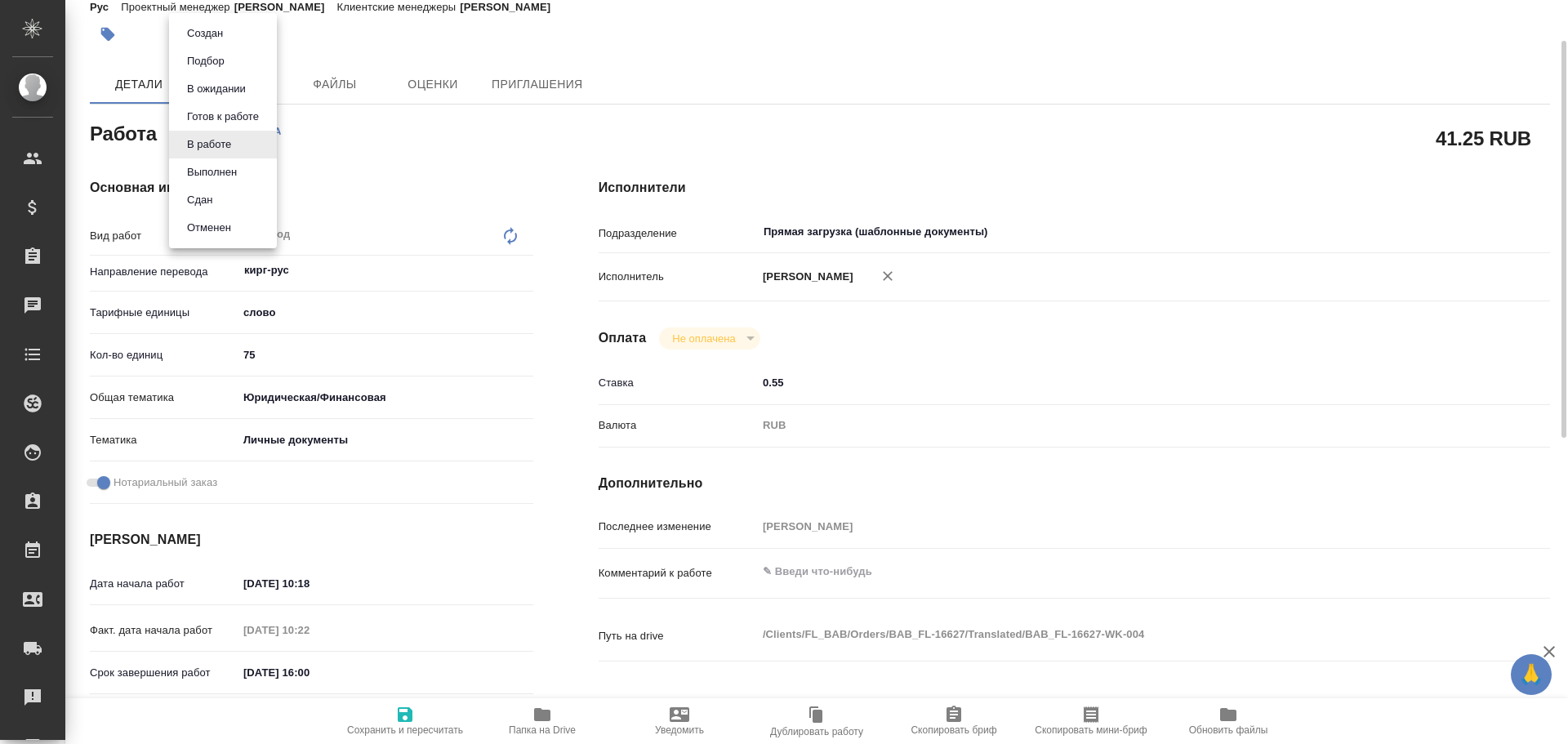
click at [193, 142] on body "🙏 .cls-1 fill:#fff; AWATERA Gusev Alexandr Клиенты Спецификации Заказы 0 Чаты T…" at bounding box center [784, 372] width 1568 height 744
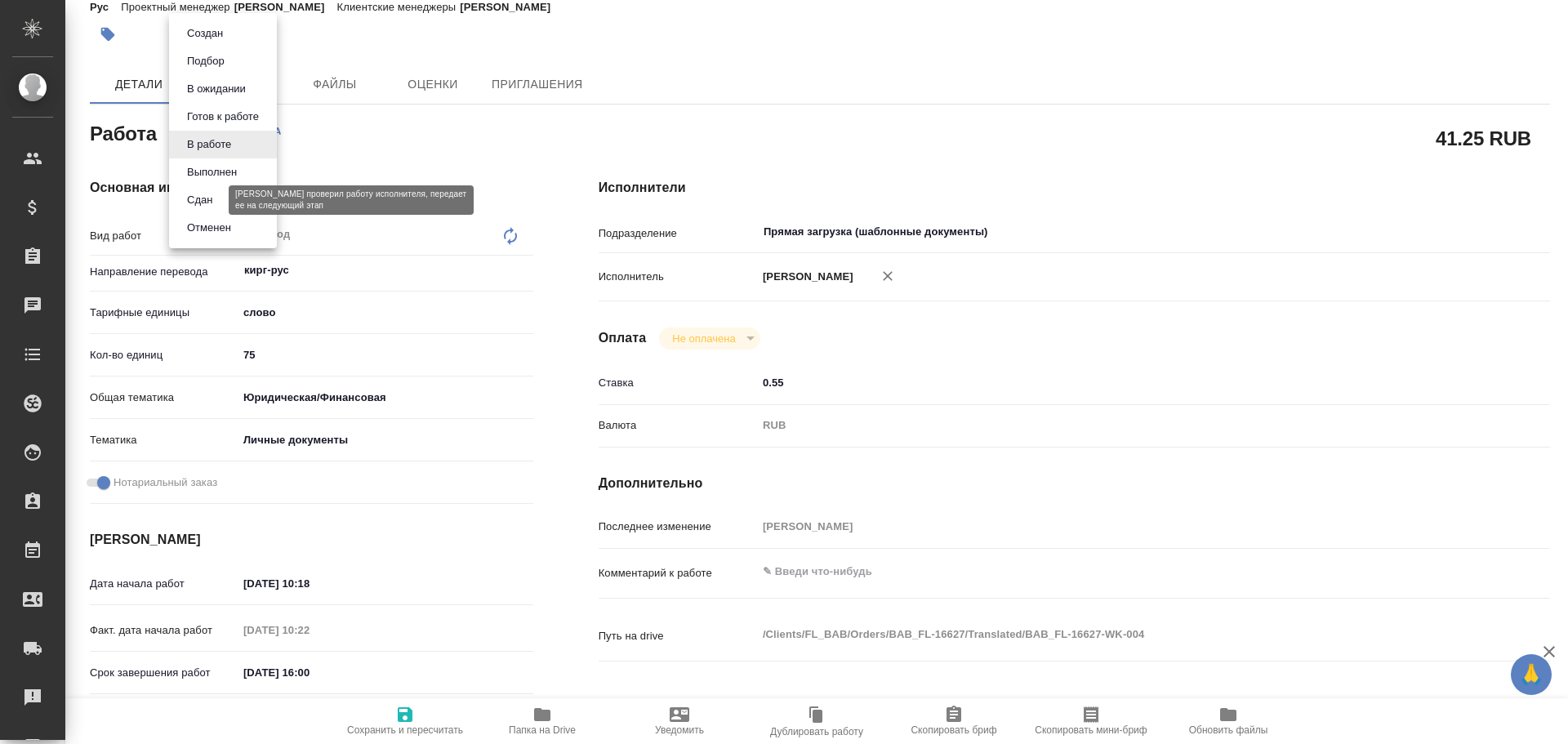
click at [193, 197] on button "Сдан" at bounding box center [199, 200] width 35 height 18
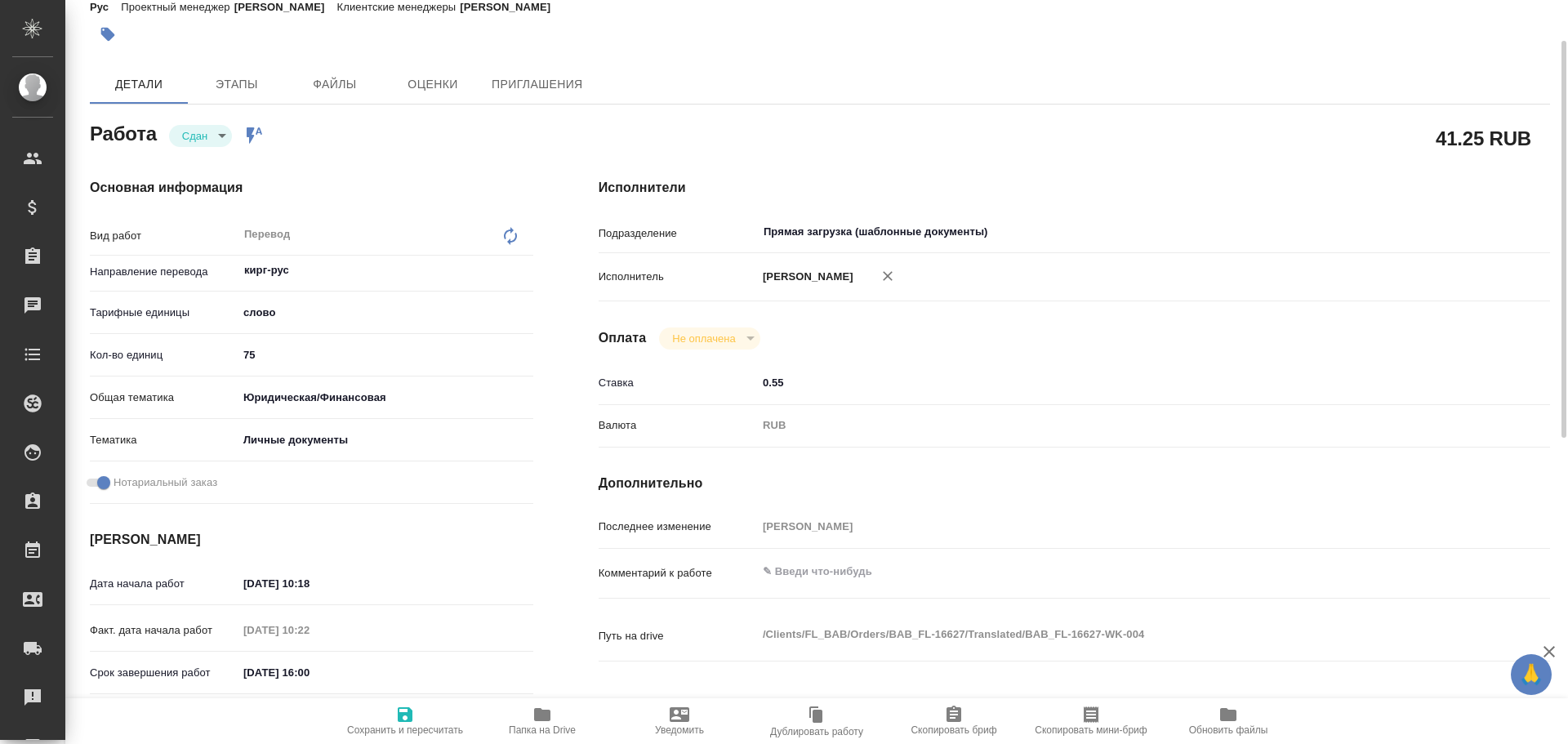
type textarea "x"
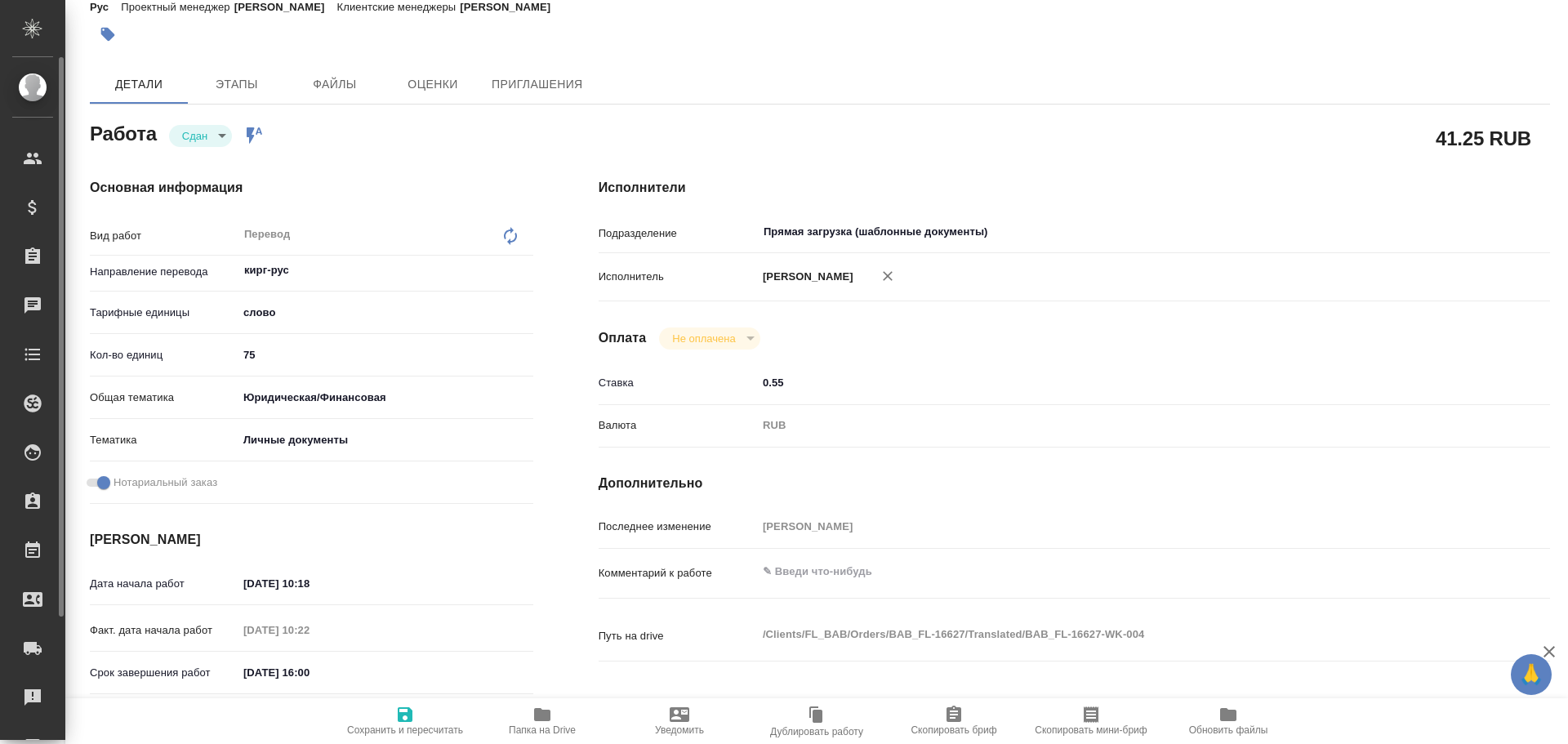
type textarea "x"
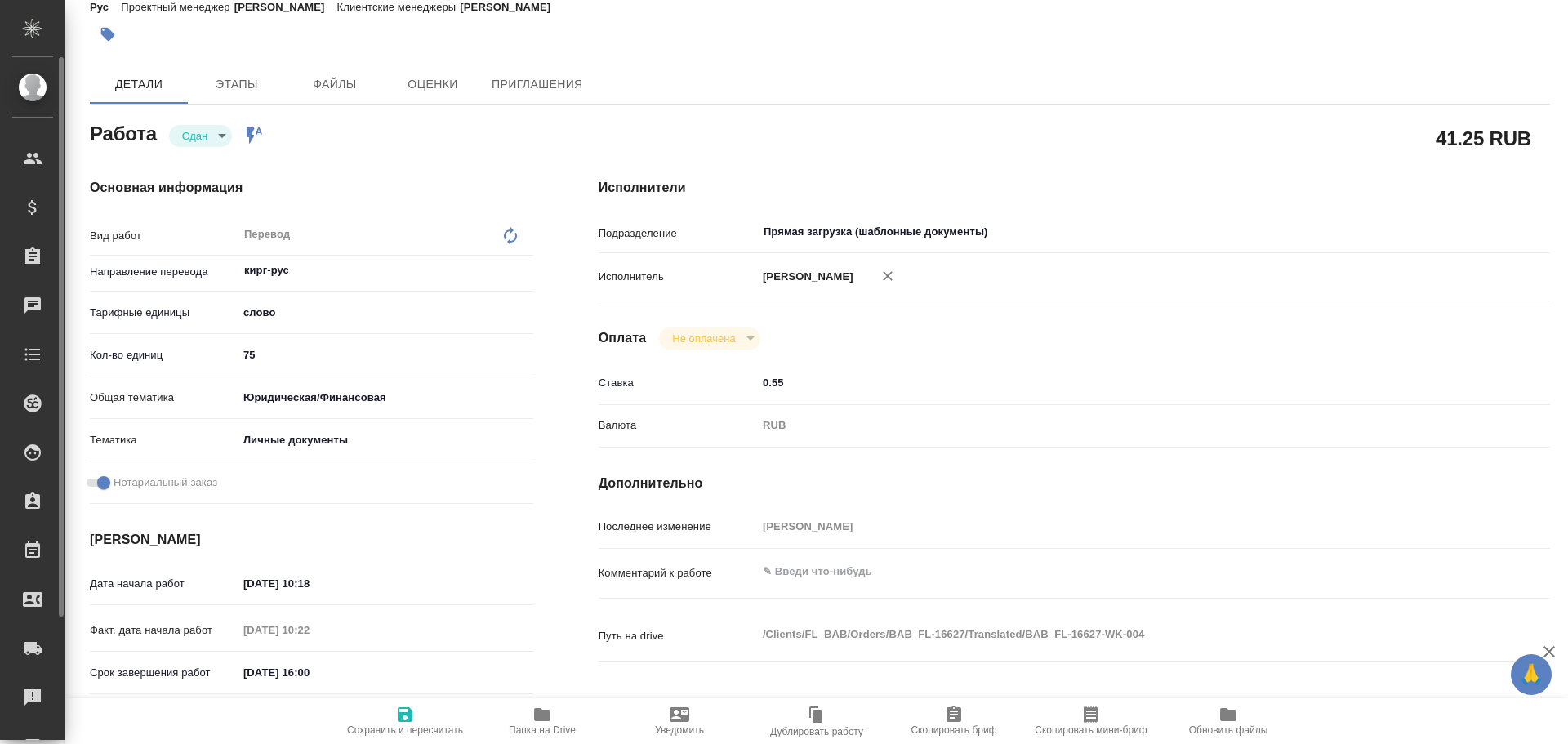
scroll to position [97, 0]
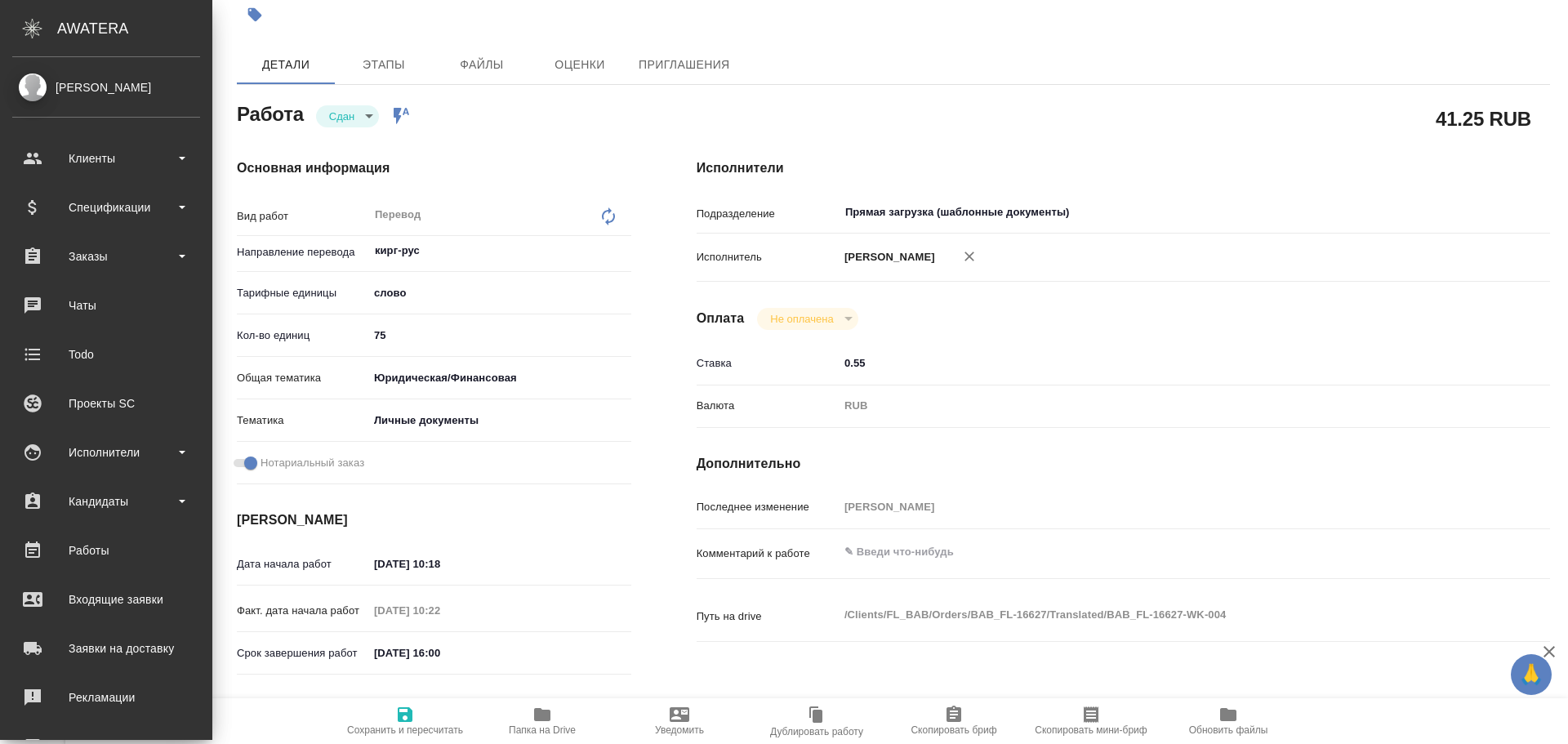
type textarea "x"
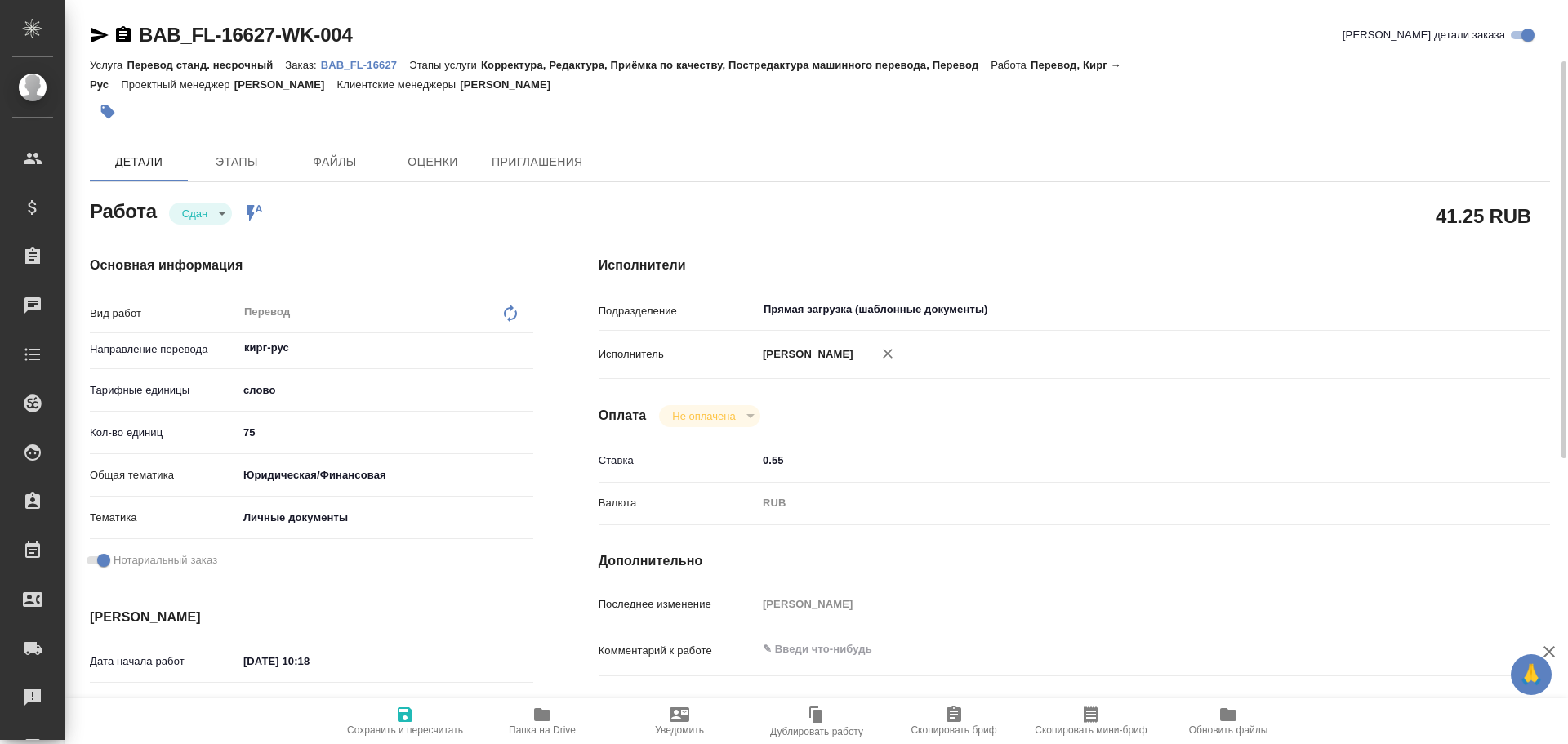
scroll to position [0, 0]
click at [215, 156] on span "Этапы" at bounding box center [237, 162] width 78 height 20
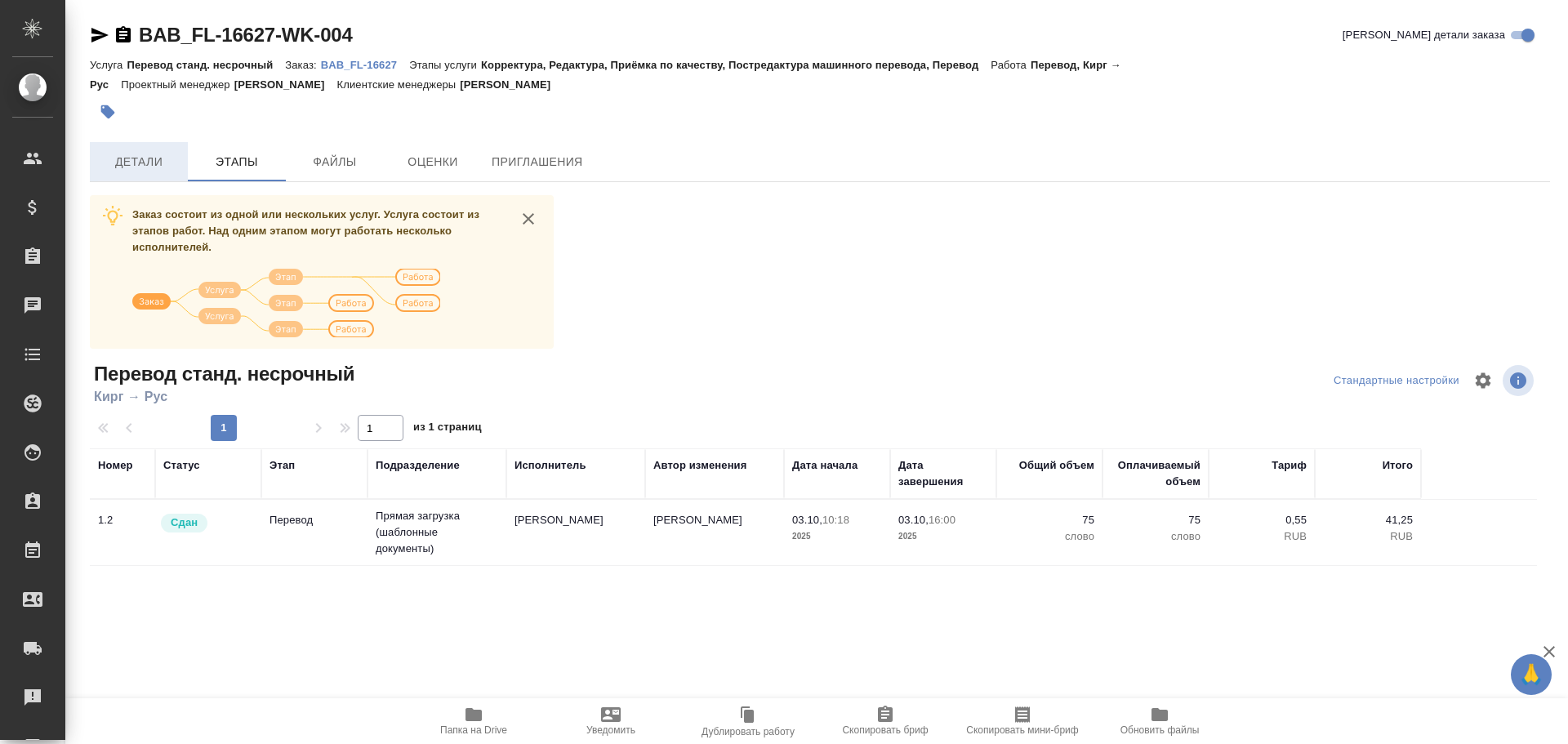
click at [149, 156] on span "Детали" at bounding box center [138, 162] width 78 height 20
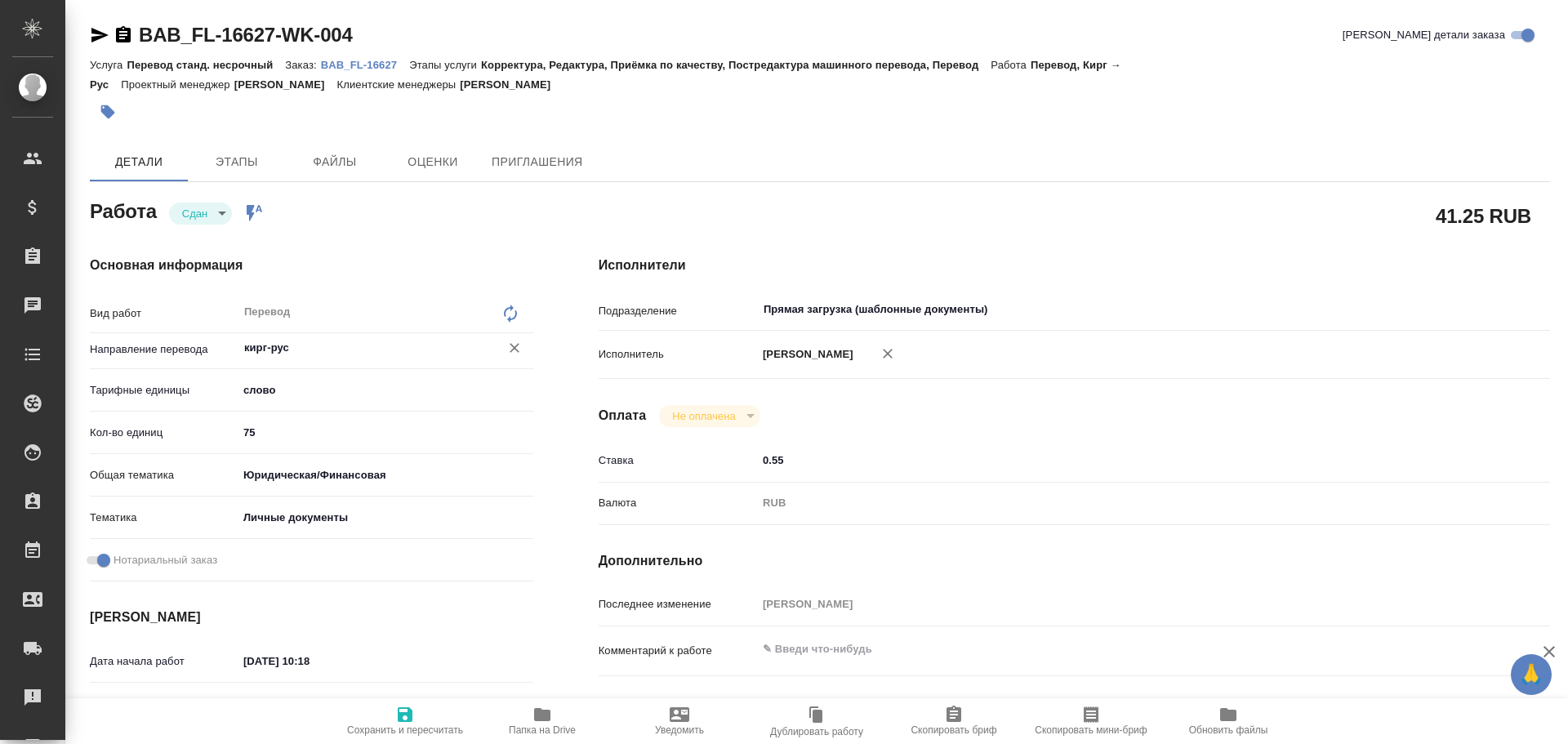
type textarea "x"
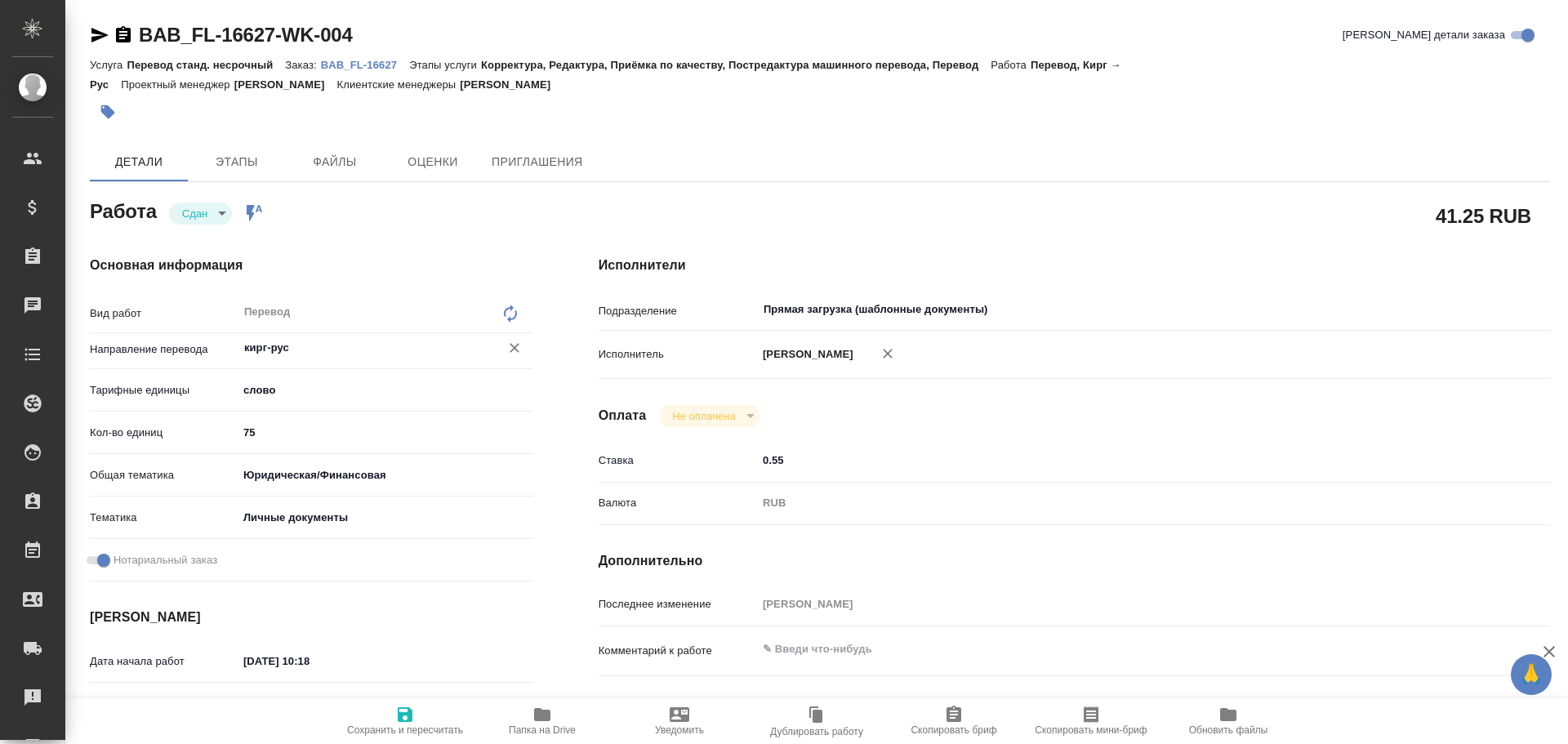
type textarea "x"
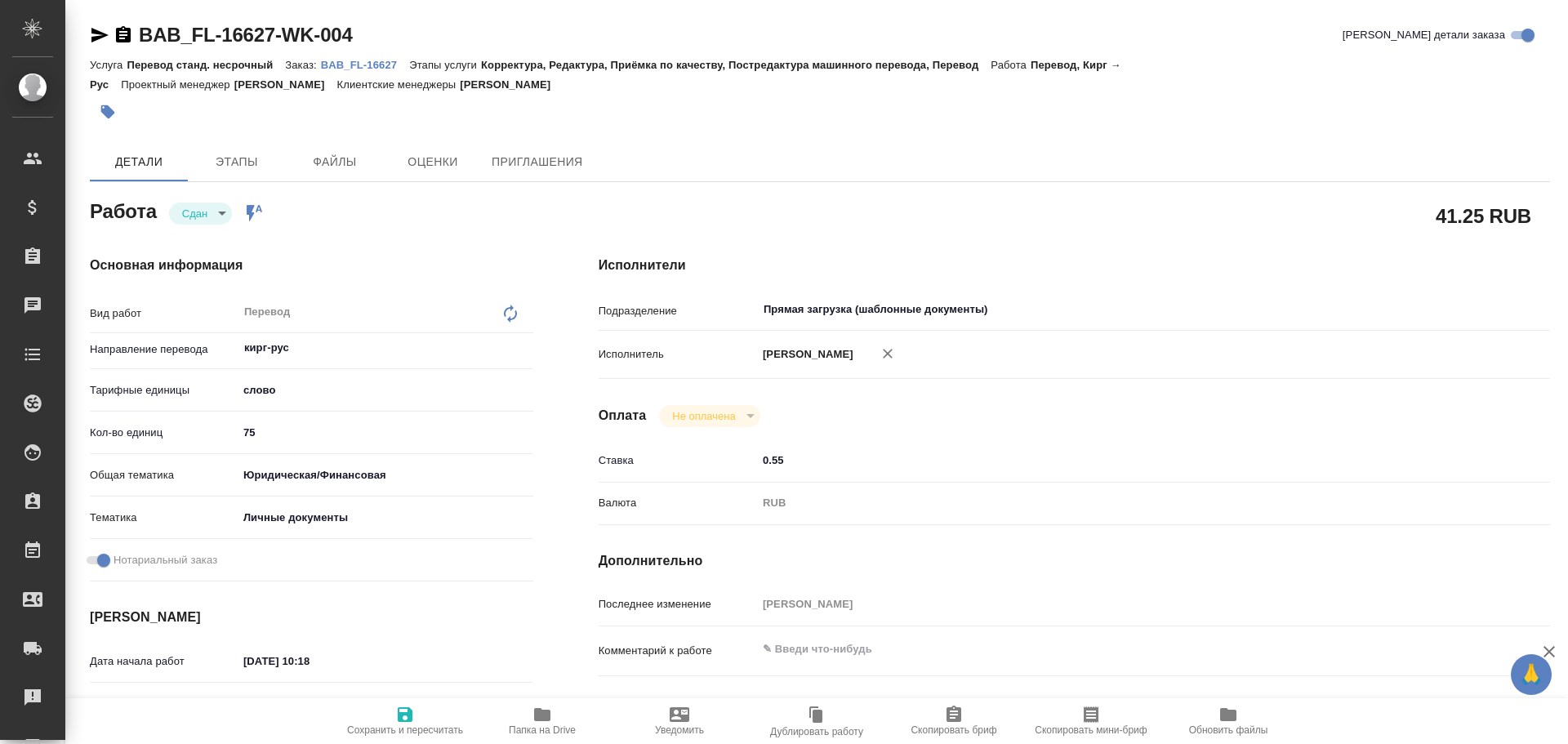
scroll to position [490, 0]
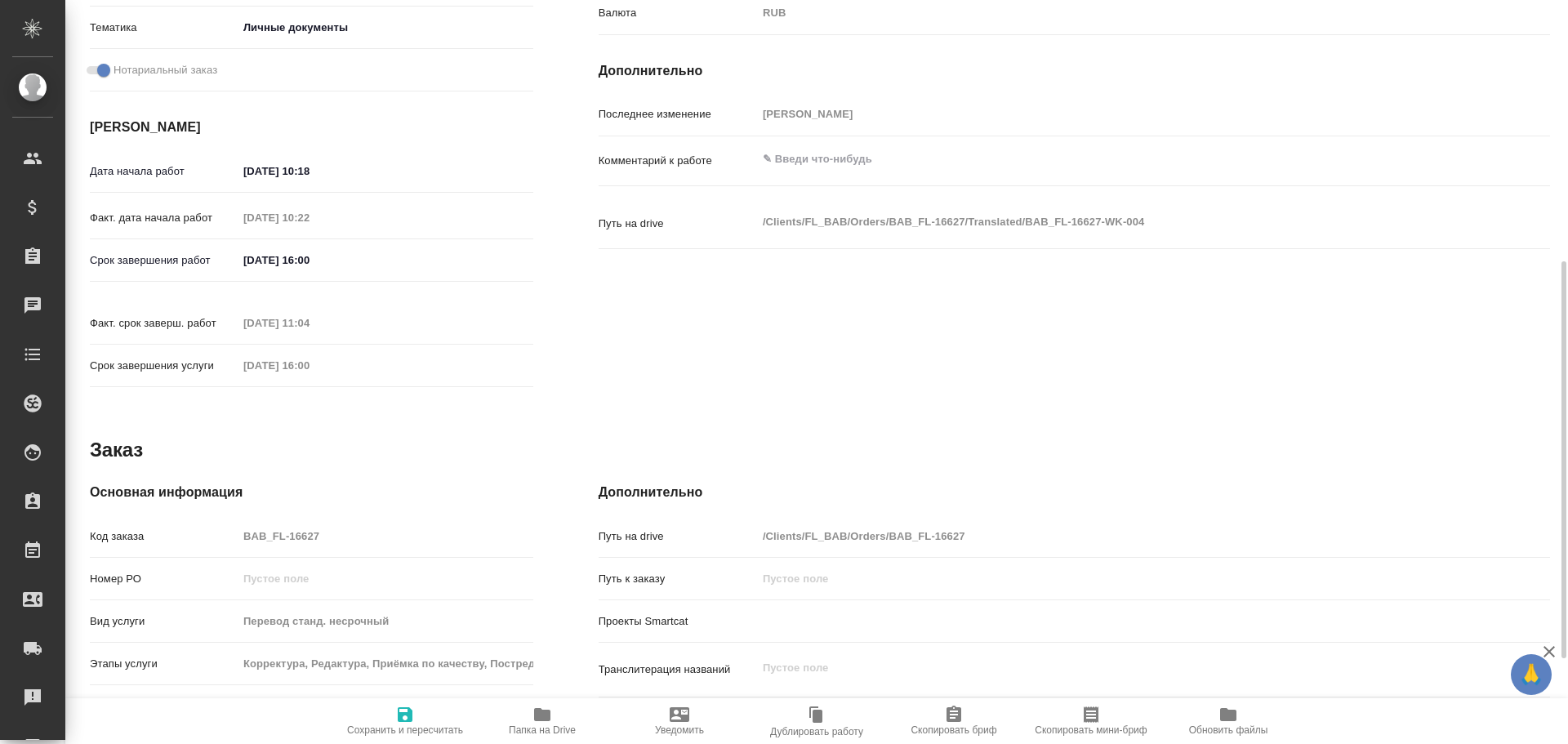
type textarea "x"
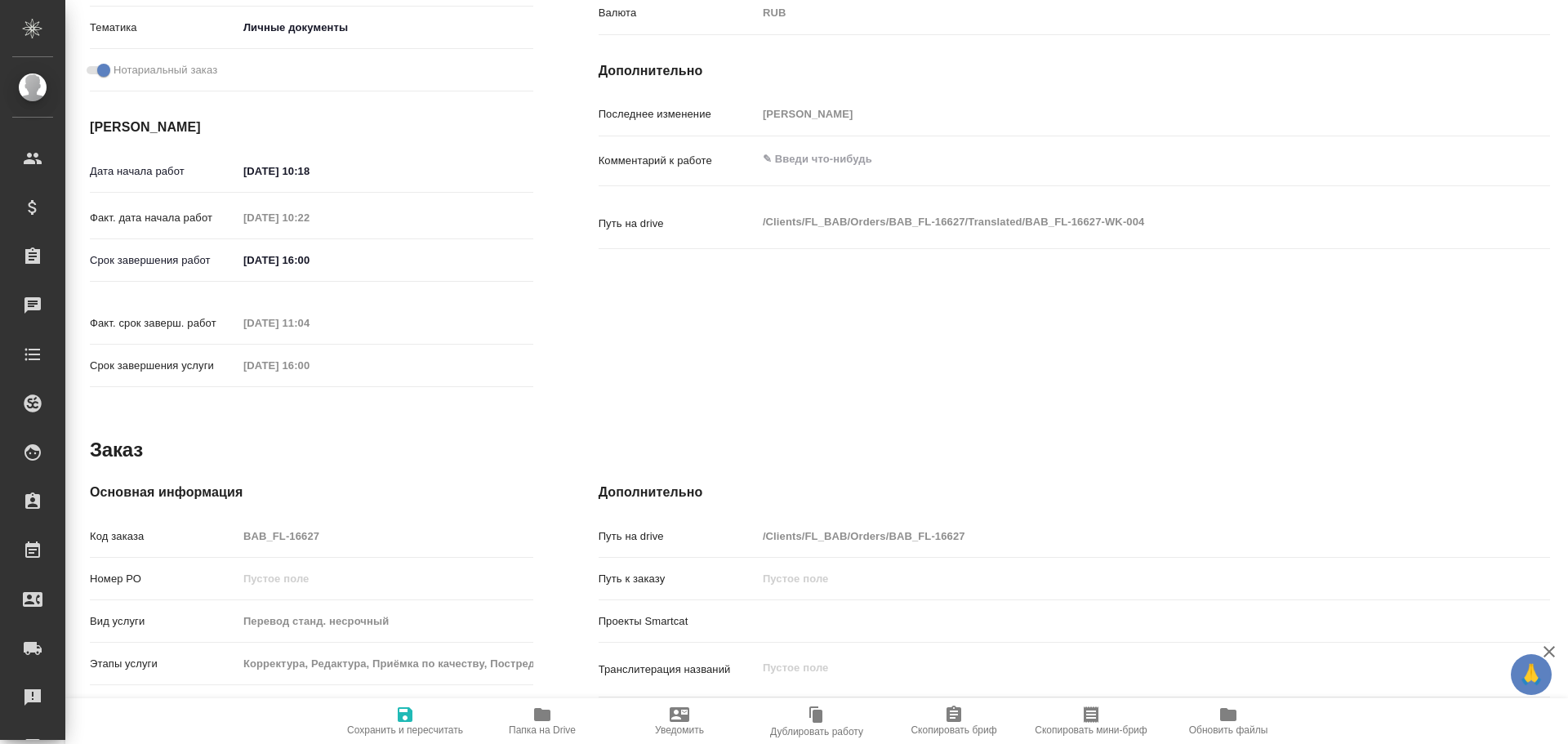
click at [193, 522] on div "Код заказа BAB_FL-16627" at bounding box center [312, 536] width 444 height 28
type textarea "x"
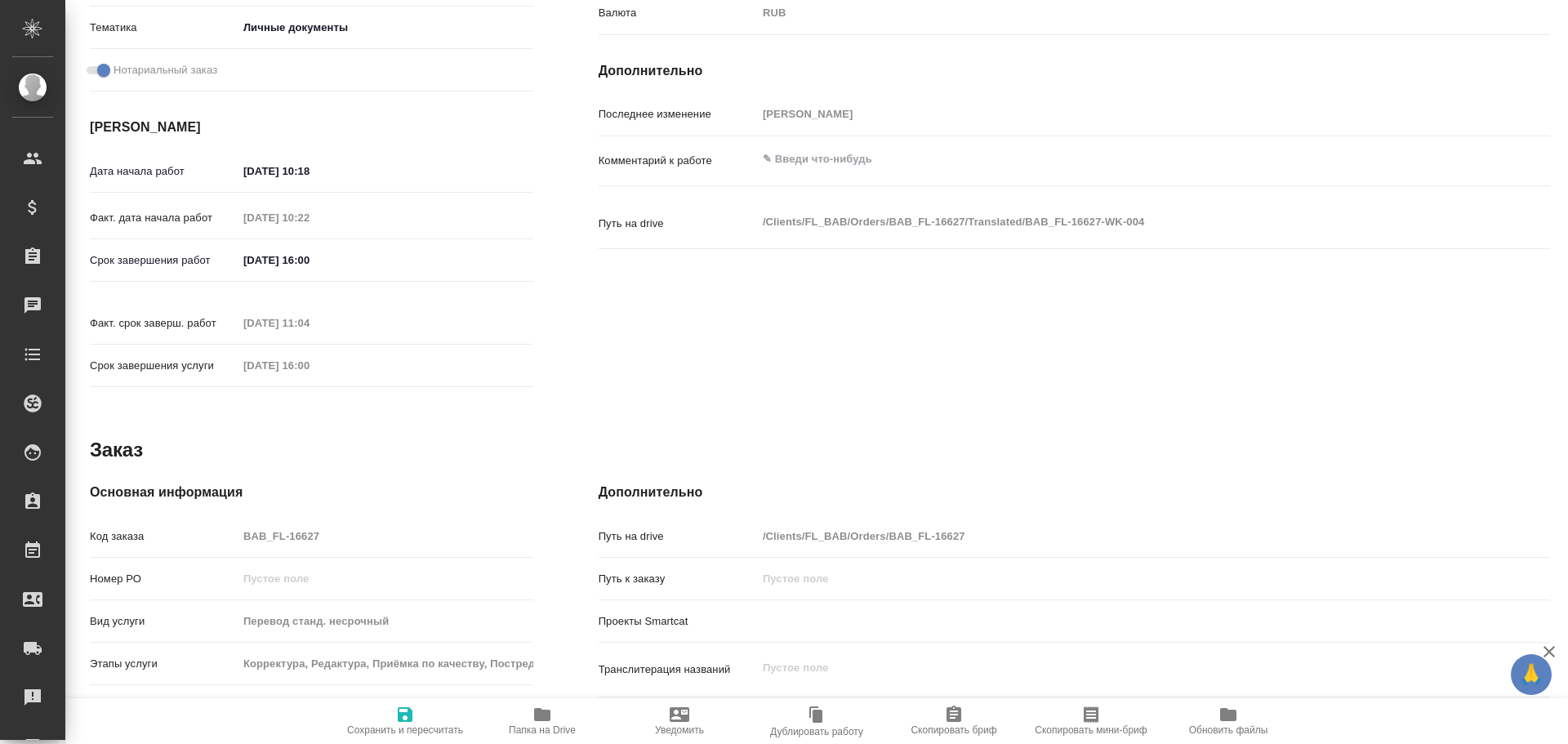
type textarea "x"
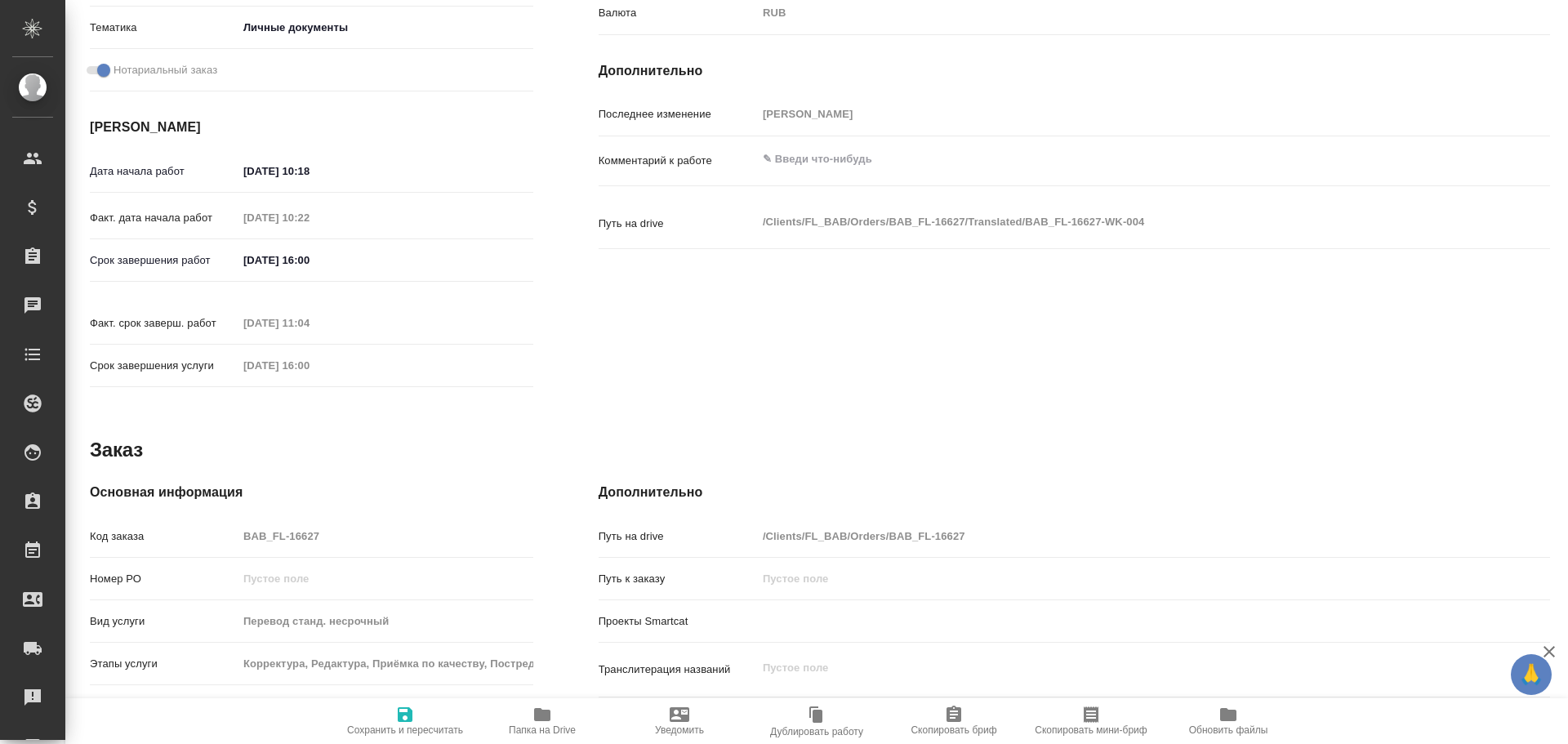
type textarea "x"
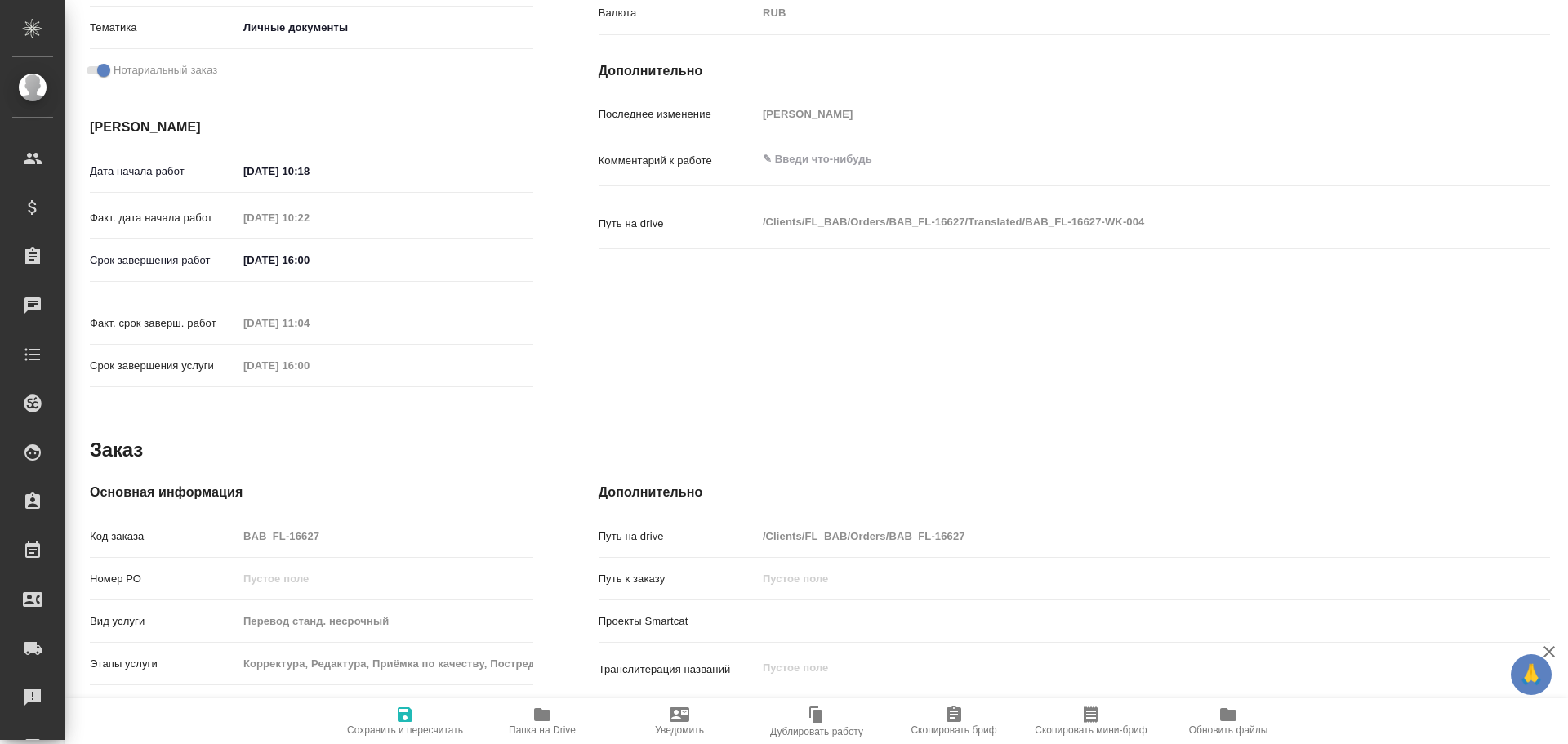
type textarea "x"
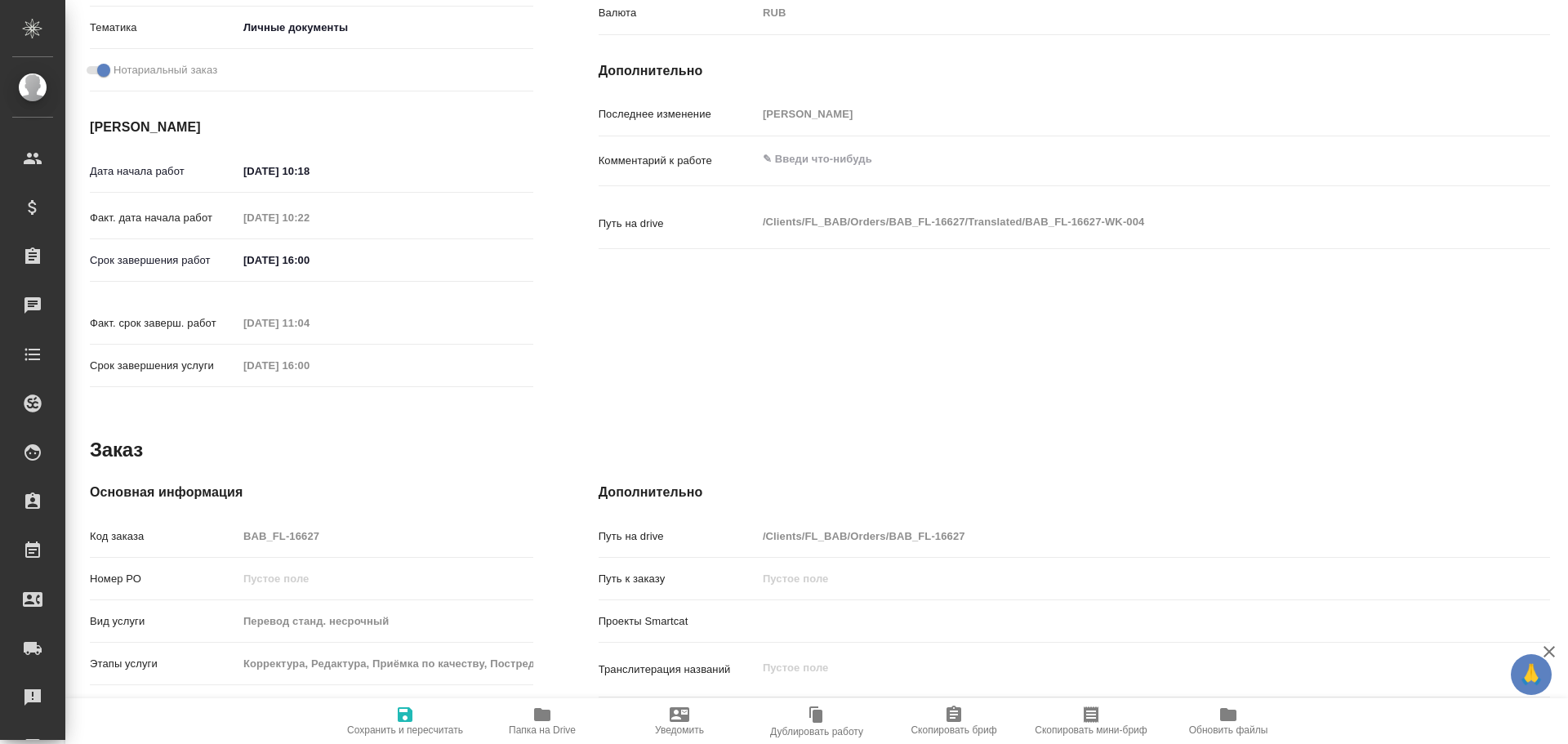
type textarea "x"
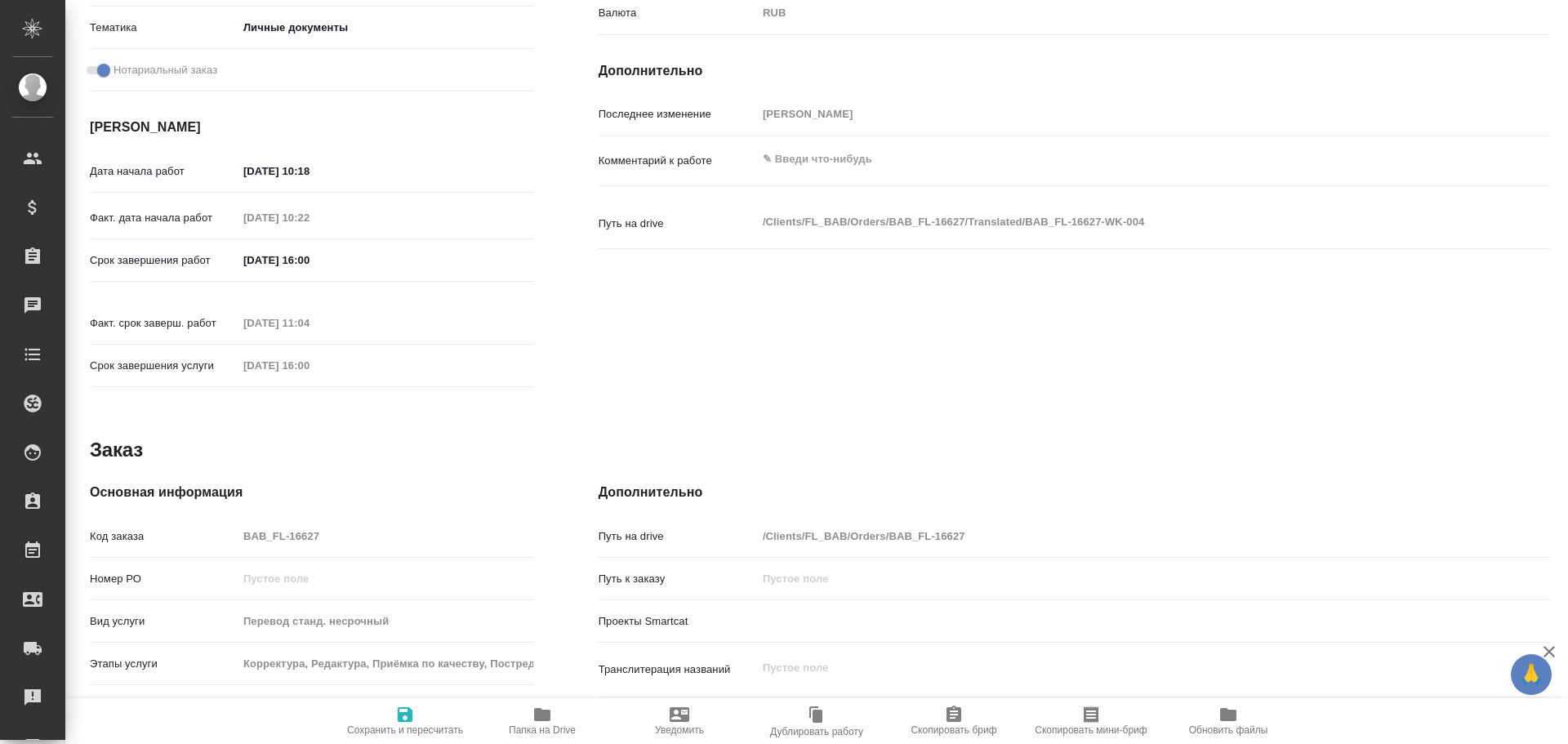
type textarea "x"
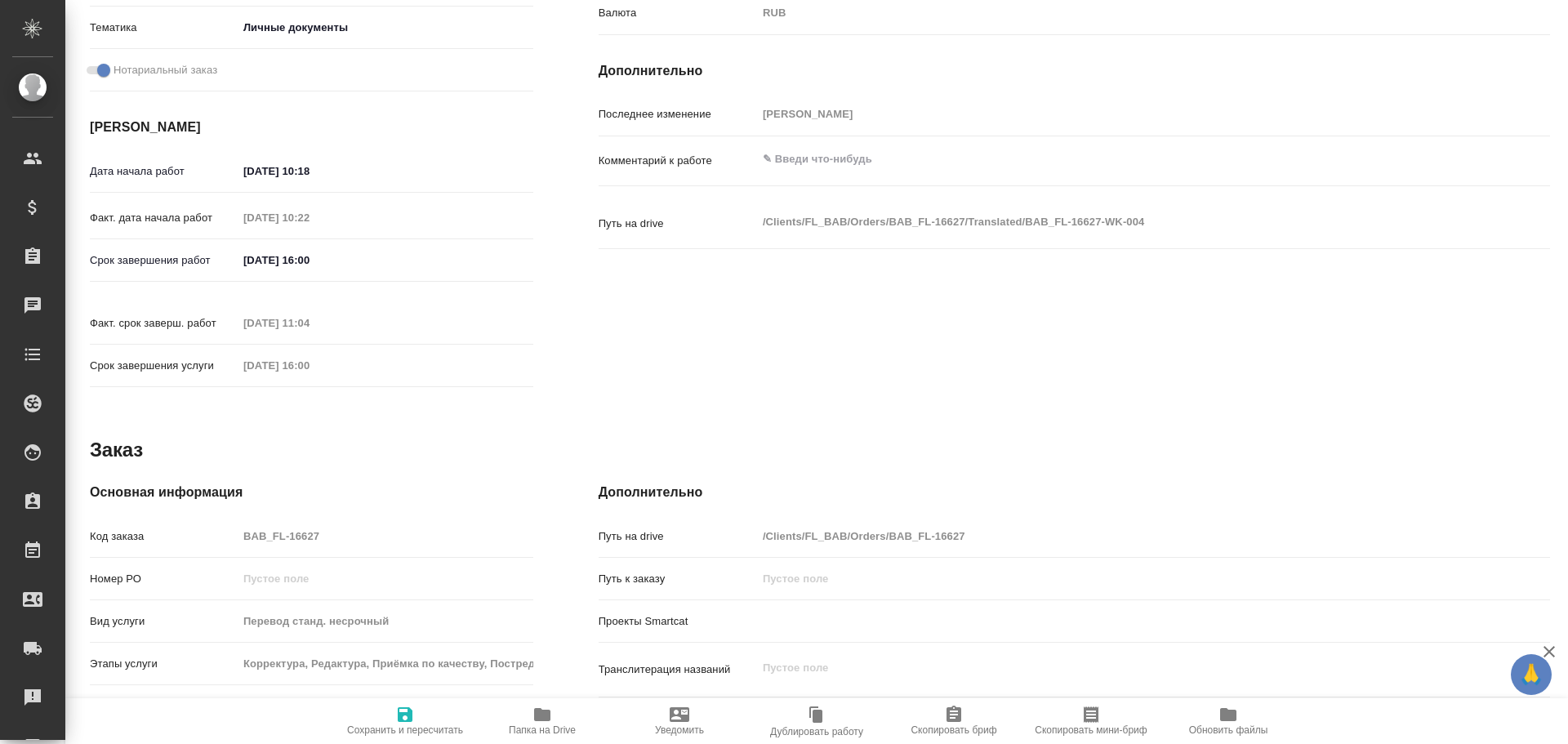
type textarea "x"
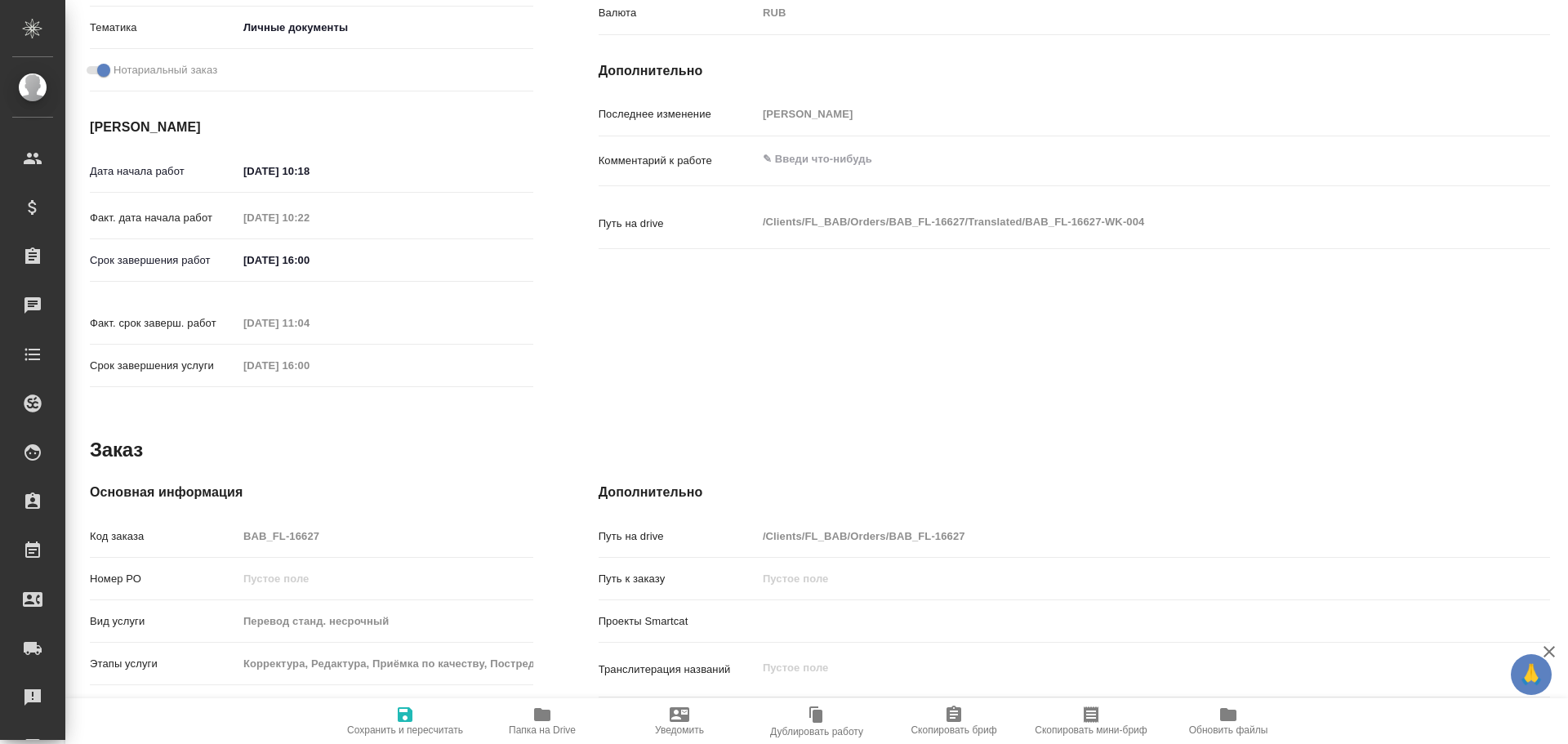
type textarea "x"
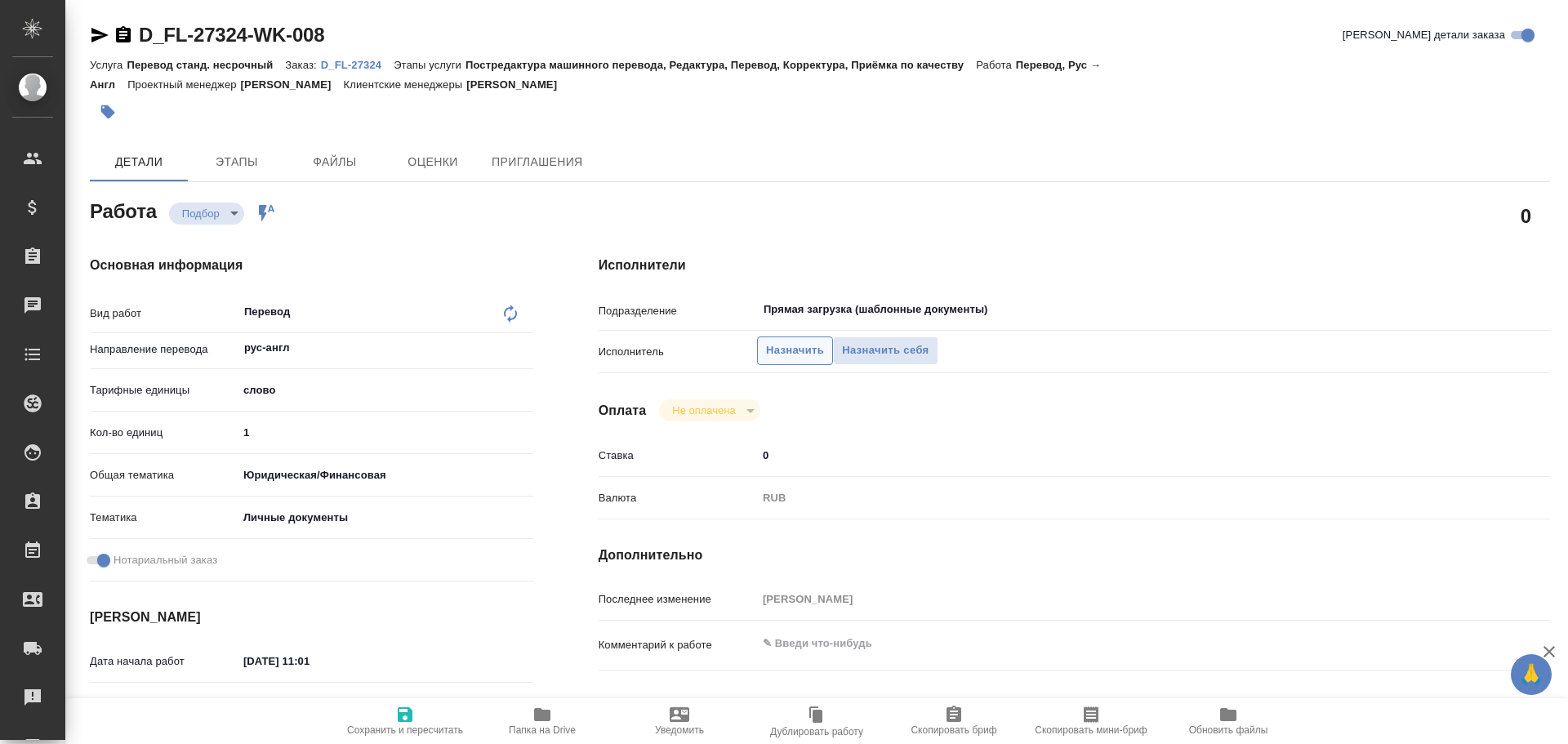
type textarea "x"
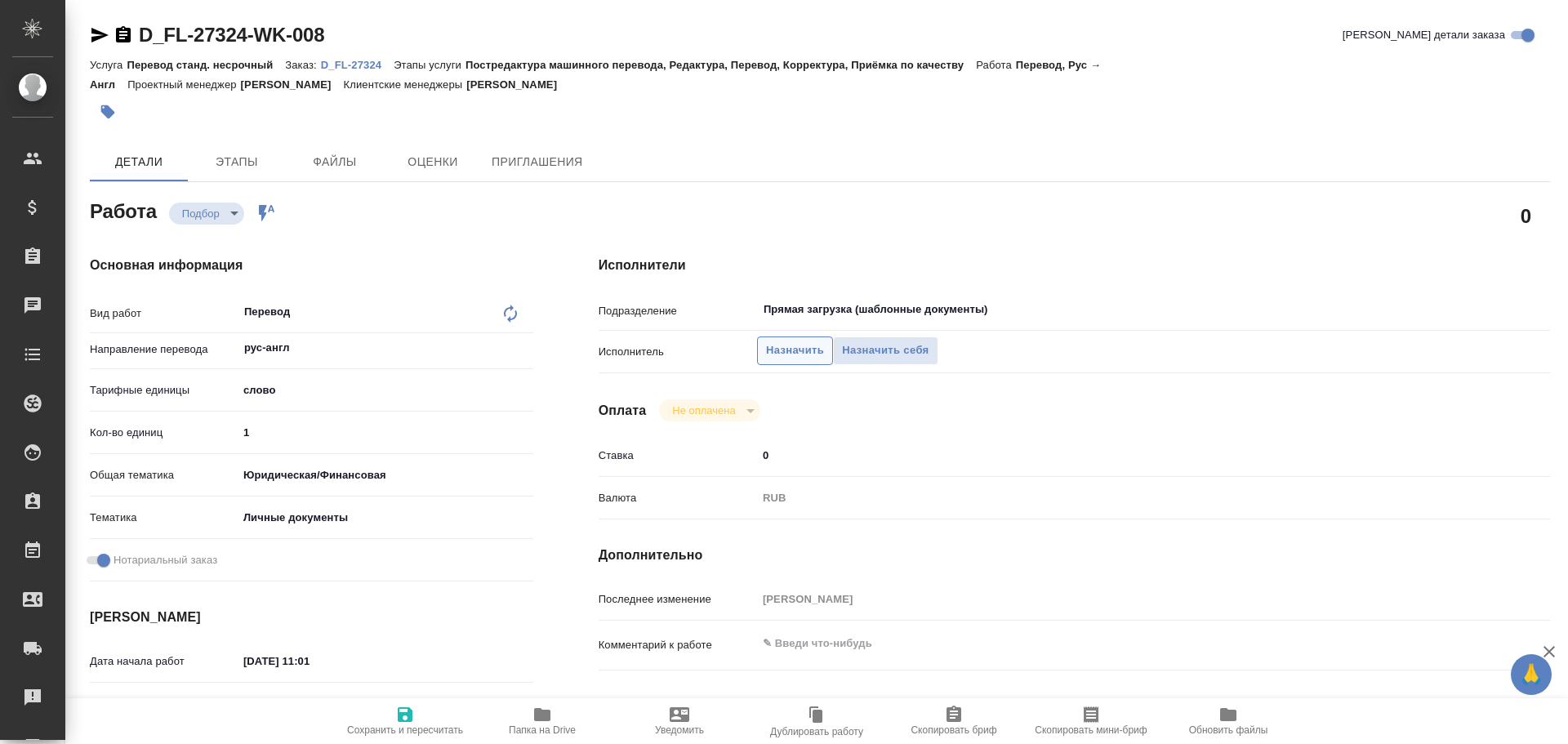
type textarea "x"
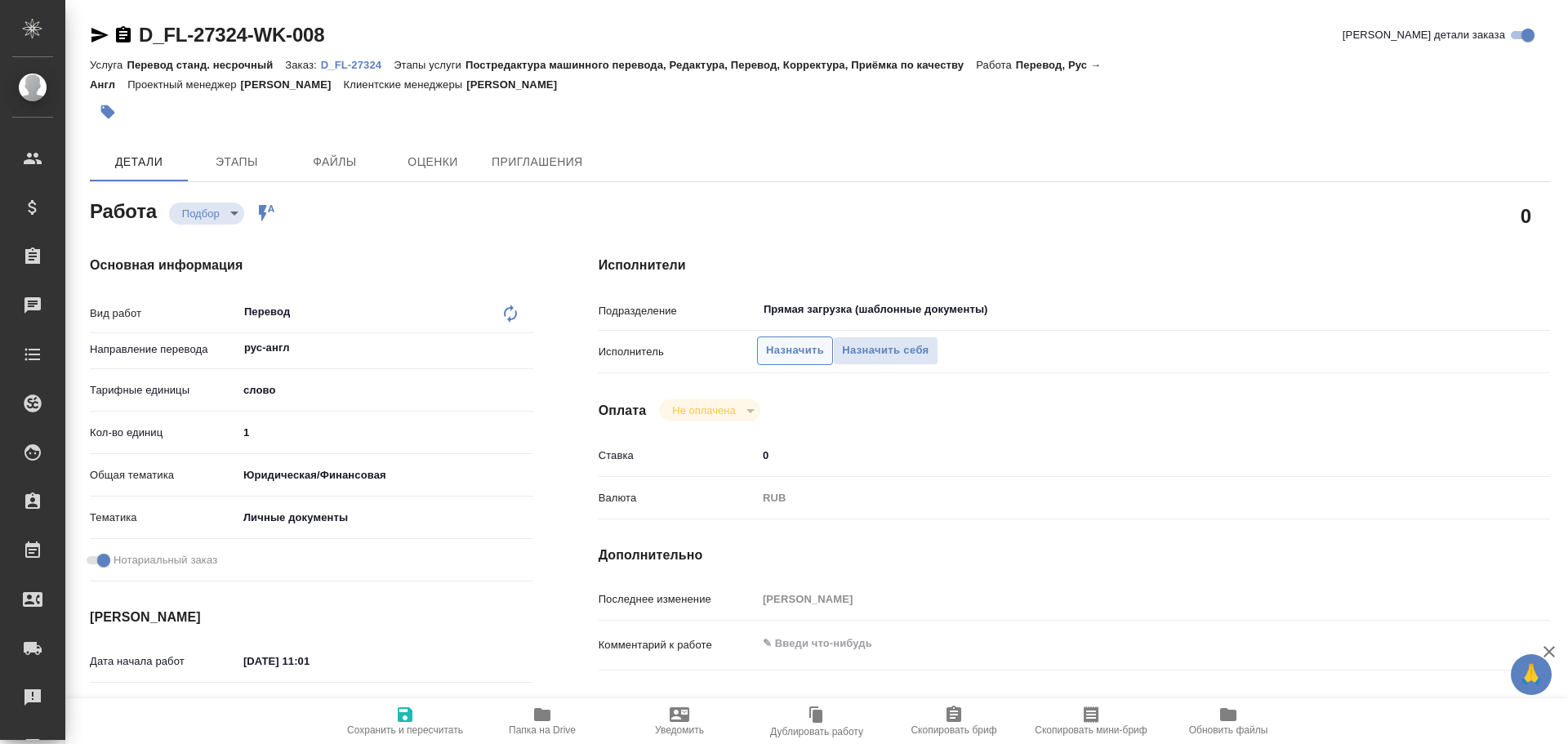
type textarea "x"
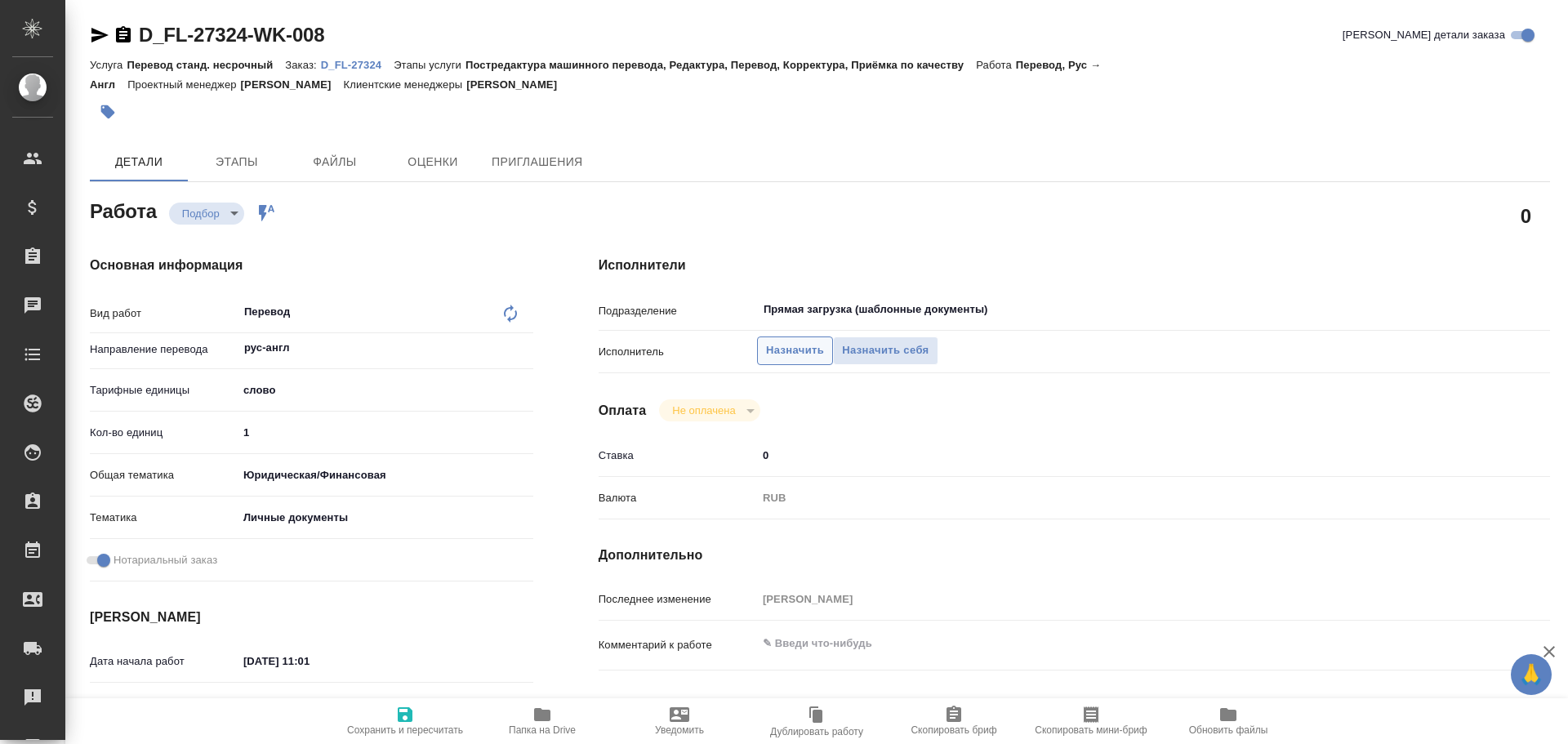
type textarea "x"
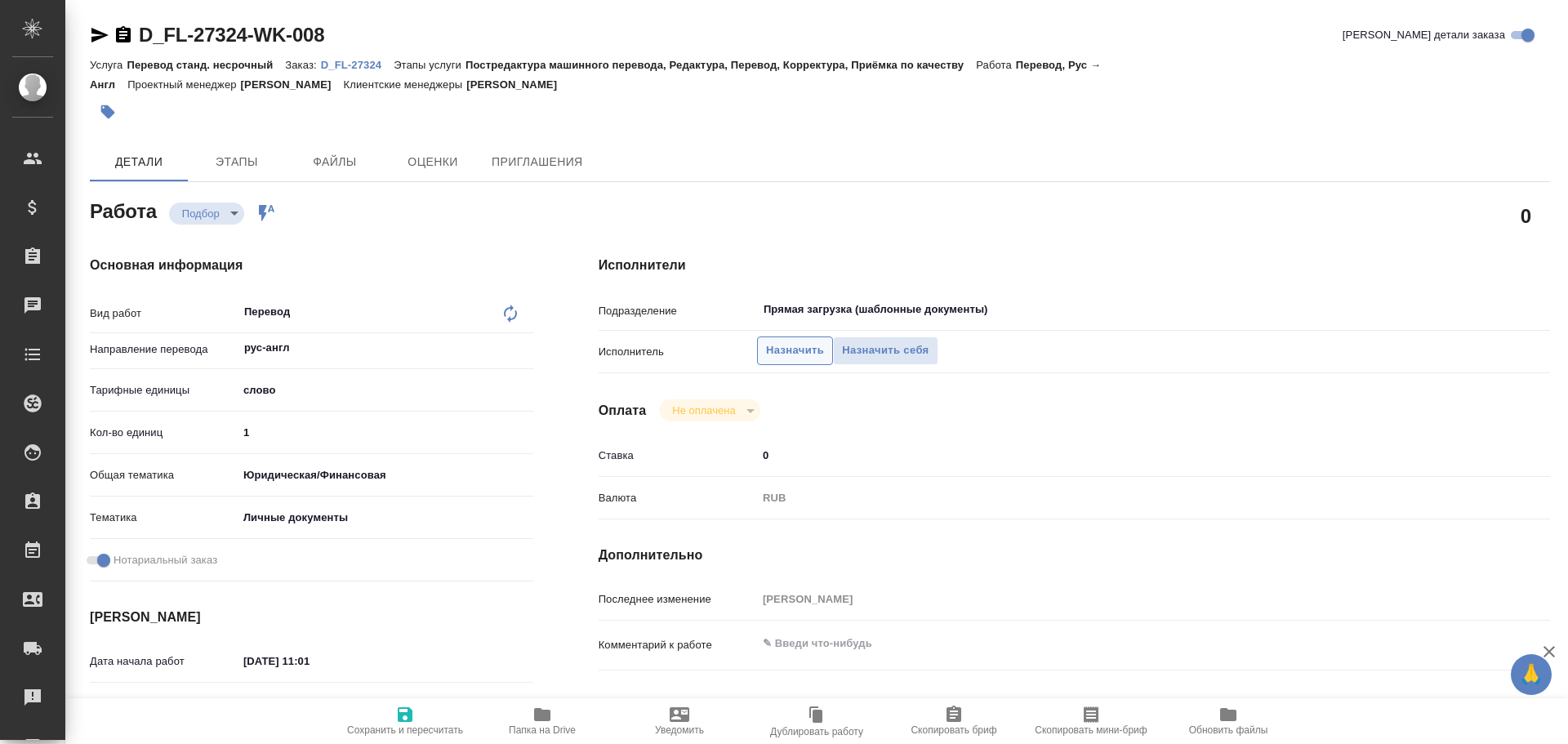
type textarea "x"
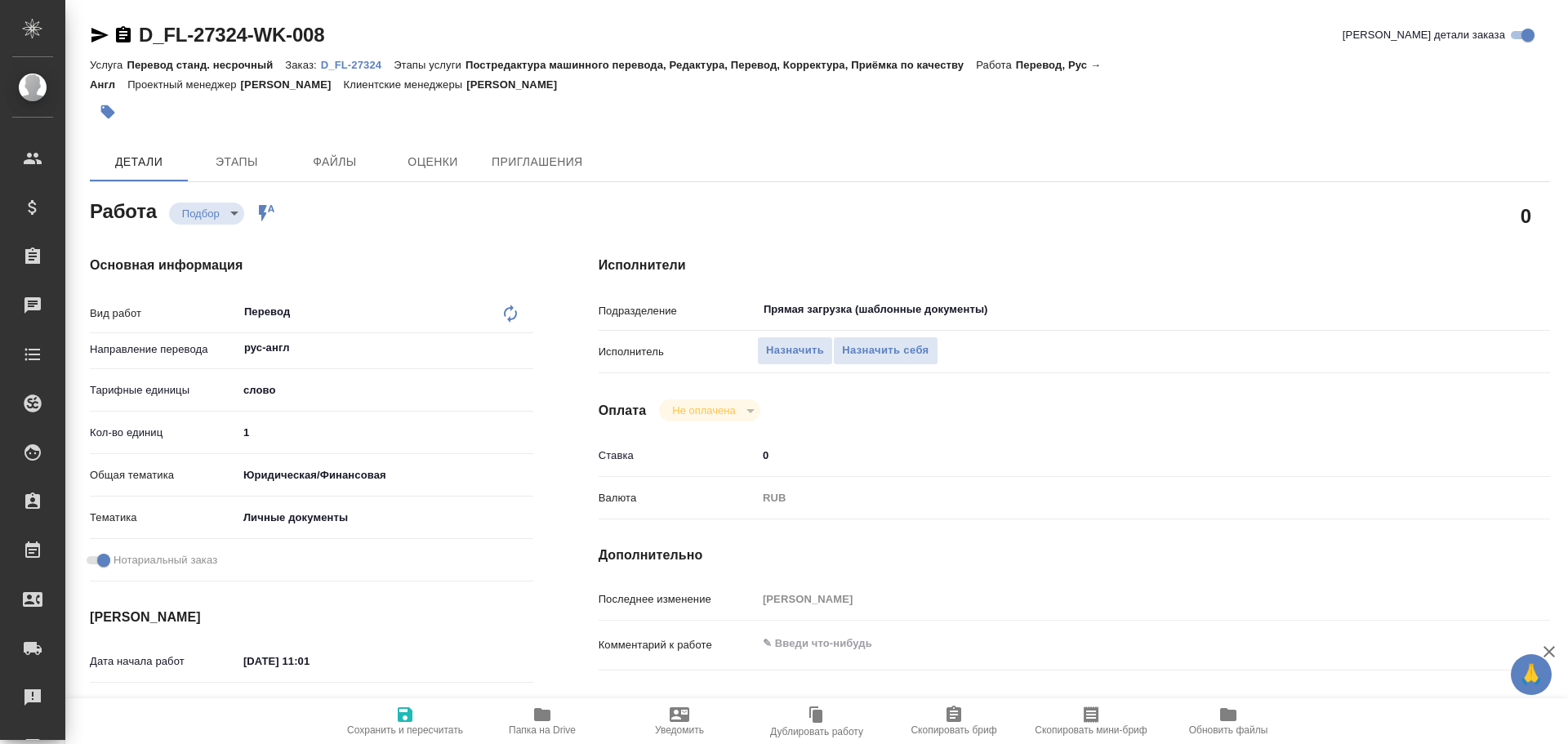
scroll to position [649, 0]
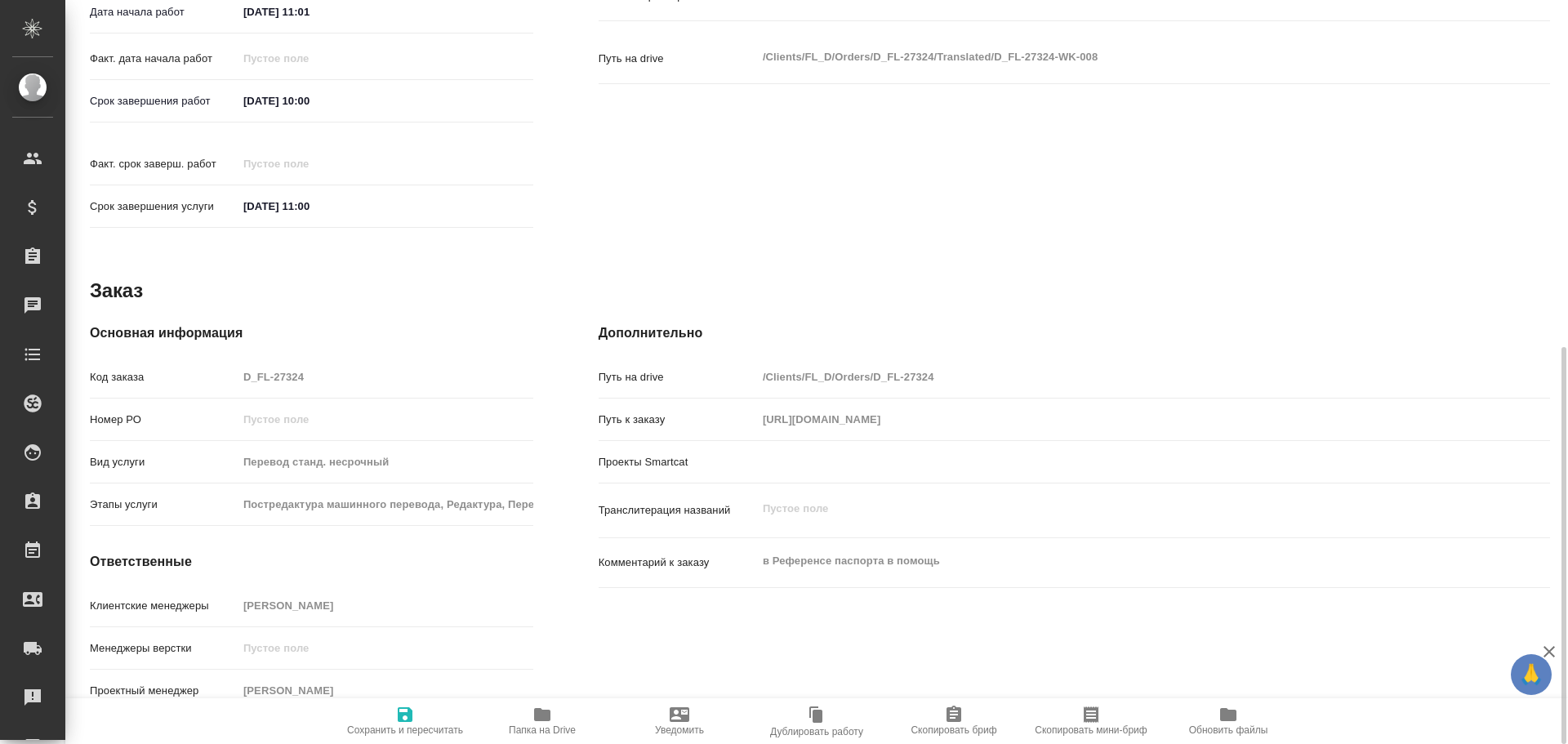
type textarea "x"
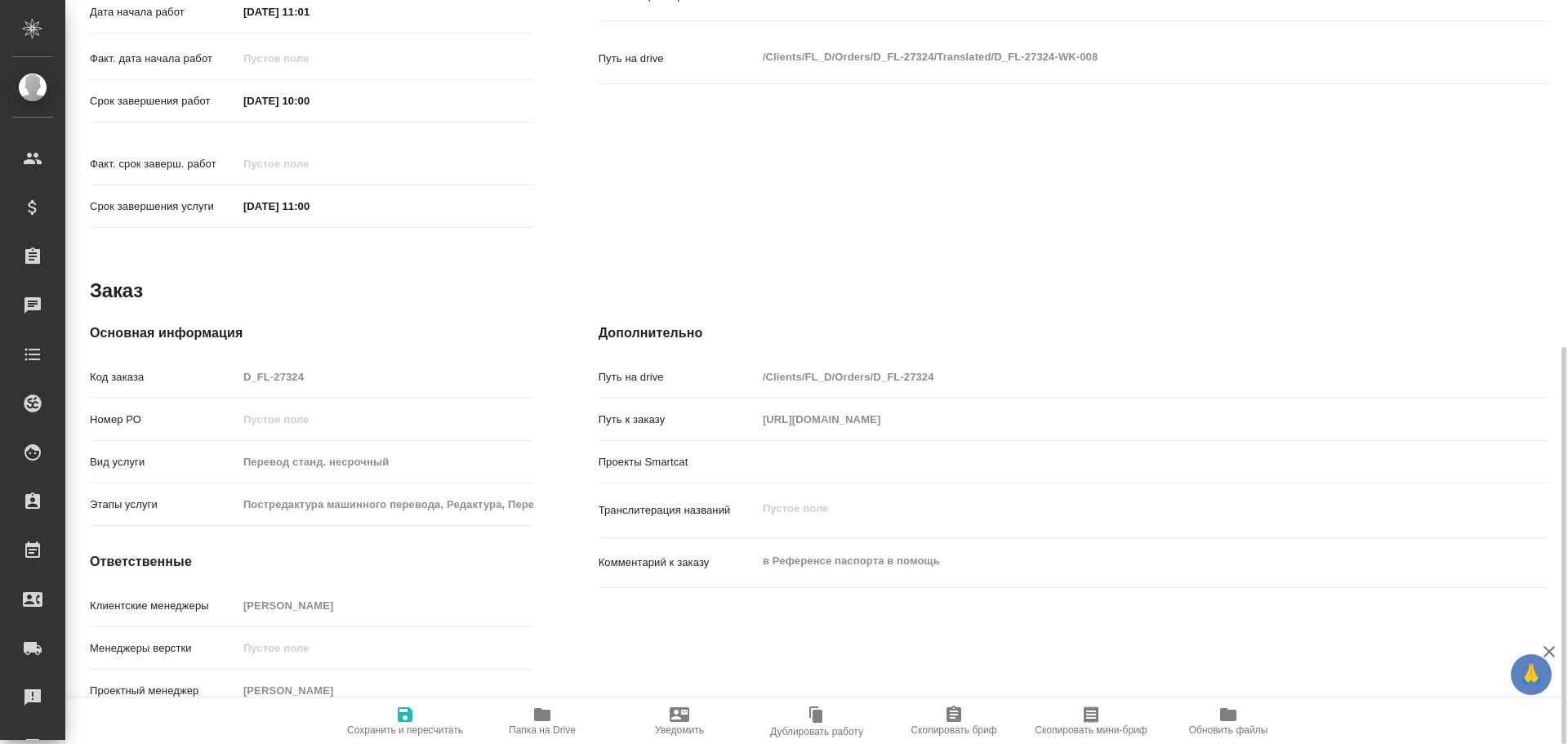
type textarea "x"
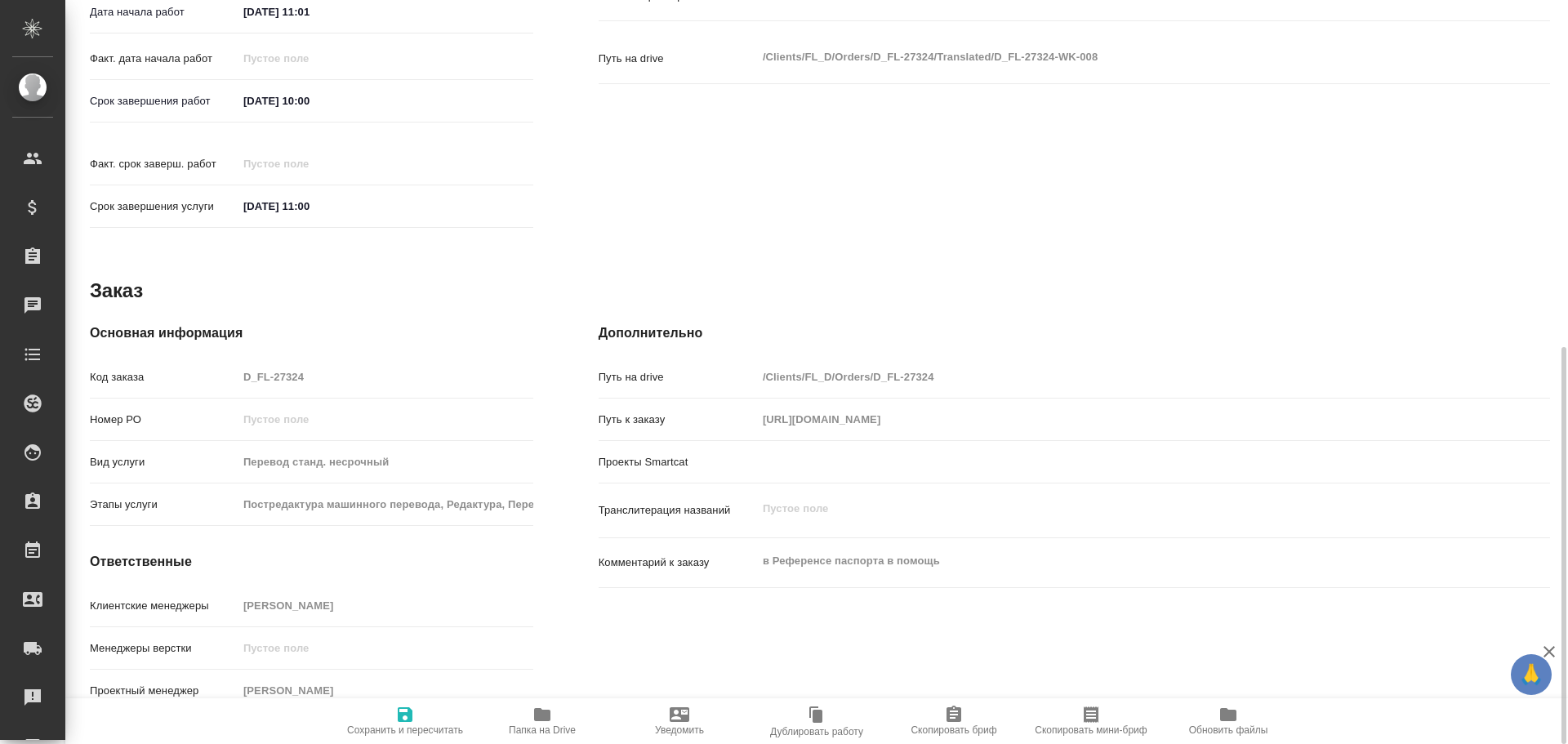
type textarea "x"
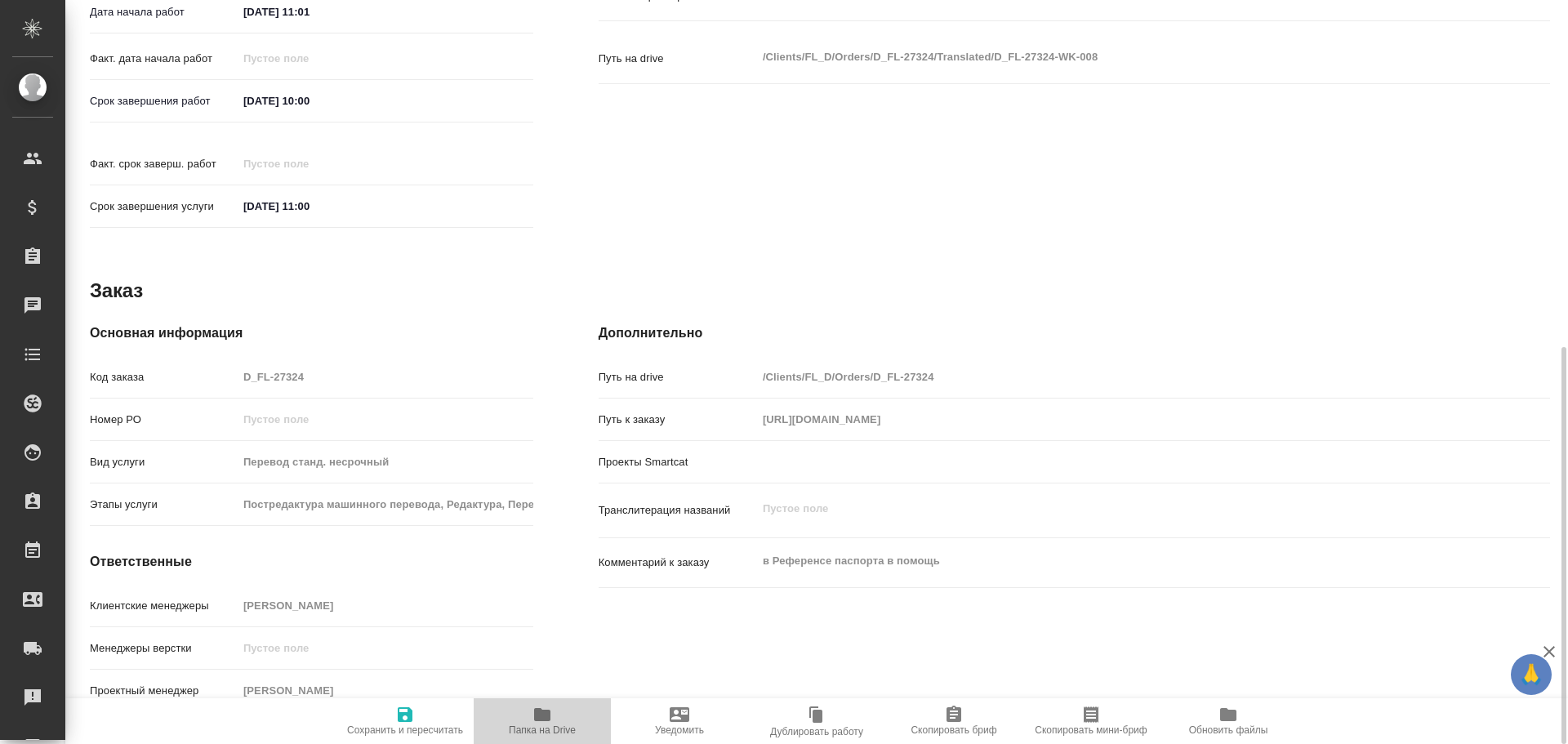
click at [552, 729] on span "Папка на Drive" at bounding box center [542, 730] width 67 height 12
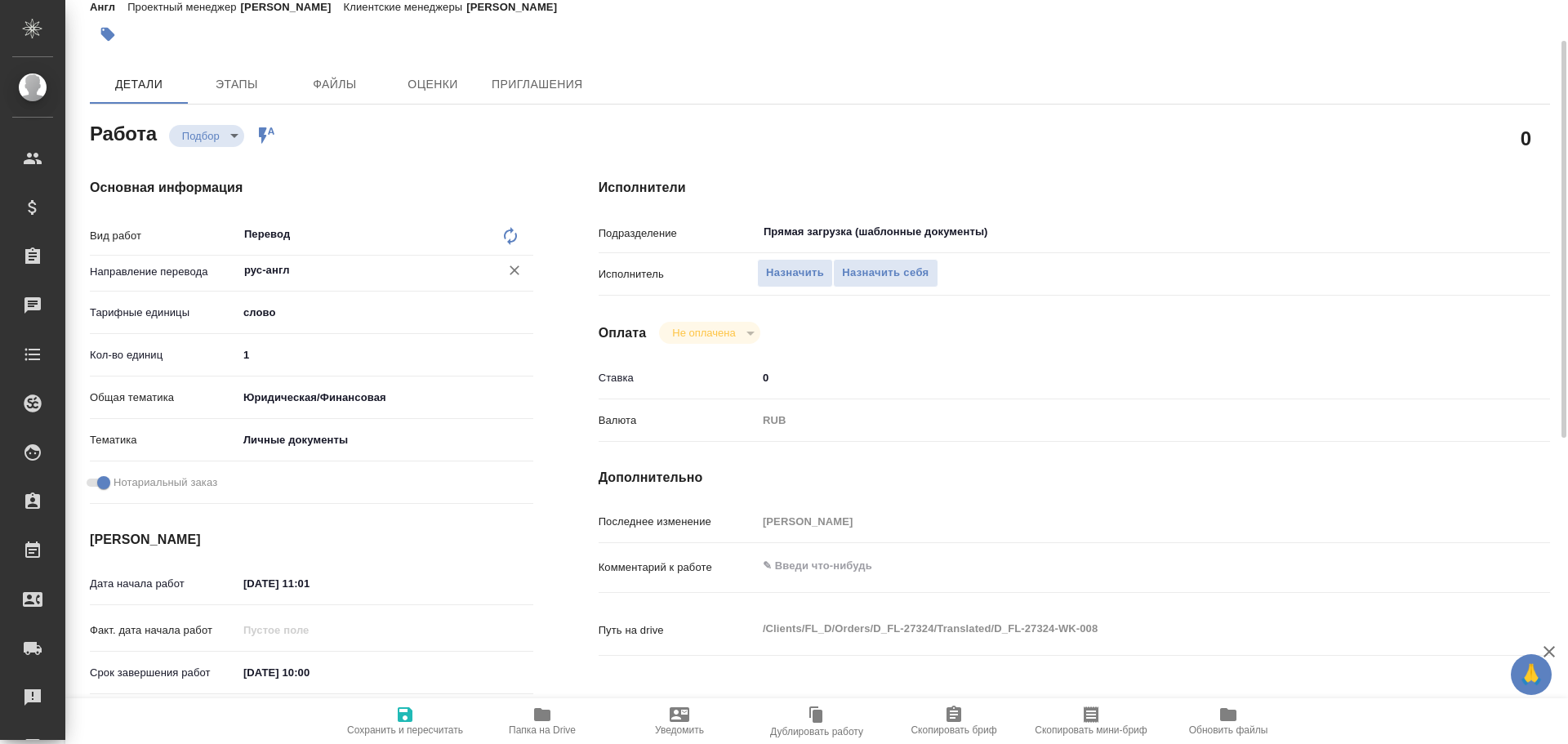
scroll to position [159, 0]
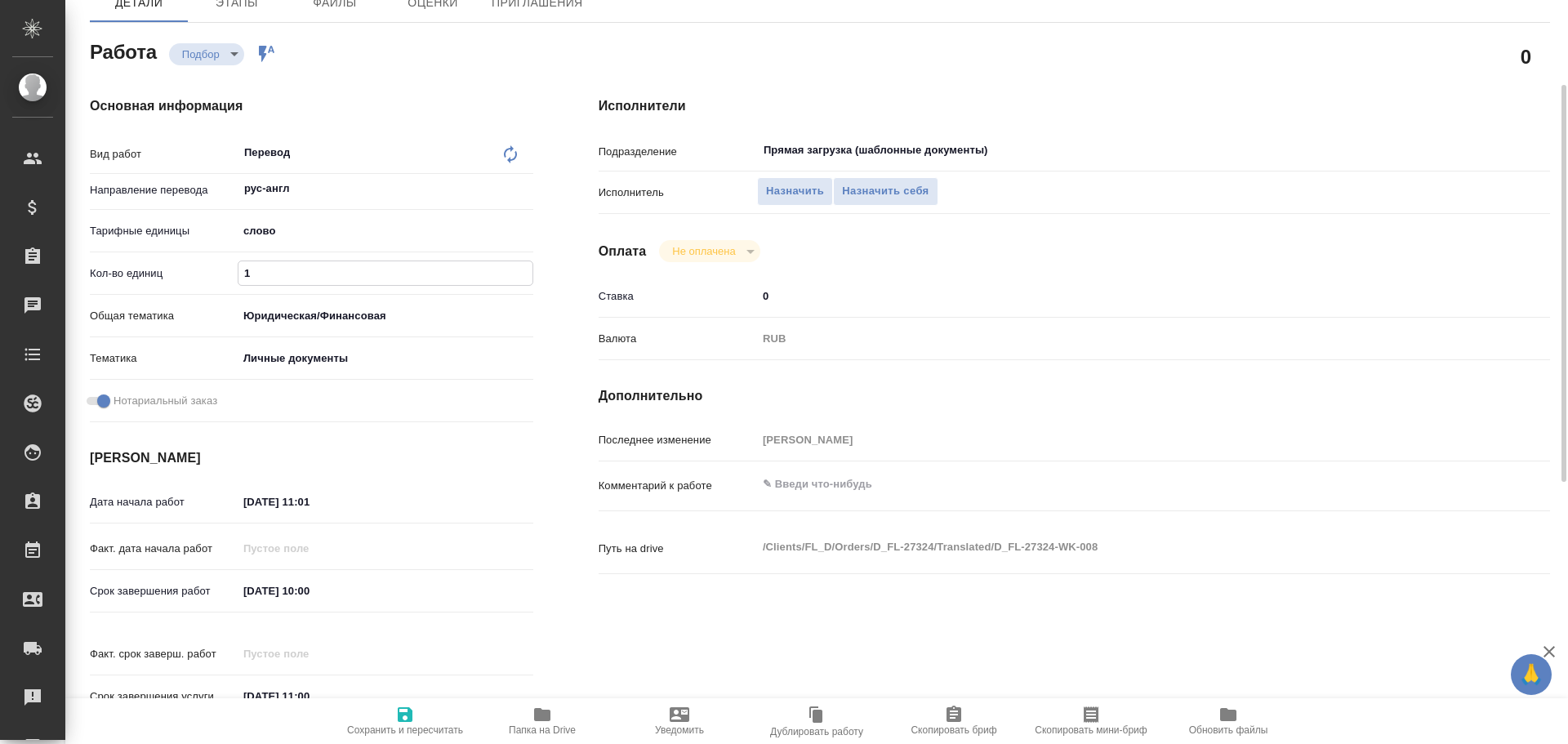
drag, startPoint x: 259, startPoint y: 265, endPoint x: 180, endPoint y: 273, distance: 79.4
click at [181, 274] on div "Кол-во единиц 1" at bounding box center [312, 273] width 444 height 28
type textarea "x"
type input "2"
type textarea "x"
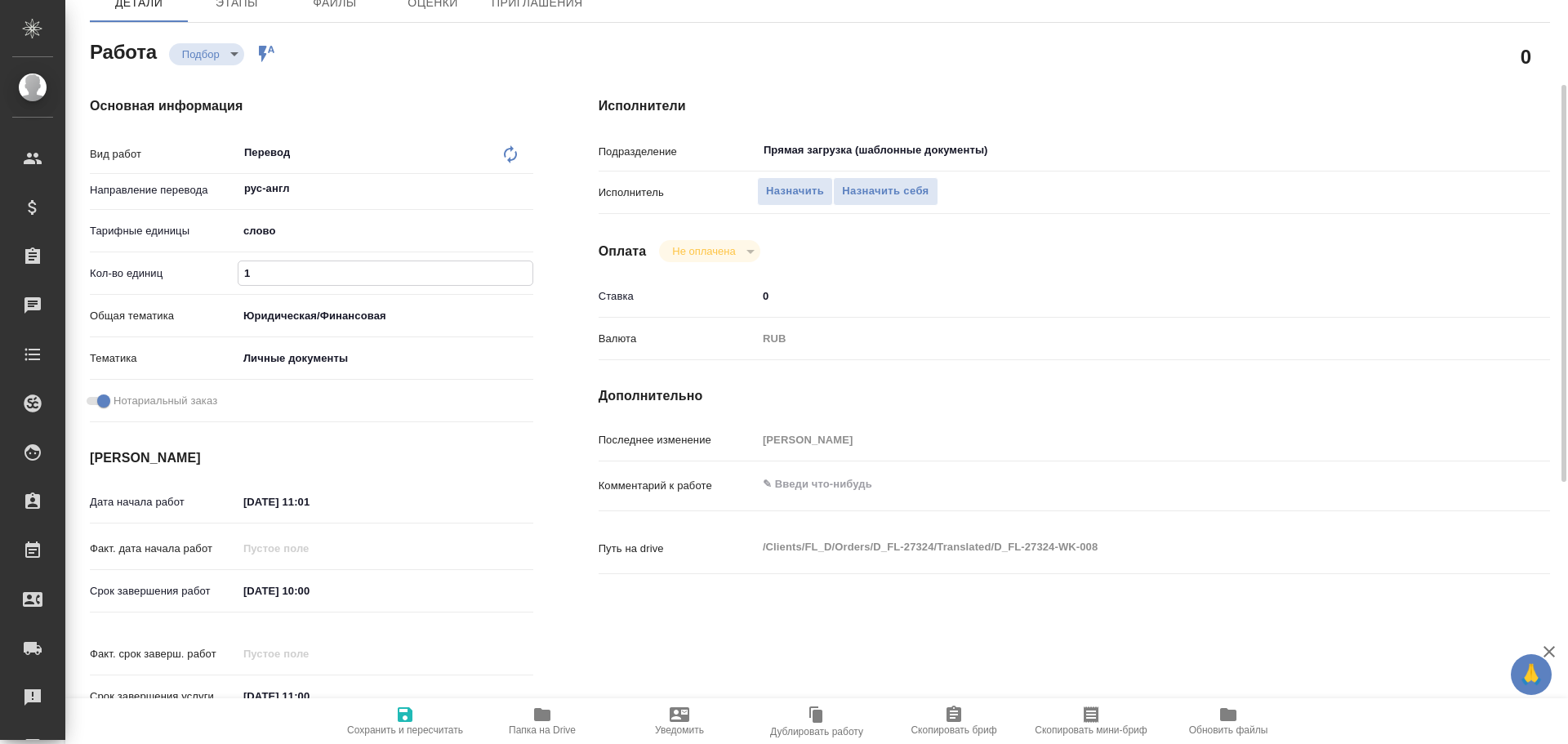
type textarea "x"
type input "20"
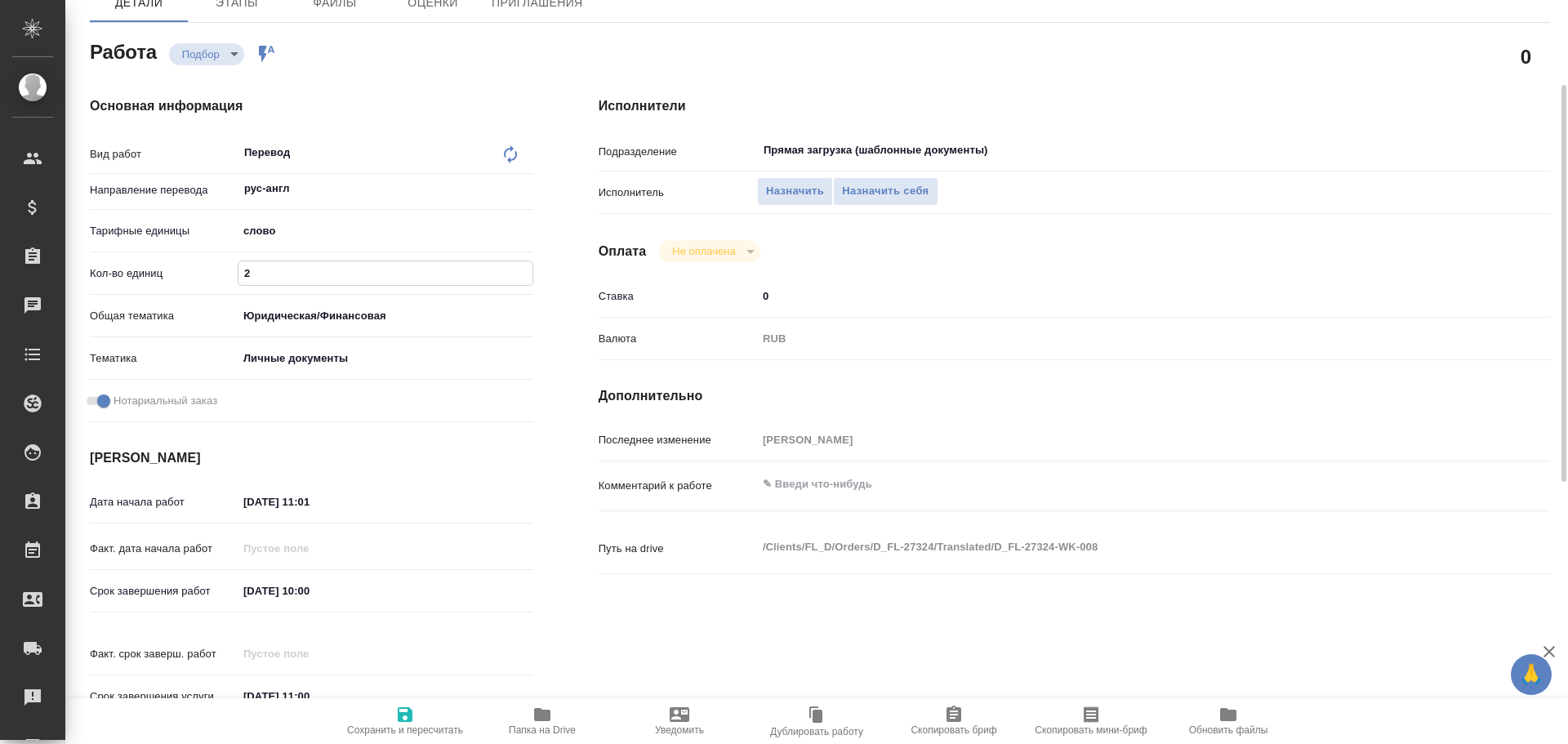
type textarea "x"
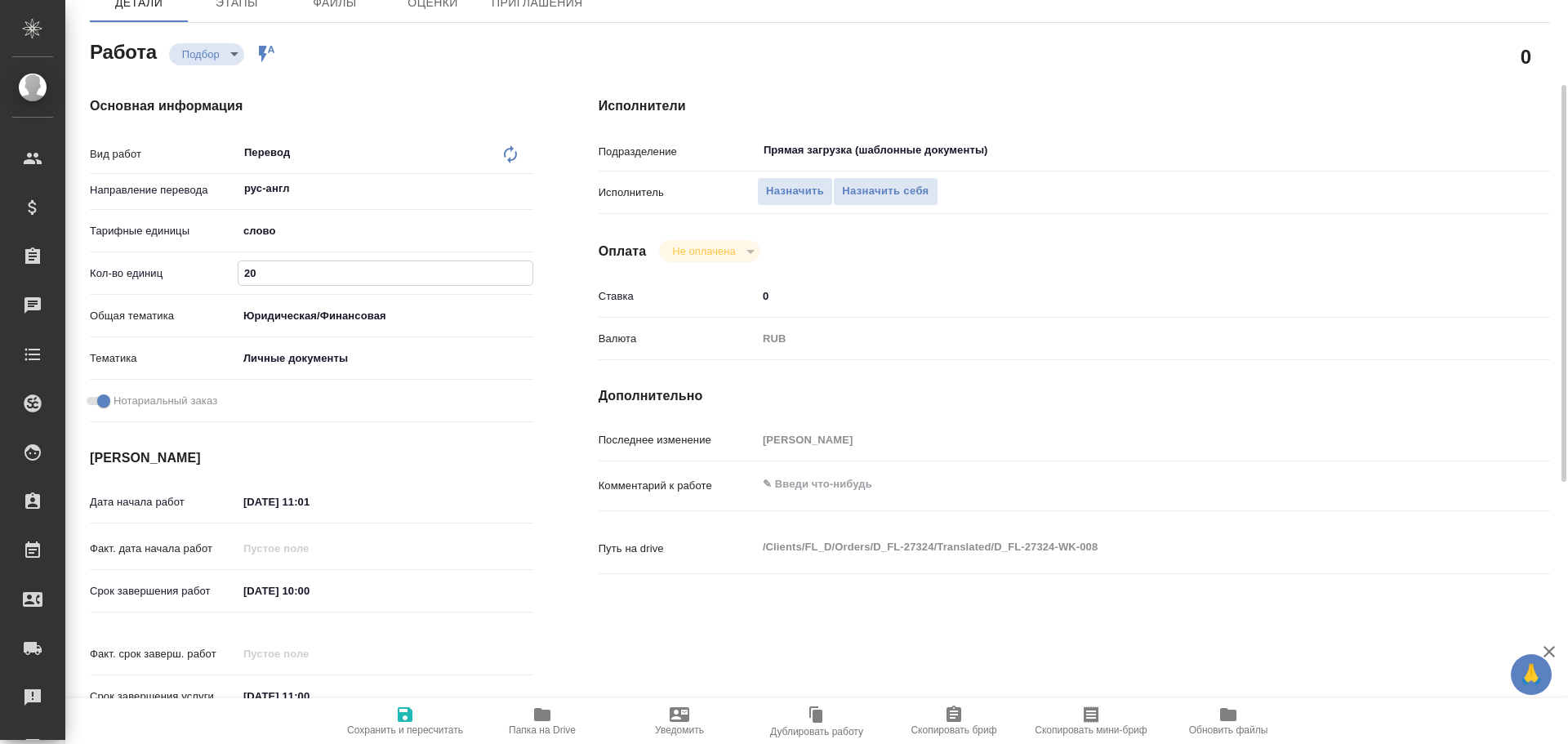
type input "200"
type textarea "x"
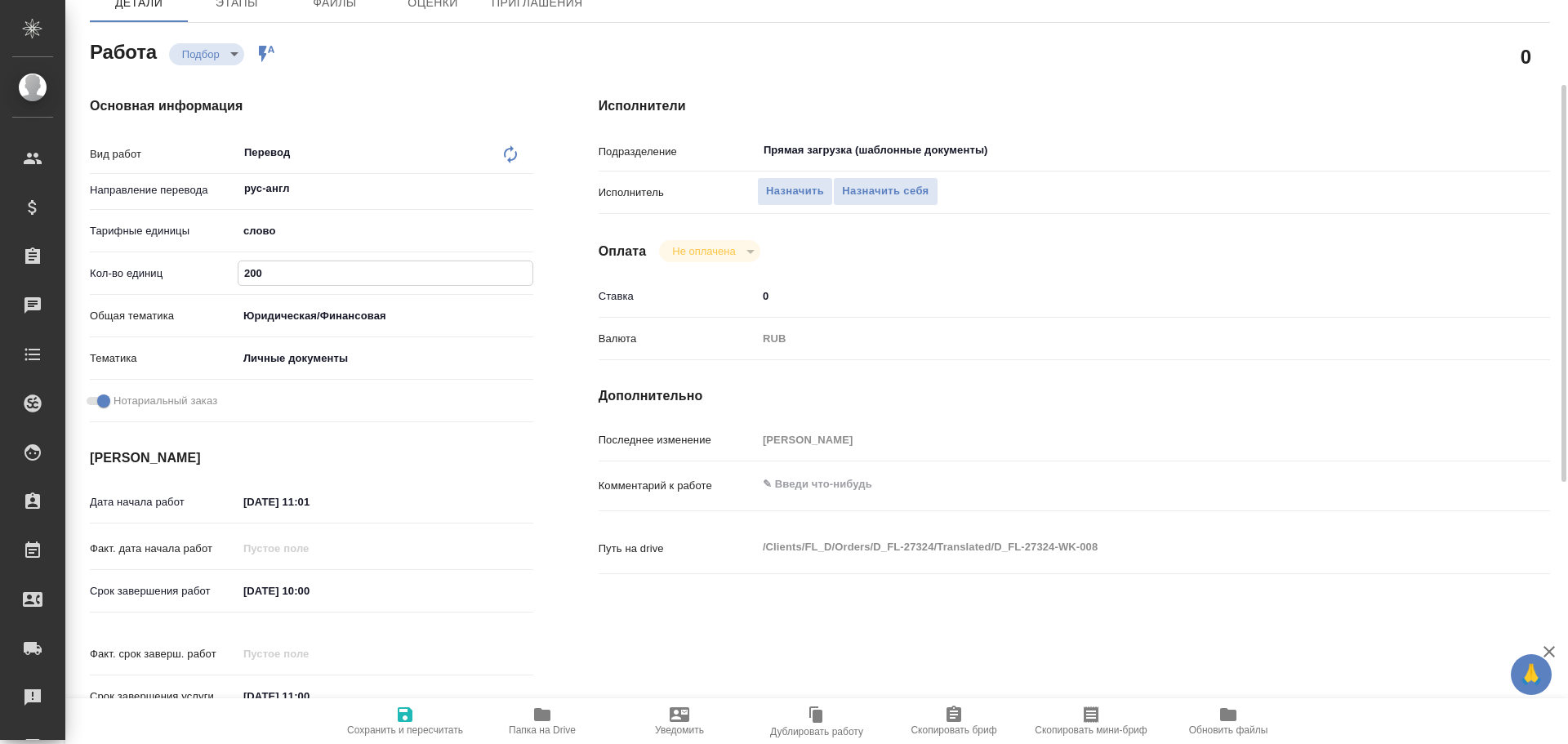
type input "200"
click at [405, 722] on icon "button" at bounding box center [405, 714] width 19 height 19
type textarea "x"
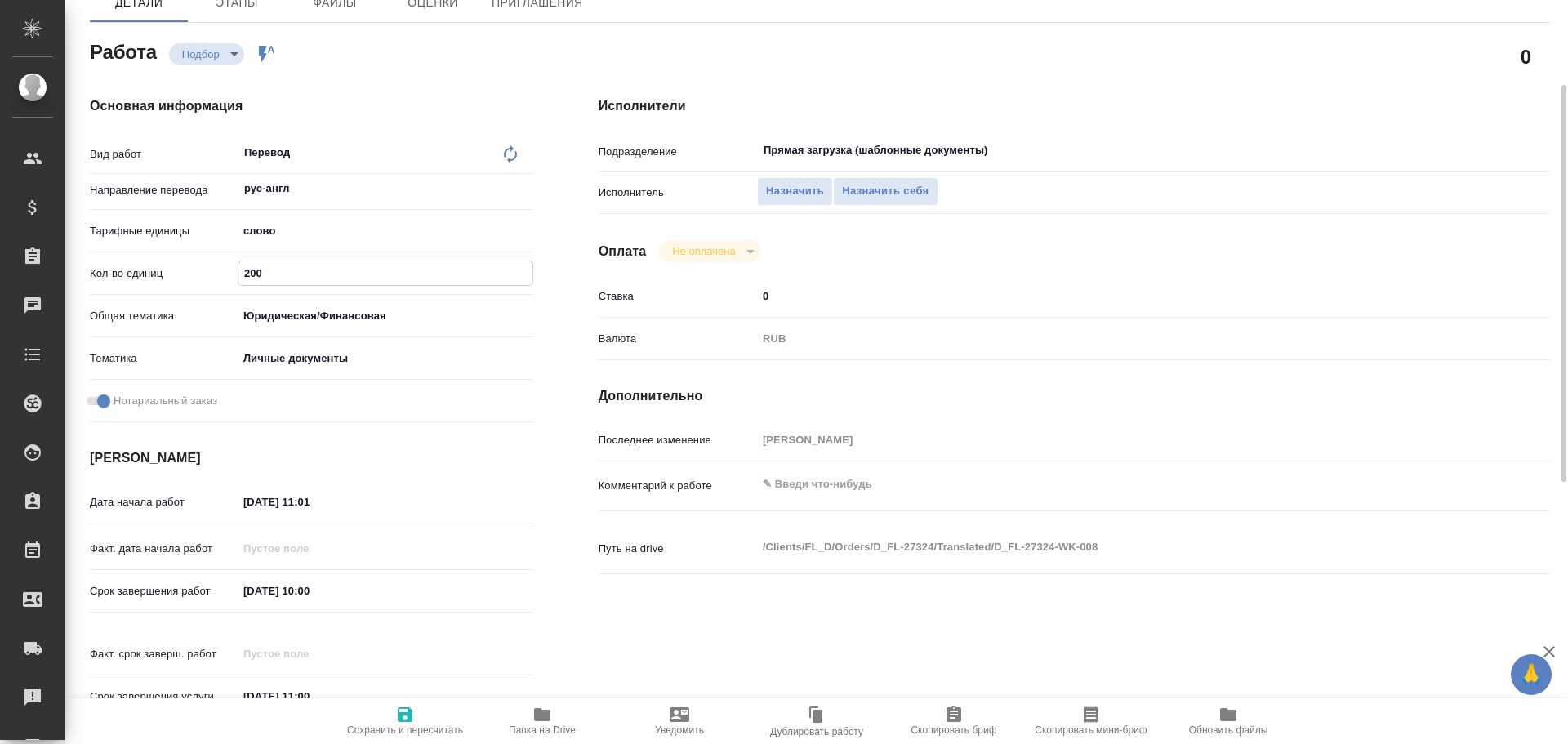
type textarea "x"
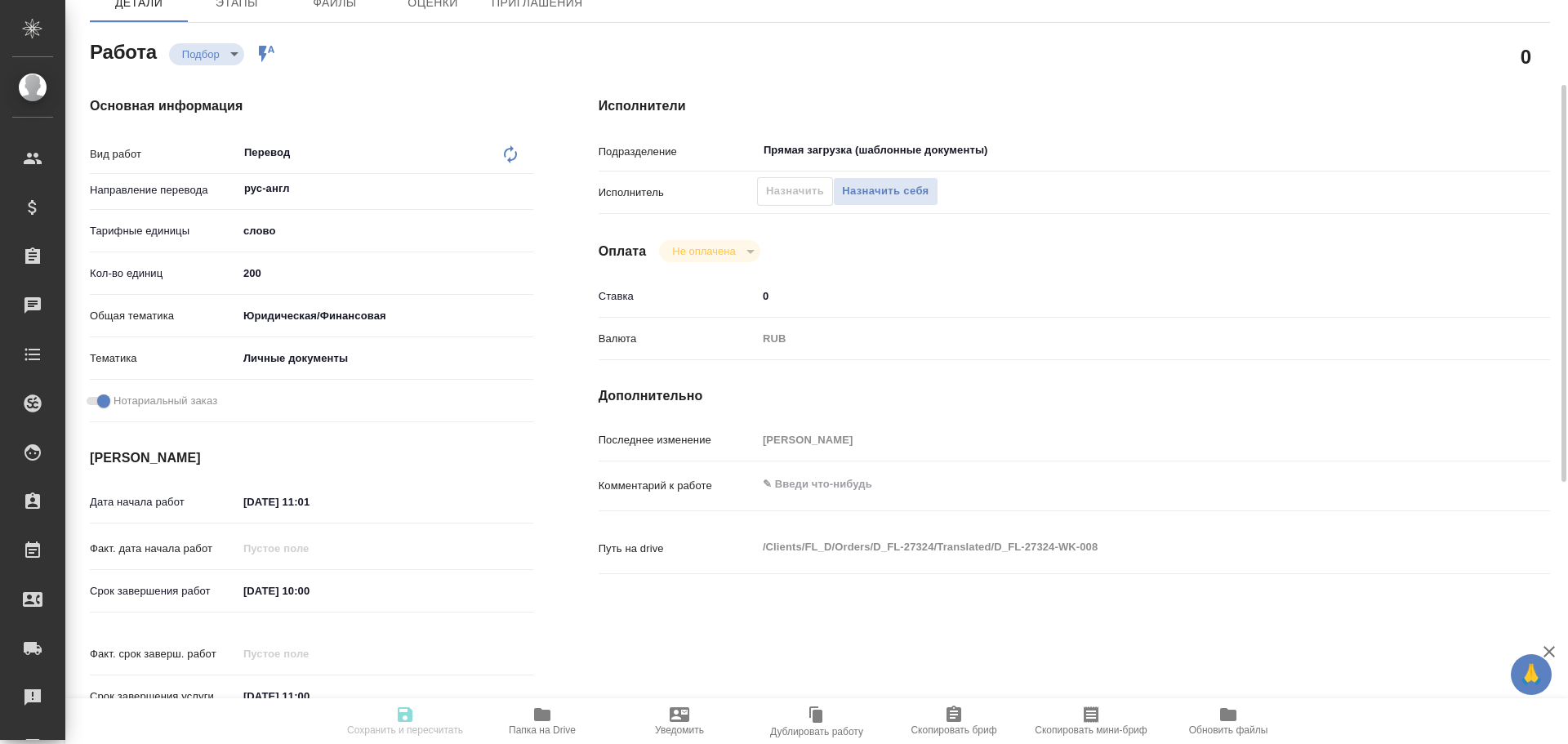
type textarea "x"
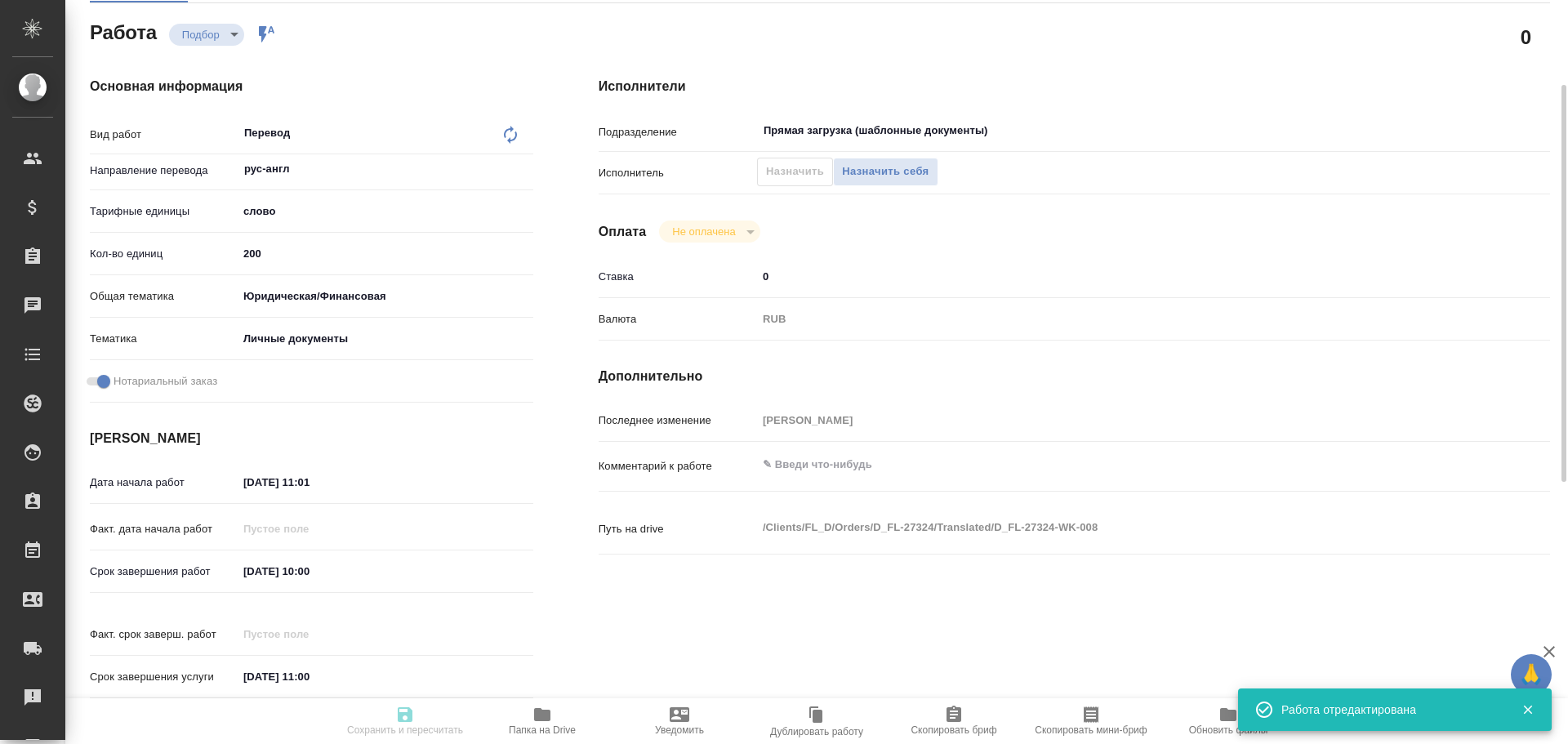
type input "recruiting"
type textarea "Перевод"
type textarea "x"
type input "рус-англ"
type input "5a8b1489cc6b4906c91bfd90"
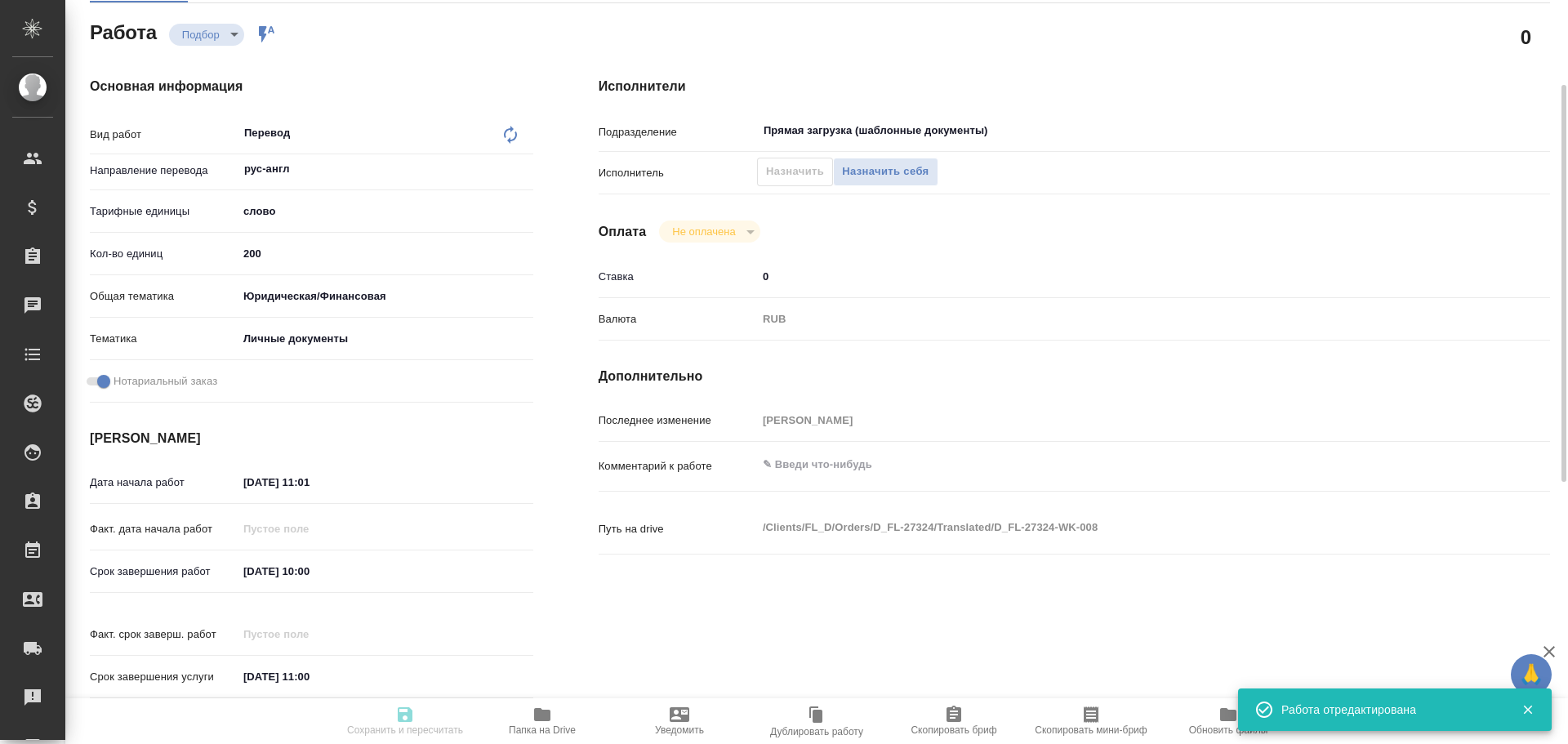
type input "200"
type input "yr-fn"
type input "5a8b8b956a9677013d343cfe"
checkbox input "true"
type input "03.10.2025 11:01"
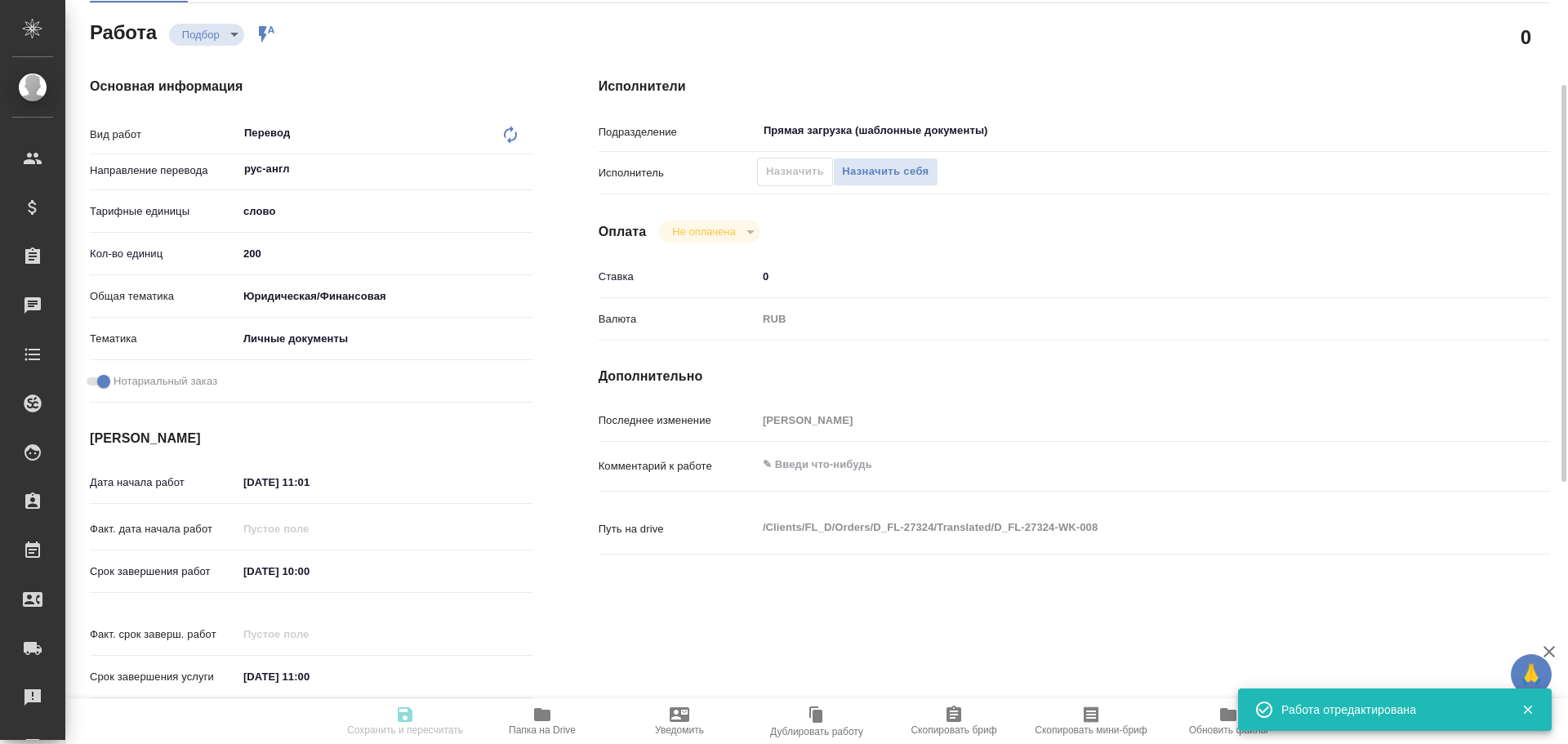
type input "06.10.2025 10:00"
type input "06.10.2025 11:00"
type input "Прямая загрузка (шаблонные документы)"
type input "notPayed"
type input "0"
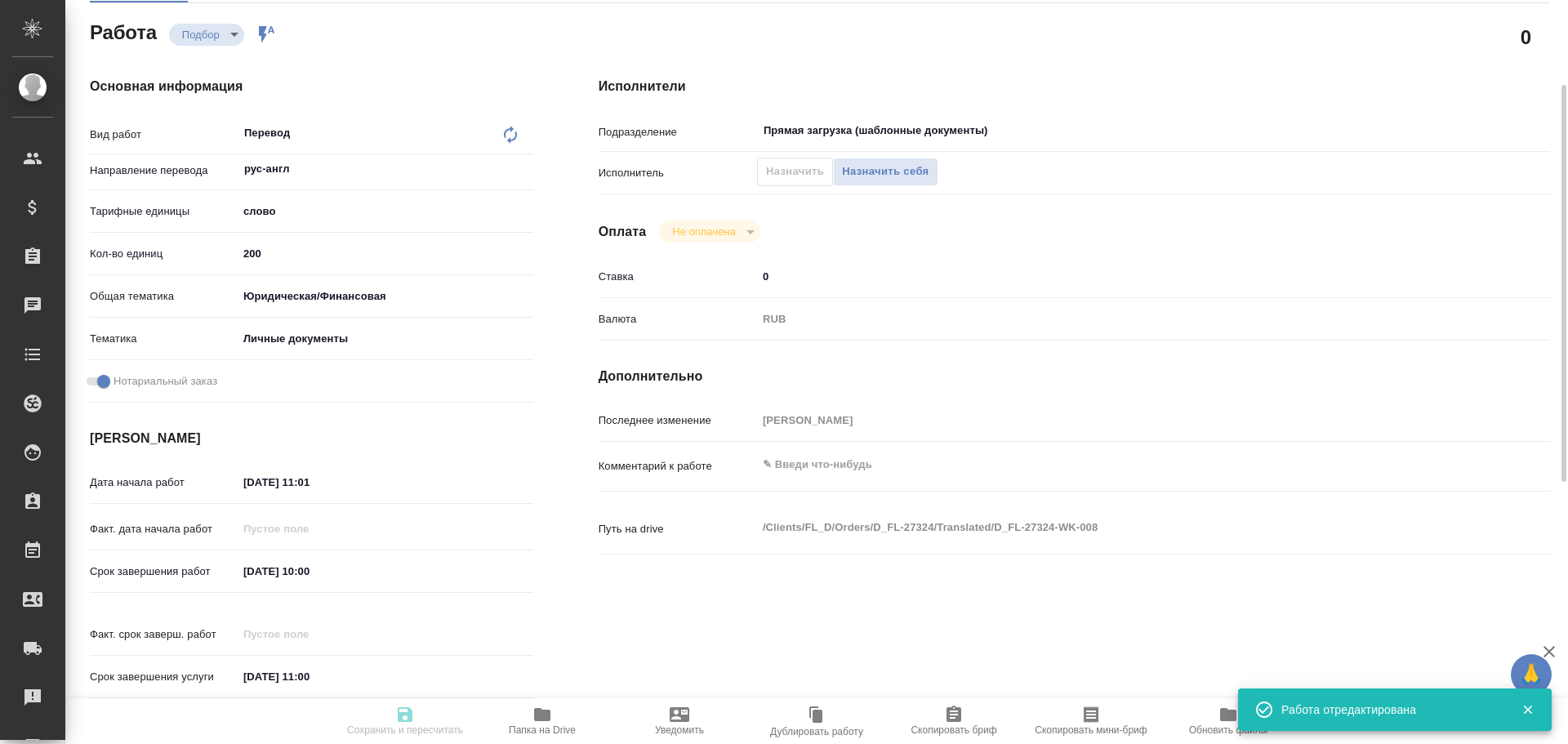
type input "RUB"
type input "[PERSON_NAME]"
type textarea "x"
type textarea "/Clients/FL_D/Orders/D_FL-27324/Translated/D_FL-27324-WK-008"
type textarea "x"
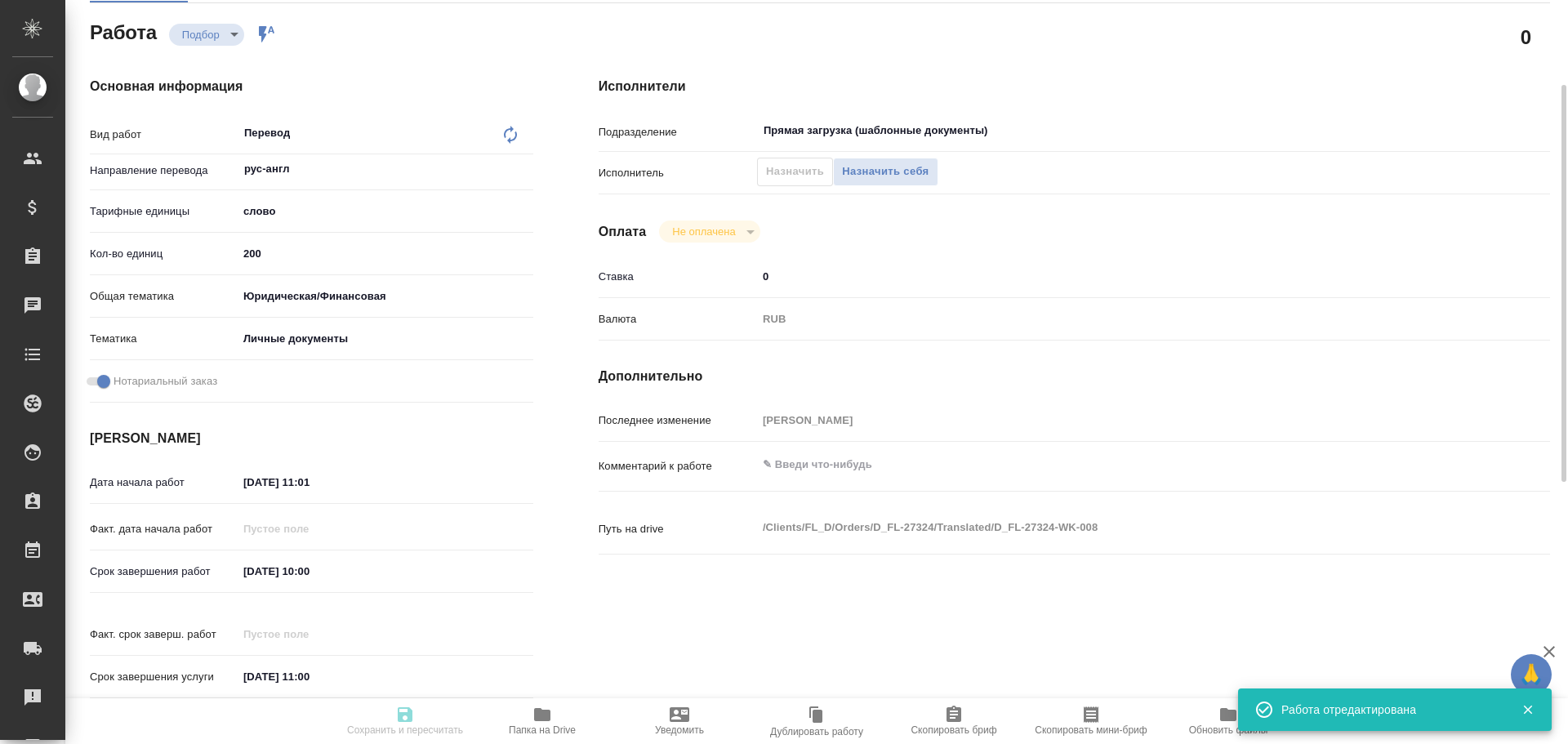
type input "D_FL-27324"
type input "Перевод станд. несрочный"
type input "Постредактура машинного перевода, Редактура, Перевод, Корректура, Приёмка по ка…"
type input "Булахова Елена"
type input "/Clients/FL_D/Orders/D_FL-27324"
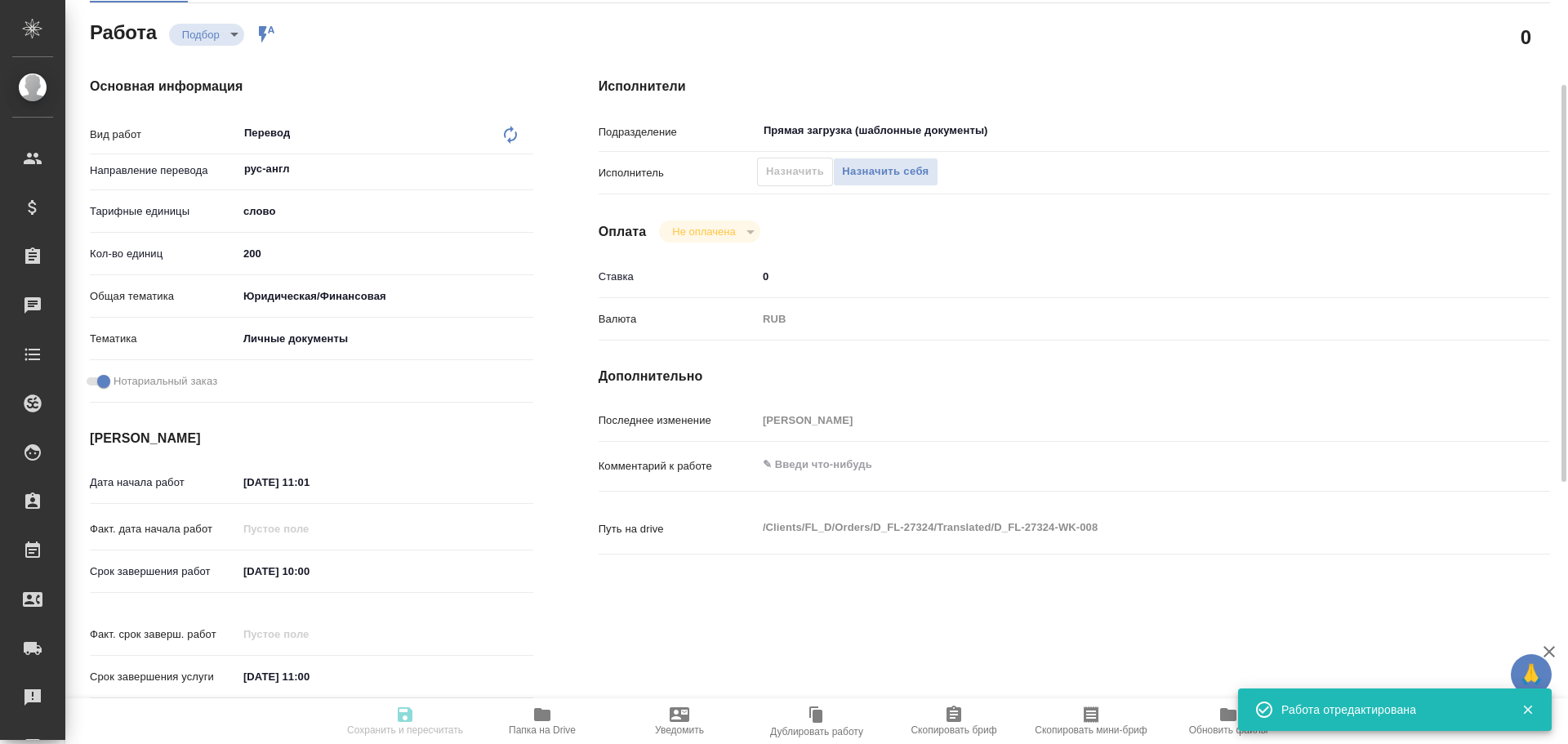
type input "https://drive.awatera.com/s/cHpybXDDfjRjtQe"
type textarea "x"
type textarea "в Референсе паспорта в помощь"
type textarea "x"
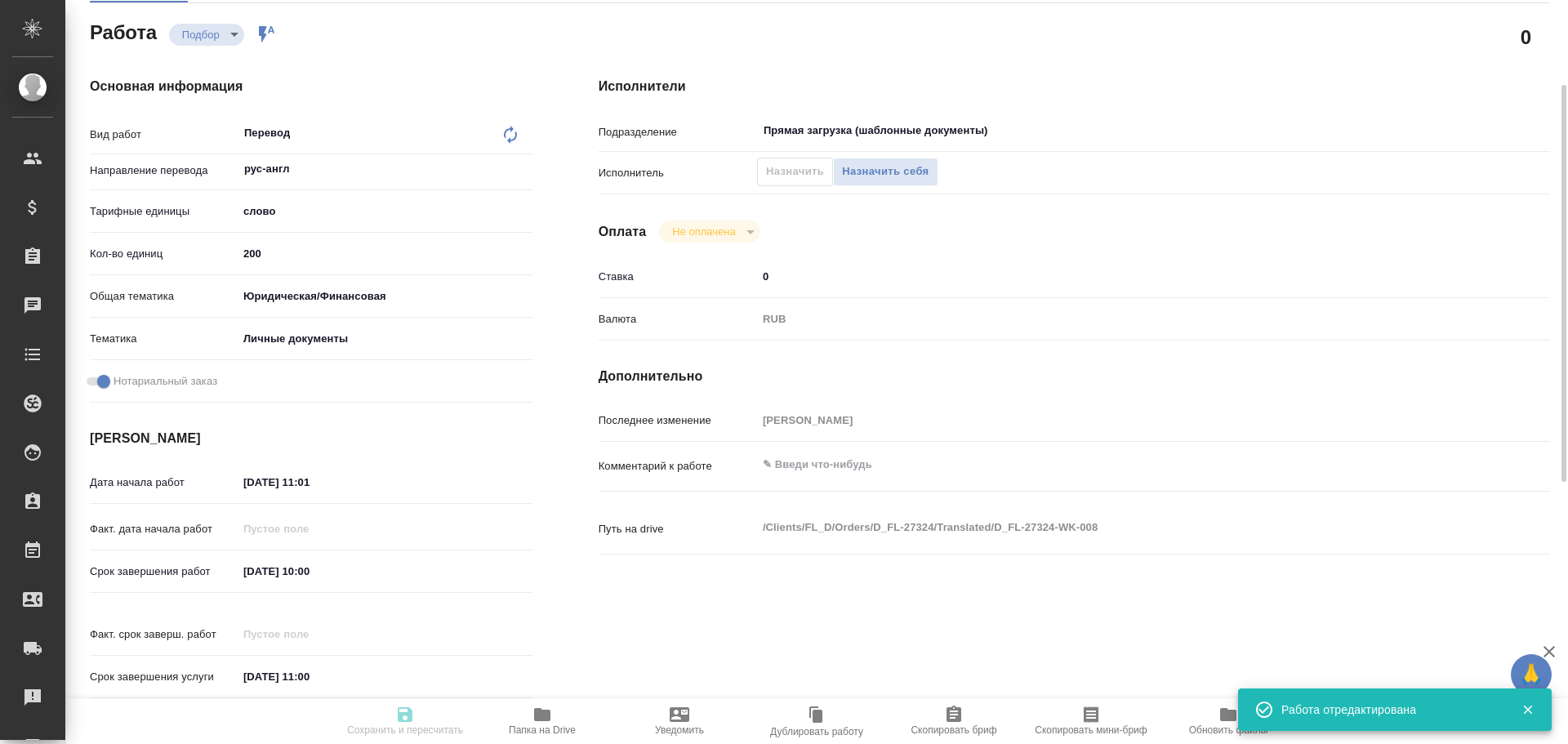
type textarea "x"
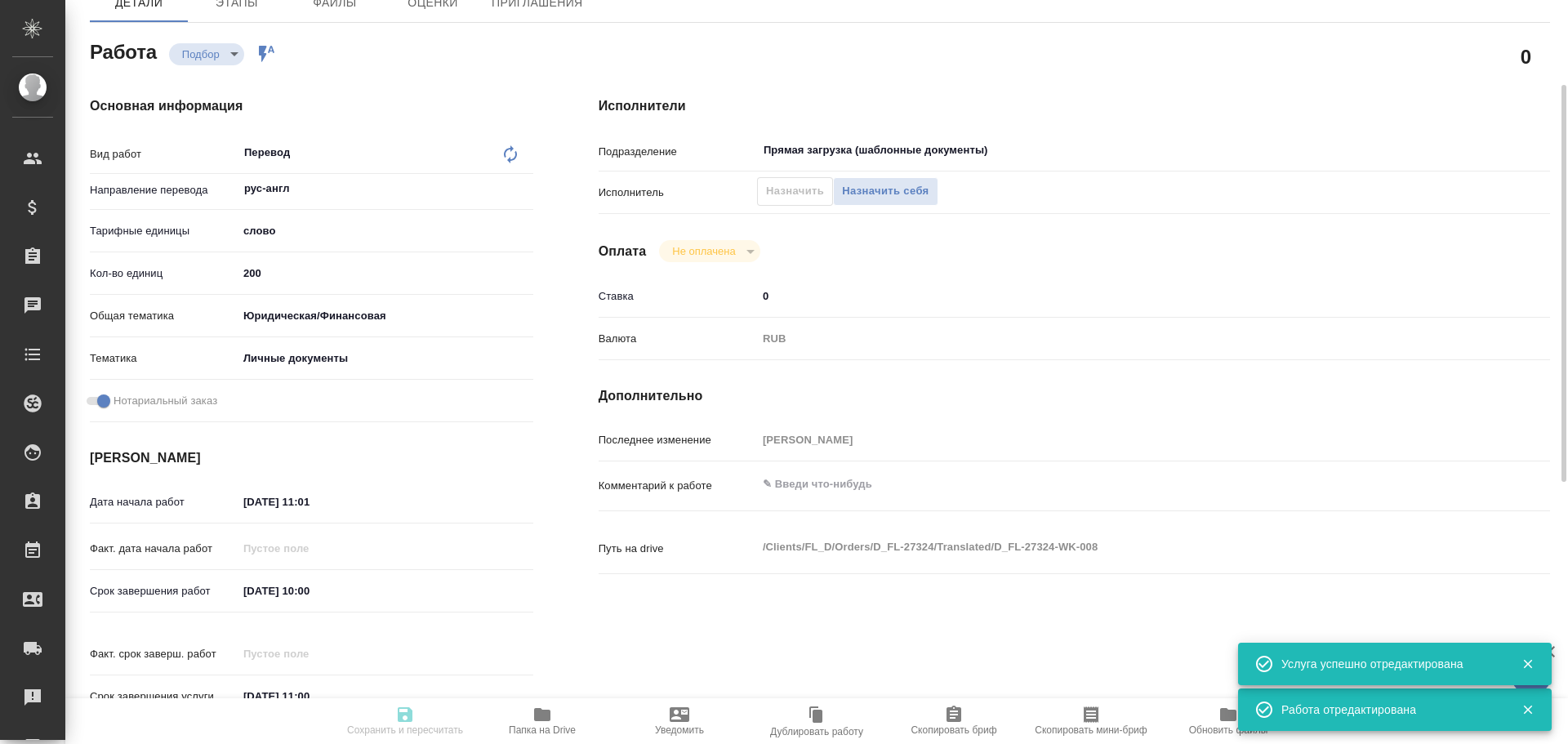
type textarea "x"
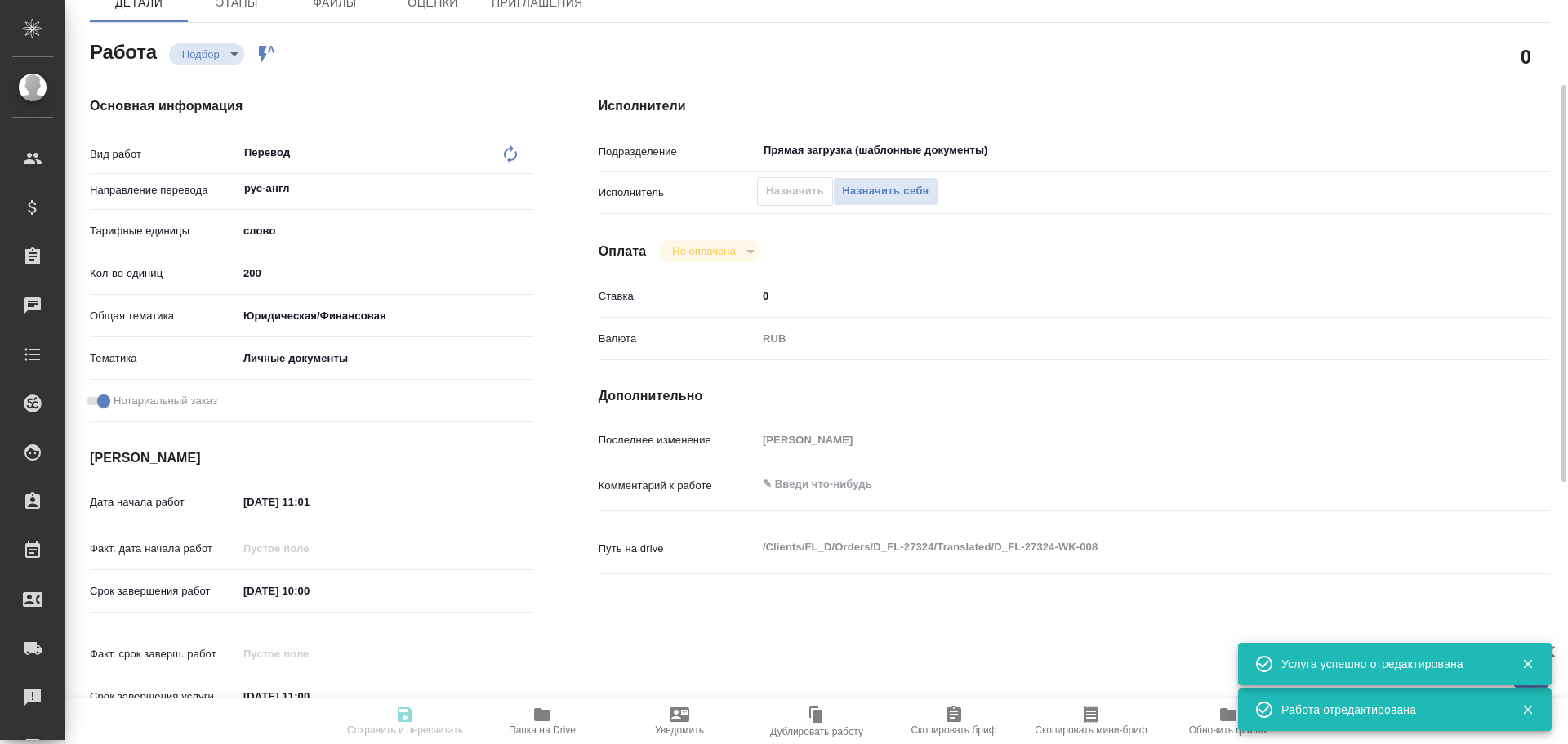
type textarea "x"
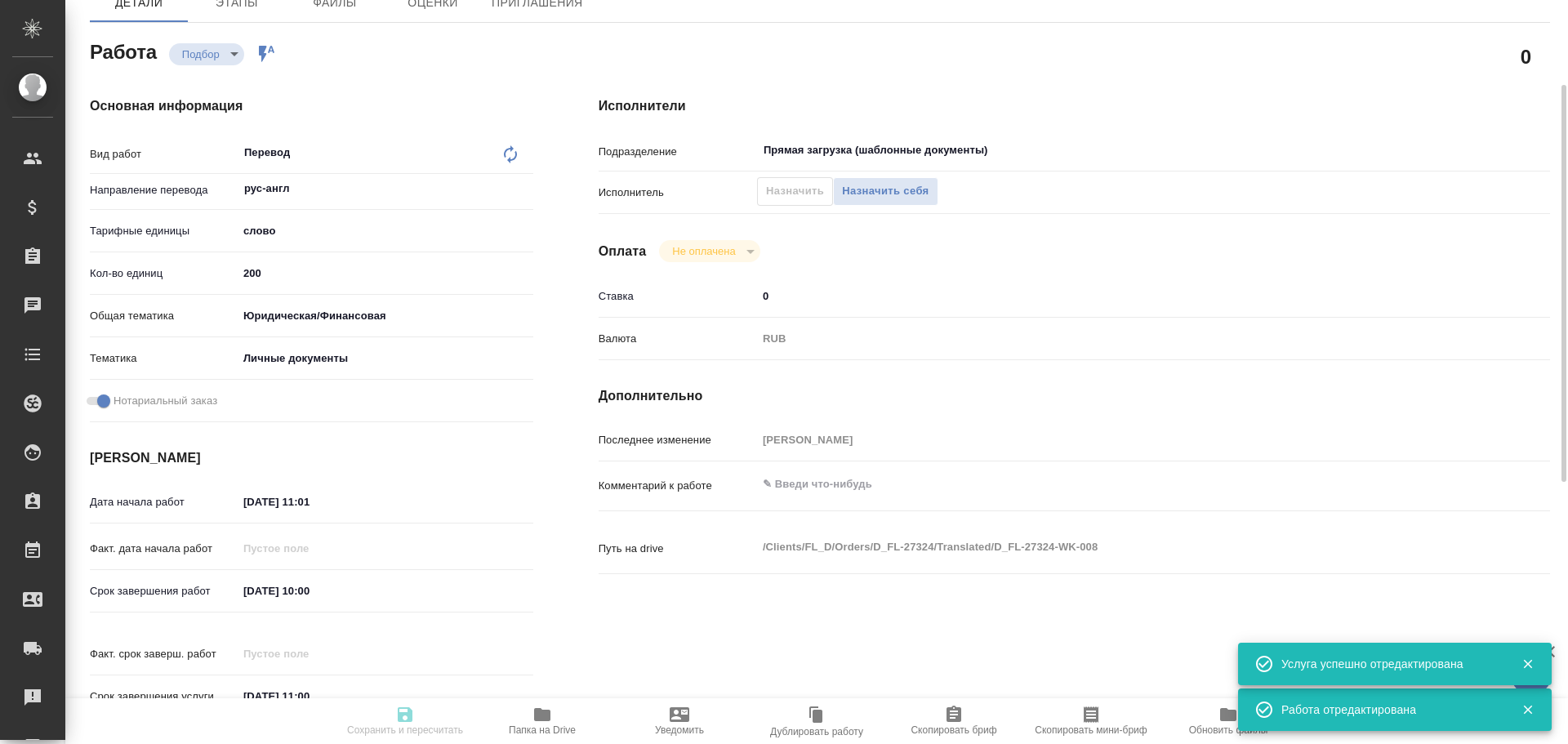
type textarea "x"
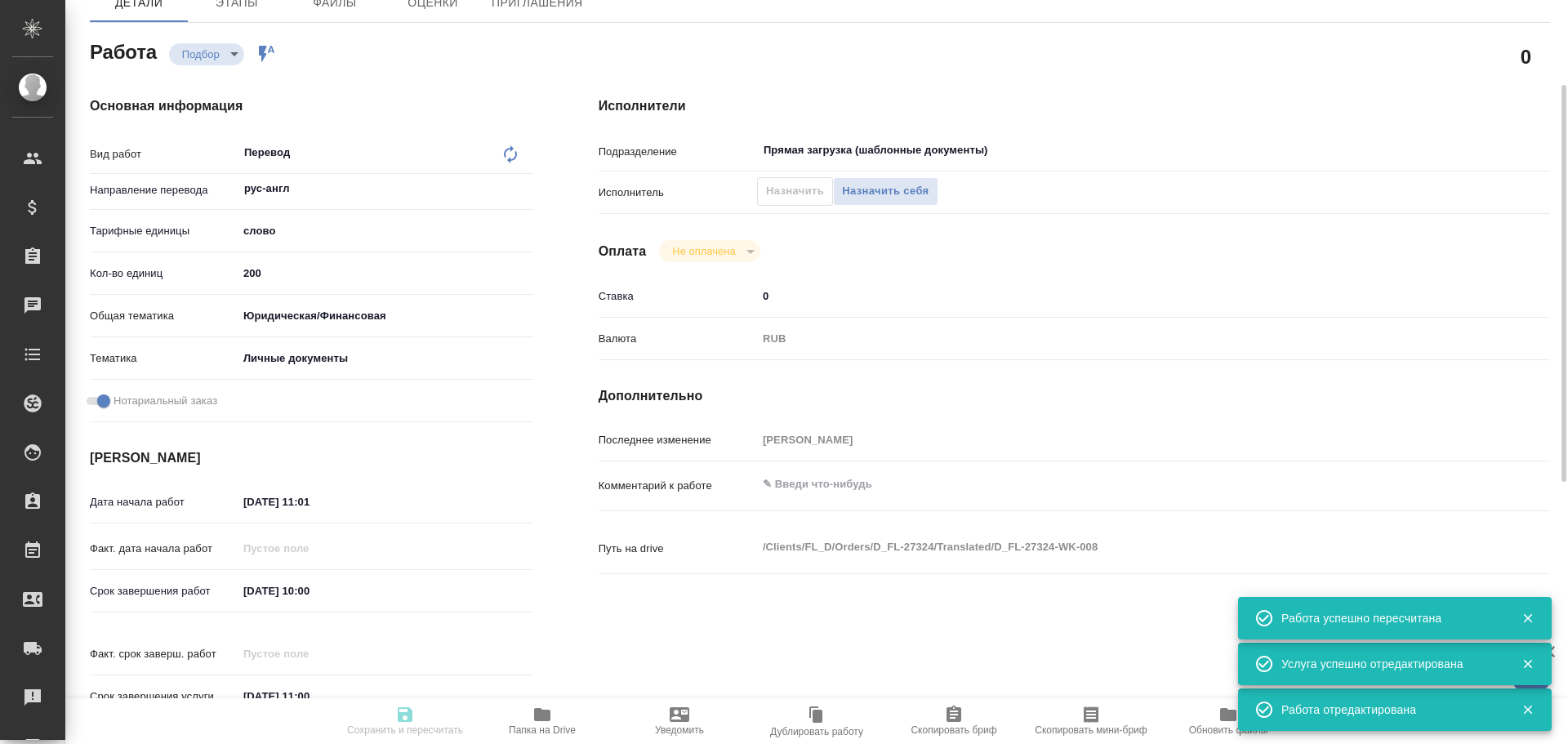
type input "recruiting"
type textarea "Перевод"
type textarea "x"
type input "рус-англ"
type input "5a8b1489cc6b4906c91bfd90"
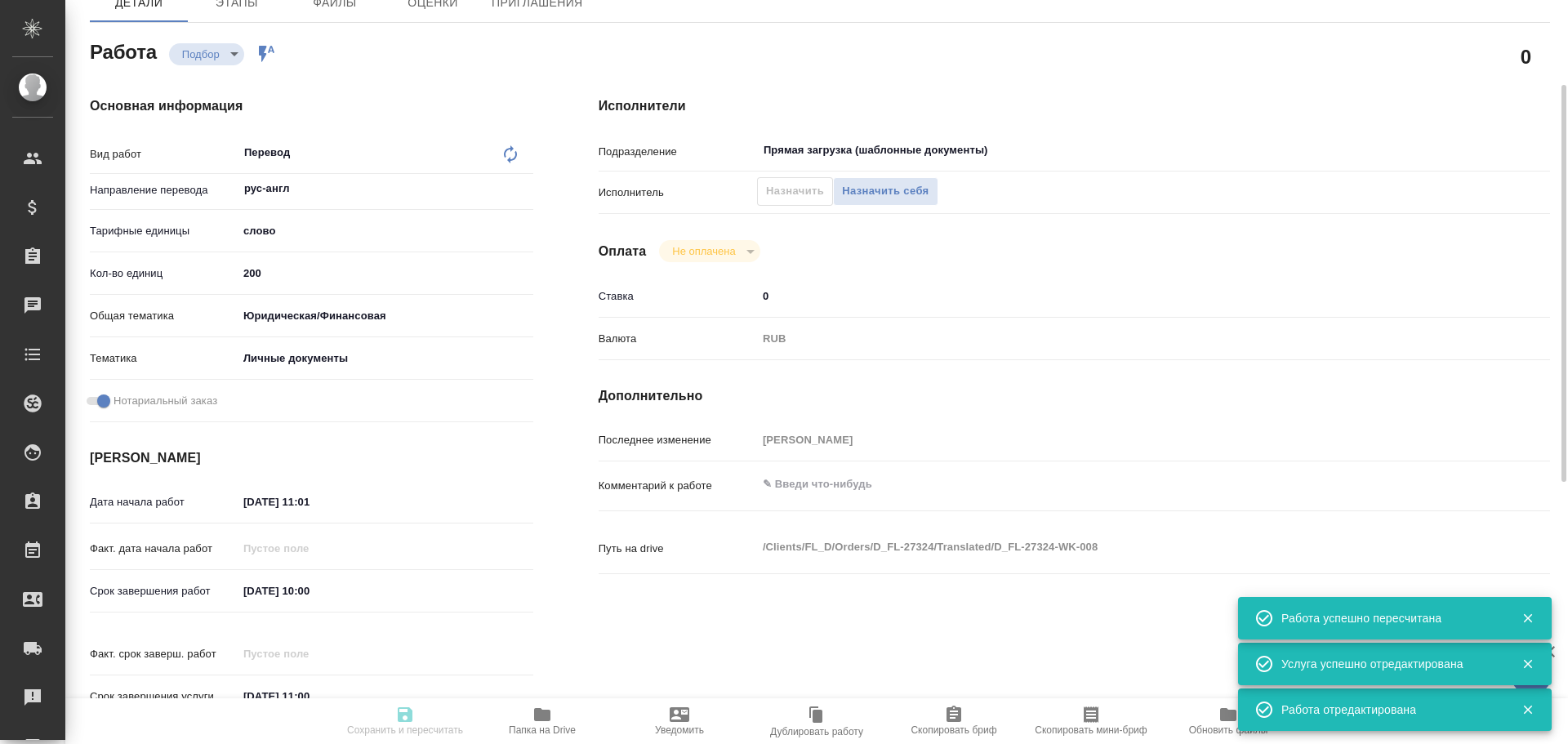
type input "200"
type input "yr-fn"
type input "5a8b8b956a9677013d343cfe"
checkbox input "true"
type input "03.10.2025 11:01"
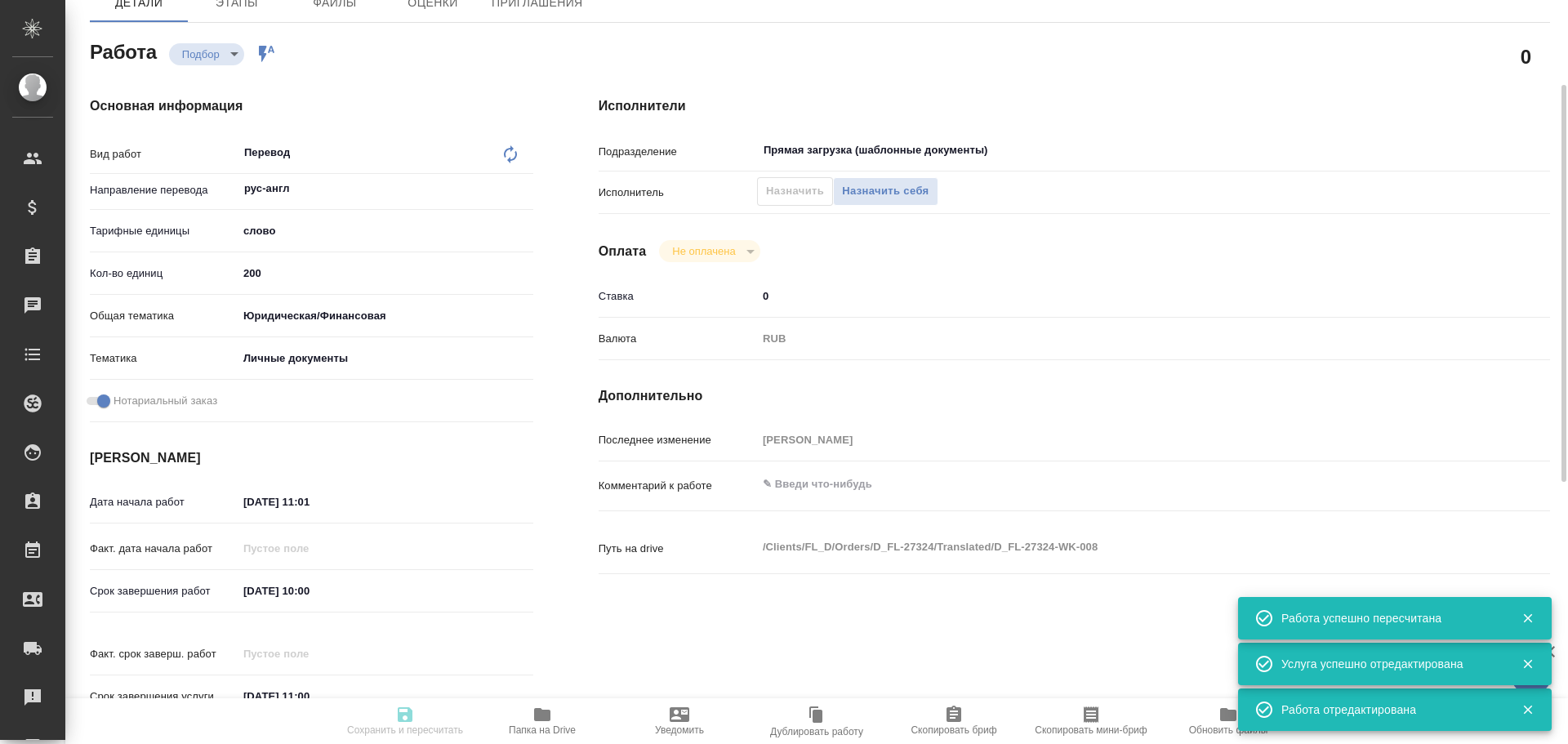
type input "06.10.2025 10:00"
type input "06.10.2025 11:00"
type input "Прямая загрузка (шаблонные документы)"
type input "notPayed"
type input "0"
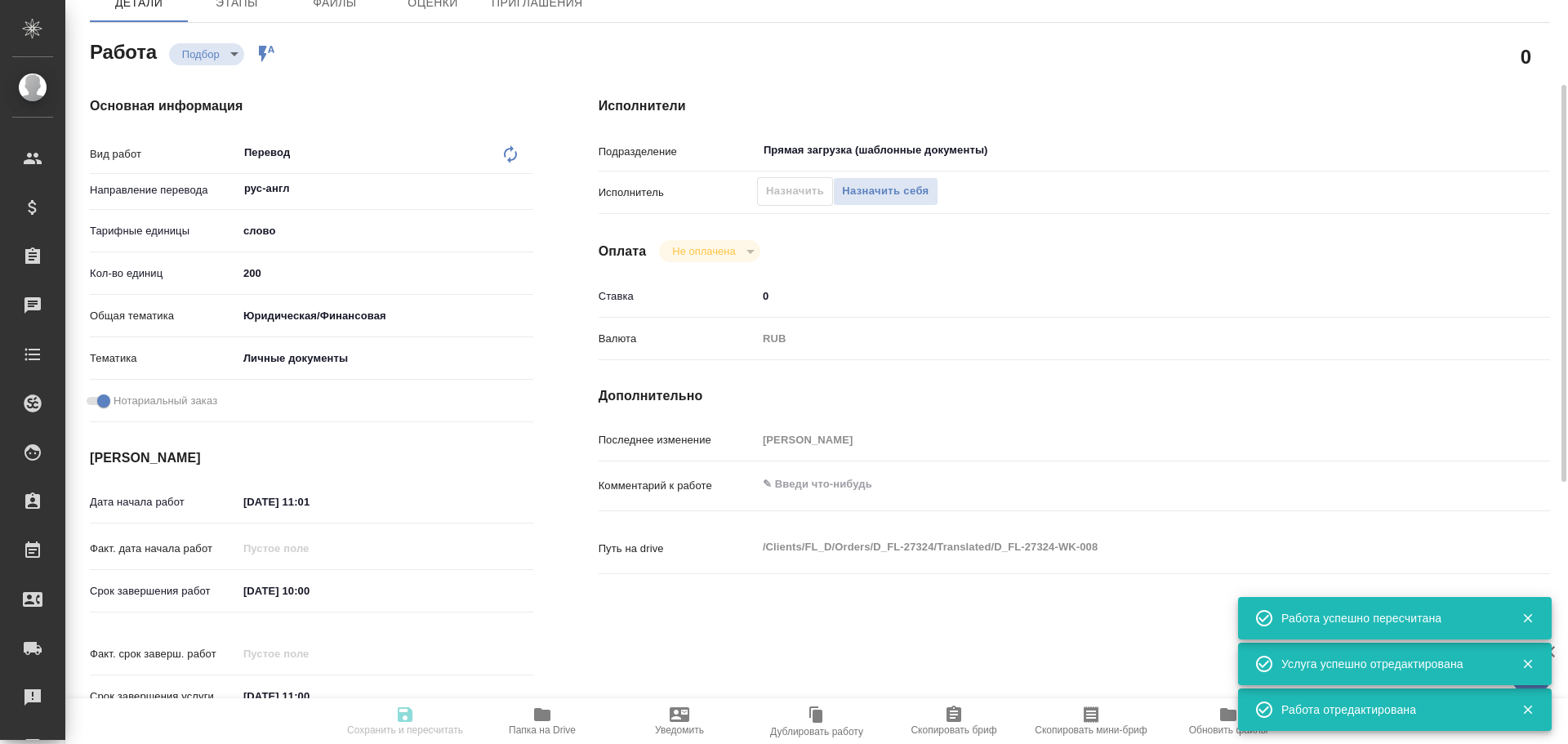
type input "RUB"
type input "[PERSON_NAME]"
type textarea "x"
type textarea "/Clients/FL_D/Orders/D_FL-27324/Translated/D_FL-27324-WK-008"
type textarea "x"
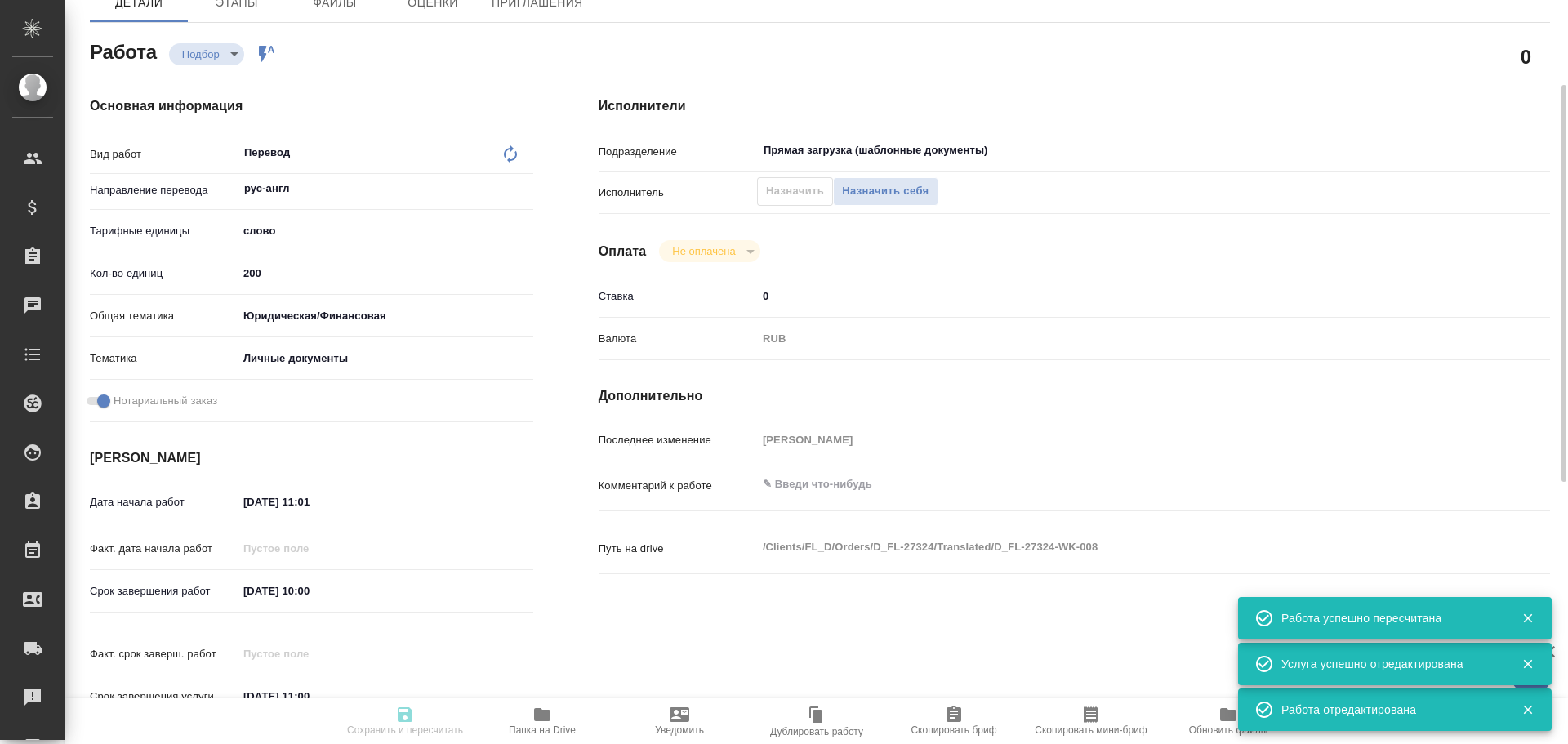
type input "D_FL-27324"
type input "Перевод станд. несрочный"
type input "Постредактура машинного перевода, Редактура, Перевод, Корректура, Приёмка по ка…"
type input "Булахова Елена"
type input "/Clients/FL_D/Orders/D_FL-27324"
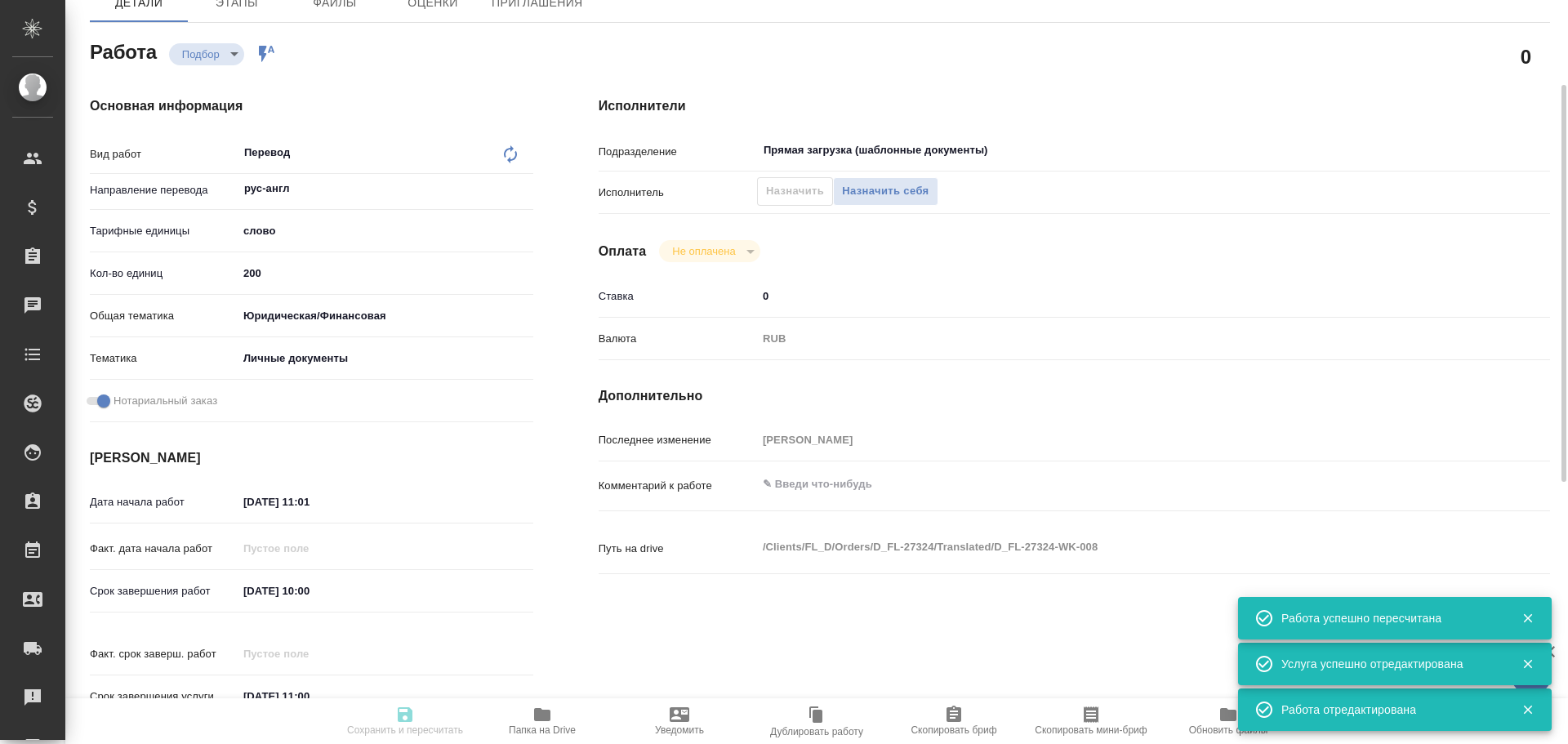
type input "https://drive.awatera.com/s/cHpybXDDfjRjtQe"
type textarea "x"
type textarea "в Референсе паспорта в помощь"
type textarea "x"
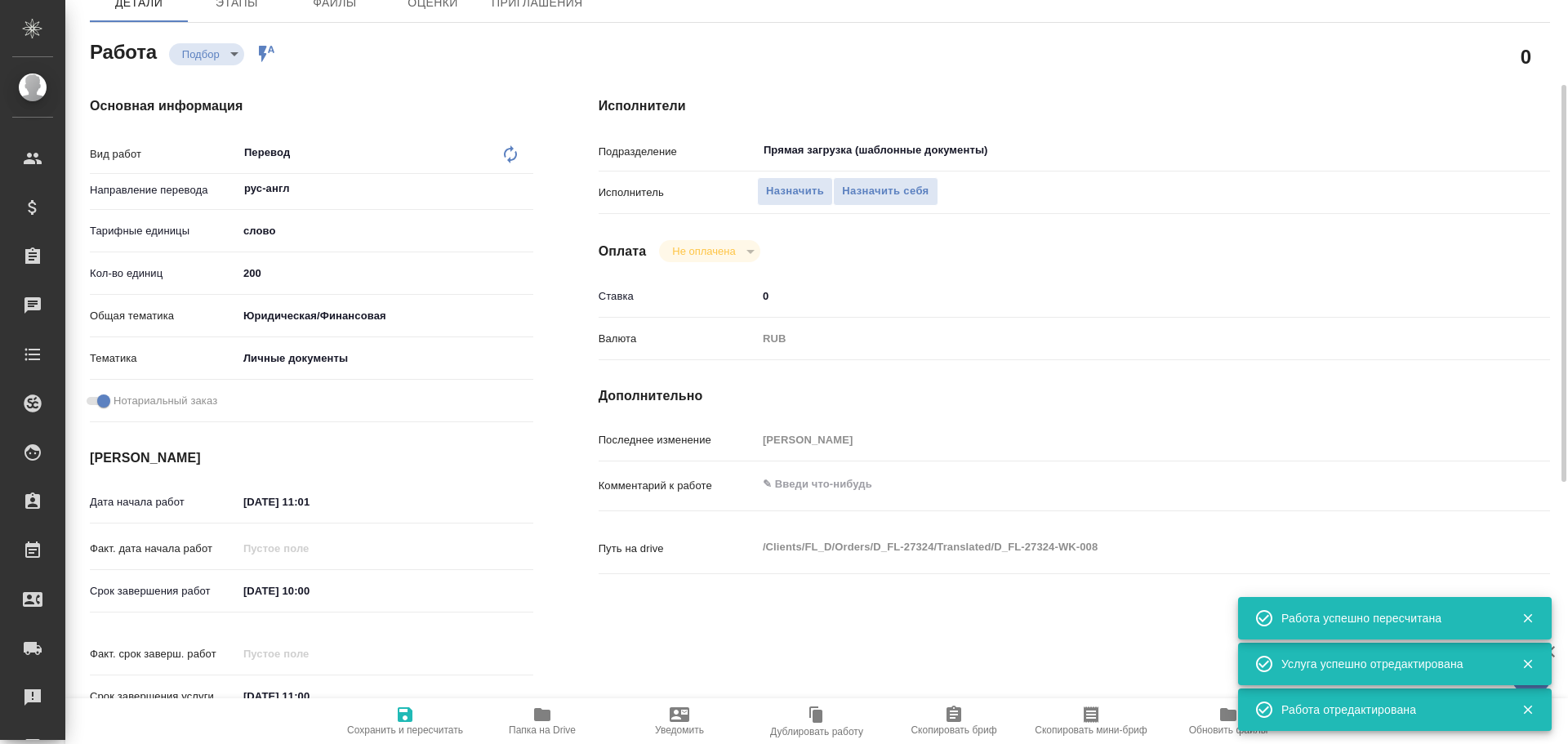
type textarea "x"
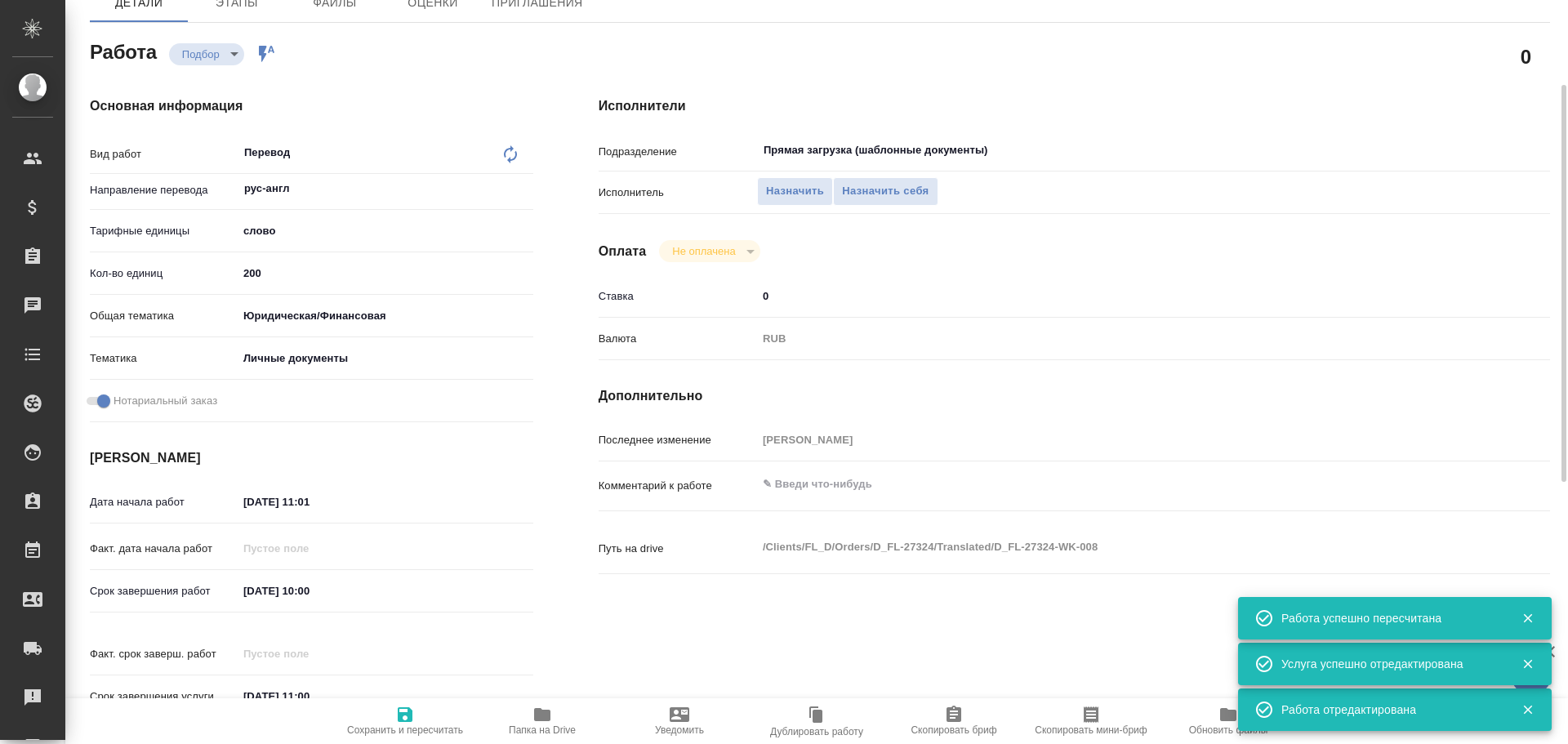
type textarea "x"
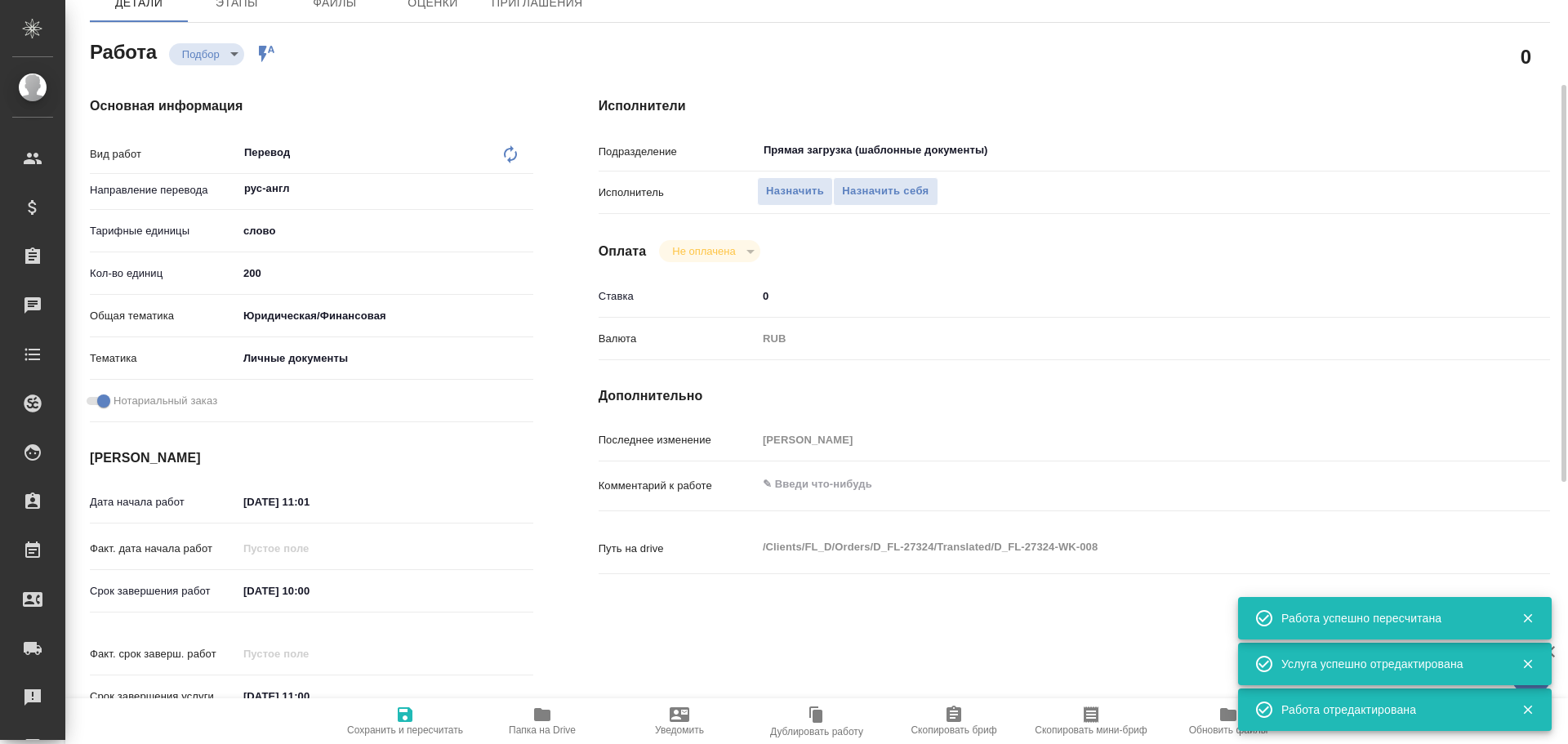
type textarea "x"
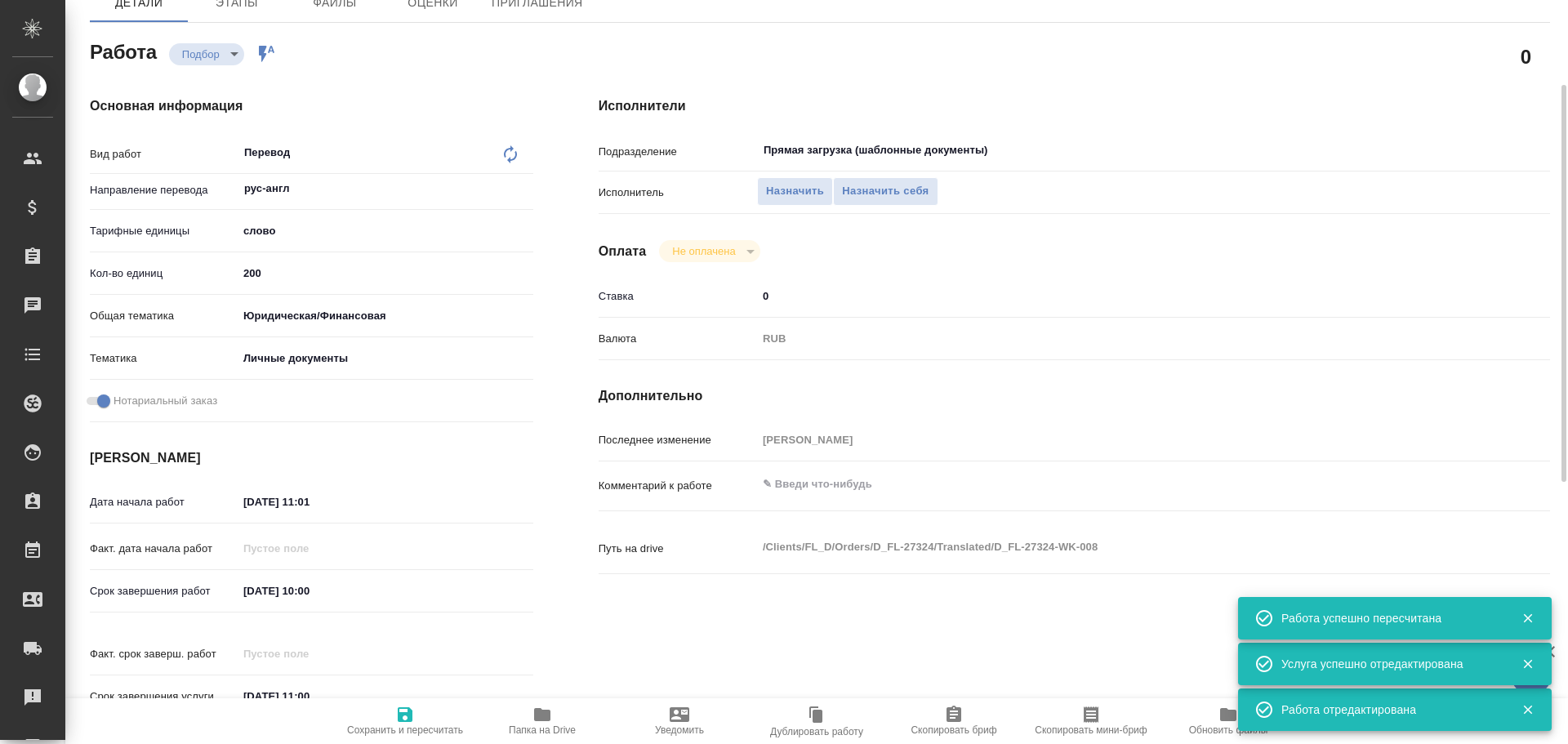
type textarea "x"
click at [862, 195] on span "Назначить себя" at bounding box center [885, 191] width 87 height 19
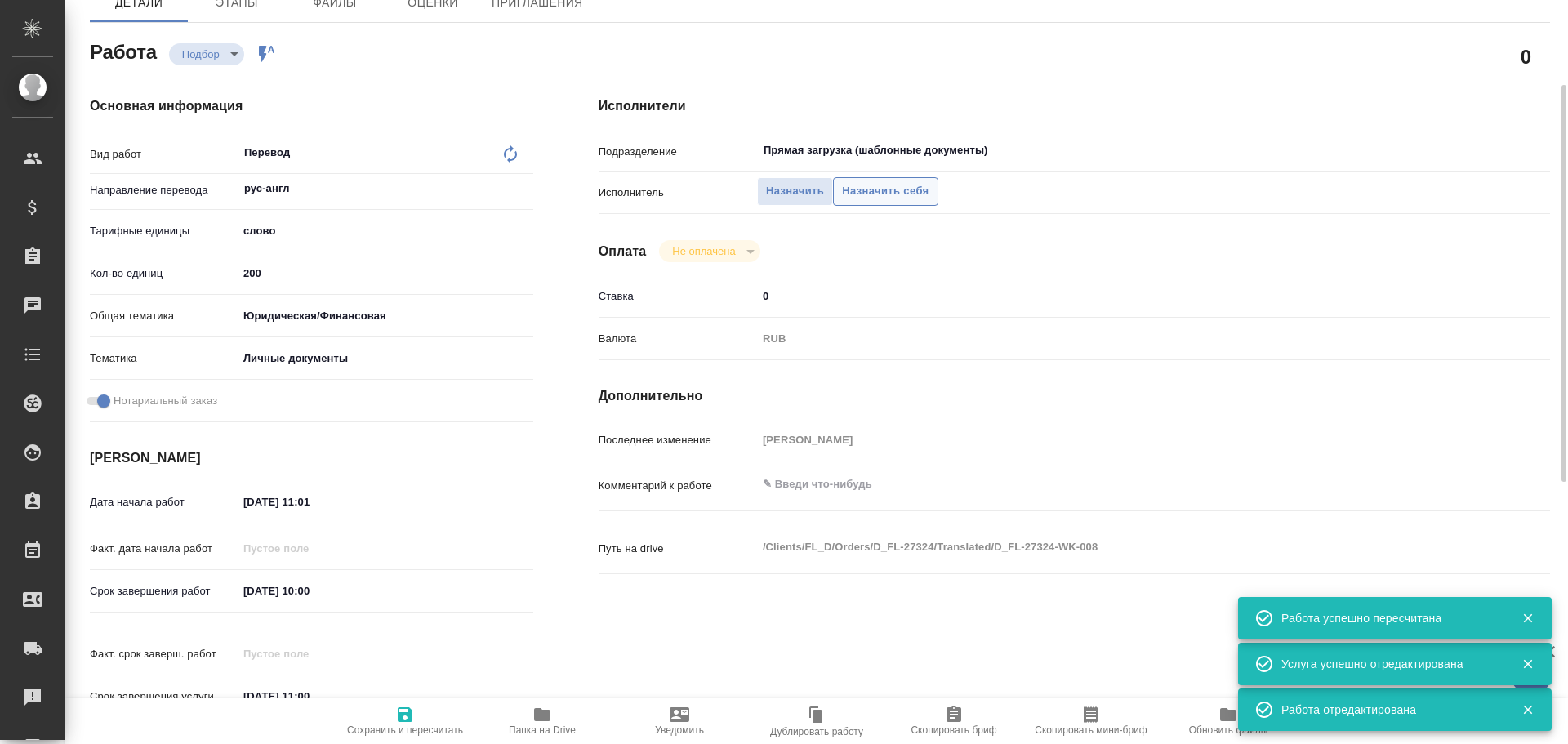
type textarea "x"
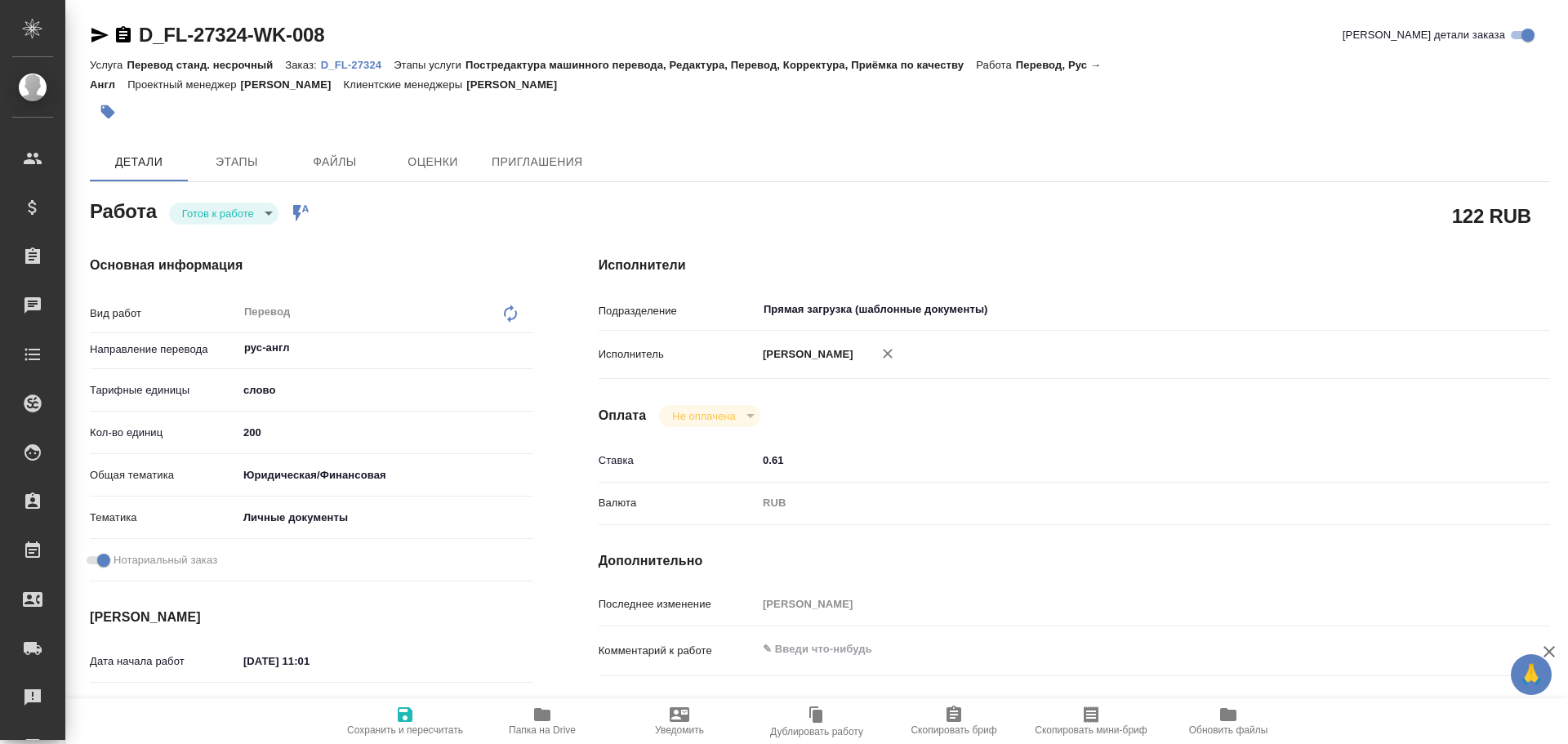
type textarea "x"
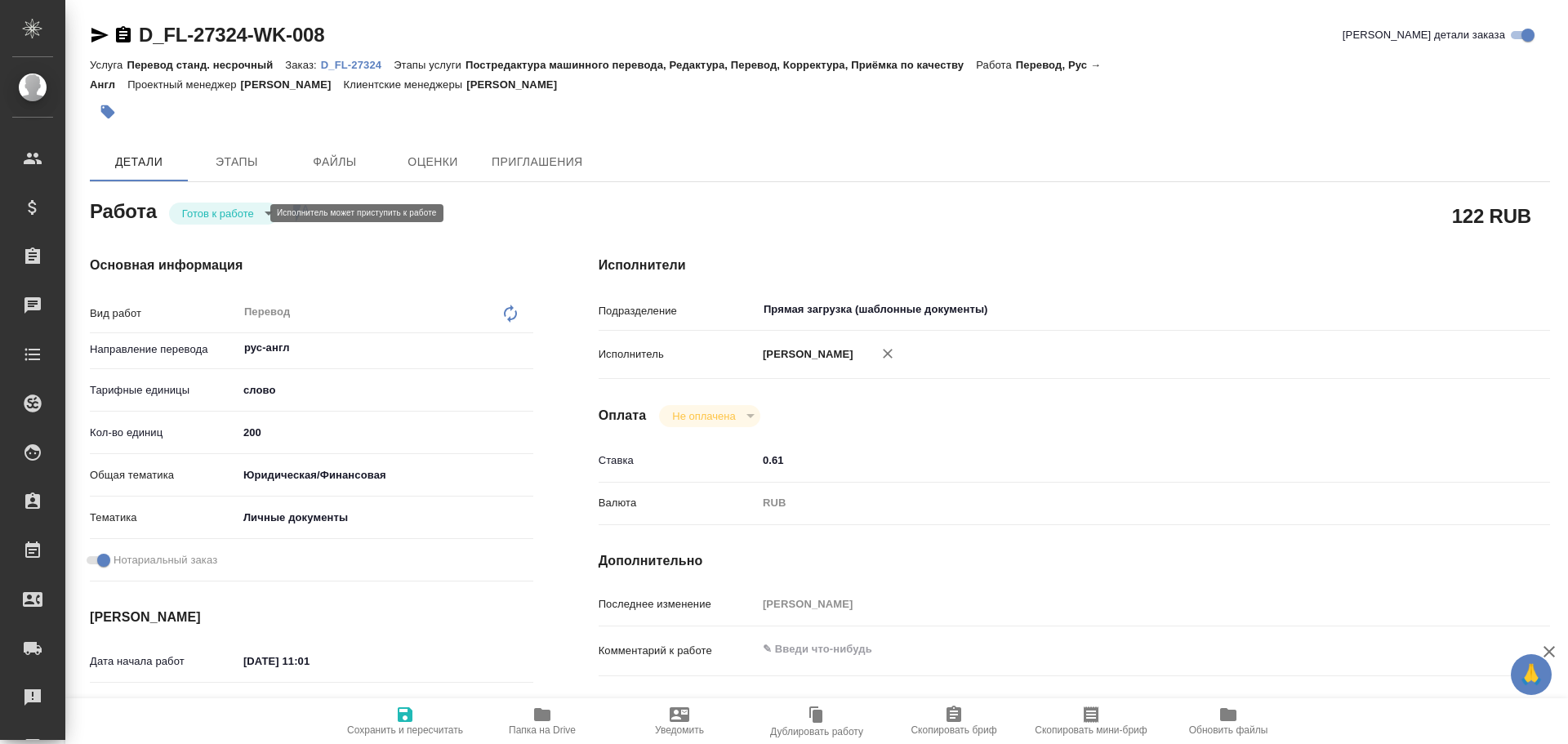
click at [229, 214] on body "🙏 .cls-1 fill:#fff; AWATERA Gusev Alexandr Клиенты Спецификации Заказы Чаты Tod…" at bounding box center [784, 372] width 1568 height 744
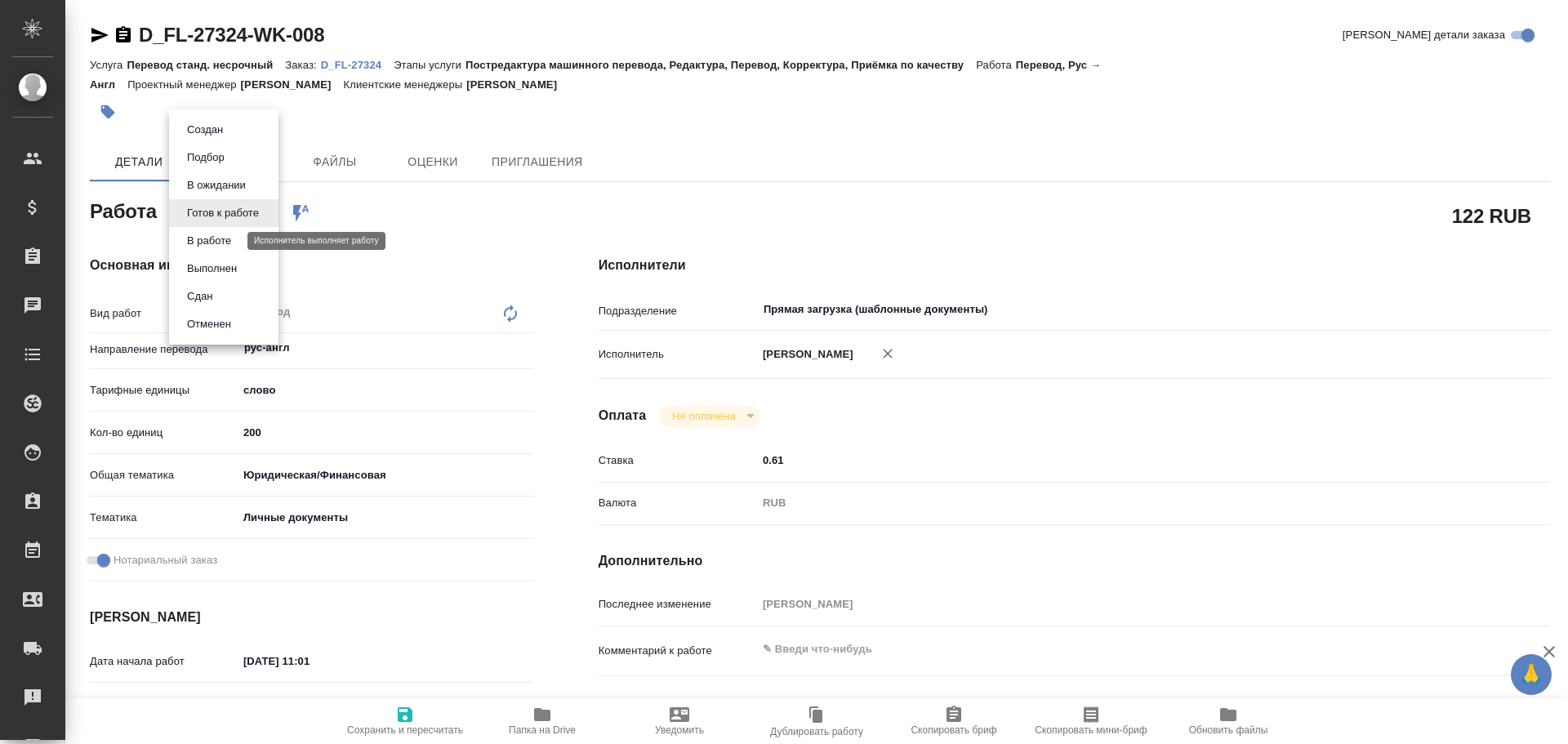
click at [218, 241] on button "В работе" at bounding box center [209, 241] width 54 height 18
type textarea "x"
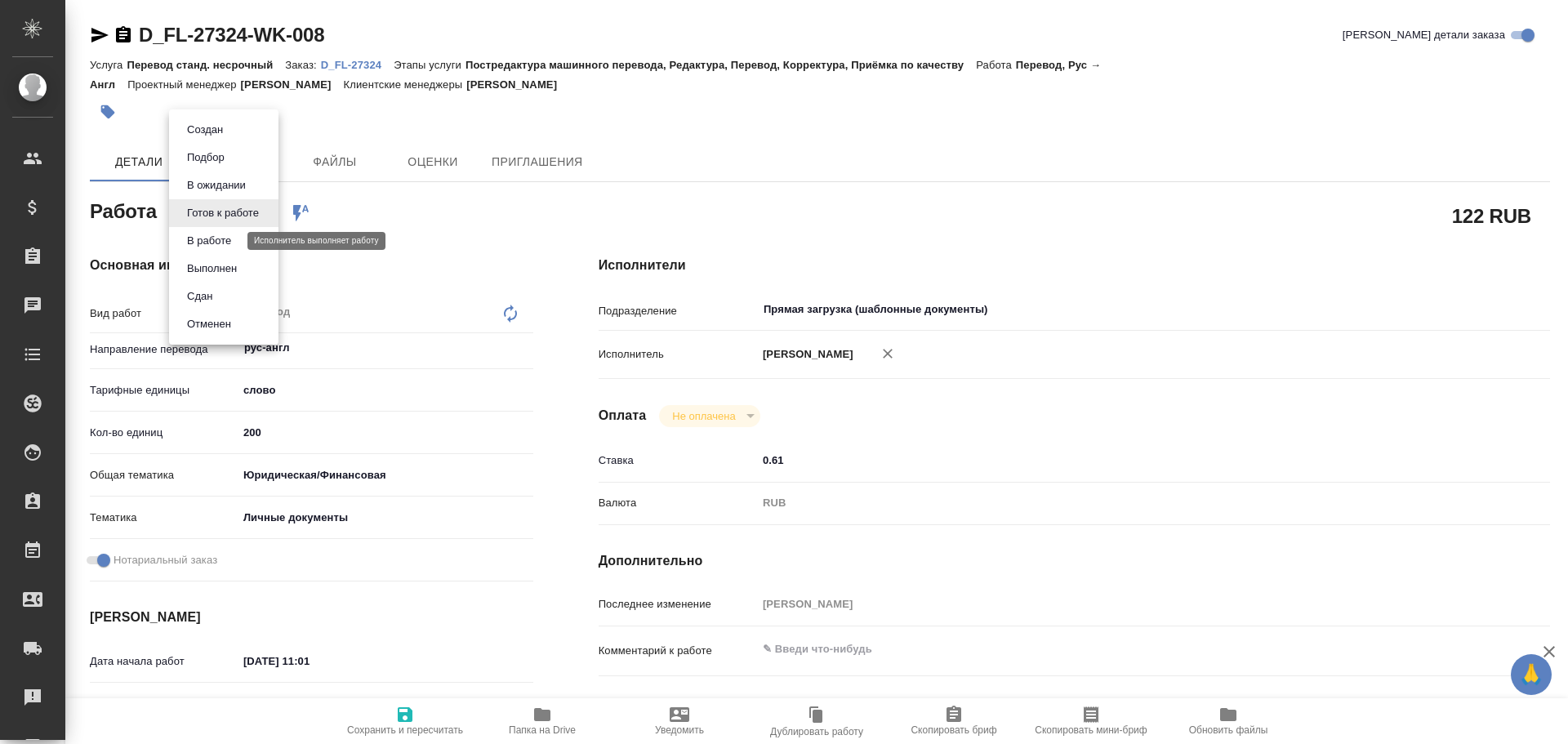
type textarea "x"
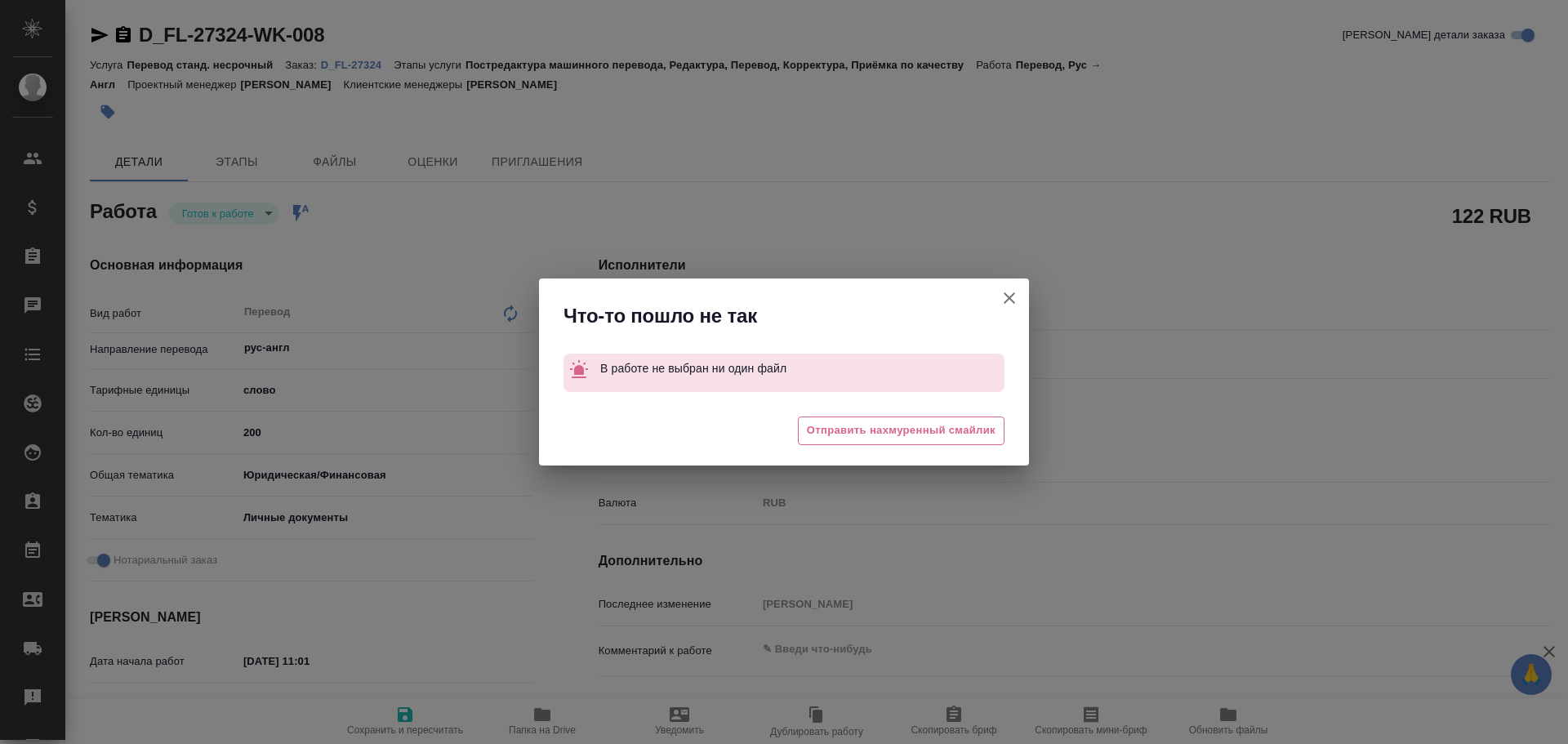
type textarea "x"
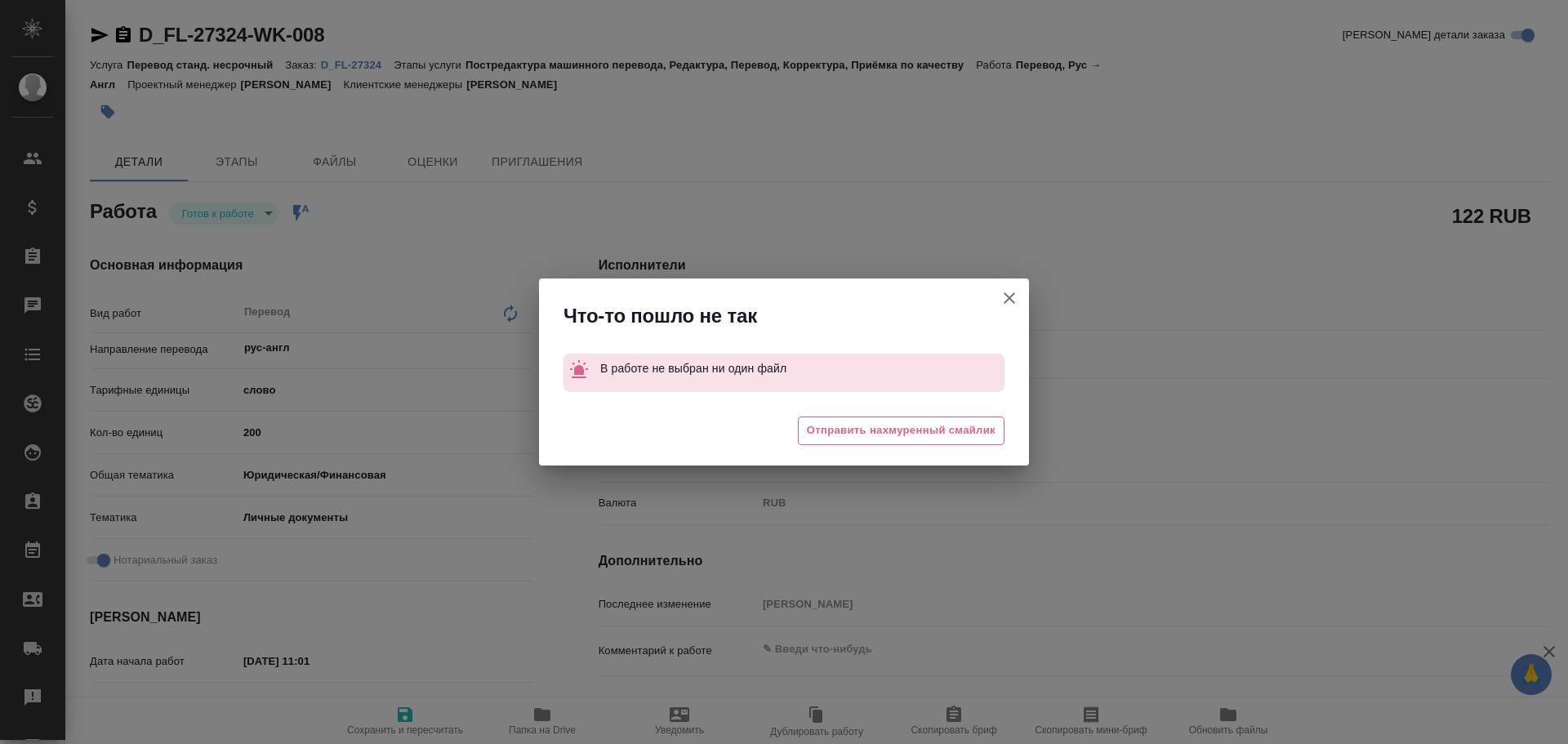
type textarea "x"
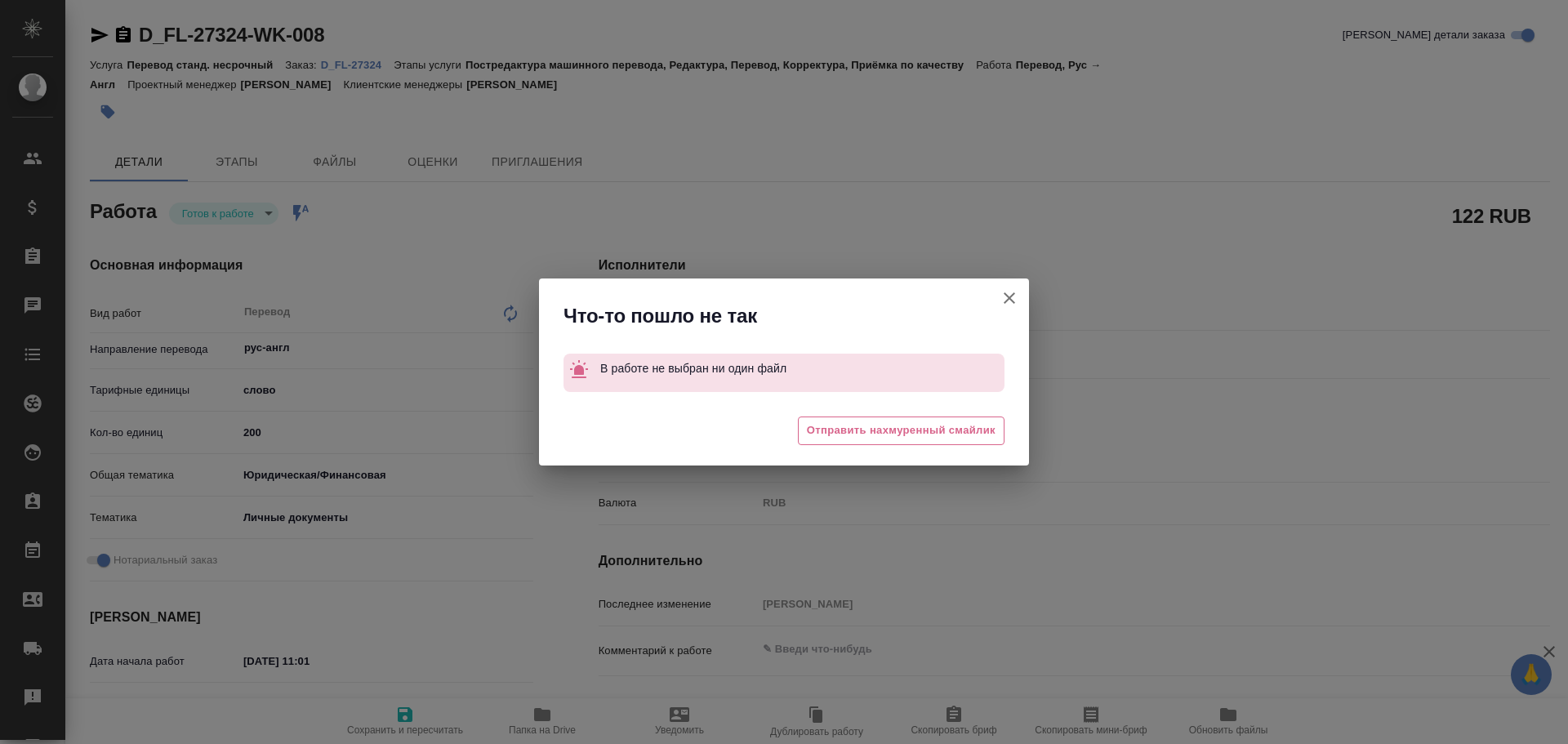
type textarea "x"
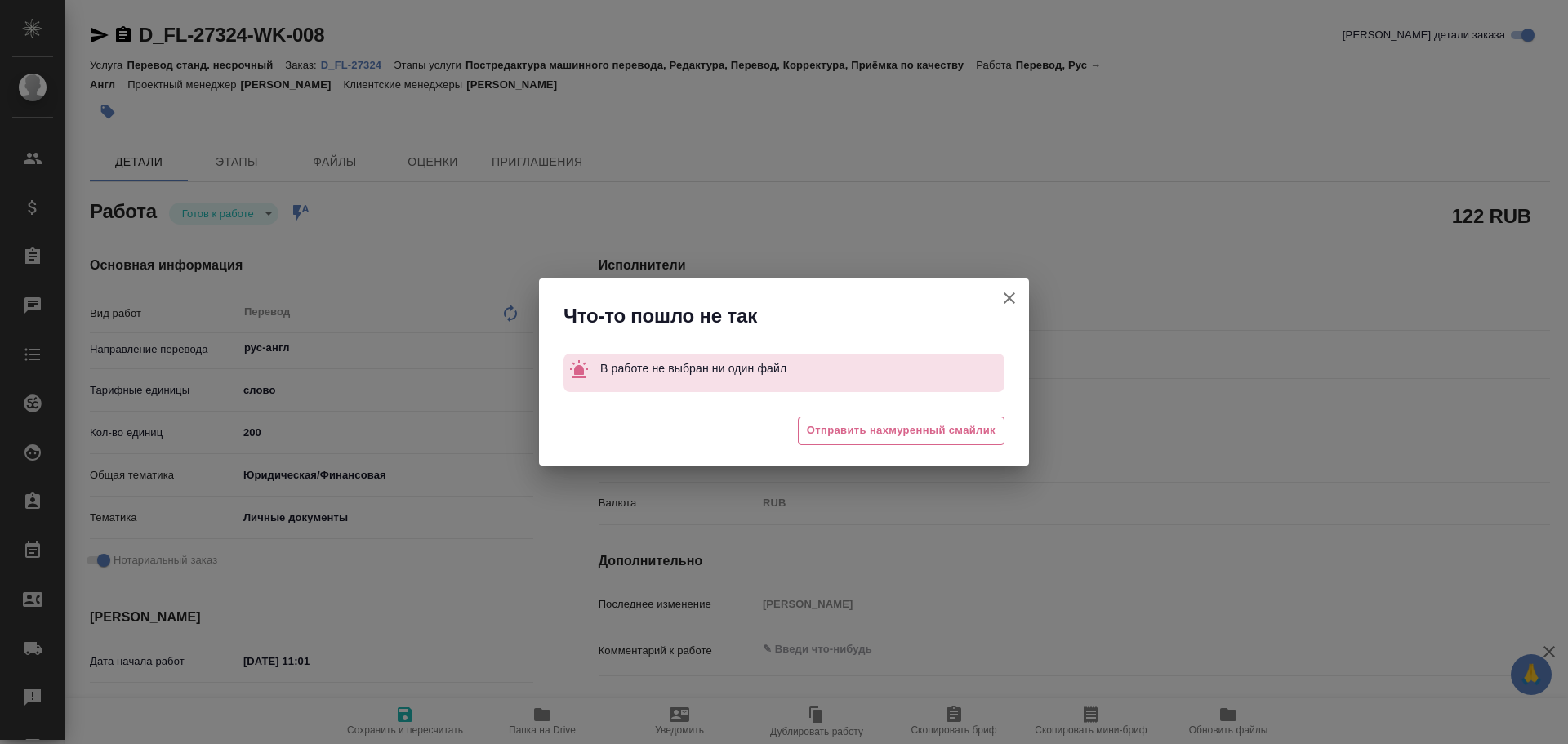
type textarea "x"
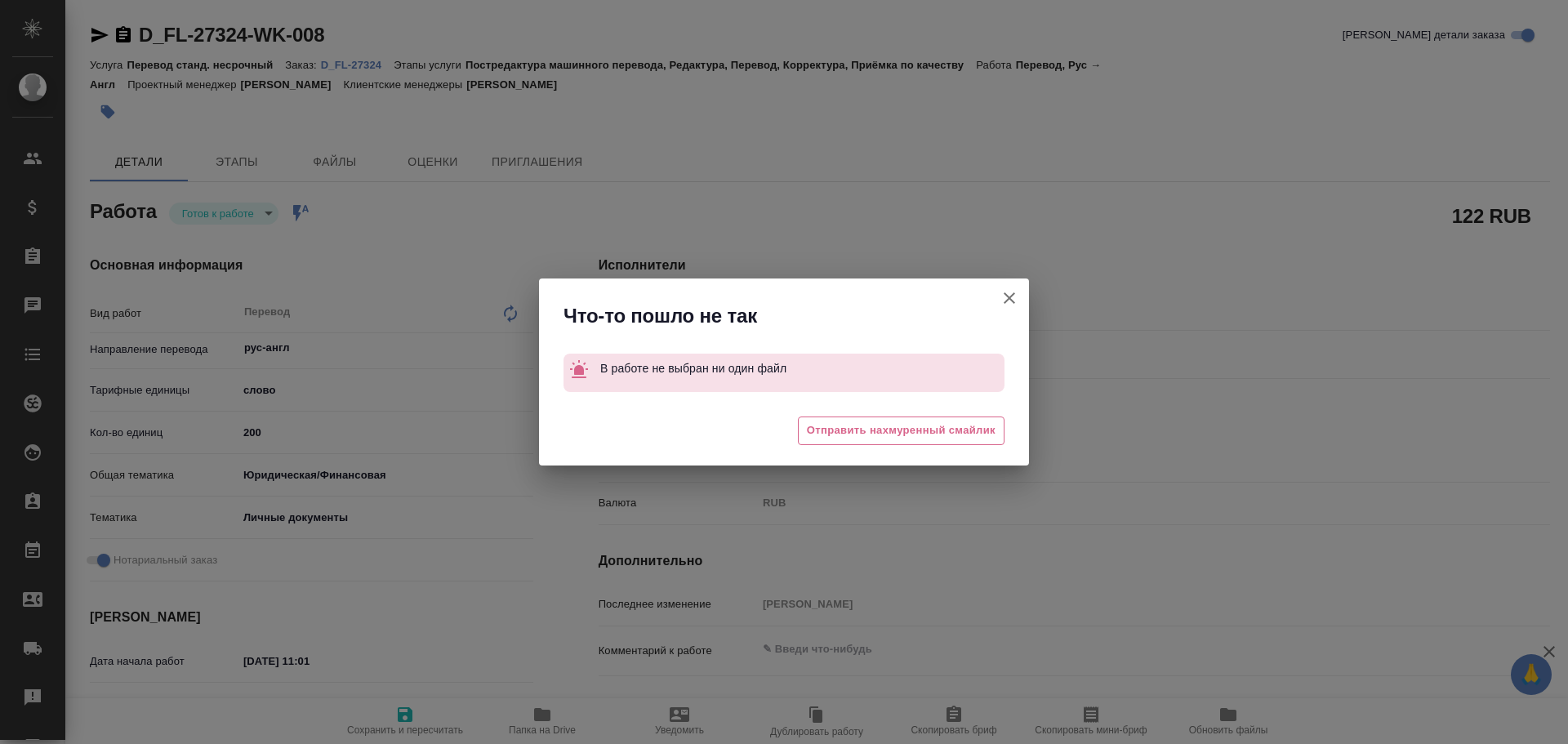
type textarea "x"
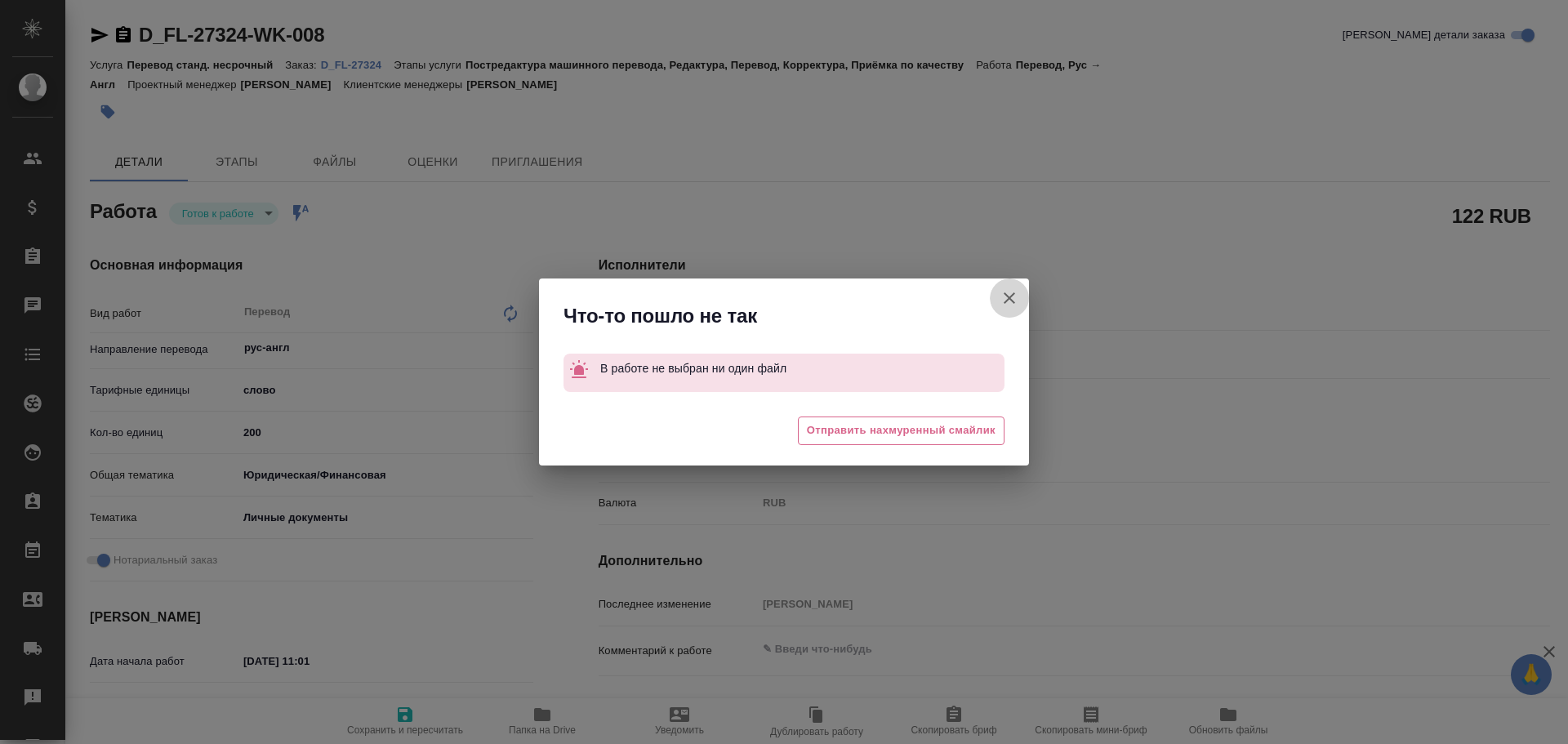
click at [1012, 299] on icon "button" at bounding box center [1008, 298] width 19 height 19
type textarea "x"
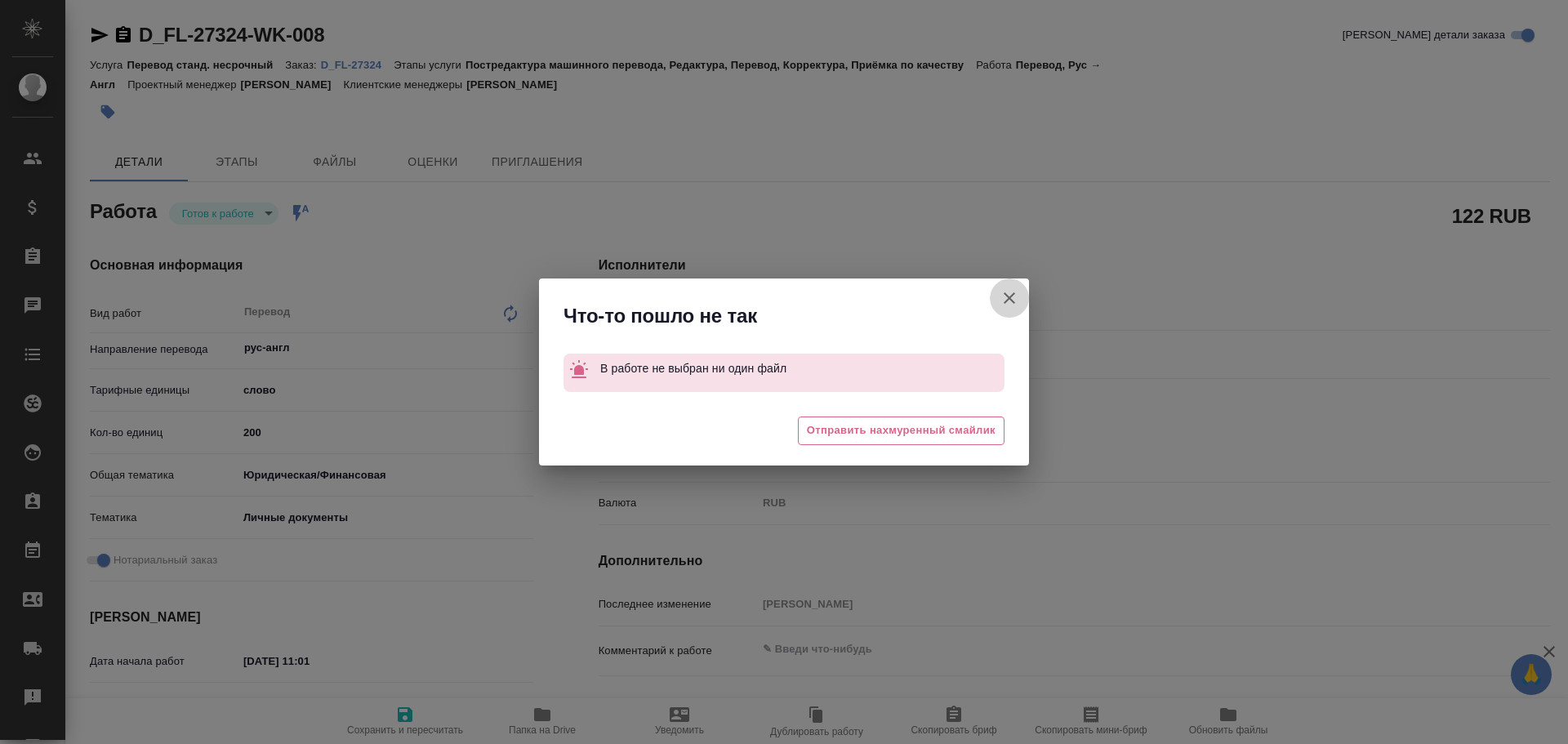
type textarea "x"
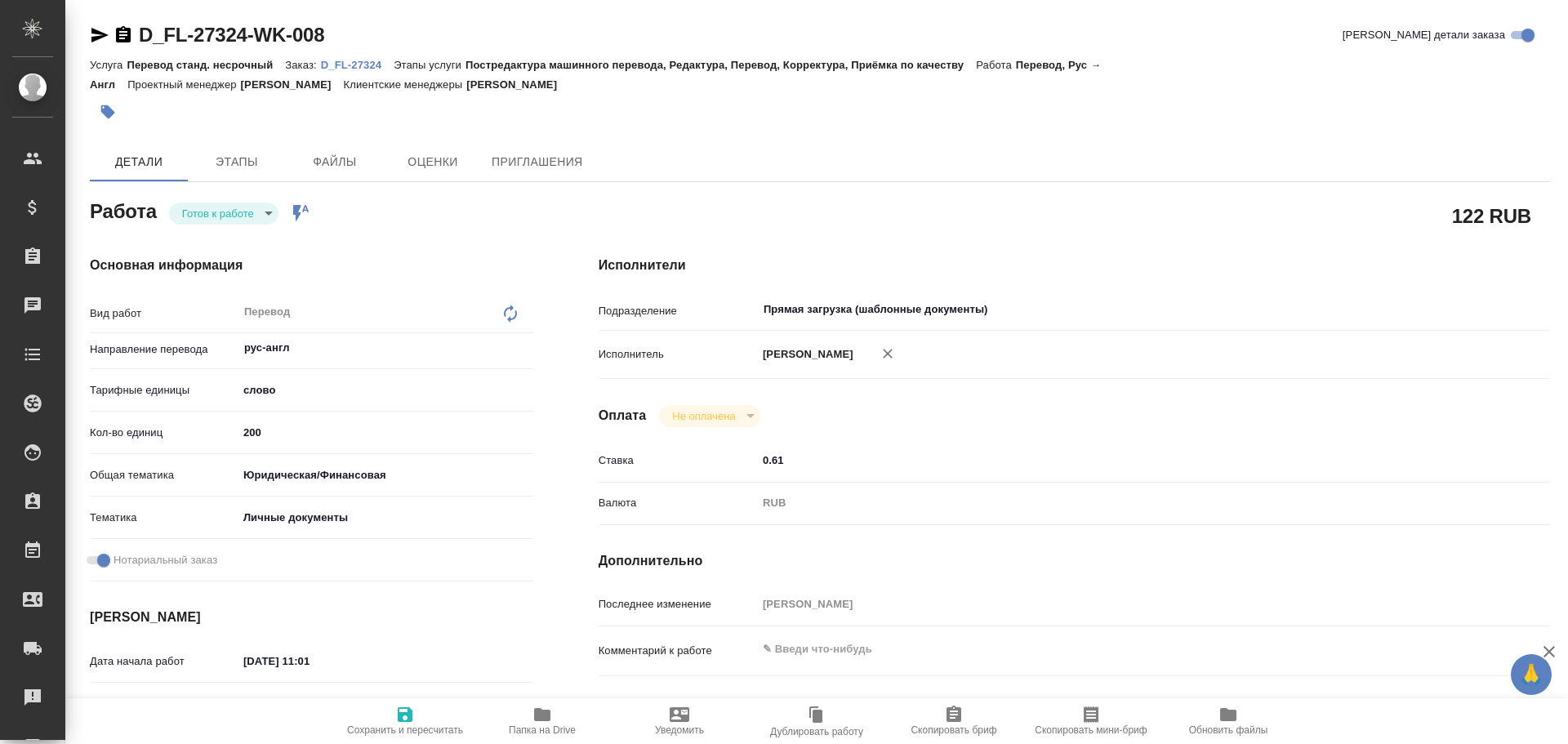
click at [349, 60] on p "D_FL-27324" at bounding box center [357, 64] width 73 height 13
type textarea "x"
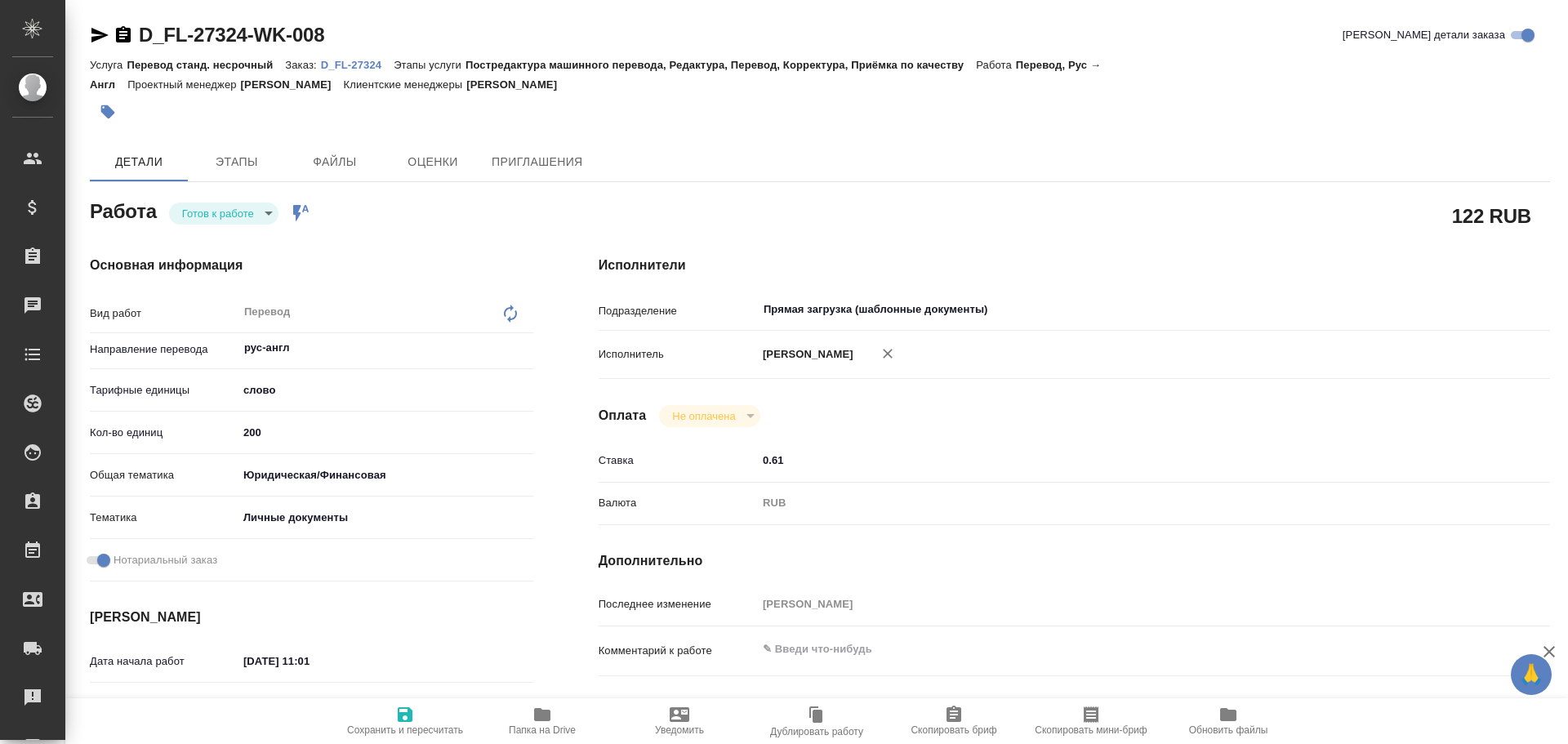
type textarea "x"
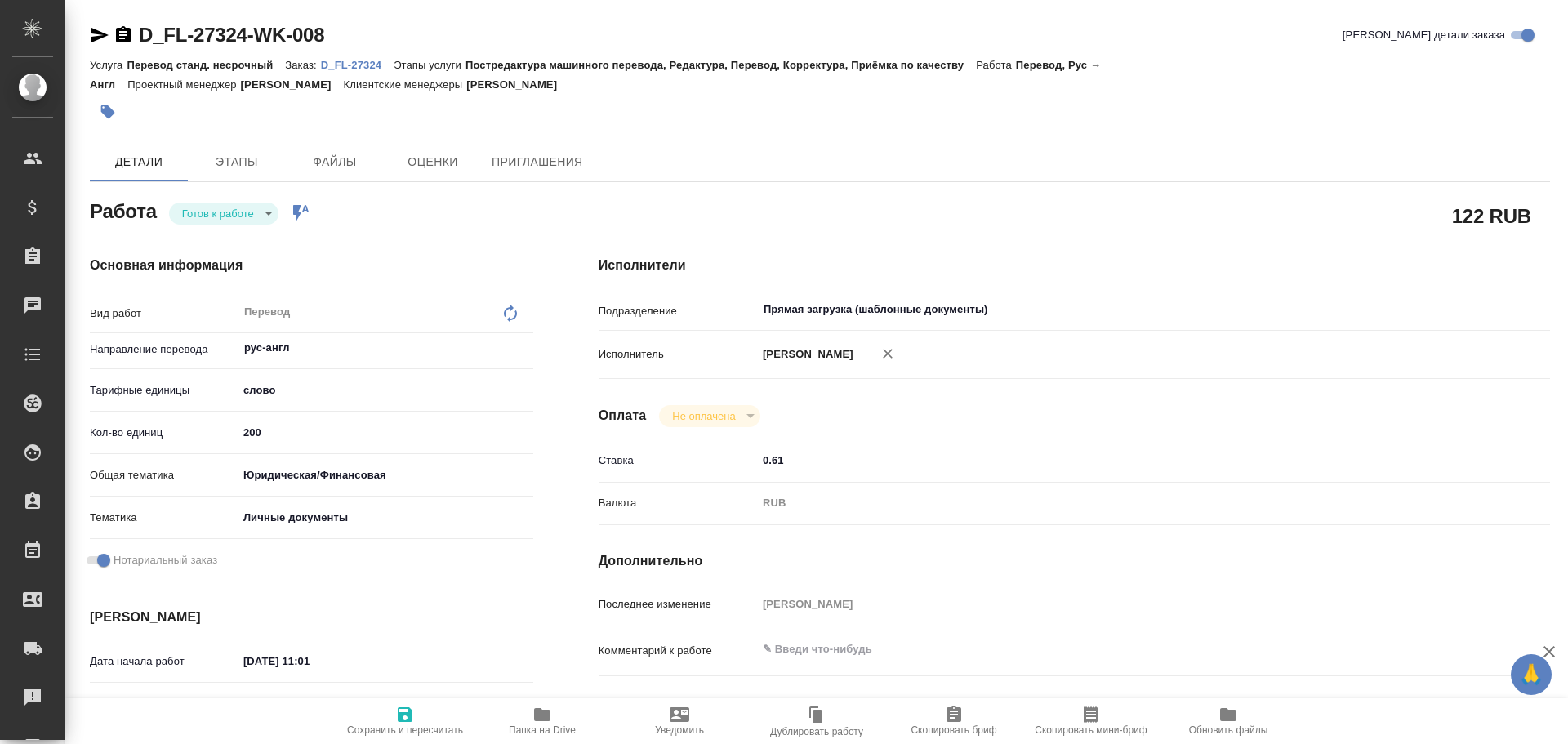
type textarea "x"
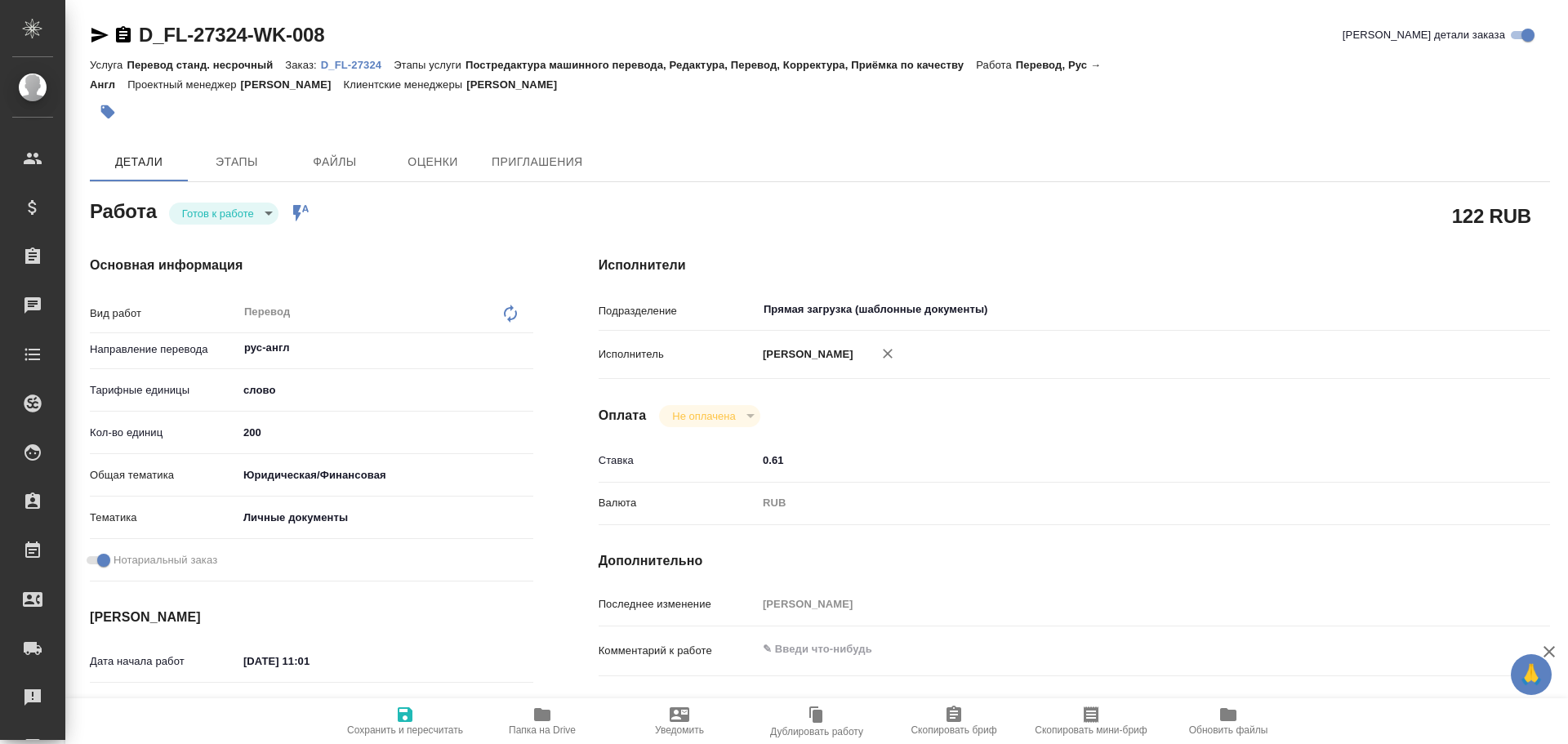
type textarea "x"
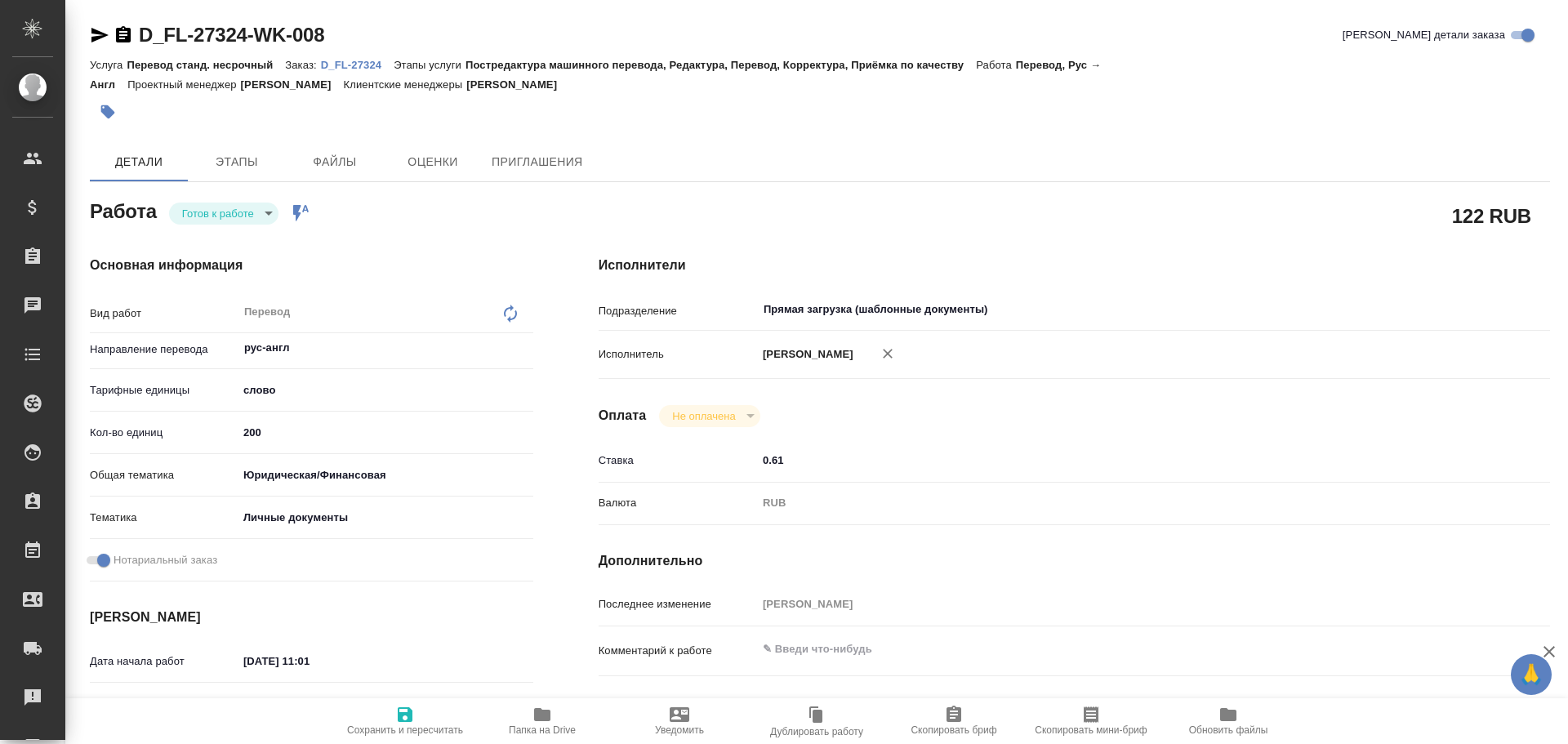
type textarea "x"
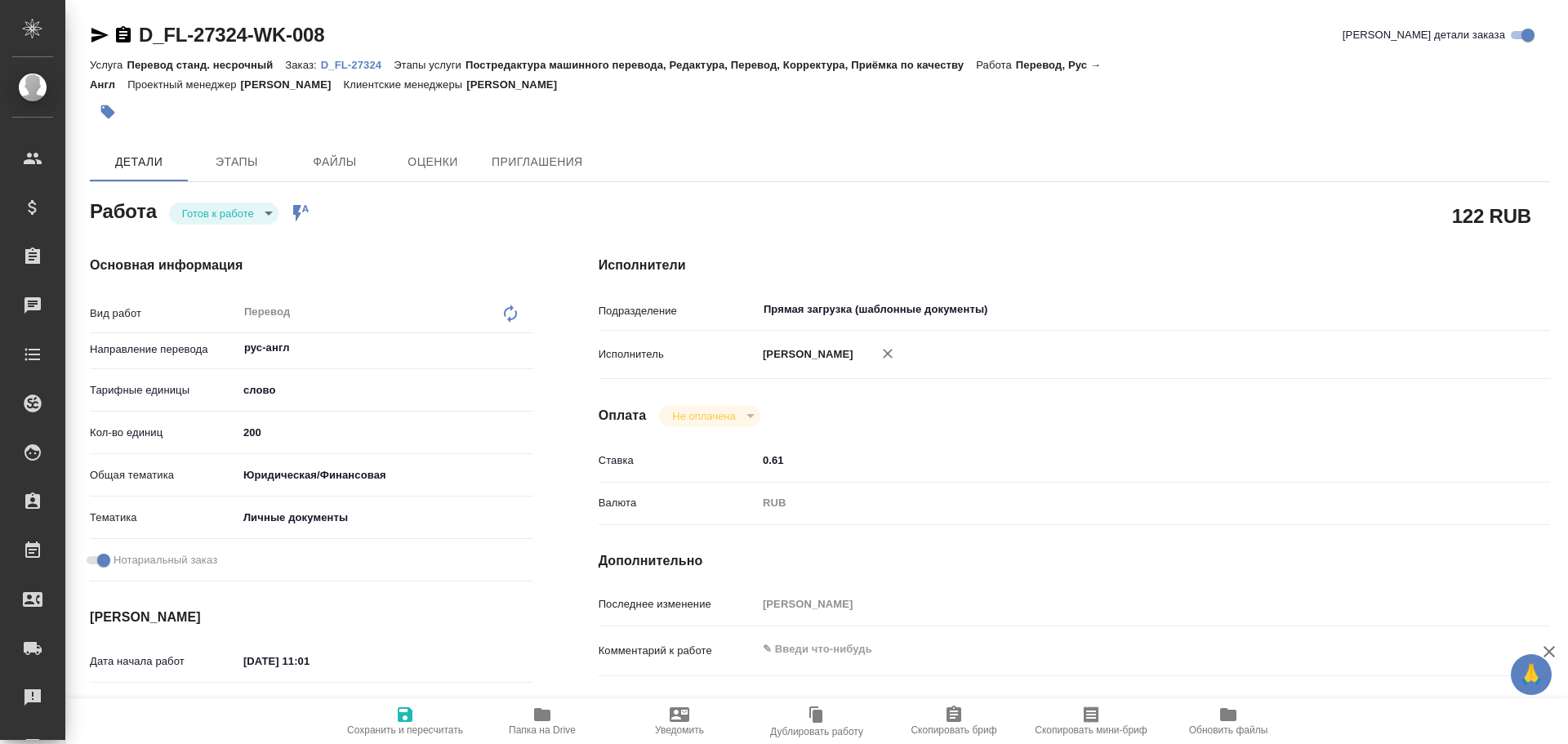
type textarea "x"
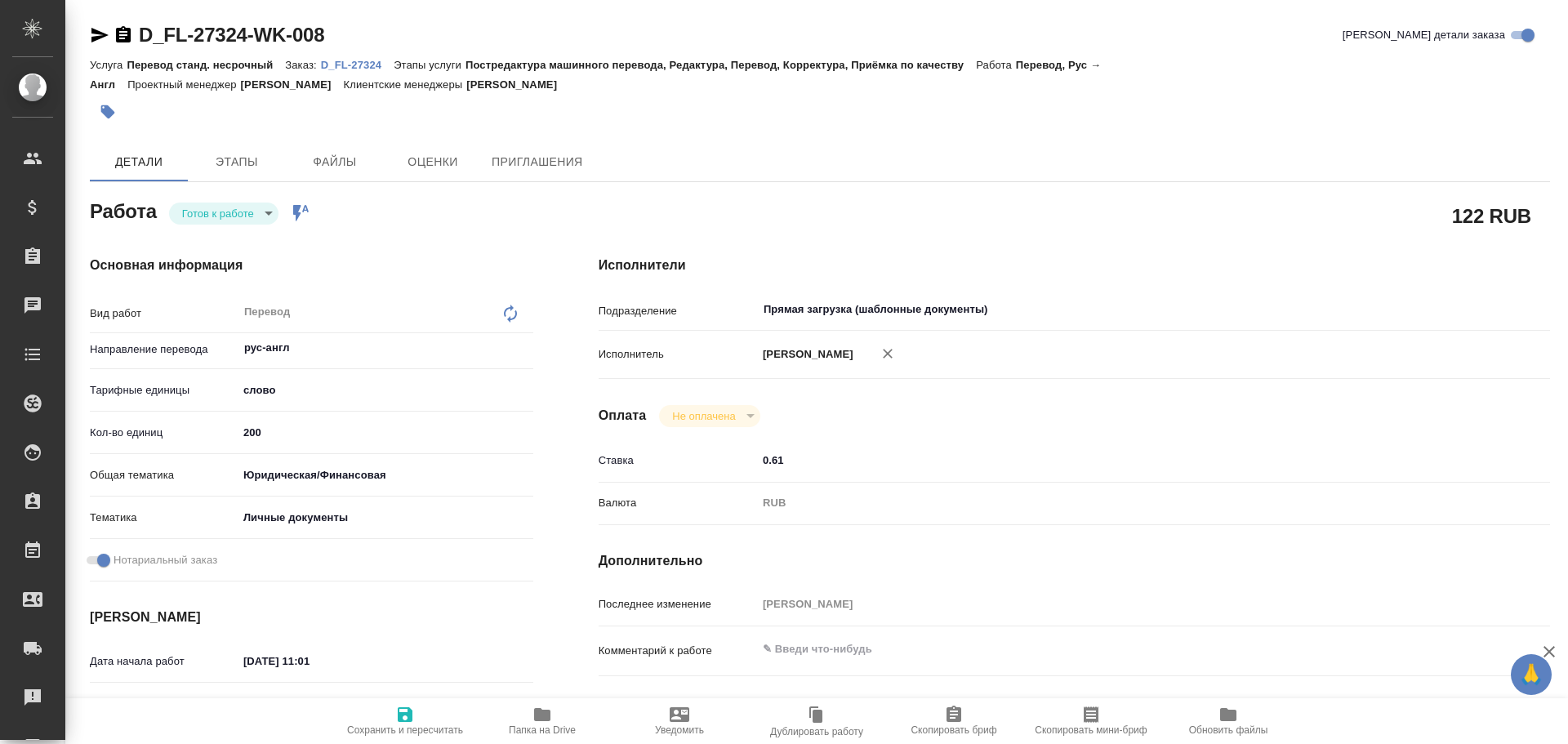
type textarea "x"
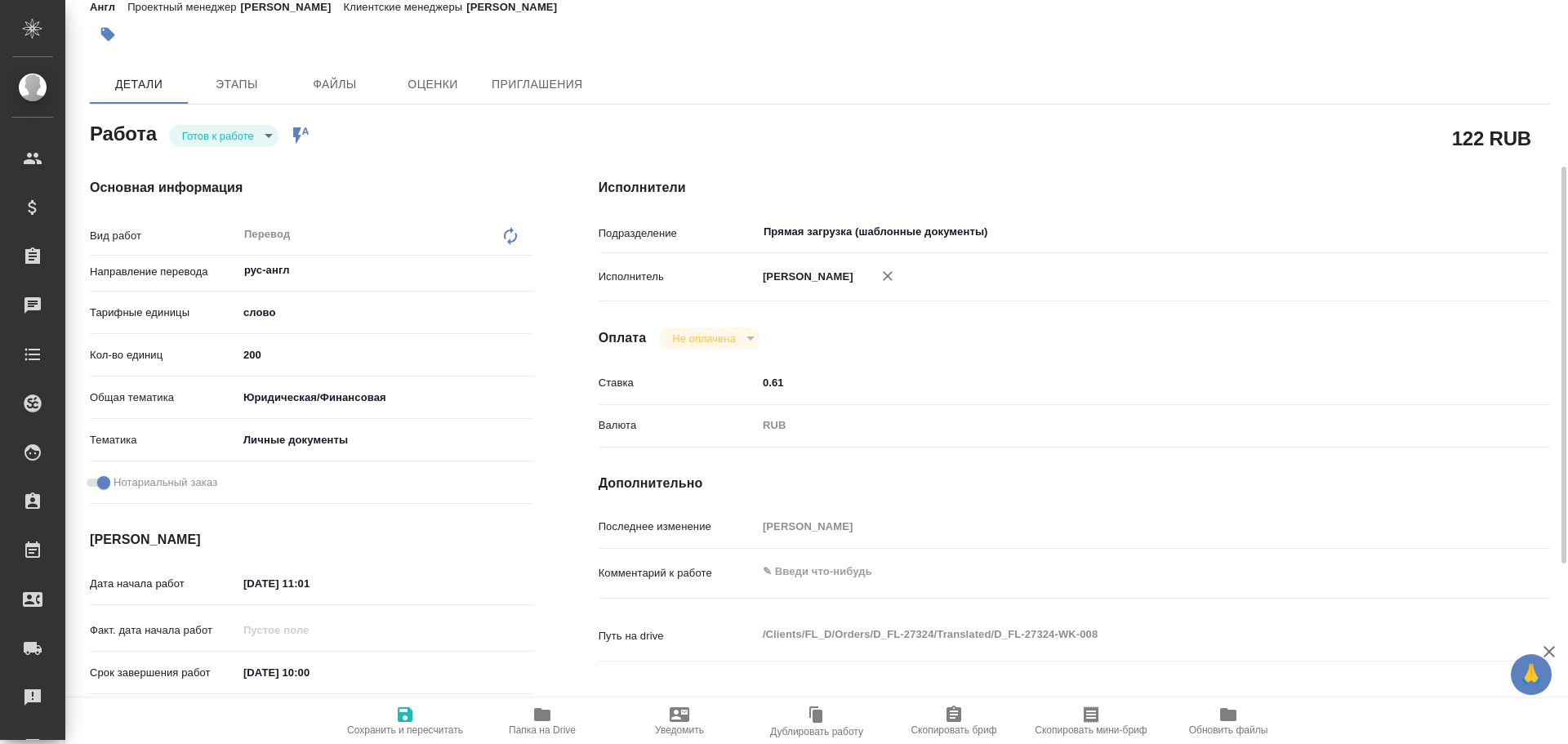
scroll to position [649, 0]
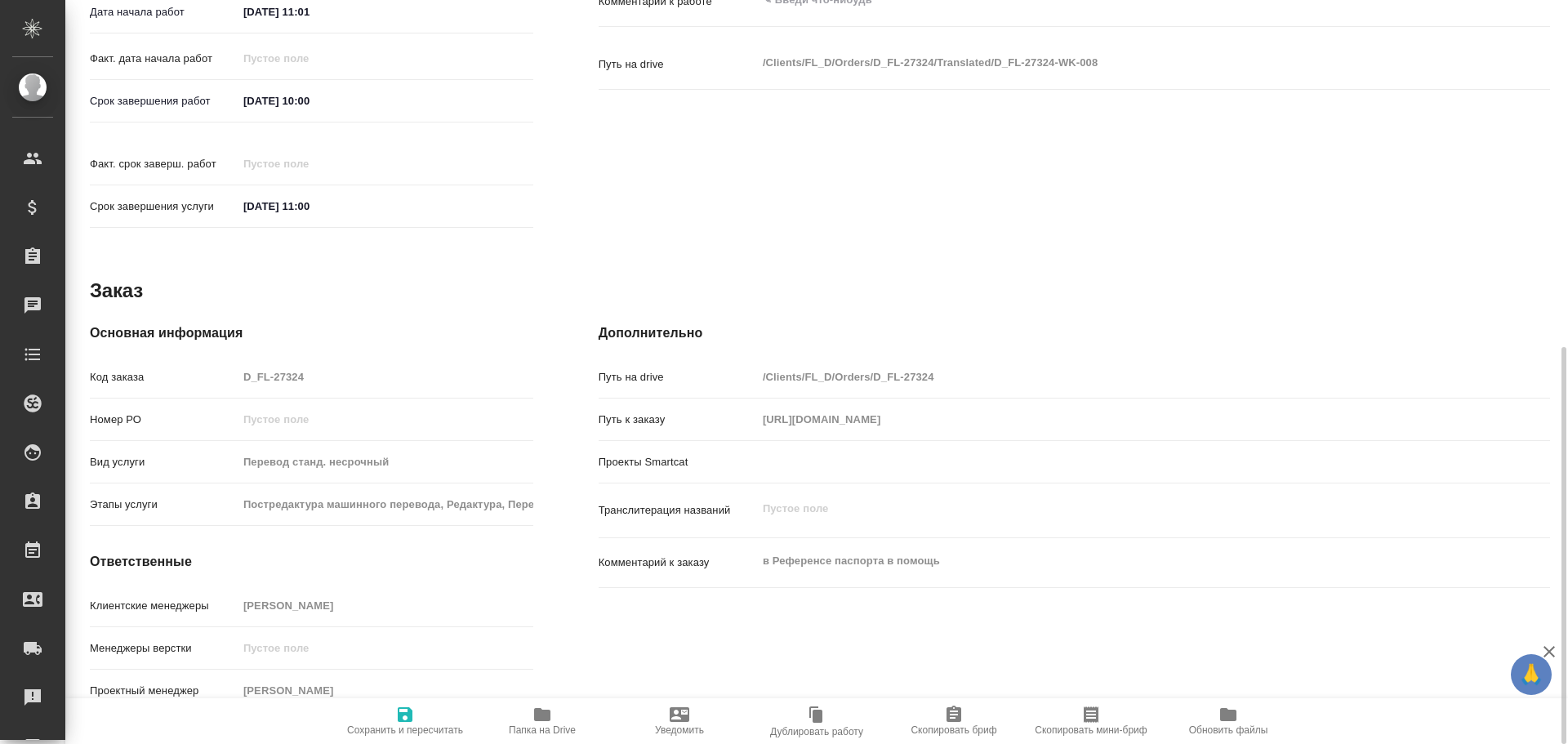
click at [574, 728] on span "Папка на Drive" at bounding box center [542, 730] width 67 height 12
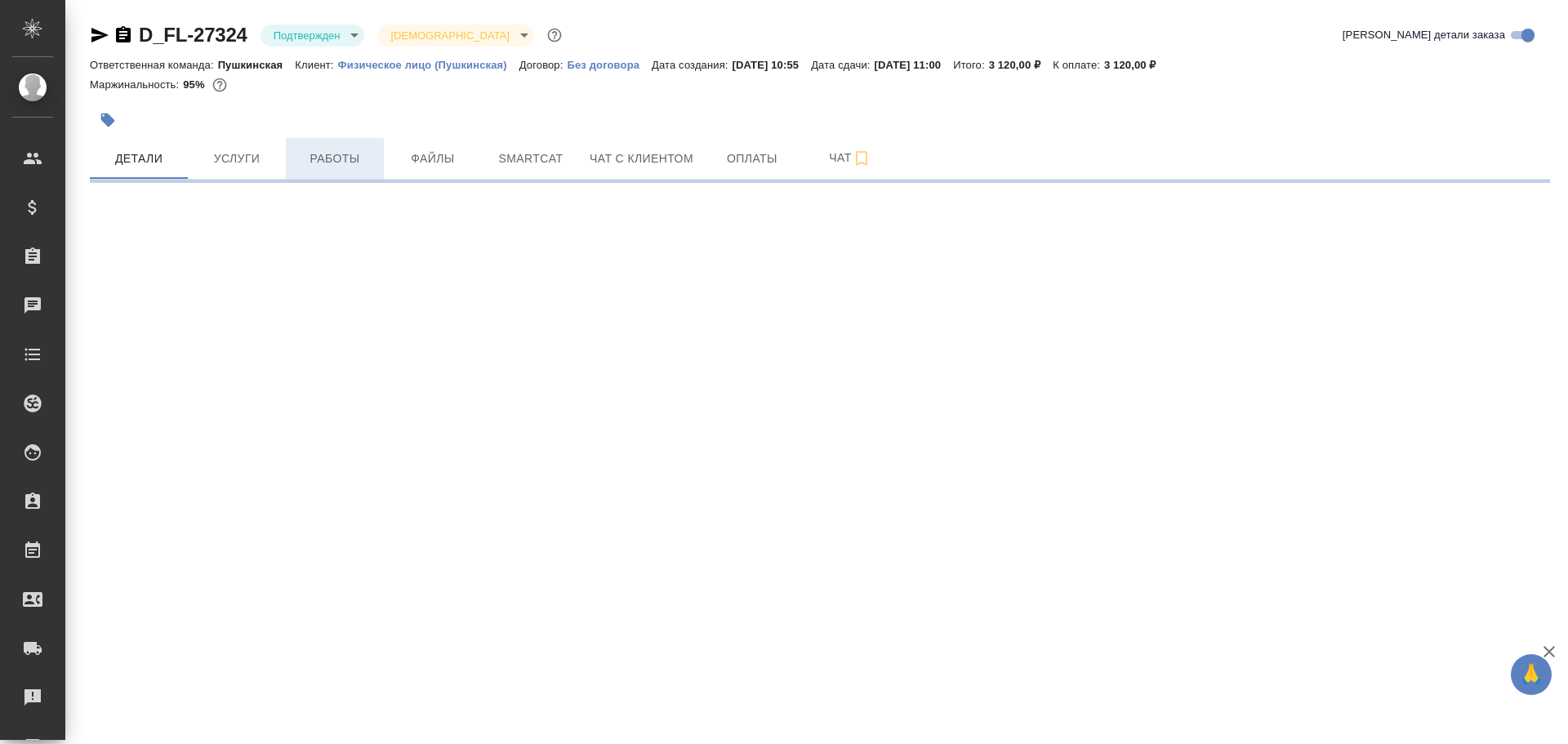
click at [294, 158] on button "Работы" at bounding box center [334, 158] width 98 height 41
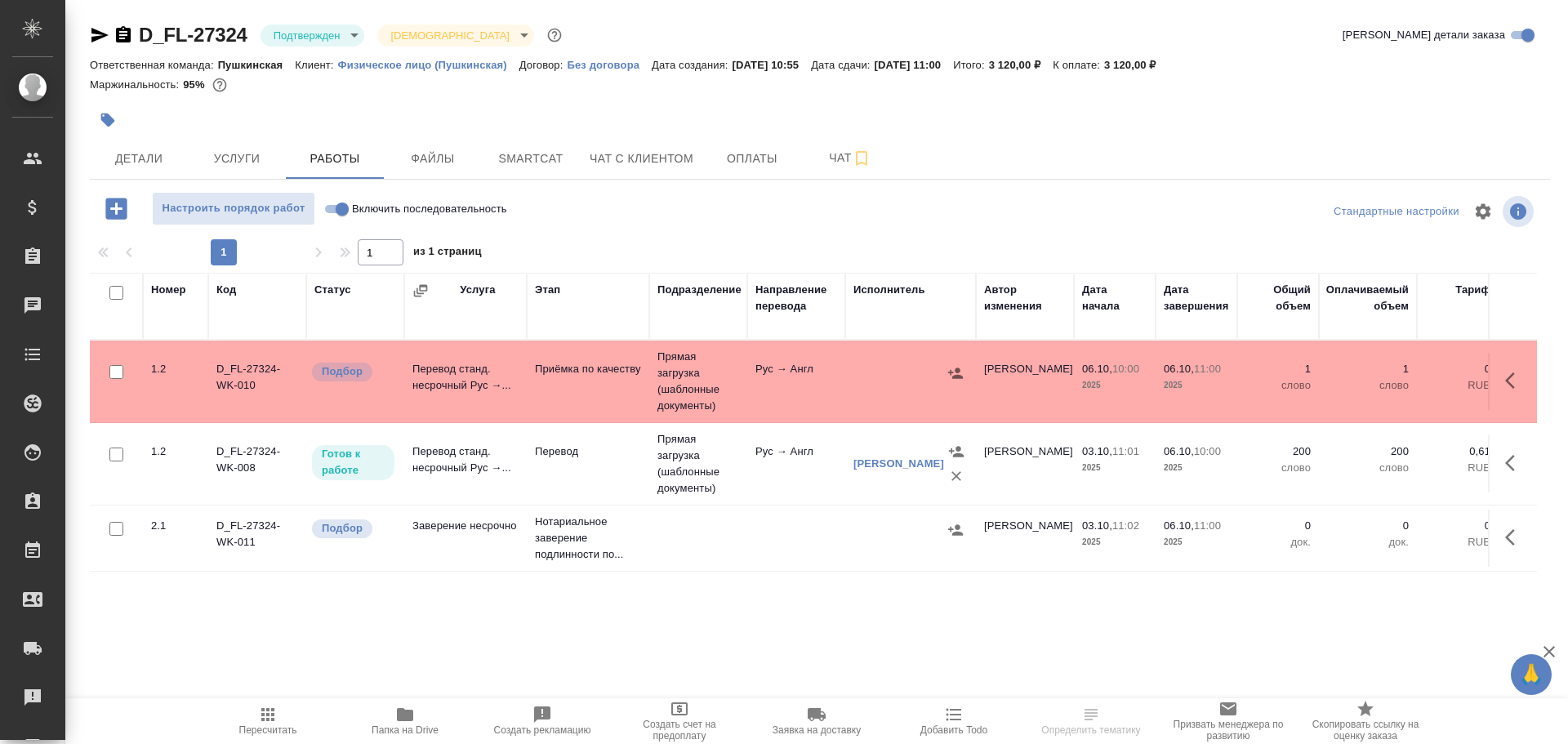
click at [334, 206] on input "Включить последовательность" at bounding box center [342, 209] width 58 height 19
checkbox input "true"
